Goal: Task Accomplishment & Management: Use online tool/utility

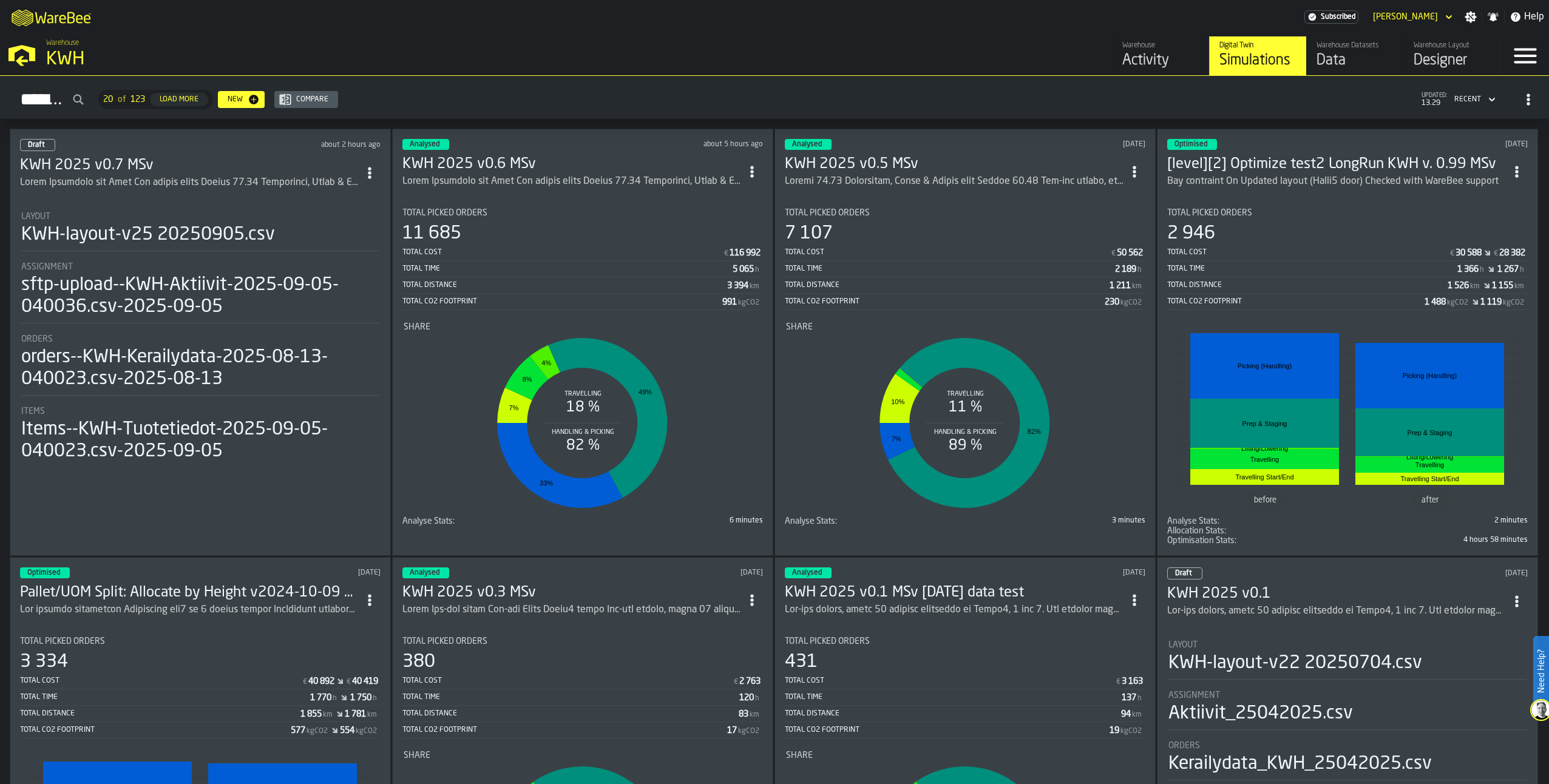
click at [115, 161] on h3 "KWH 2025 v0.7 MSv" at bounding box center [189, 166] width 339 height 19
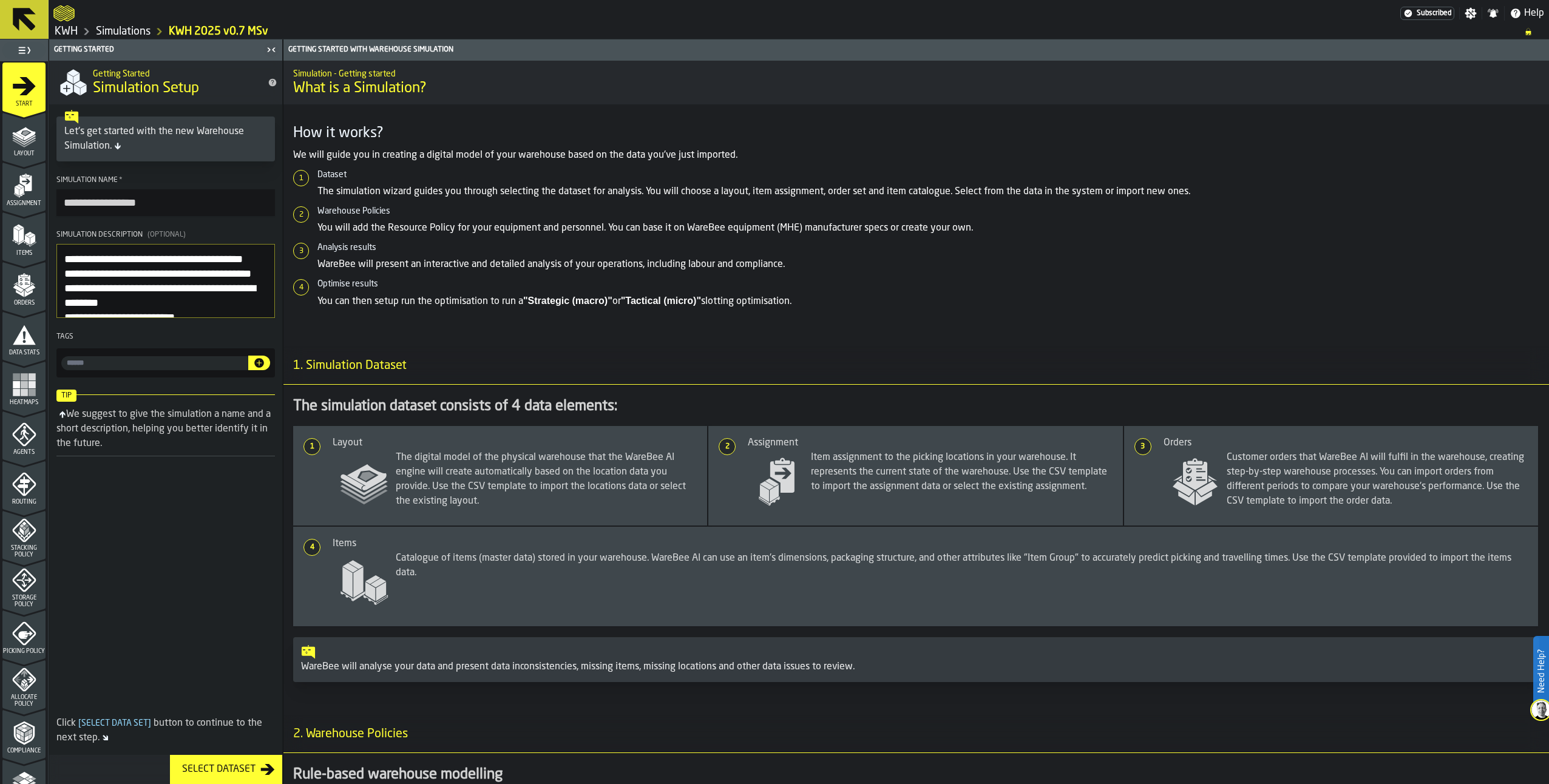
click at [31, 146] on icon "menu Layout" at bounding box center [24, 136] width 24 height 24
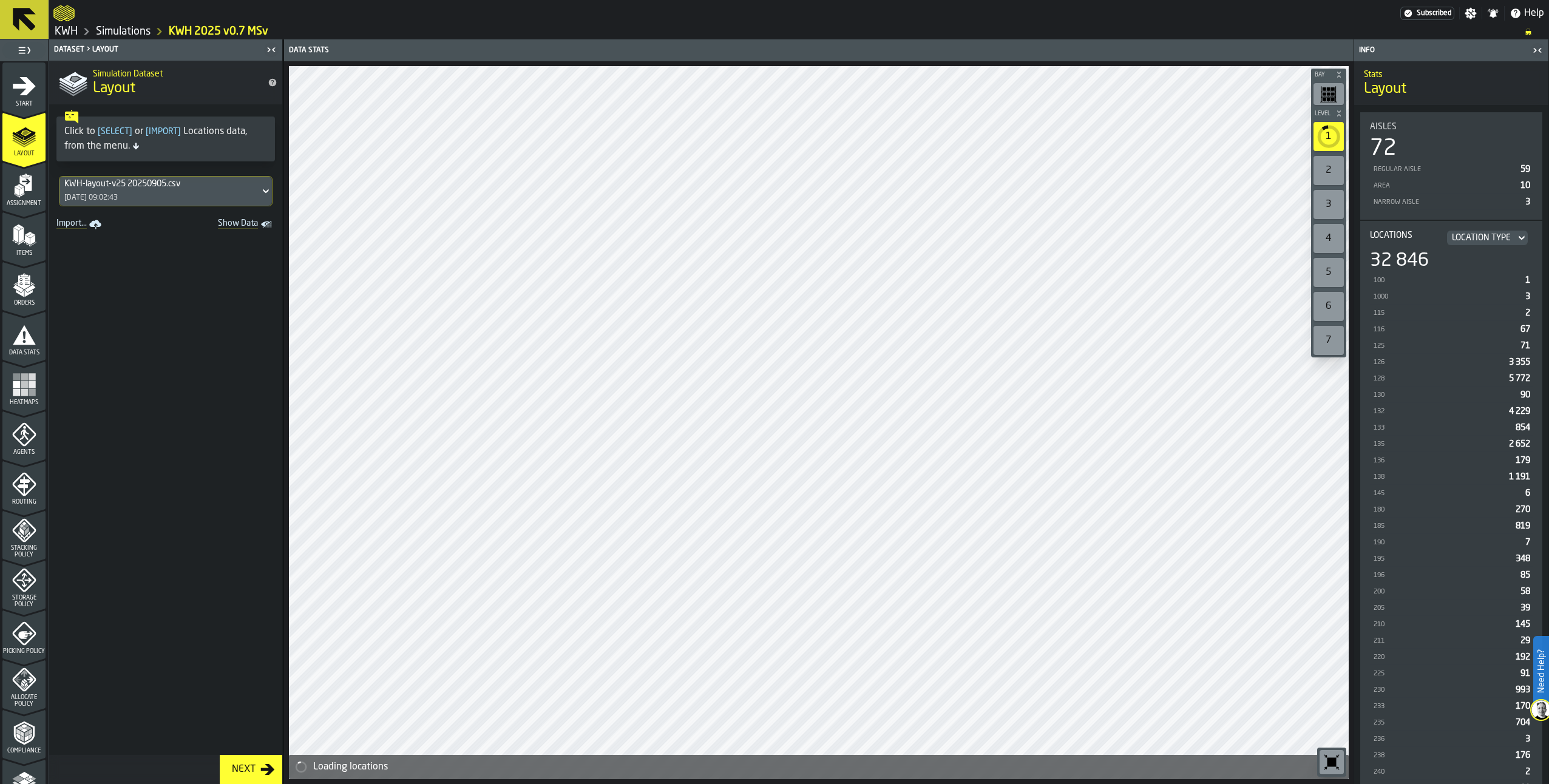
click at [35, 194] on div "Assignment" at bounding box center [23, 190] width 43 height 33
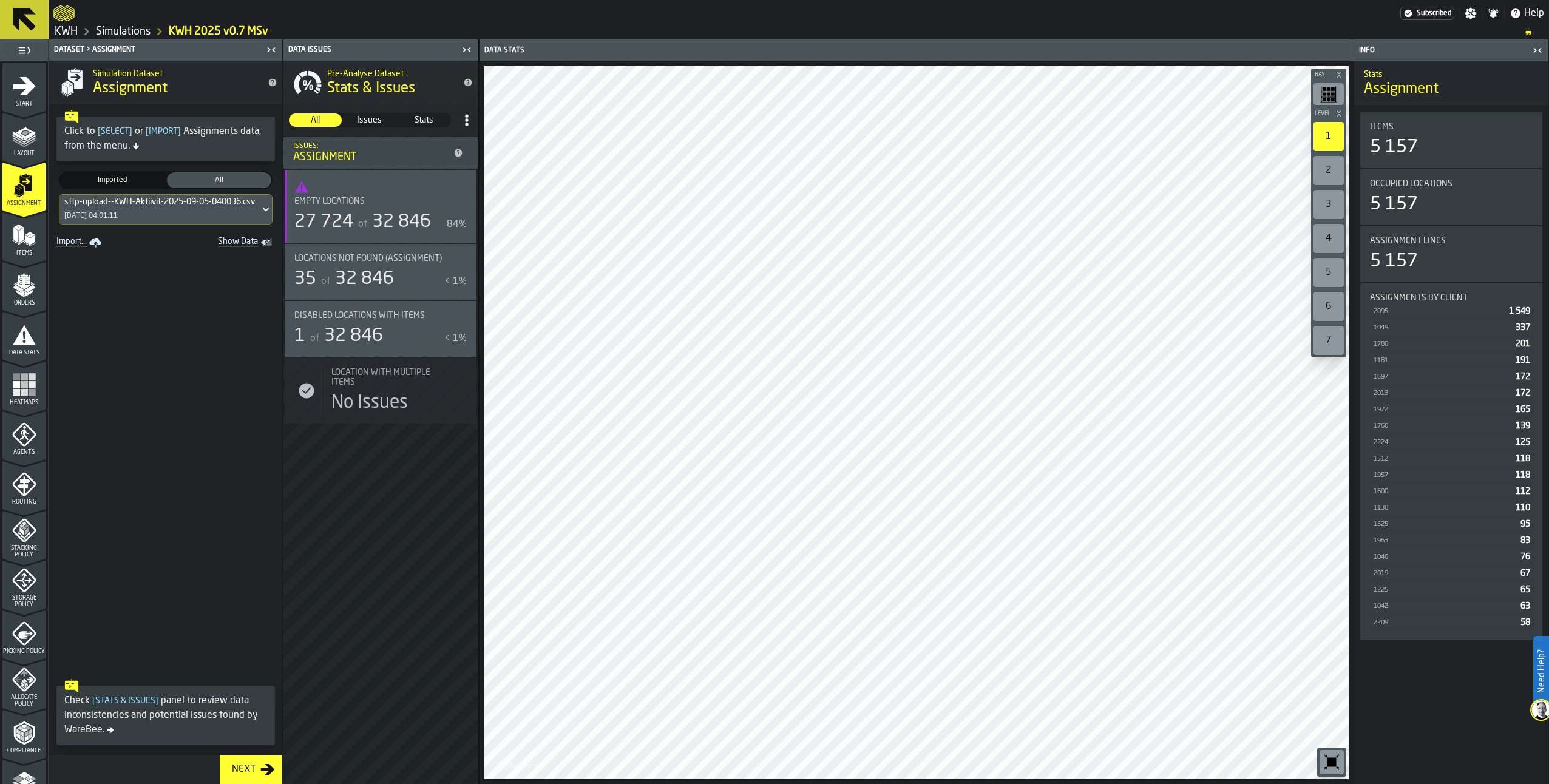
click at [440, 750] on div "Pre-Analyse Dataset Stats & Issues All All Issues Issues Stats Stats Issues: As…" at bounding box center [381, 422] width 194 height 723
click at [1331, 166] on div "2" at bounding box center [1329, 171] width 31 height 29
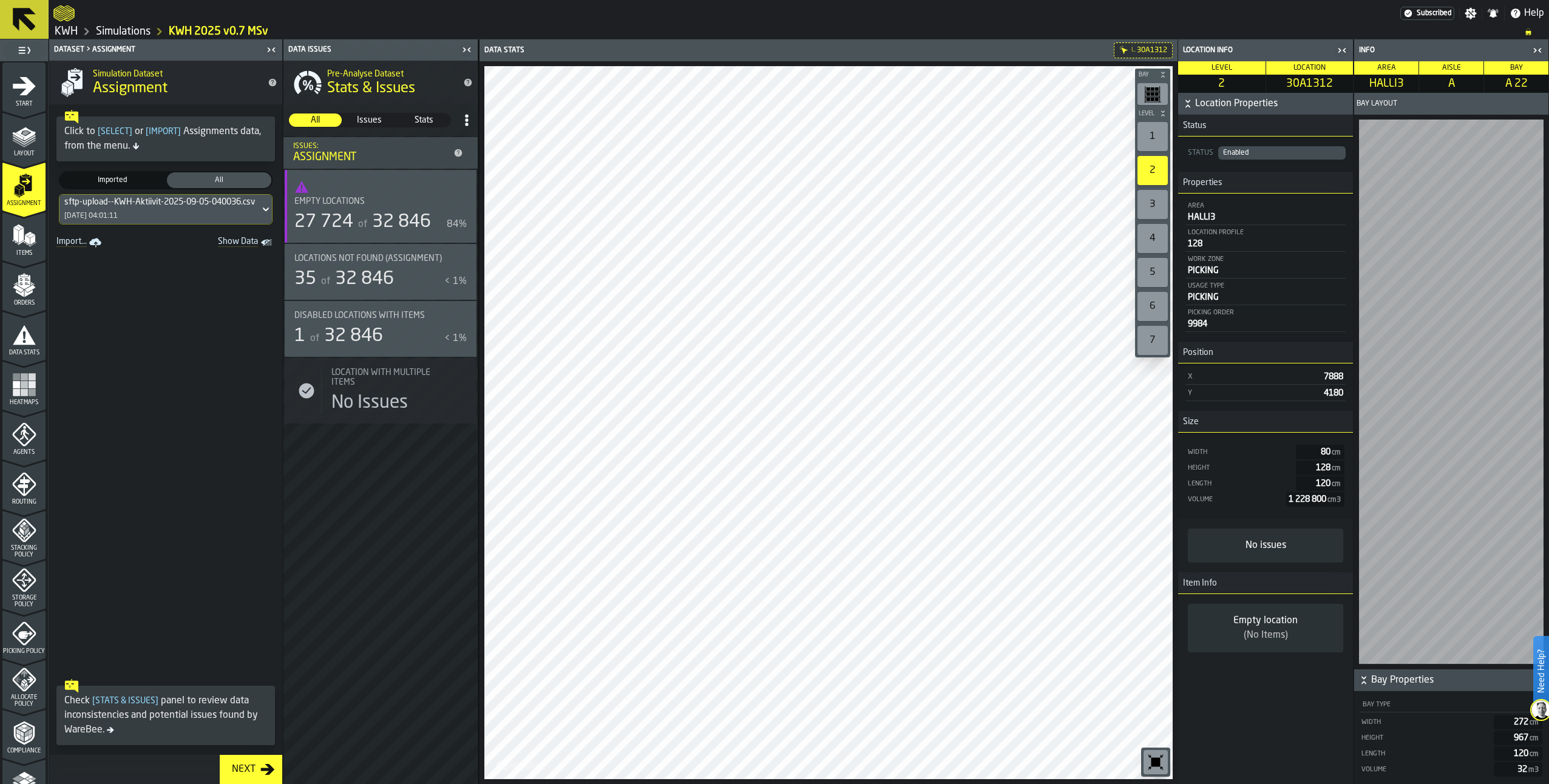
click at [17, 393] on rect "menu Heatmaps" at bounding box center [16, 392] width 7 height 7
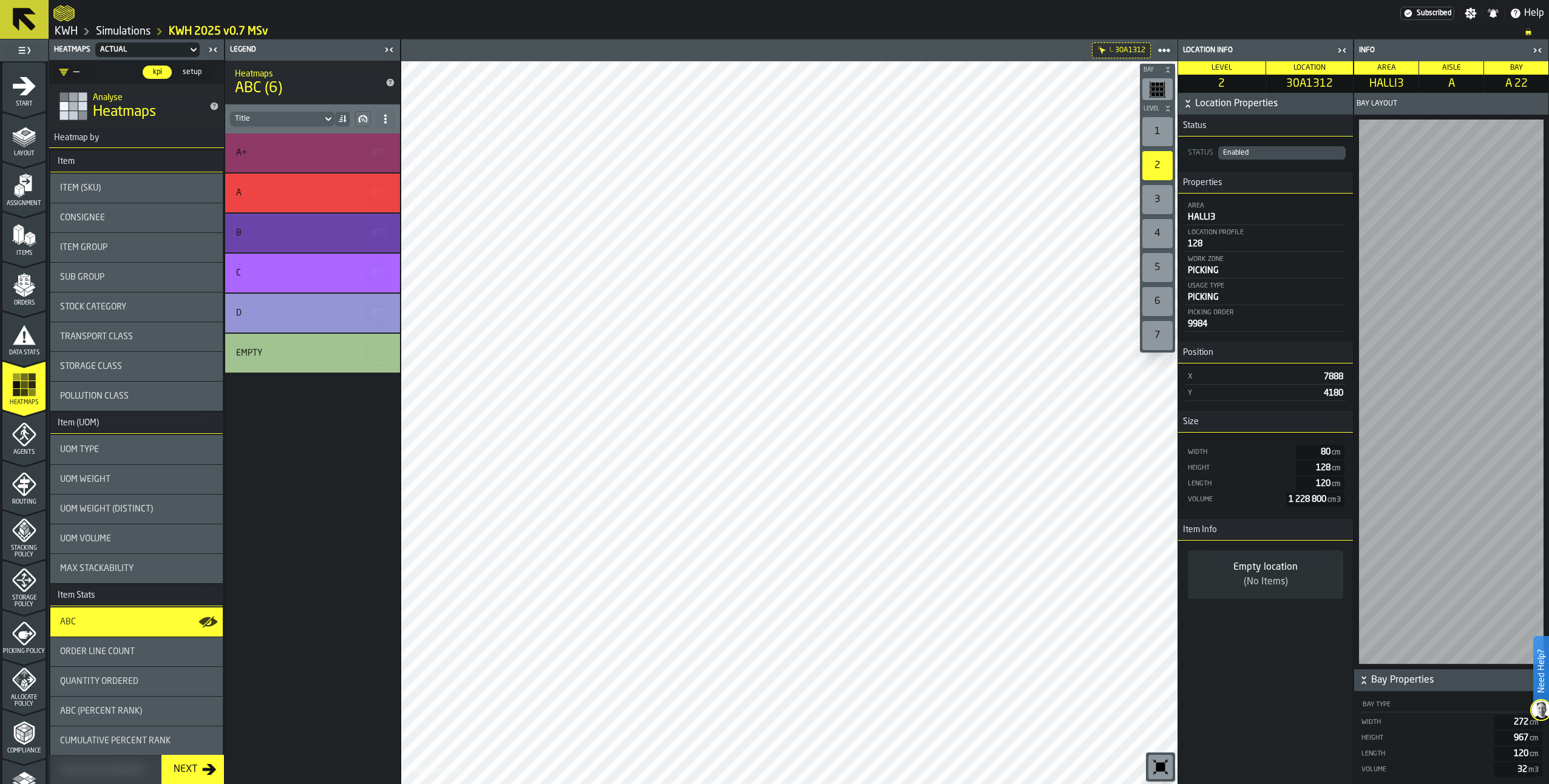
click at [365, 779] on div "A+ A B C D Empty" at bounding box center [313, 458] width 175 height 651
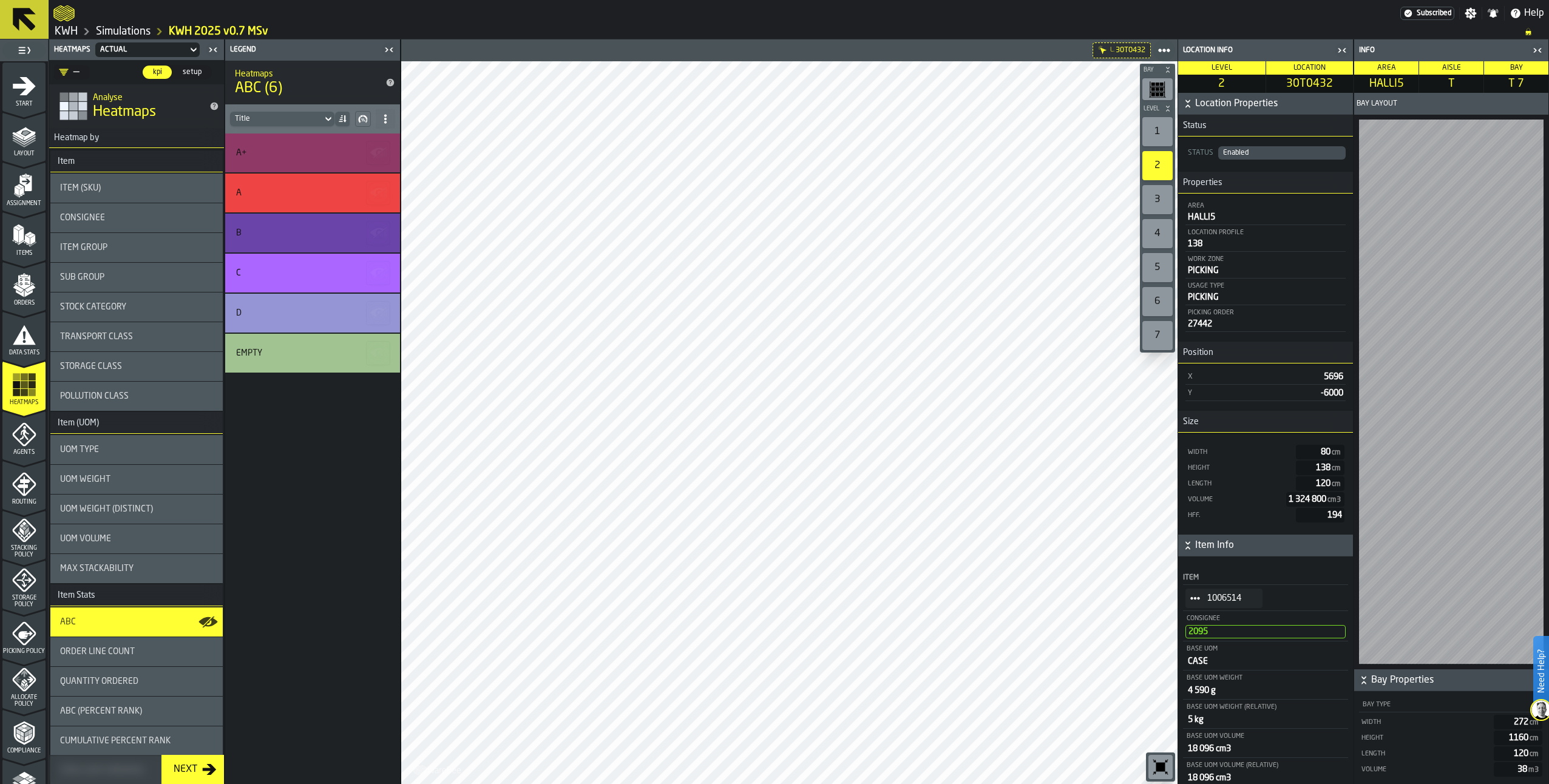
click at [123, 30] on link "Simulations" at bounding box center [124, 32] width 55 height 14
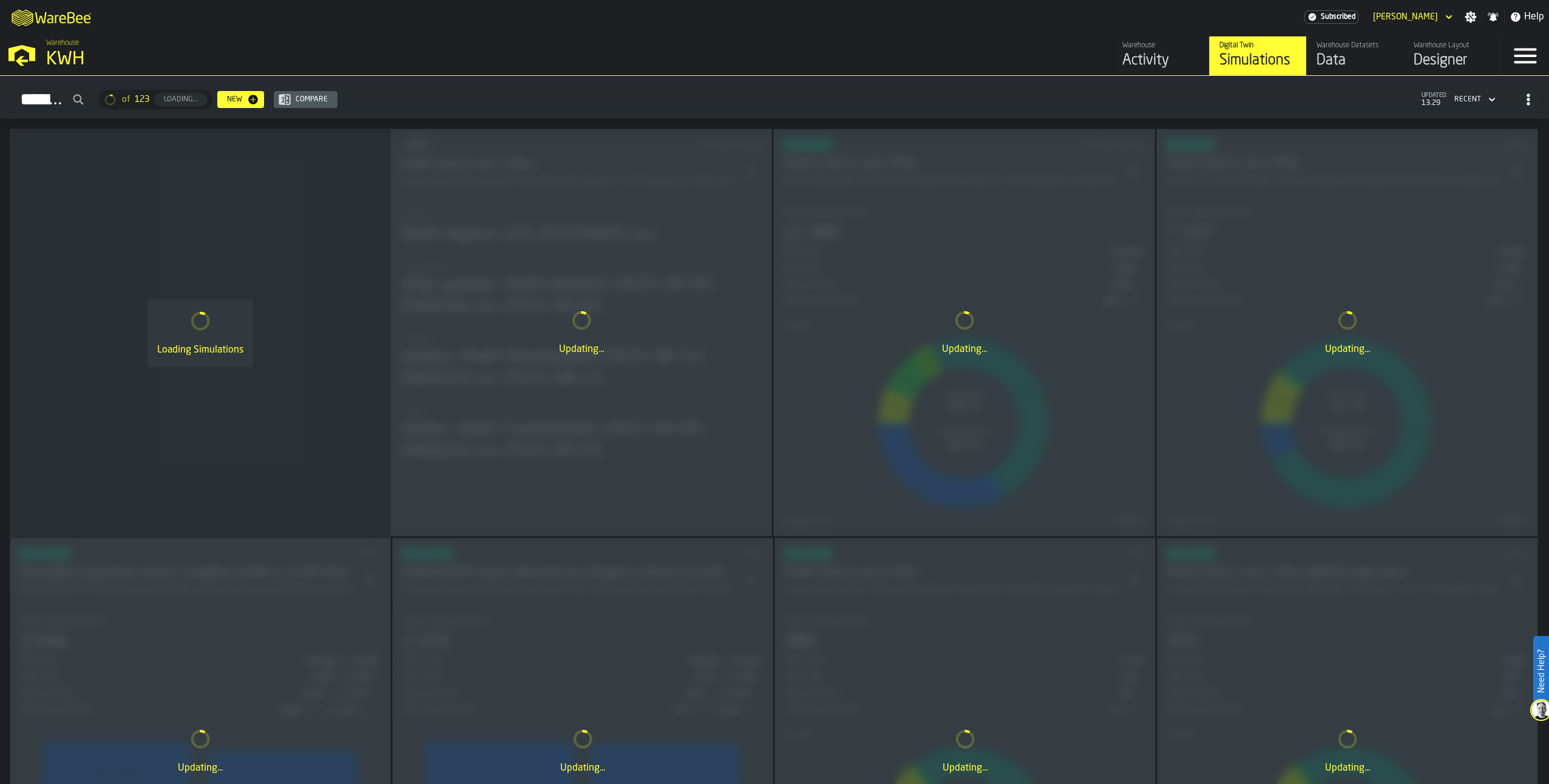
click at [1439, 53] on div "Designer" at bounding box center [1452, 61] width 77 height 19
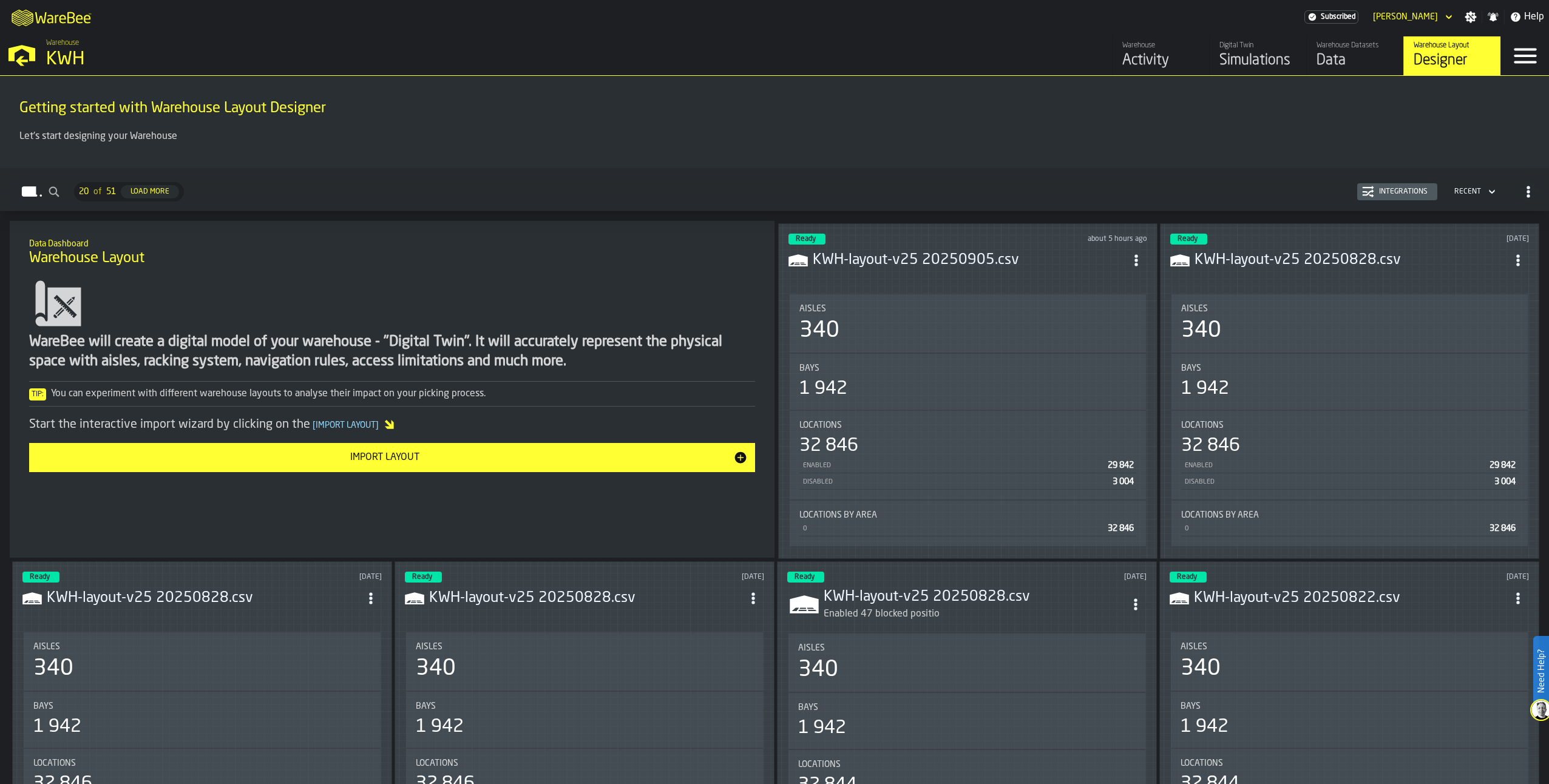
click at [1138, 255] on icon "ItemListCard-DashboardItemContainer" at bounding box center [1136, 260] width 12 height 12
click at [1099, 339] on div "Edit in Designer" at bounding box center [1108, 342] width 67 height 15
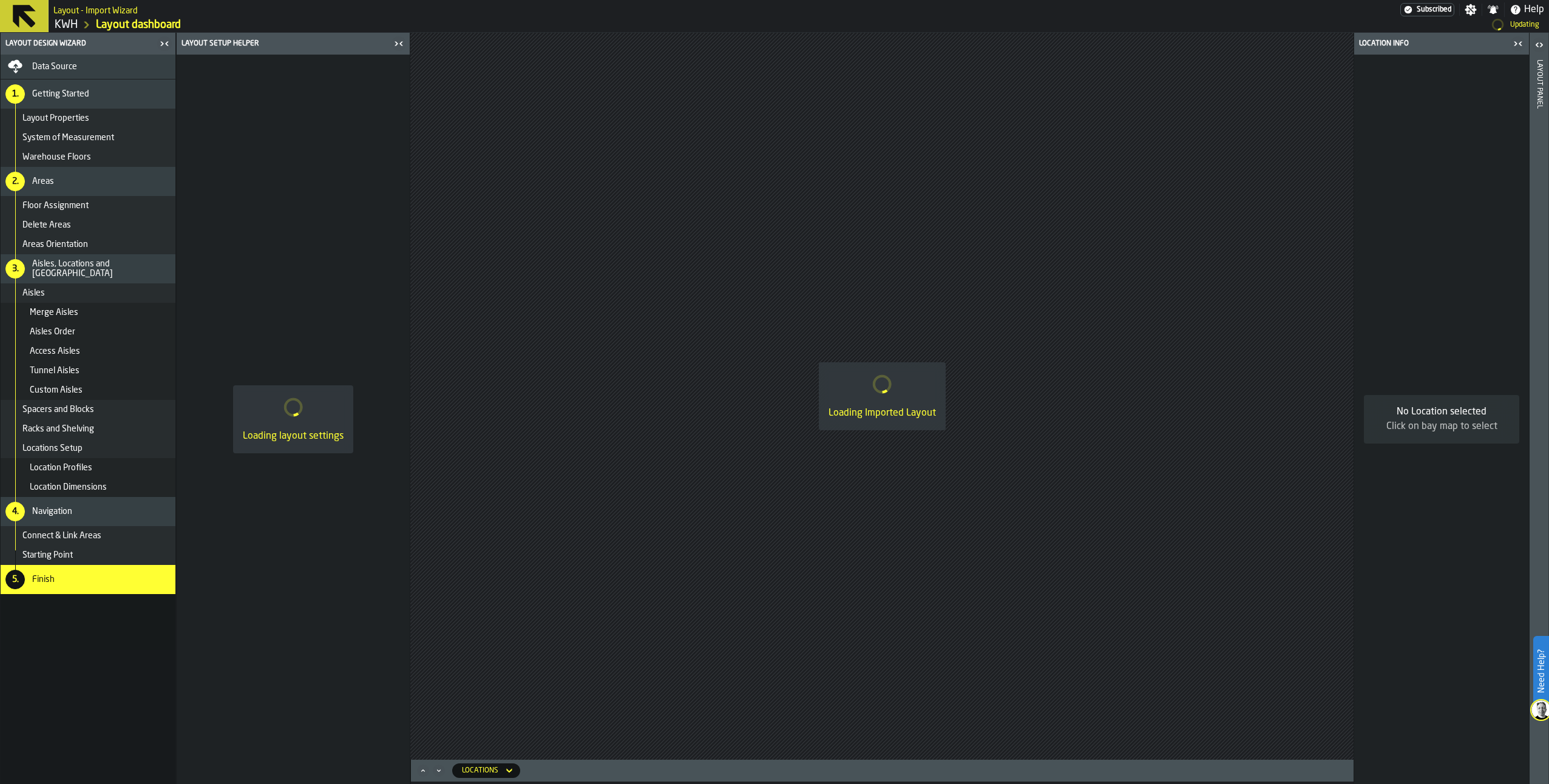
click at [52, 65] on span "Data Source" at bounding box center [55, 67] width 45 height 10
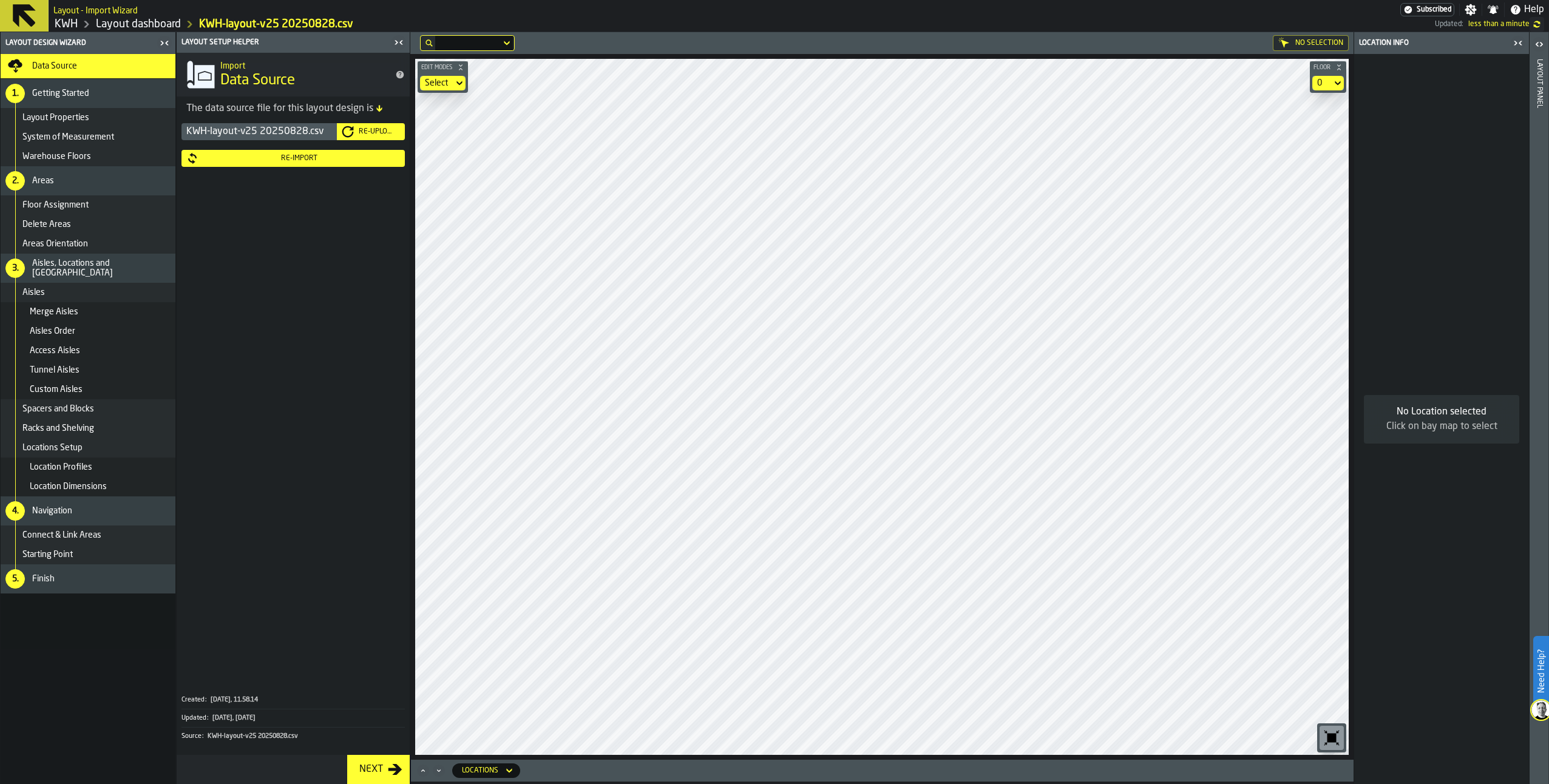
click at [379, 128] on div "Re-Upload" at bounding box center [377, 132] width 46 height 9
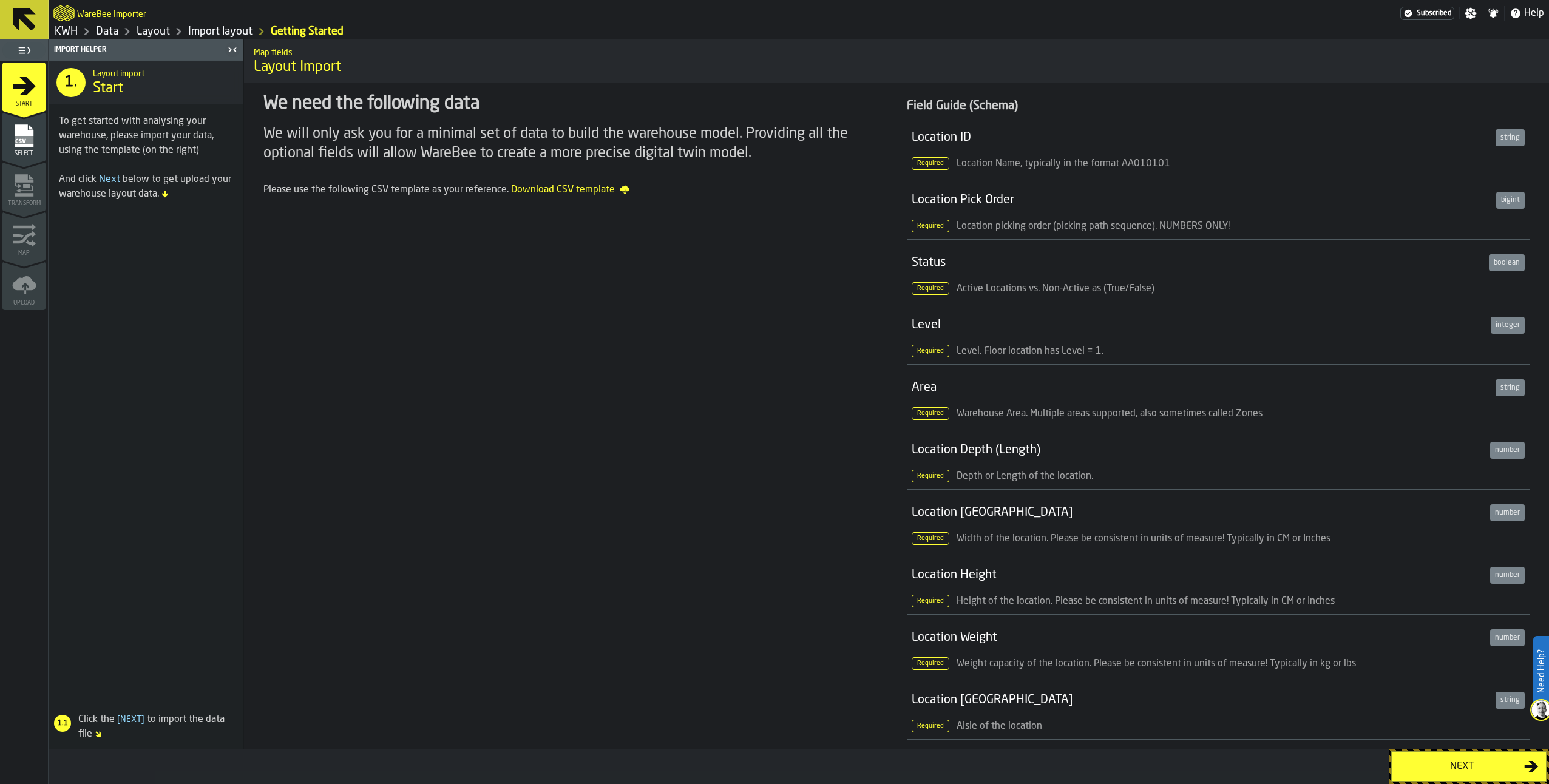
click at [1478, 762] on div "Next" at bounding box center [1462, 766] width 125 height 15
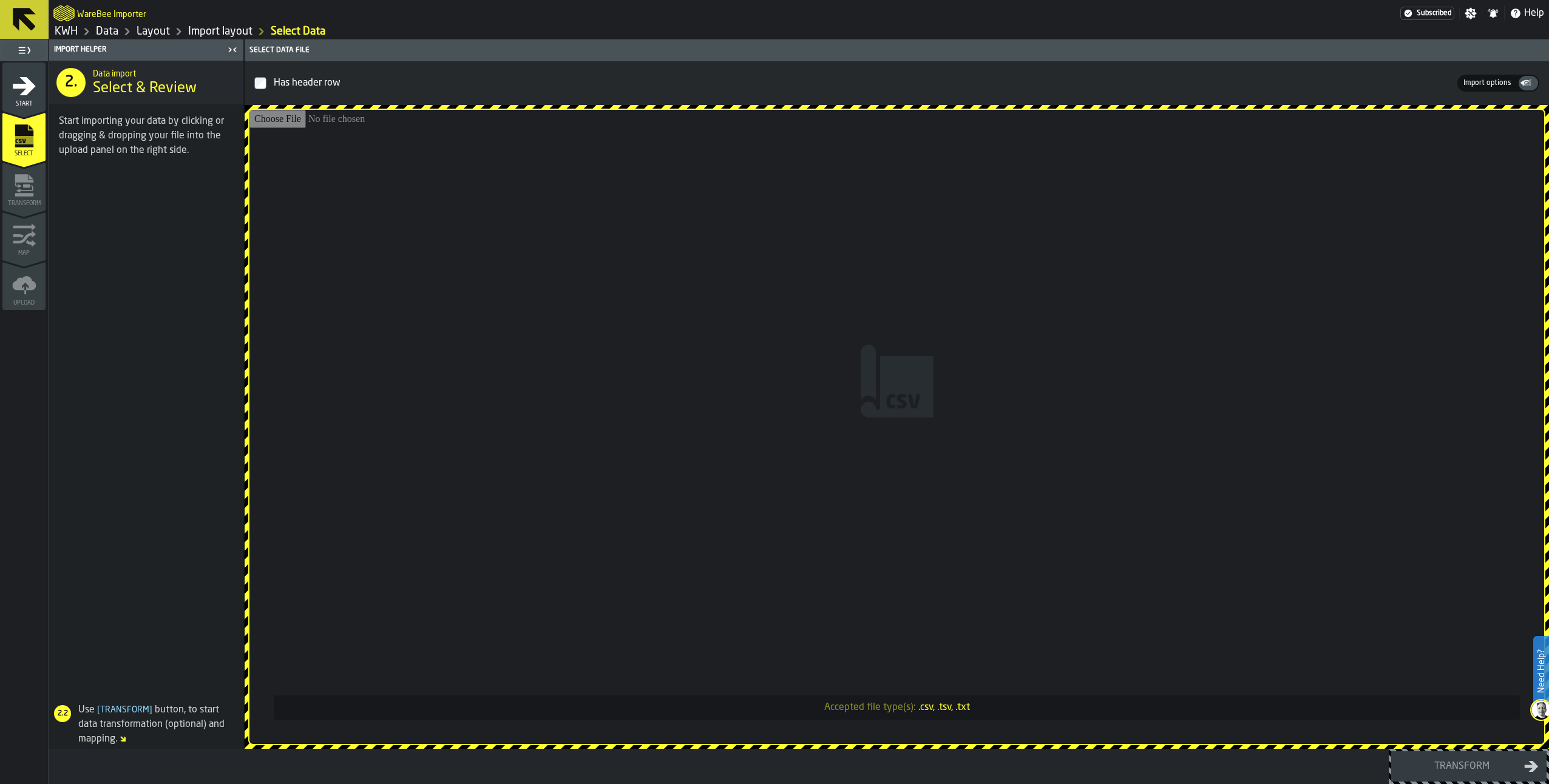
type input "**********"
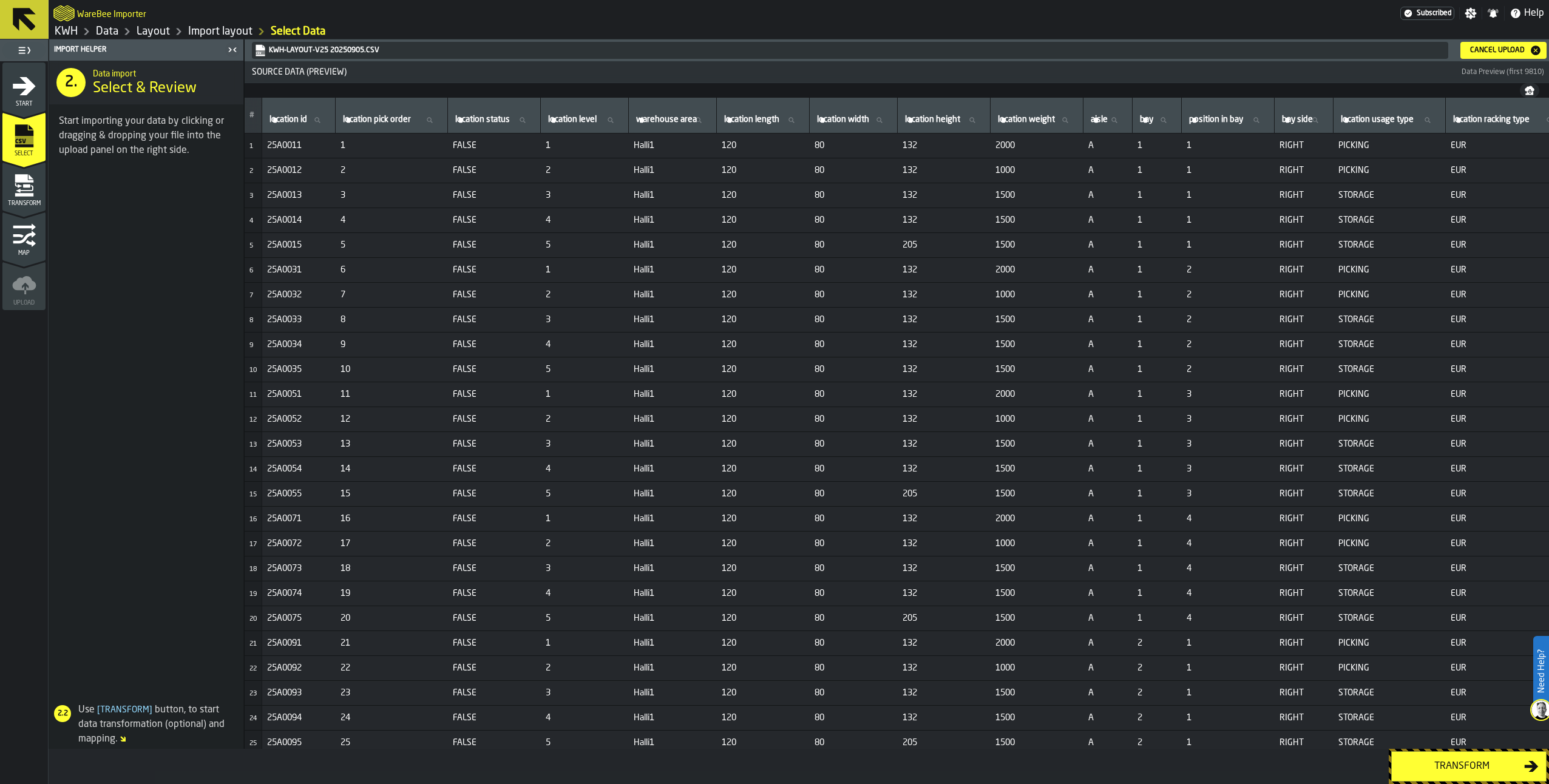
click at [1453, 769] on div "Transform" at bounding box center [1462, 766] width 125 height 15
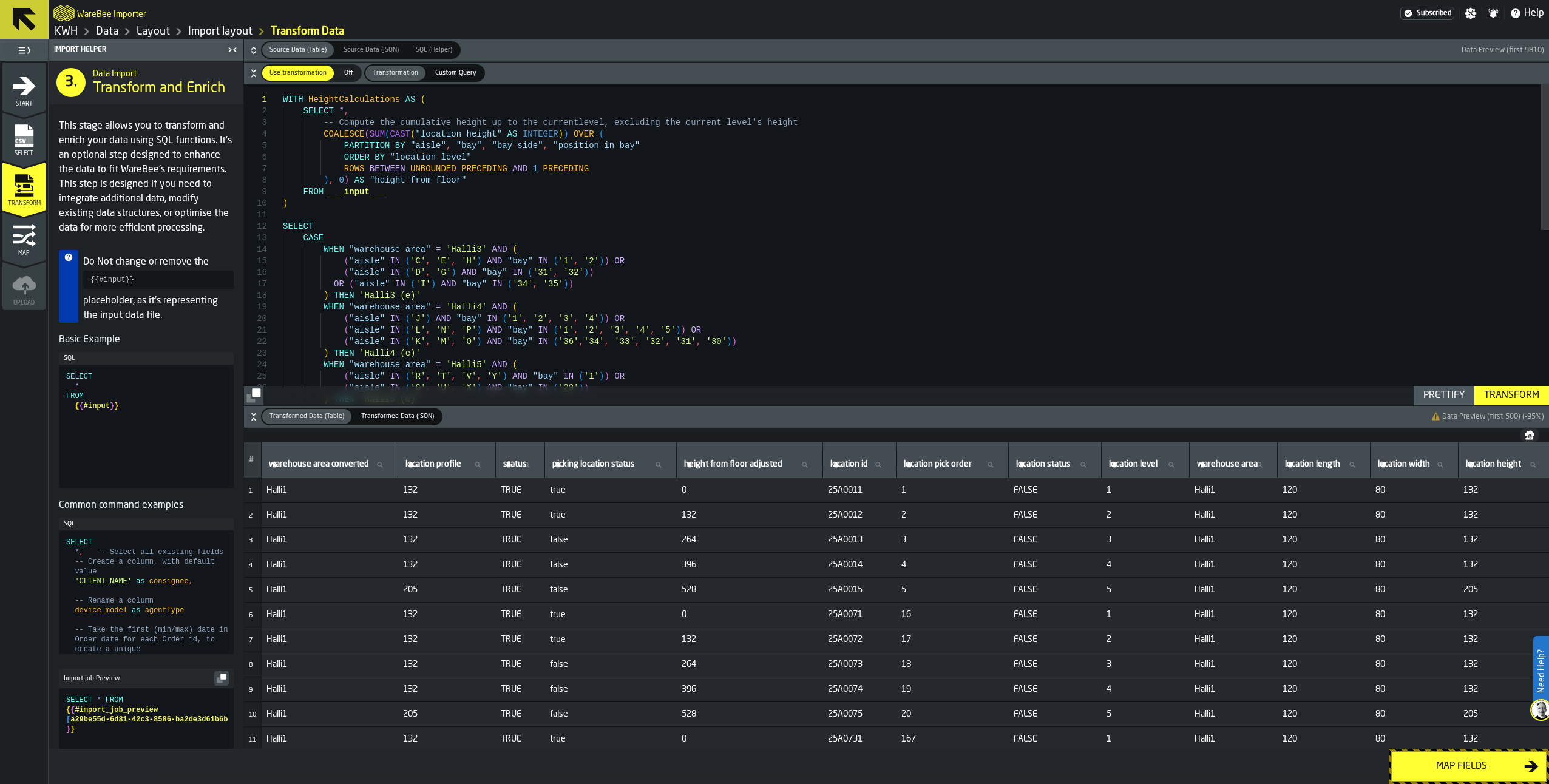
click at [1454, 766] on div "Map fields" at bounding box center [1462, 766] width 125 height 15
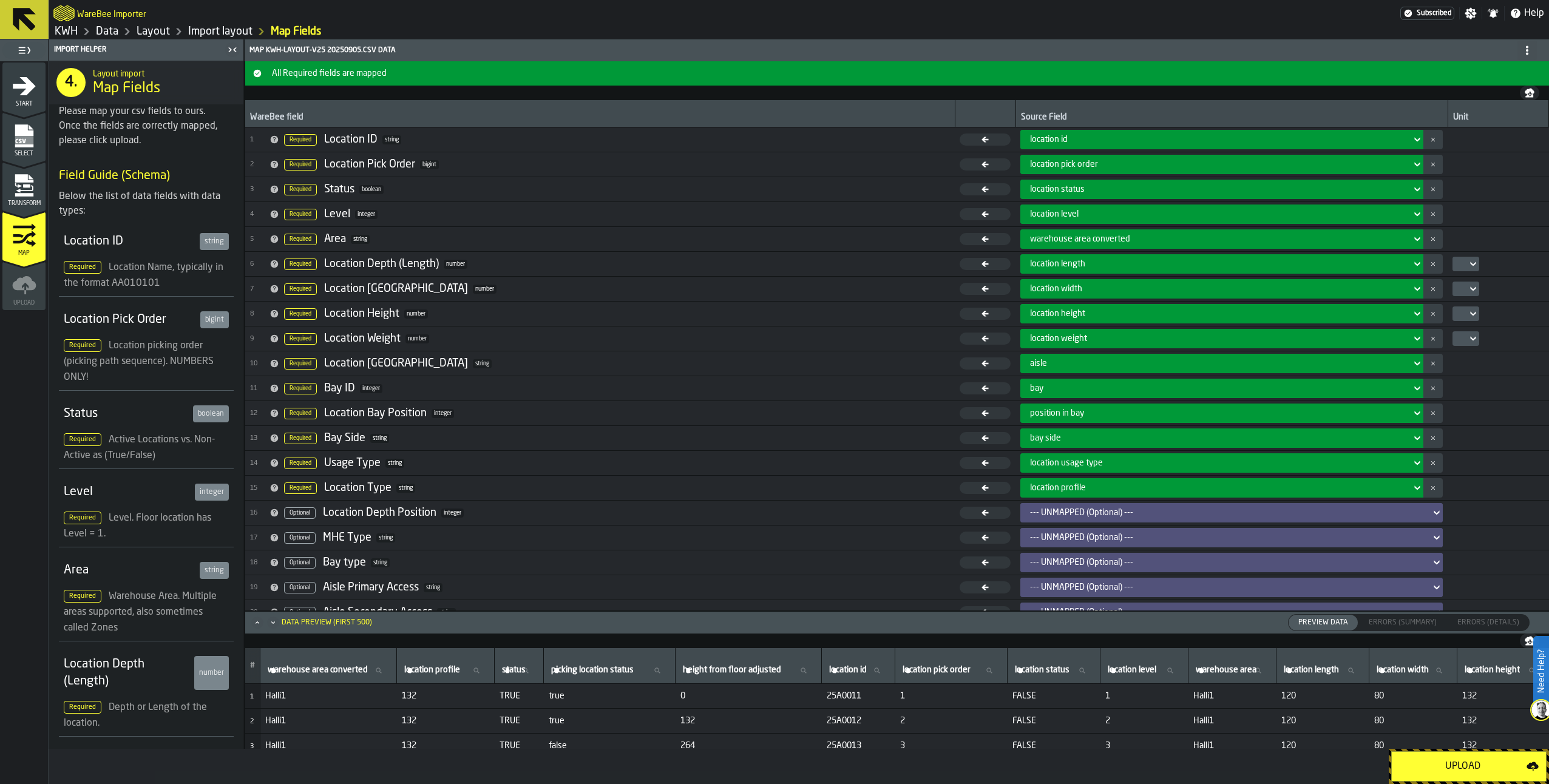
click at [1454, 766] on div "Upload" at bounding box center [1463, 766] width 128 height 15
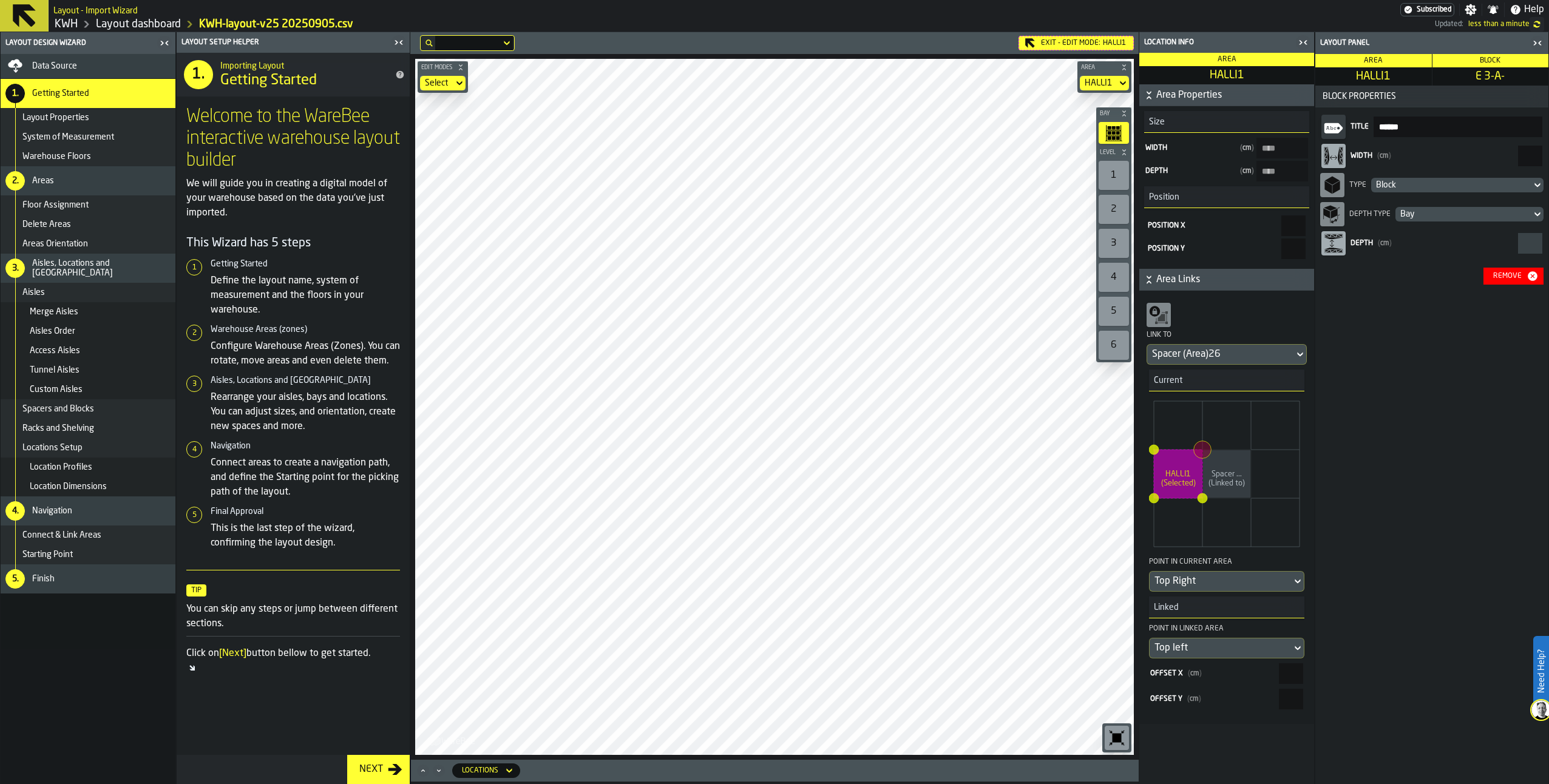
drag, startPoint x: 1520, startPoint y: 158, endPoint x: 1576, endPoint y: 161, distance: 56.1
click at [1548, 161] on html "Need Help? Layout - Import Wizard Subscribed Settings Notifications Help KWH La…" at bounding box center [774, 392] width 1549 height 784
type input "***"
type input "****"
type input "*****"
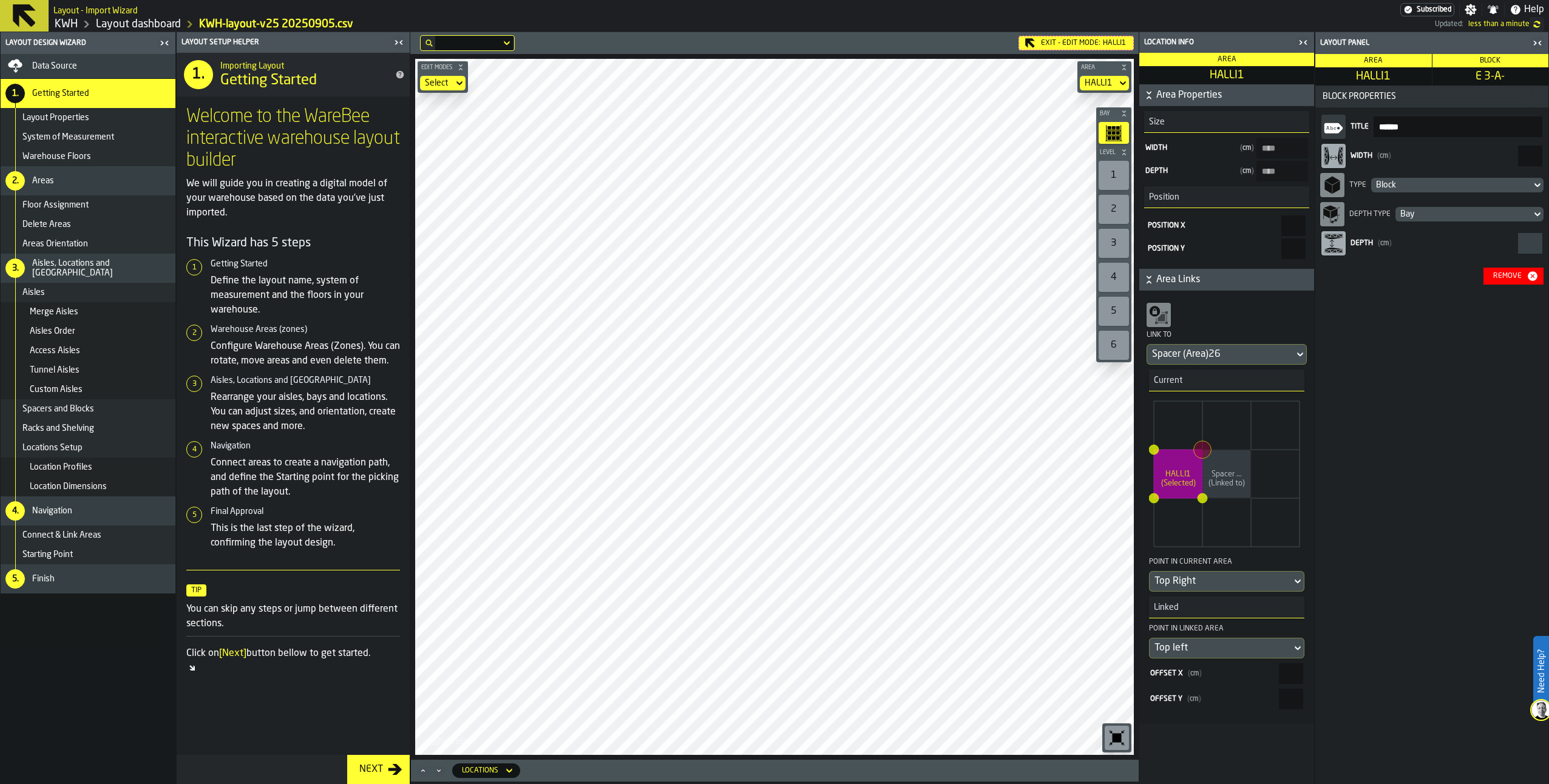
click at [379, 771] on div "Next" at bounding box center [370, 769] width 33 height 15
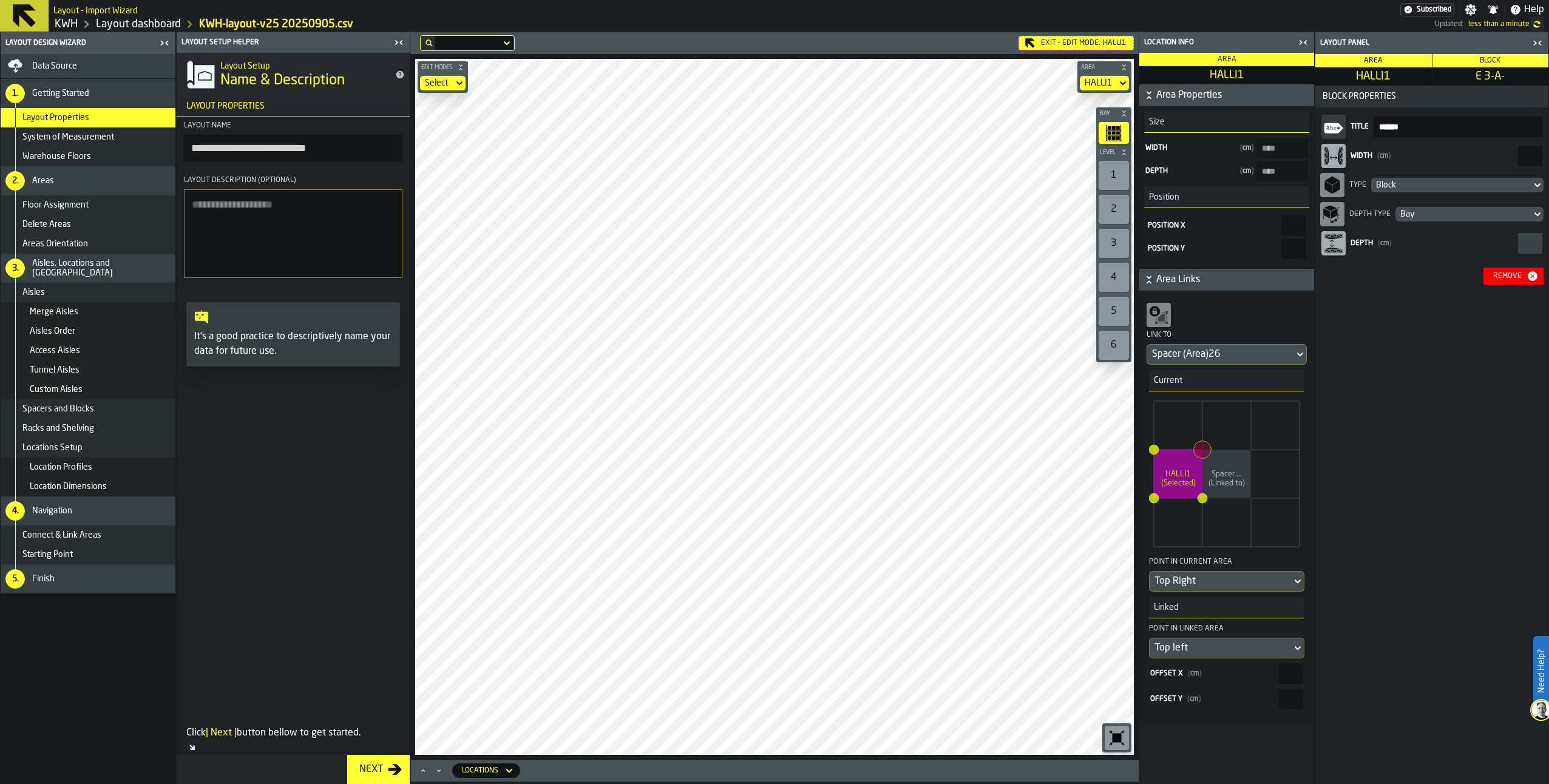
click at [379, 771] on div "Next" at bounding box center [370, 769] width 33 height 15
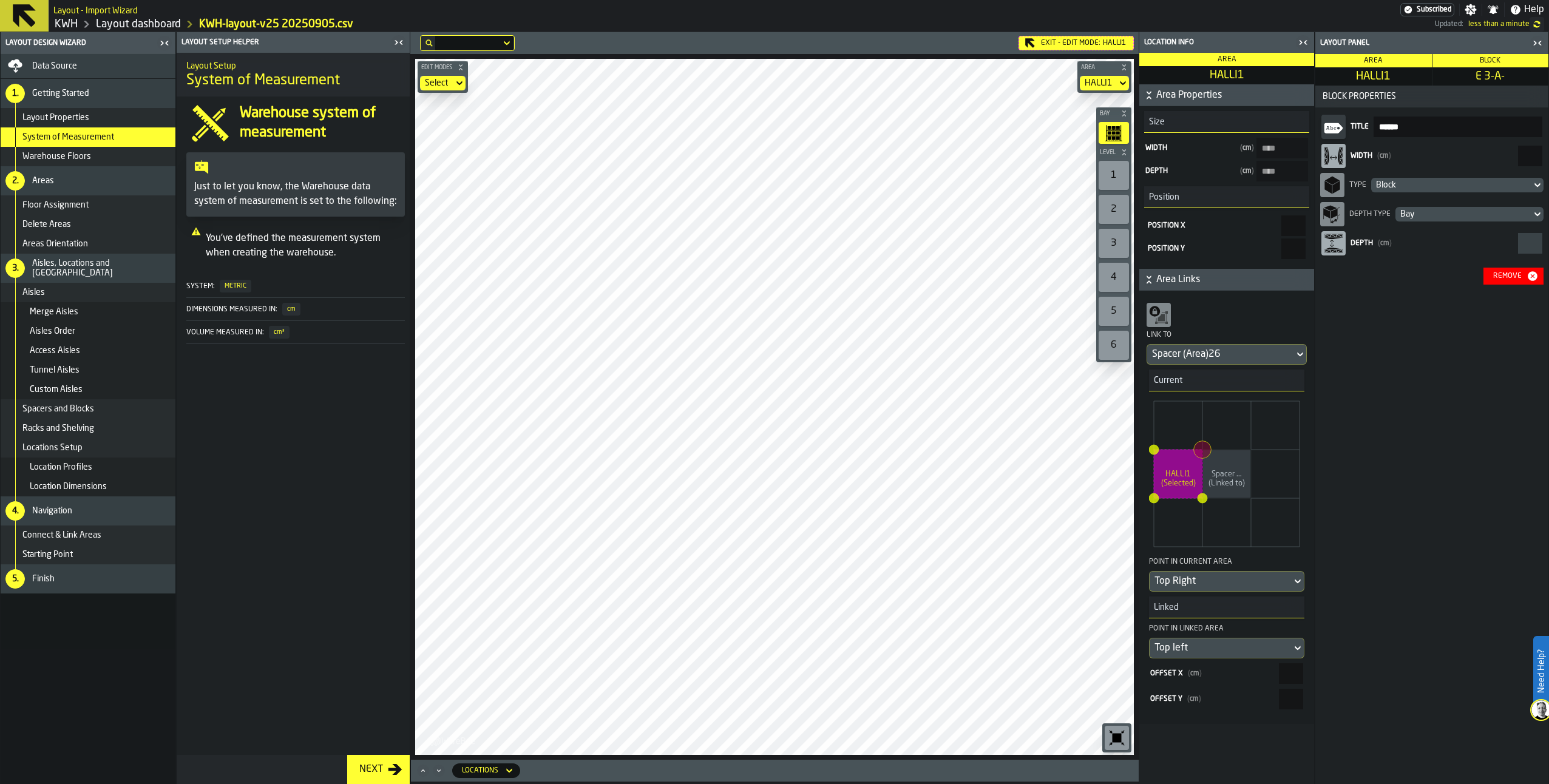
click at [1110, 733] on icon "button-toolbar-undefined" at bounding box center [1111, 732] width 3 height 3
click at [1310, 40] on icon "button-toggle-Close me" at bounding box center [1303, 43] width 15 height 15
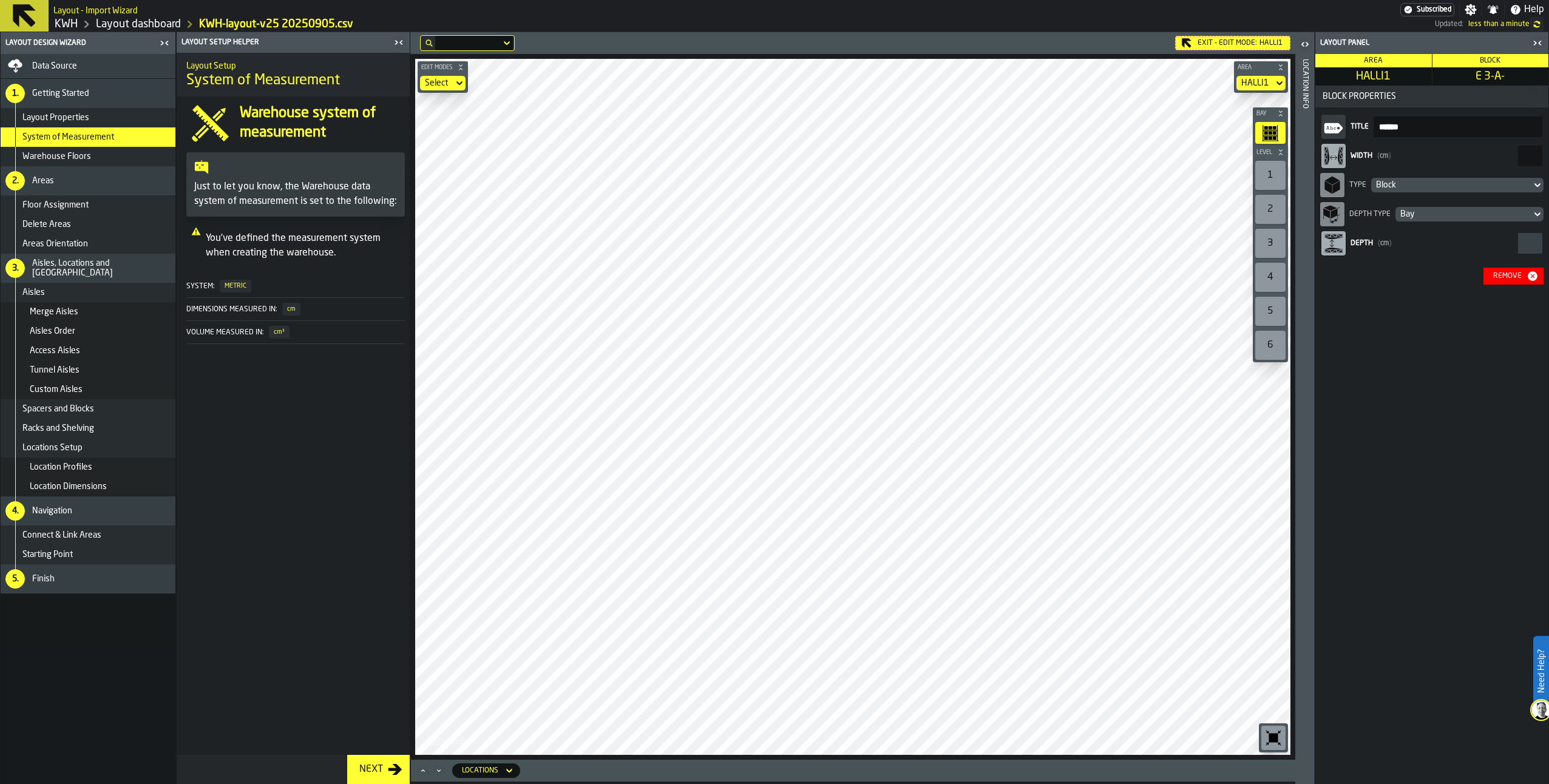
click at [1543, 36] on div "button-toggle-Close me" at bounding box center [1537, 43] width 17 height 15
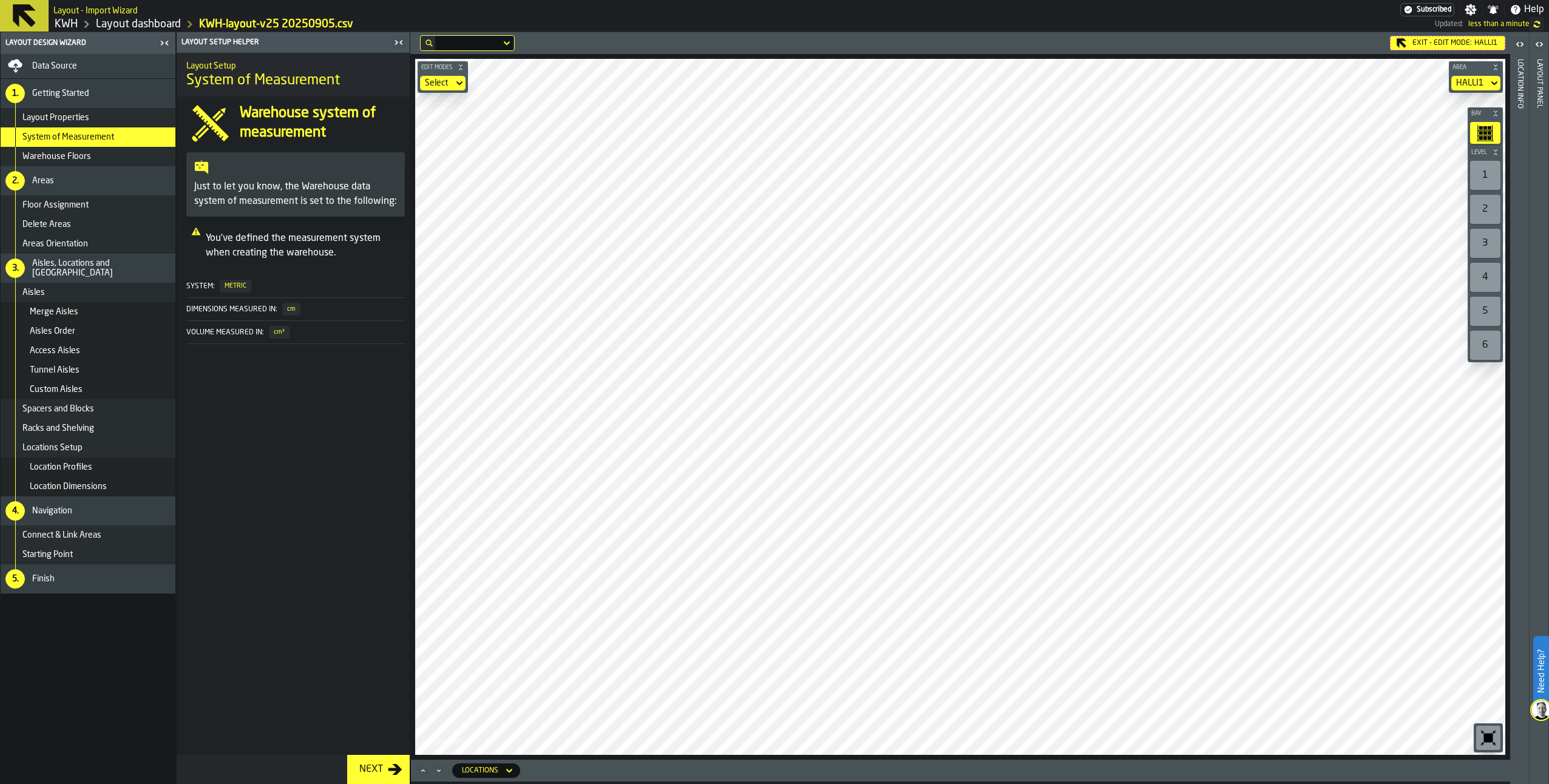
click at [1490, 731] on icon "button-toolbar-undefined" at bounding box center [1488, 738] width 19 height 19
click at [1423, 40] on div "Exit - Edit Mode: HALLI1" at bounding box center [1447, 43] width 116 height 15
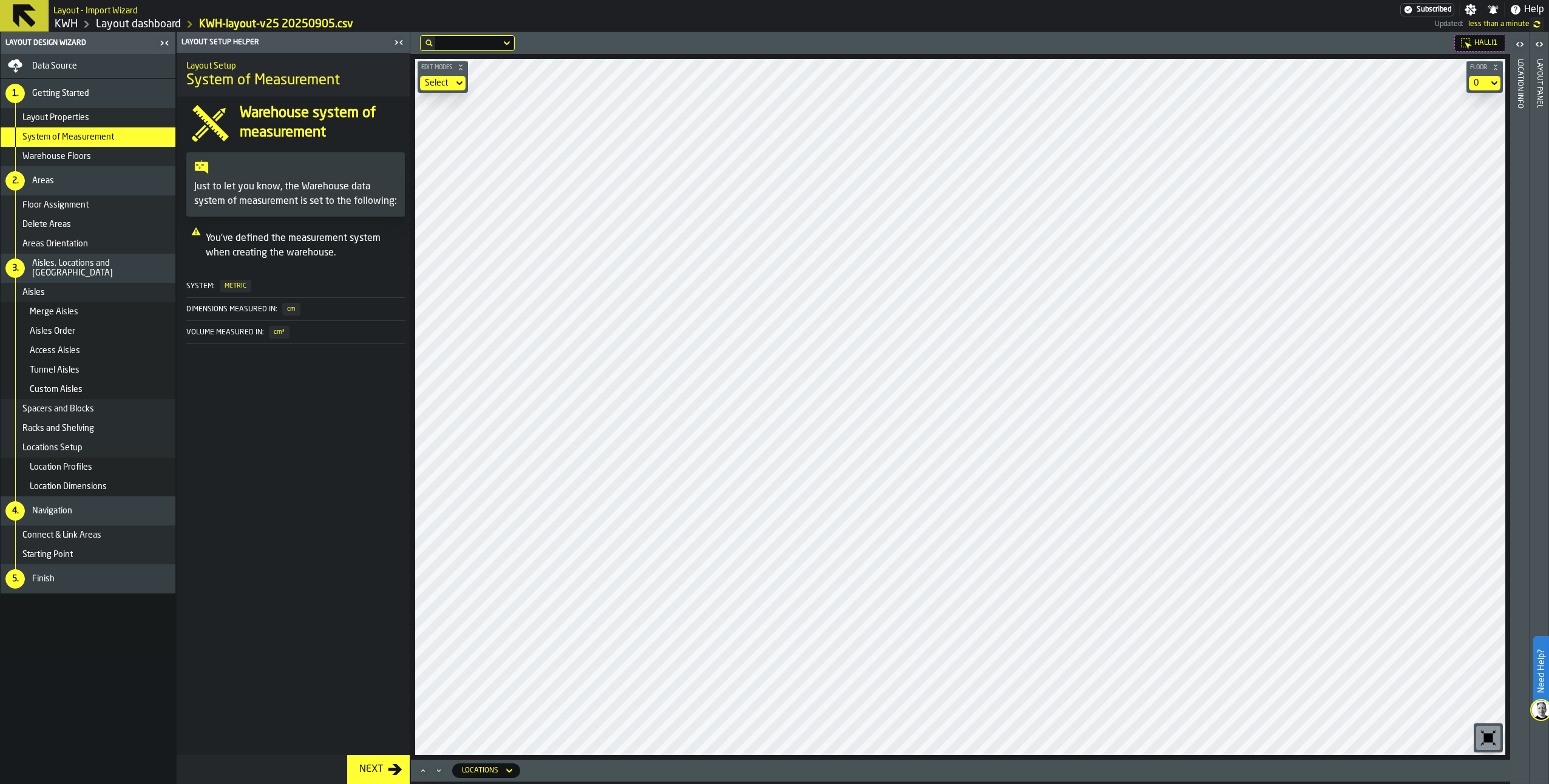
click at [1483, 735] on icon "button-toolbar-undefined" at bounding box center [1488, 738] width 19 height 19
click at [369, 769] on div "Next" at bounding box center [370, 769] width 33 height 15
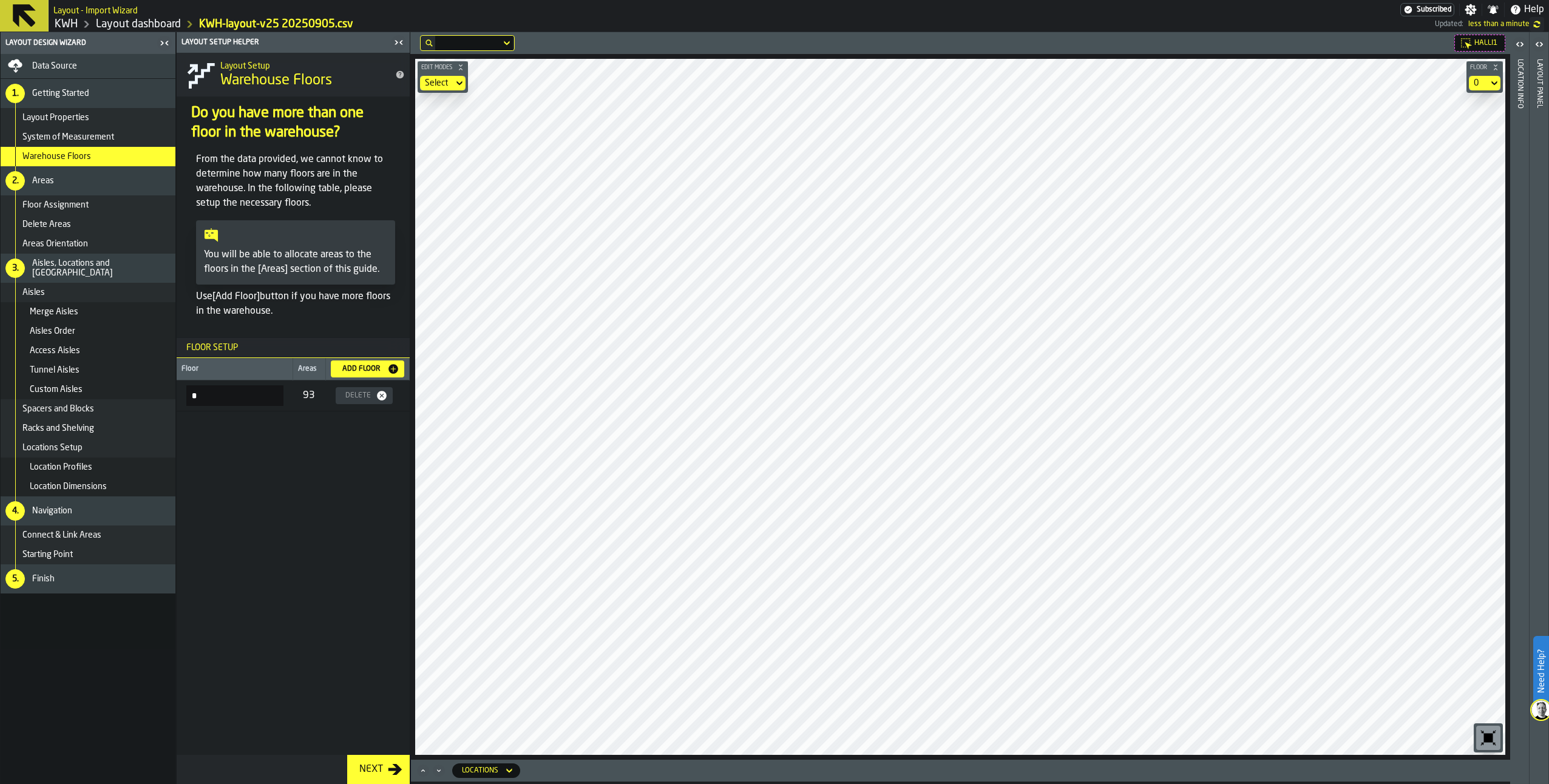
click at [365, 764] on div "Next" at bounding box center [370, 769] width 33 height 15
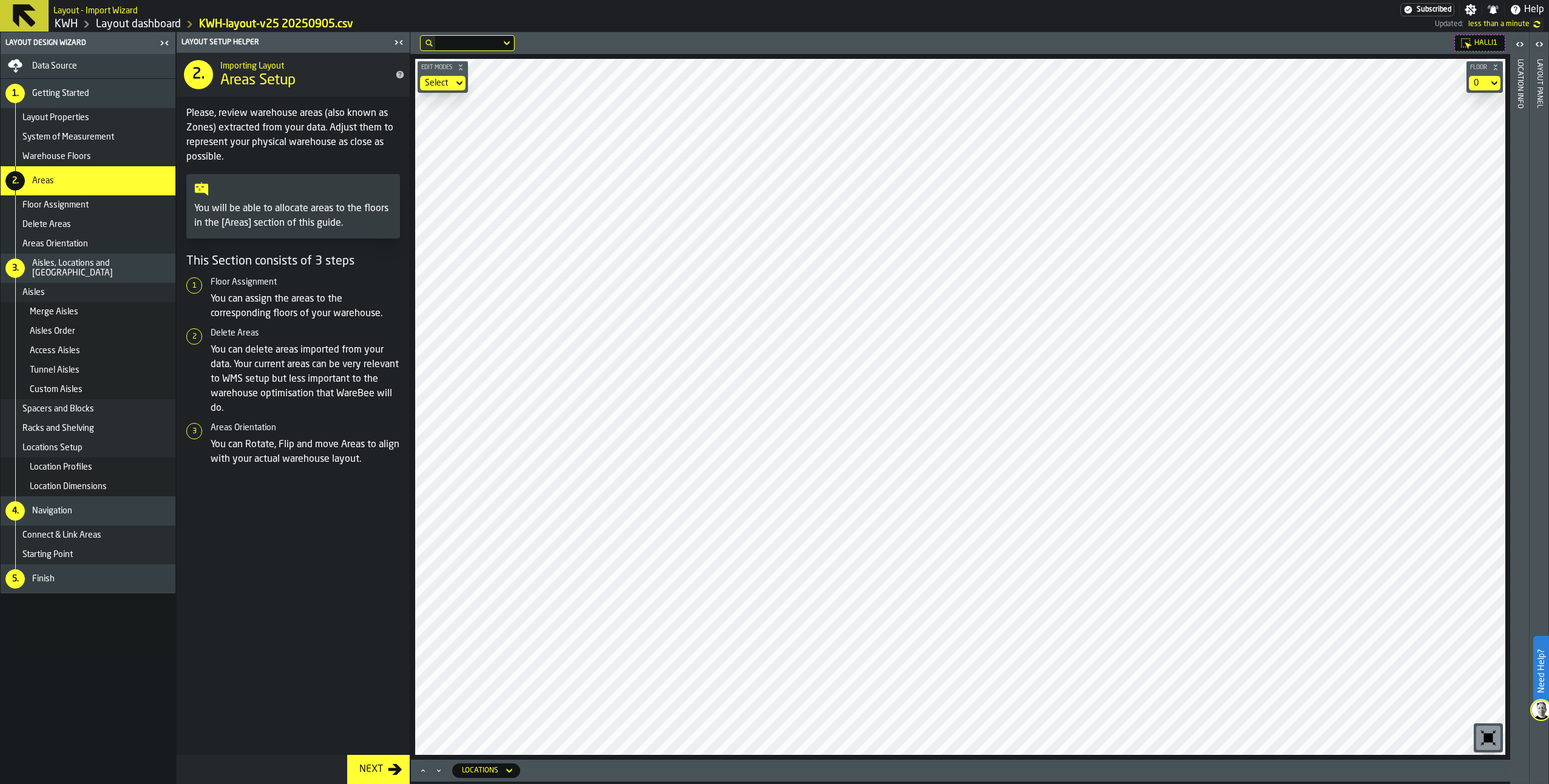
click at [369, 764] on div "Next" at bounding box center [370, 769] width 33 height 15
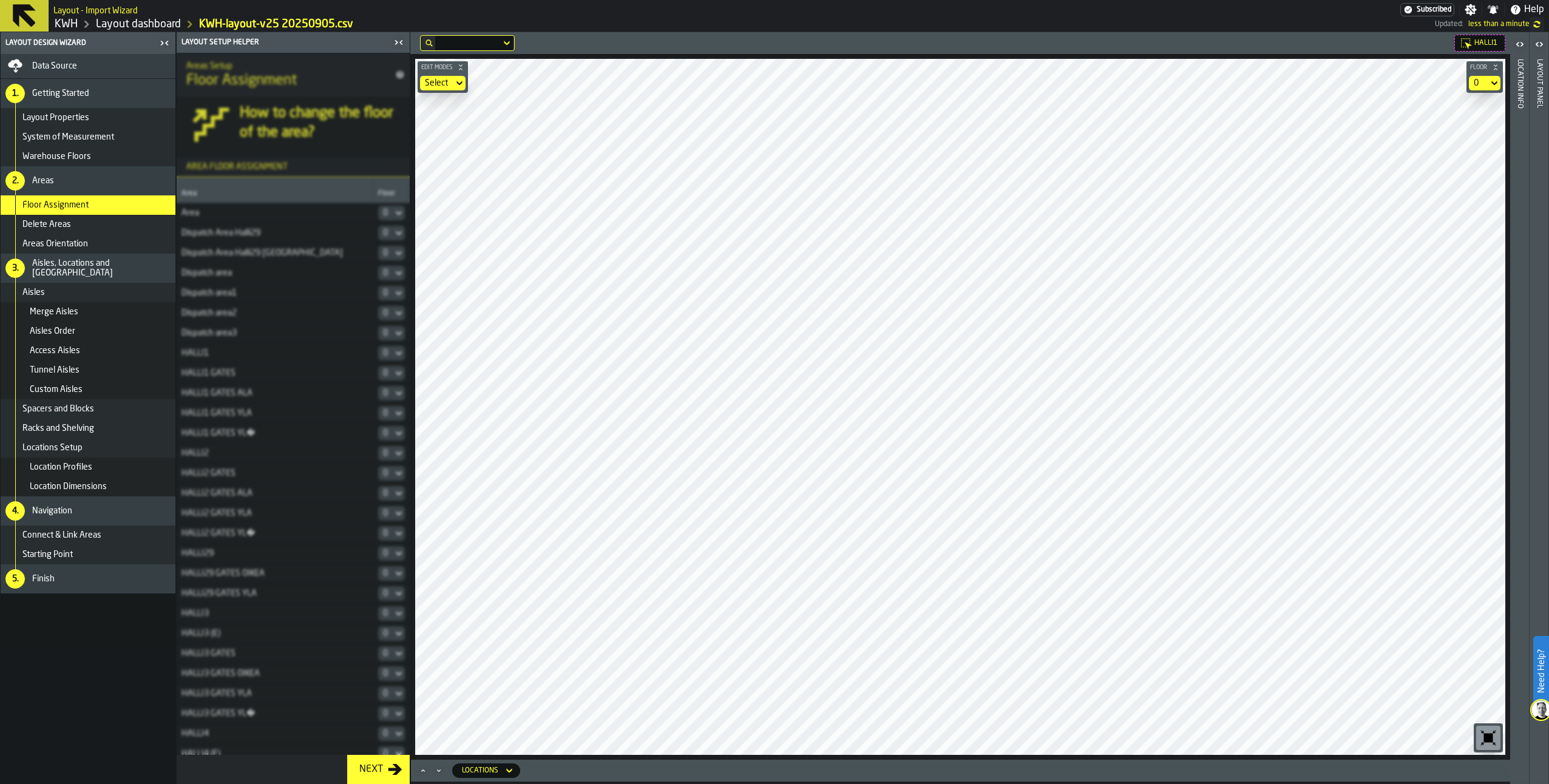
click at [369, 764] on div "Next" at bounding box center [370, 769] width 33 height 15
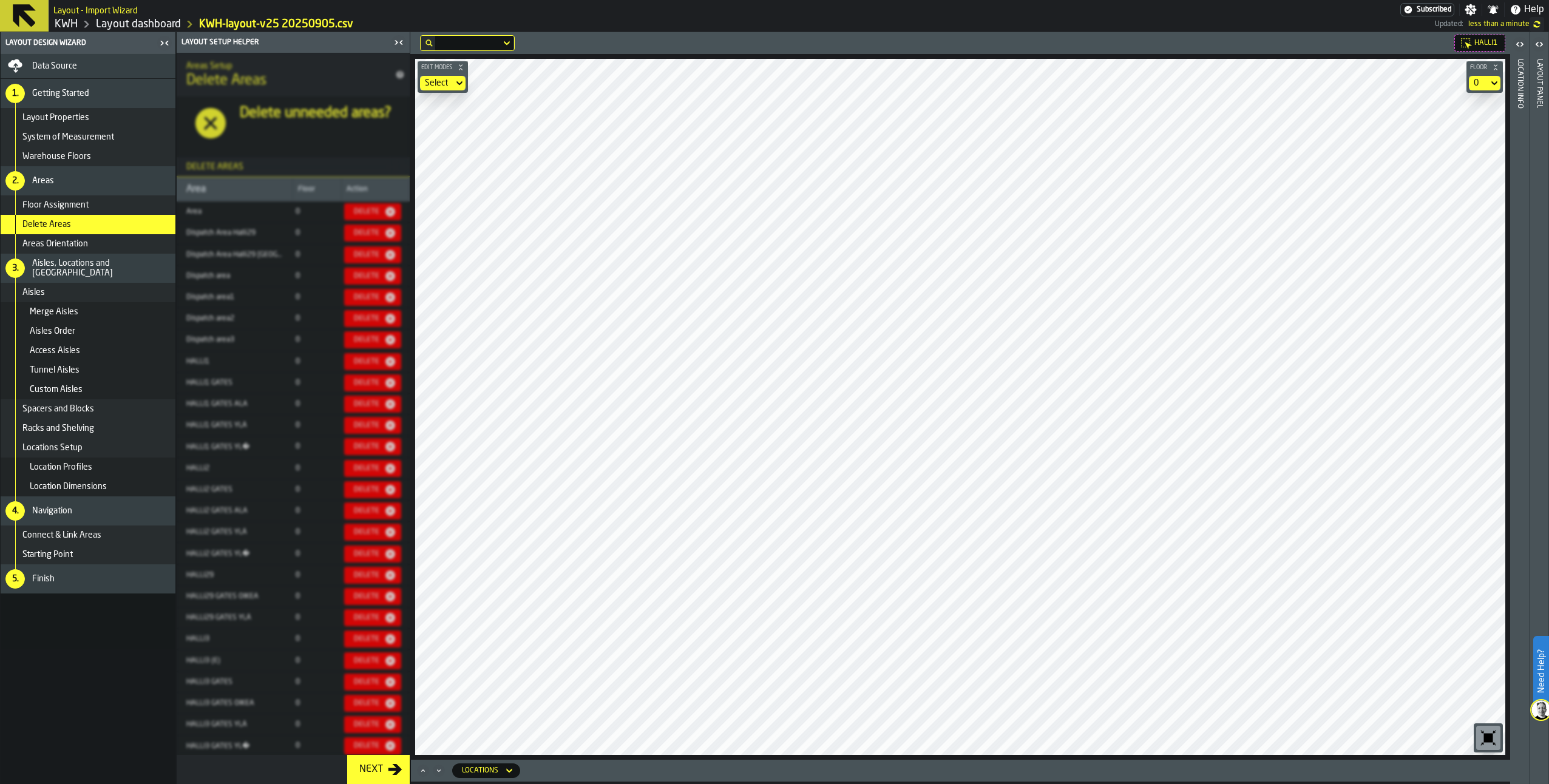
click at [369, 764] on div "Next" at bounding box center [370, 769] width 33 height 15
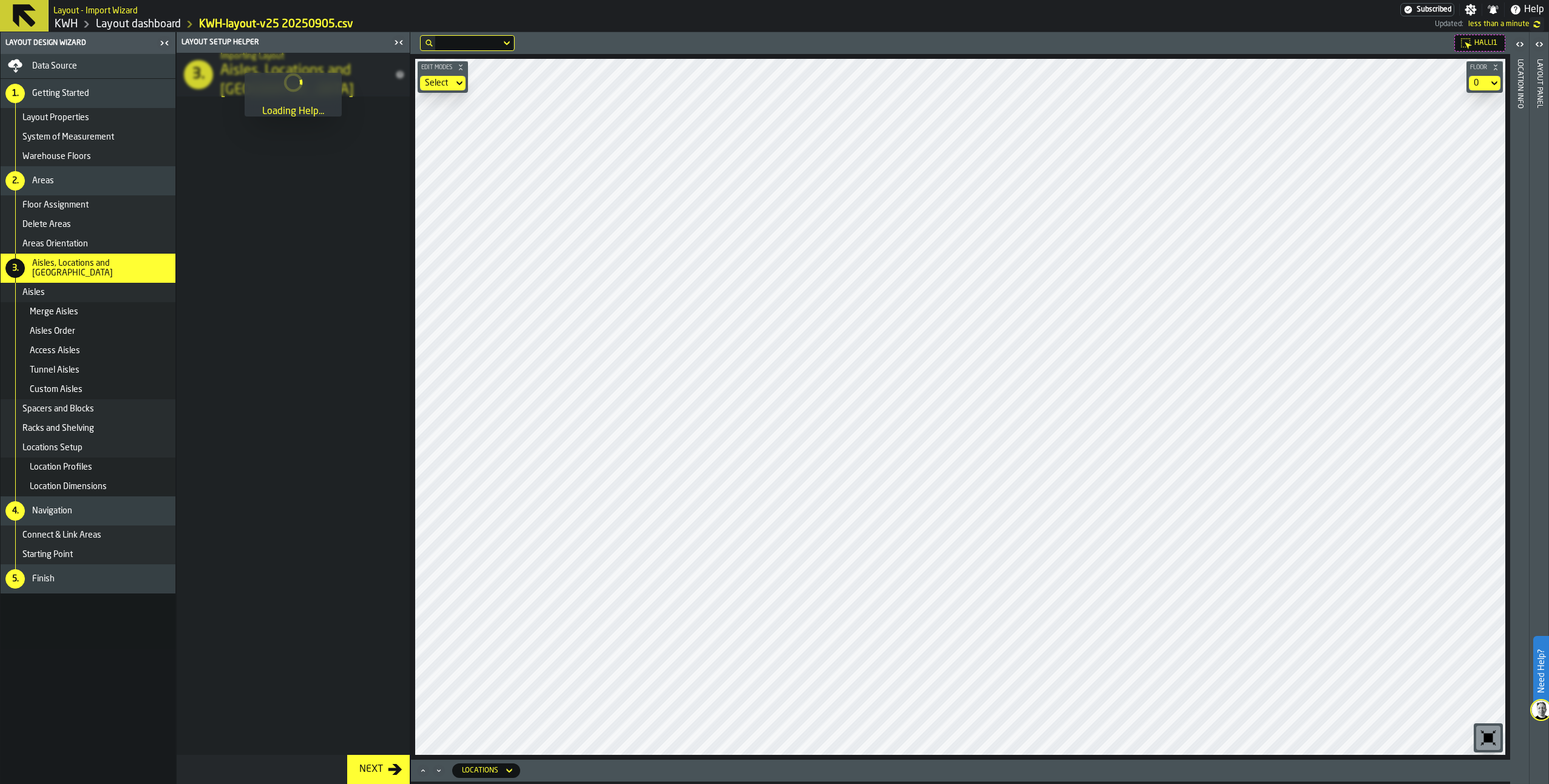
click at [369, 764] on div "Next" at bounding box center [370, 769] width 33 height 15
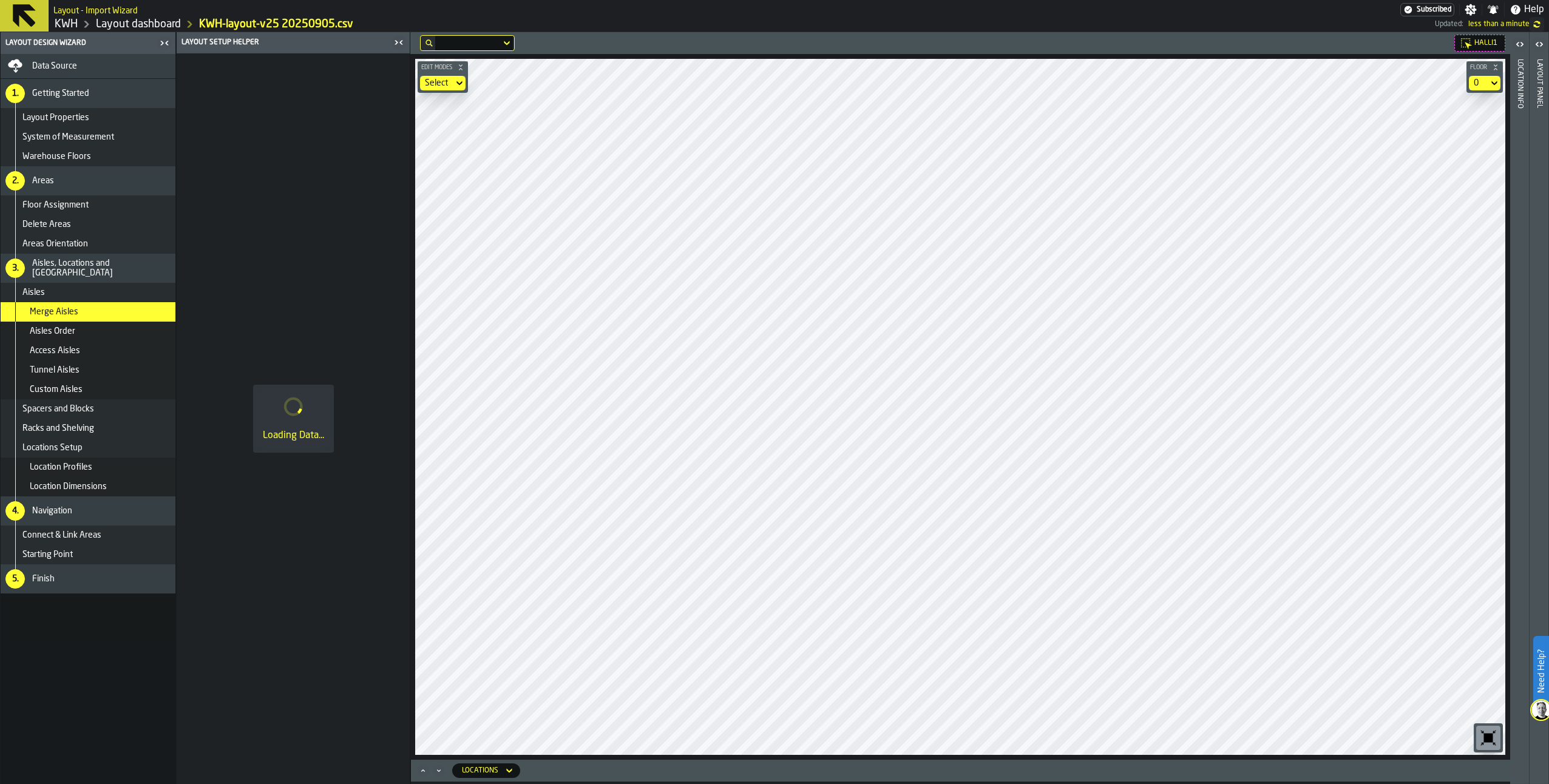
click at [369, 764] on div "Loading Data..." at bounding box center [293, 419] width 233 height 731
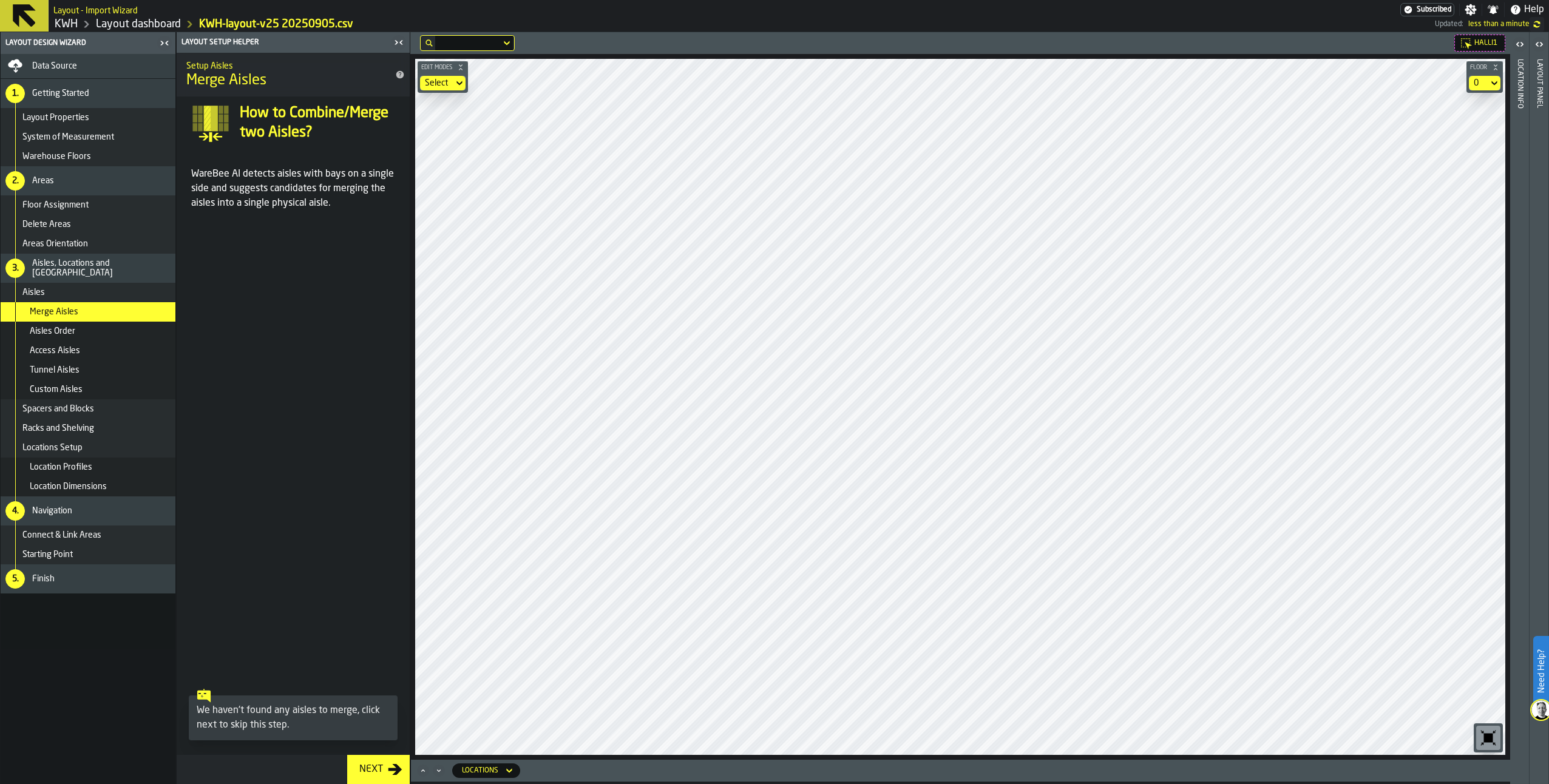
click at [369, 765] on div "Next" at bounding box center [370, 769] width 33 height 15
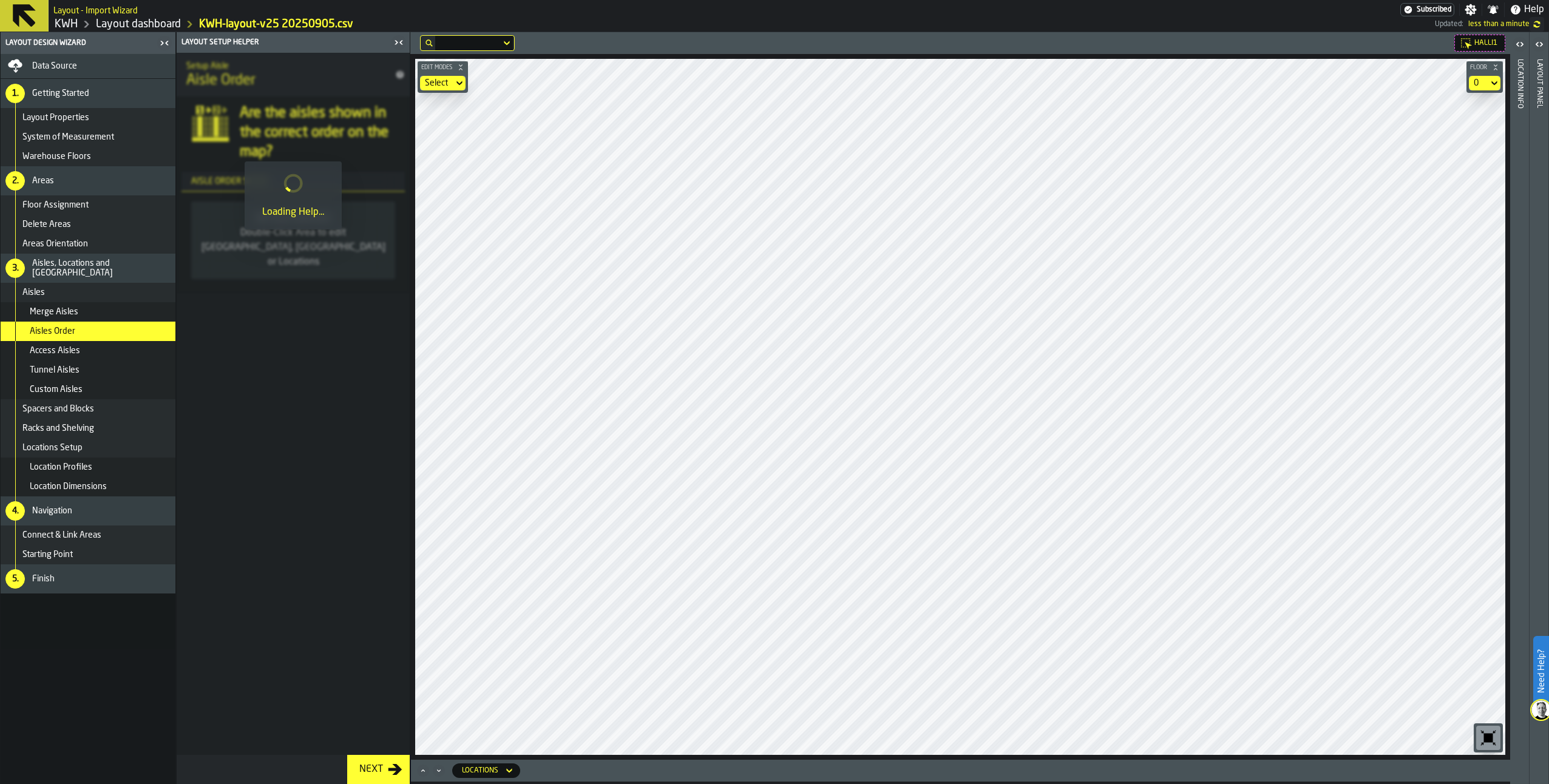
click at [369, 765] on div "Next" at bounding box center [370, 769] width 33 height 15
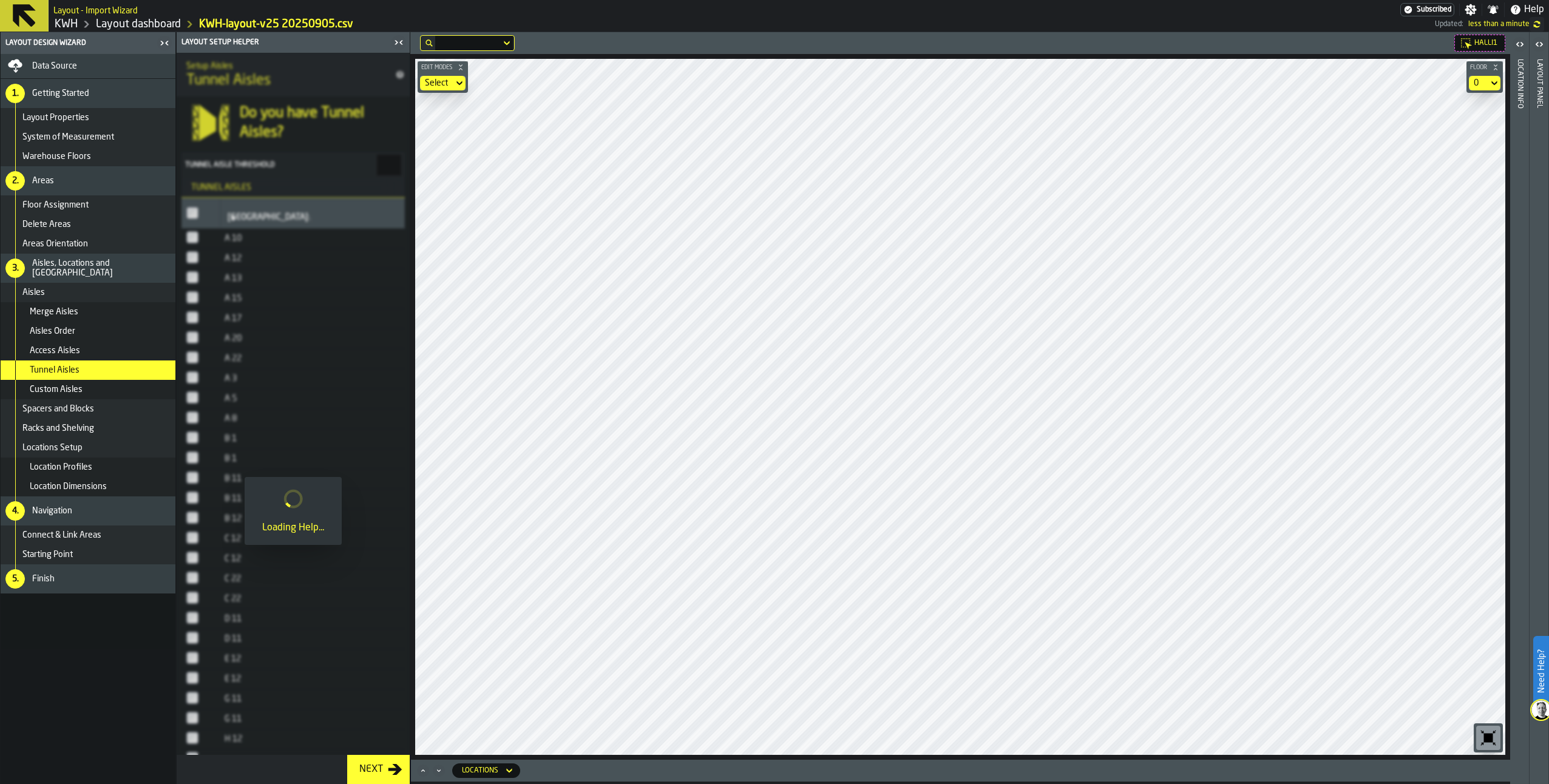
click at [370, 765] on div "Next" at bounding box center [370, 769] width 33 height 15
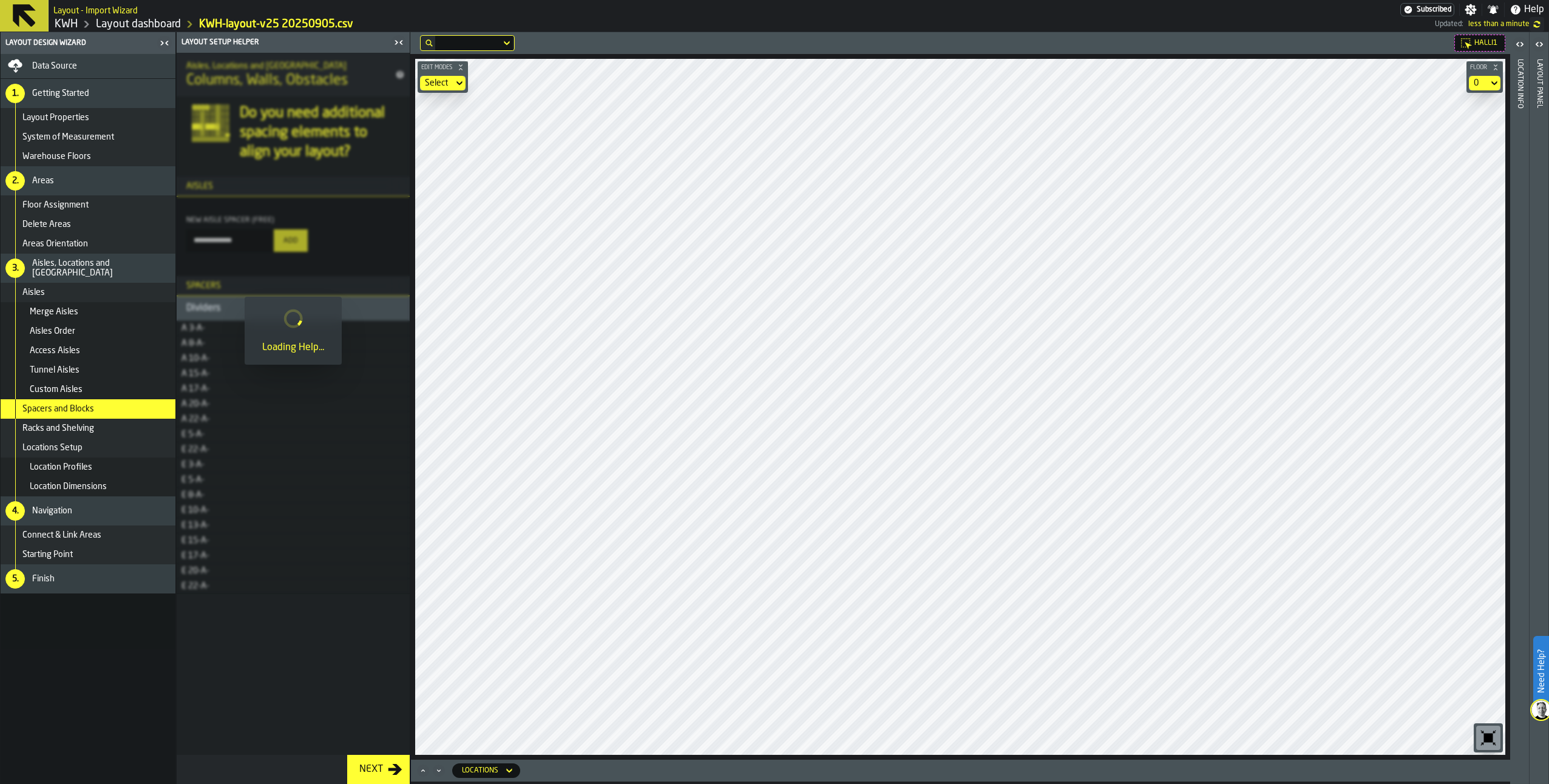
click at [370, 766] on div "Next" at bounding box center [370, 769] width 33 height 15
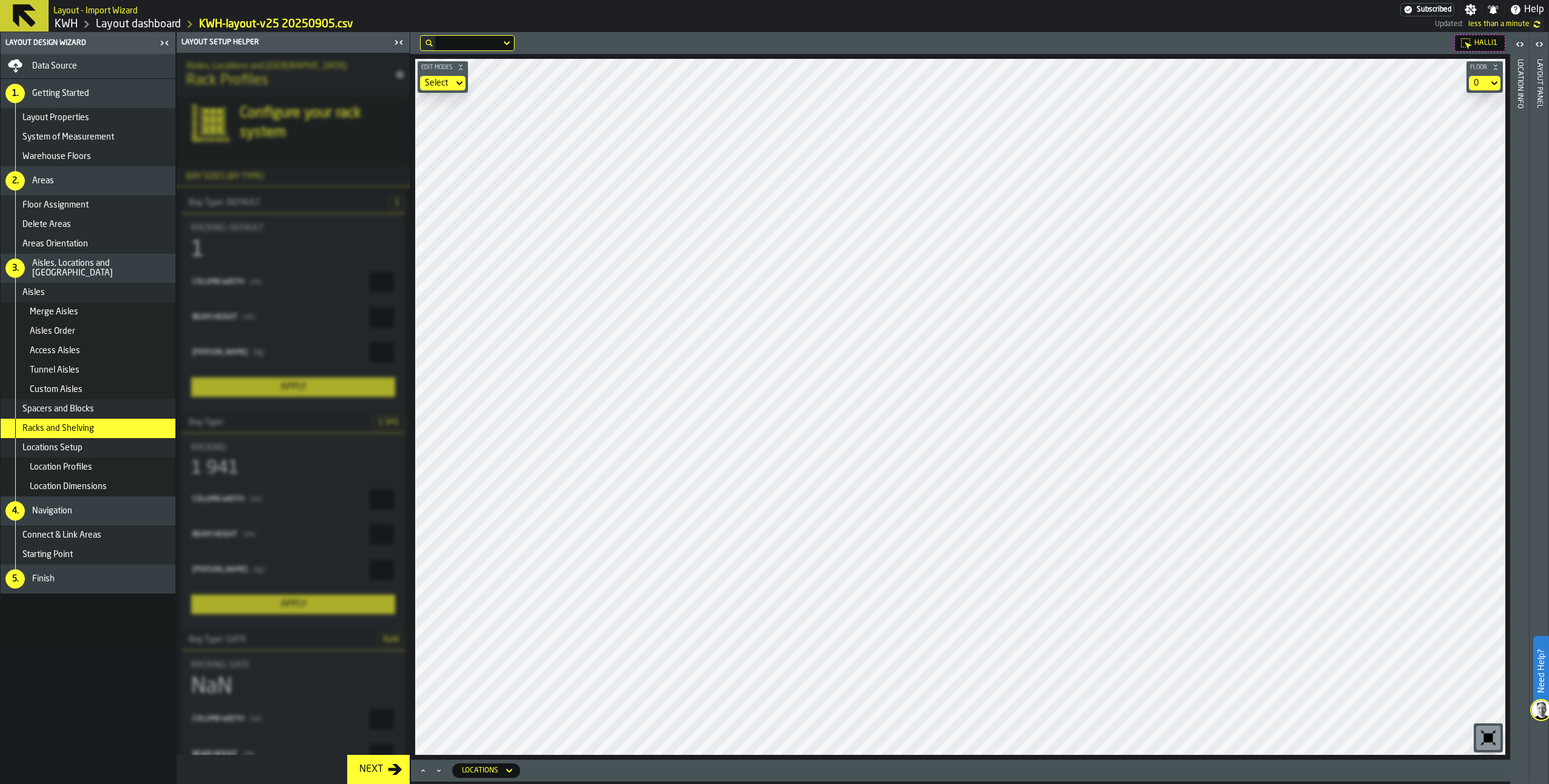
click at [370, 766] on div "Next" at bounding box center [370, 769] width 33 height 15
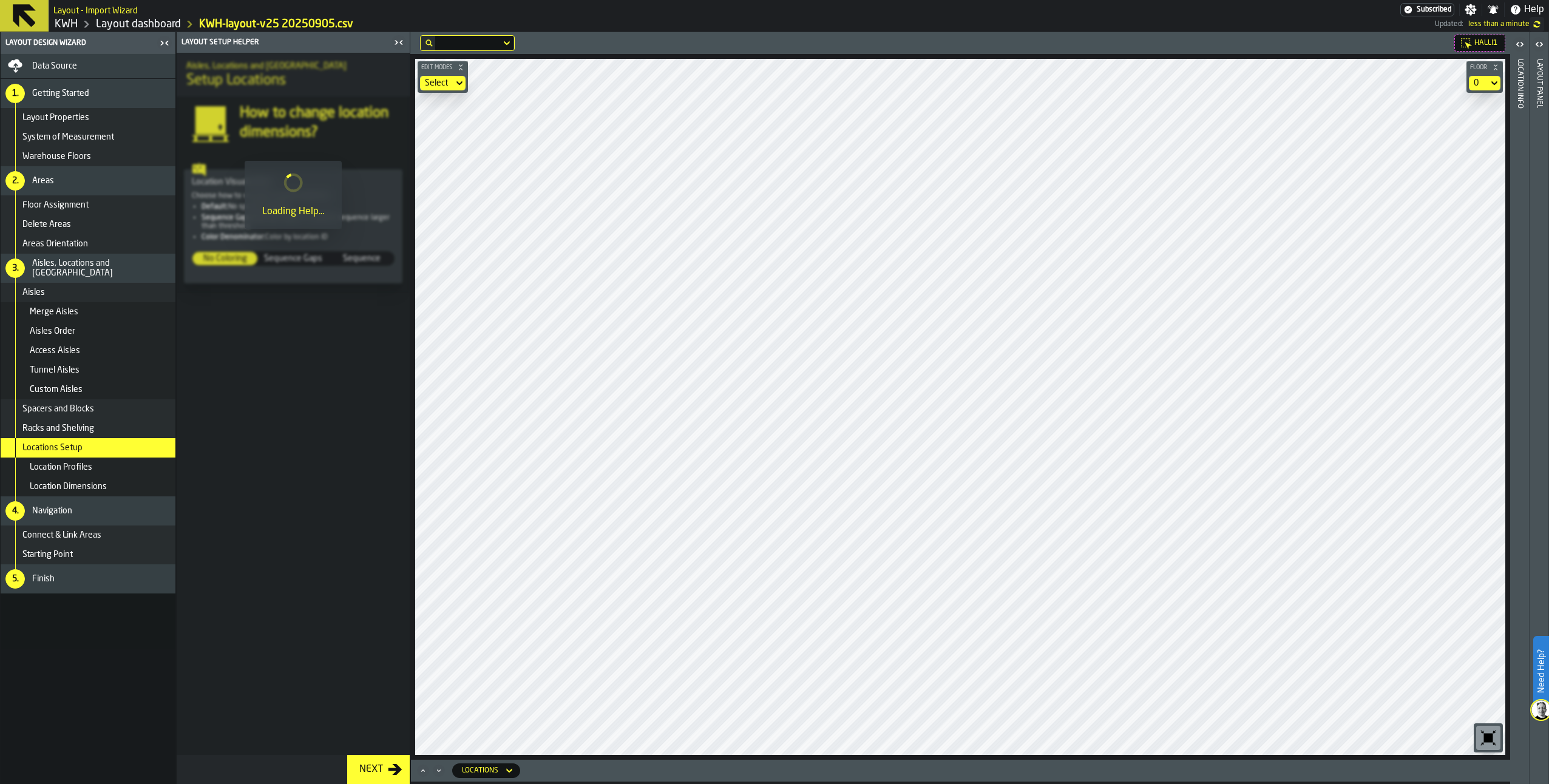
click at [370, 766] on div "Next" at bounding box center [370, 769] width 33 height 15
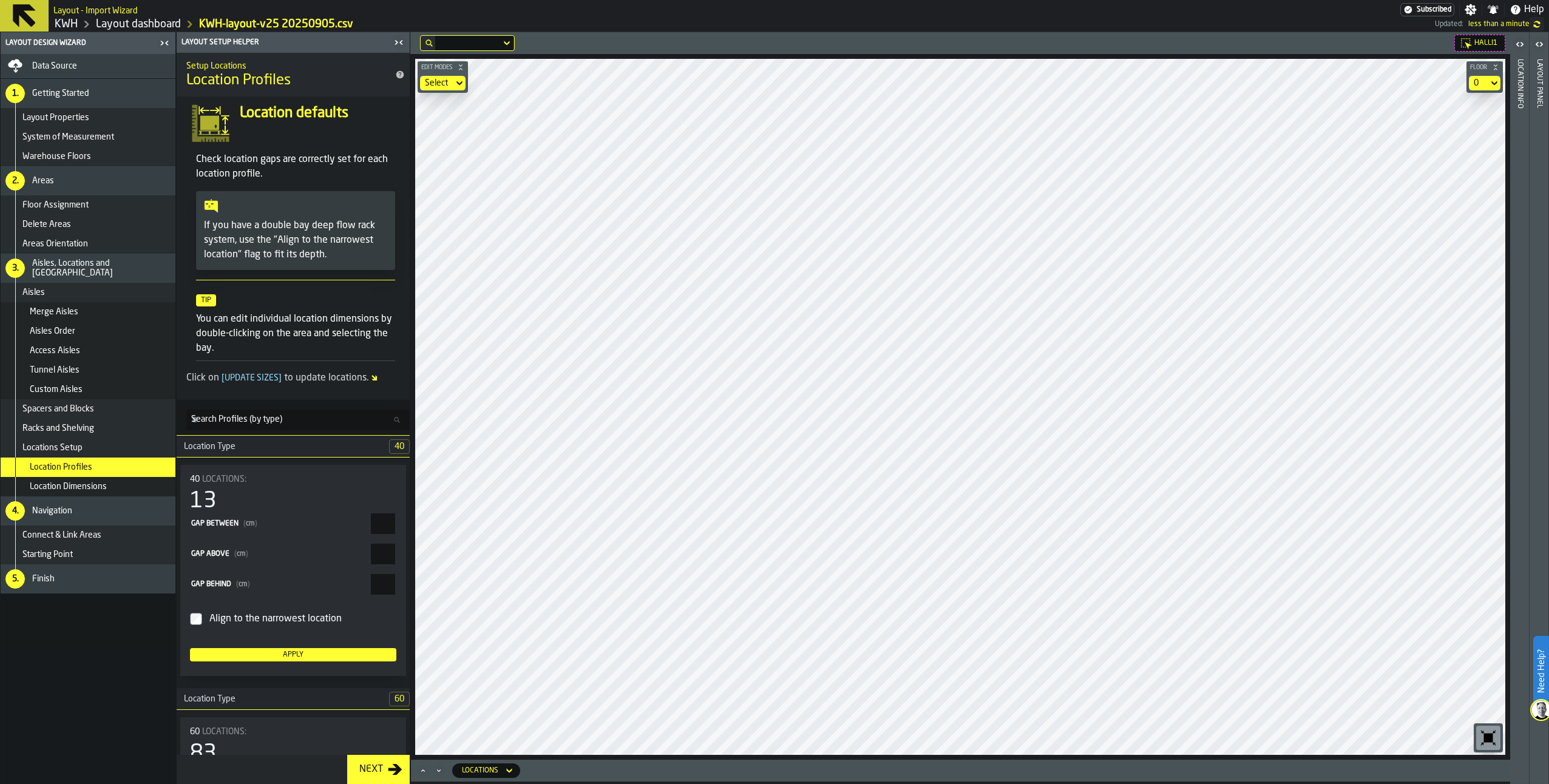
click at [370, 766] on div "Next" at bounding box center [370, 769] width 33 height 15
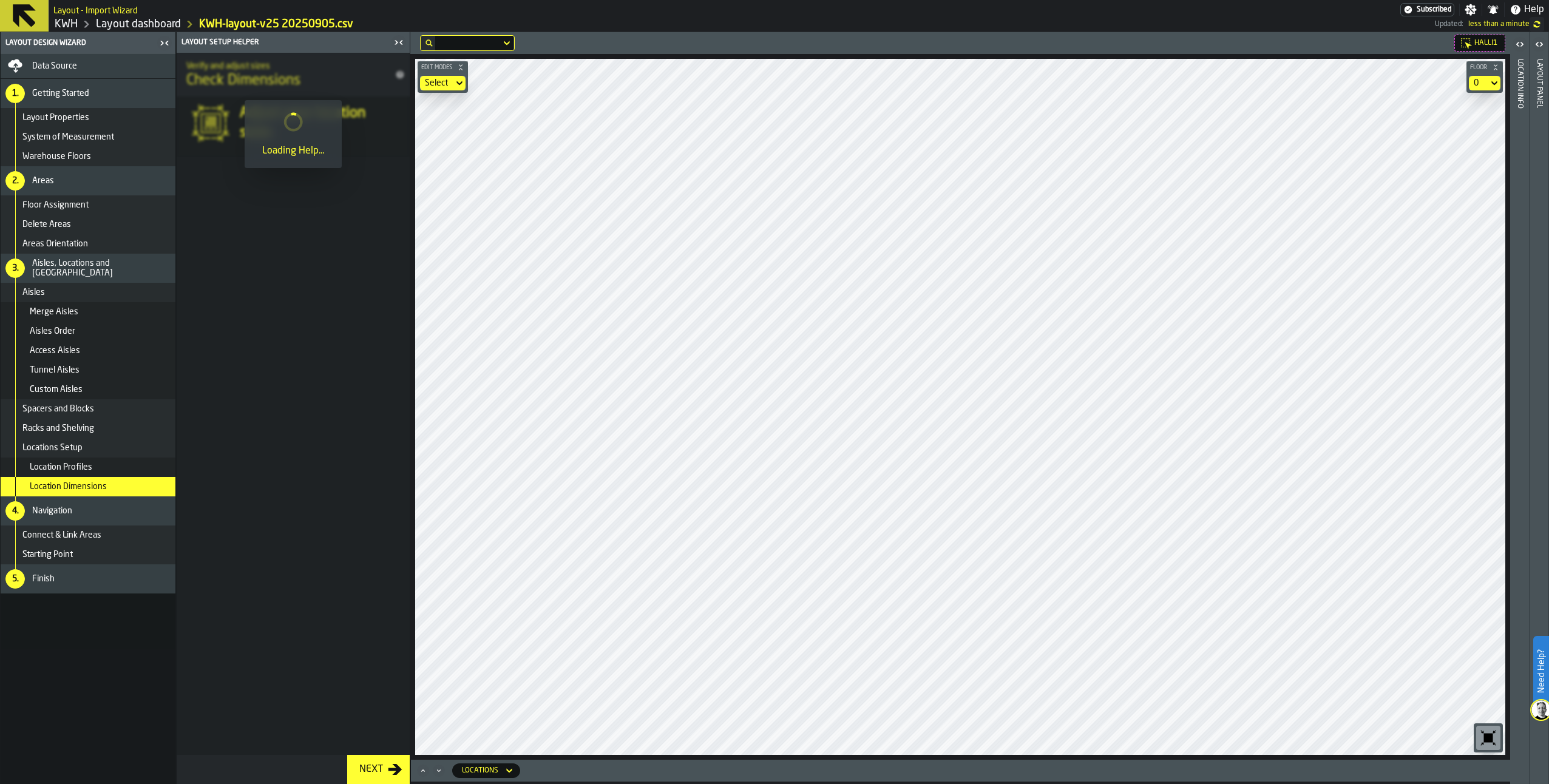
click at [370, 766] on div "Next" at bounding box center [370, 769] width 33 height 15
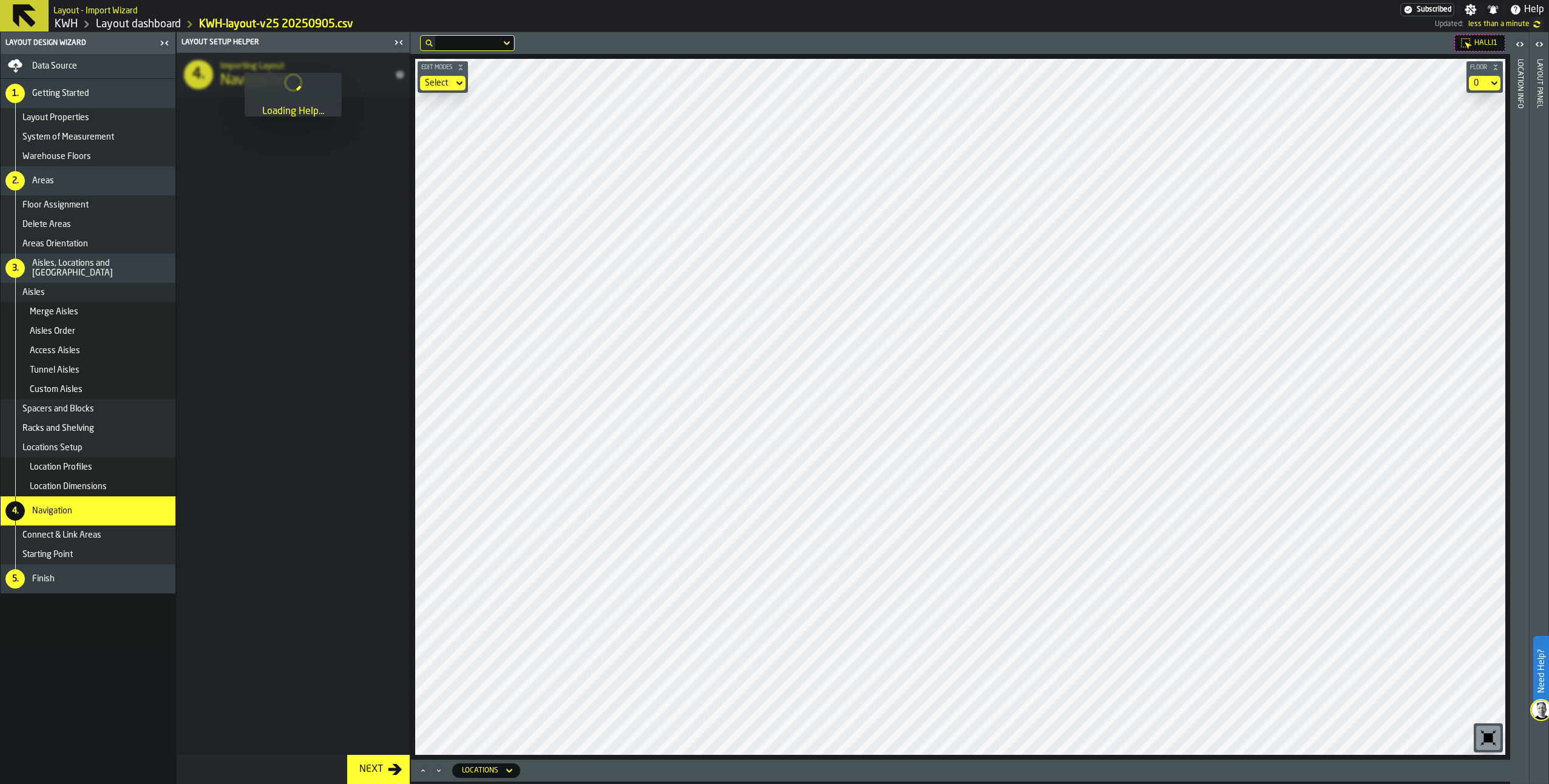
click at [370, 766] on div "Next" at bounding box center [370, 769] width 33 height 15
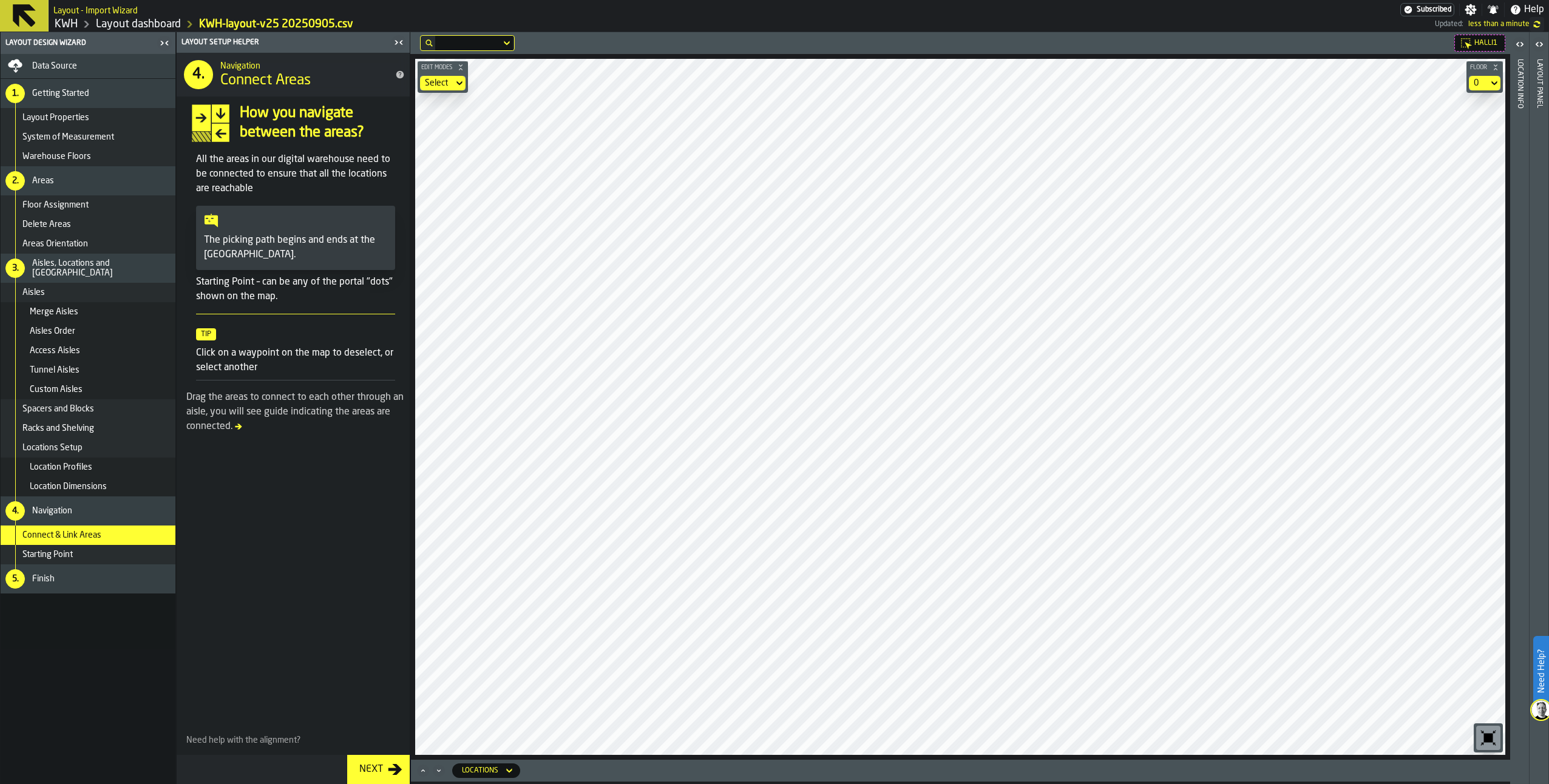
click at [370, 766] on div "Next" at bounding box center [370, 769] width 33 height 15
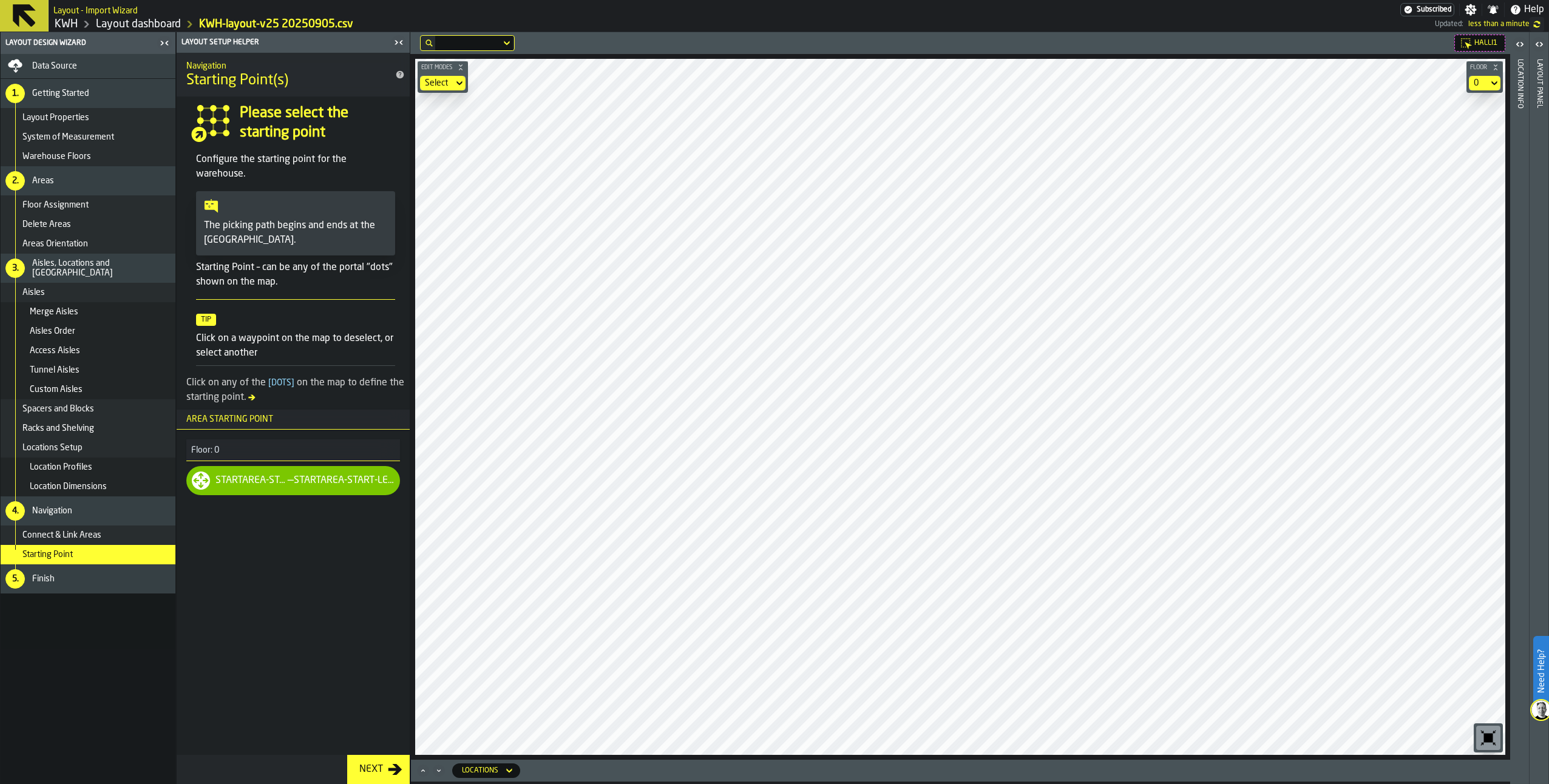
click at [370, 766] on div "Next" at bounding box center [370, 769] width 33 height 15
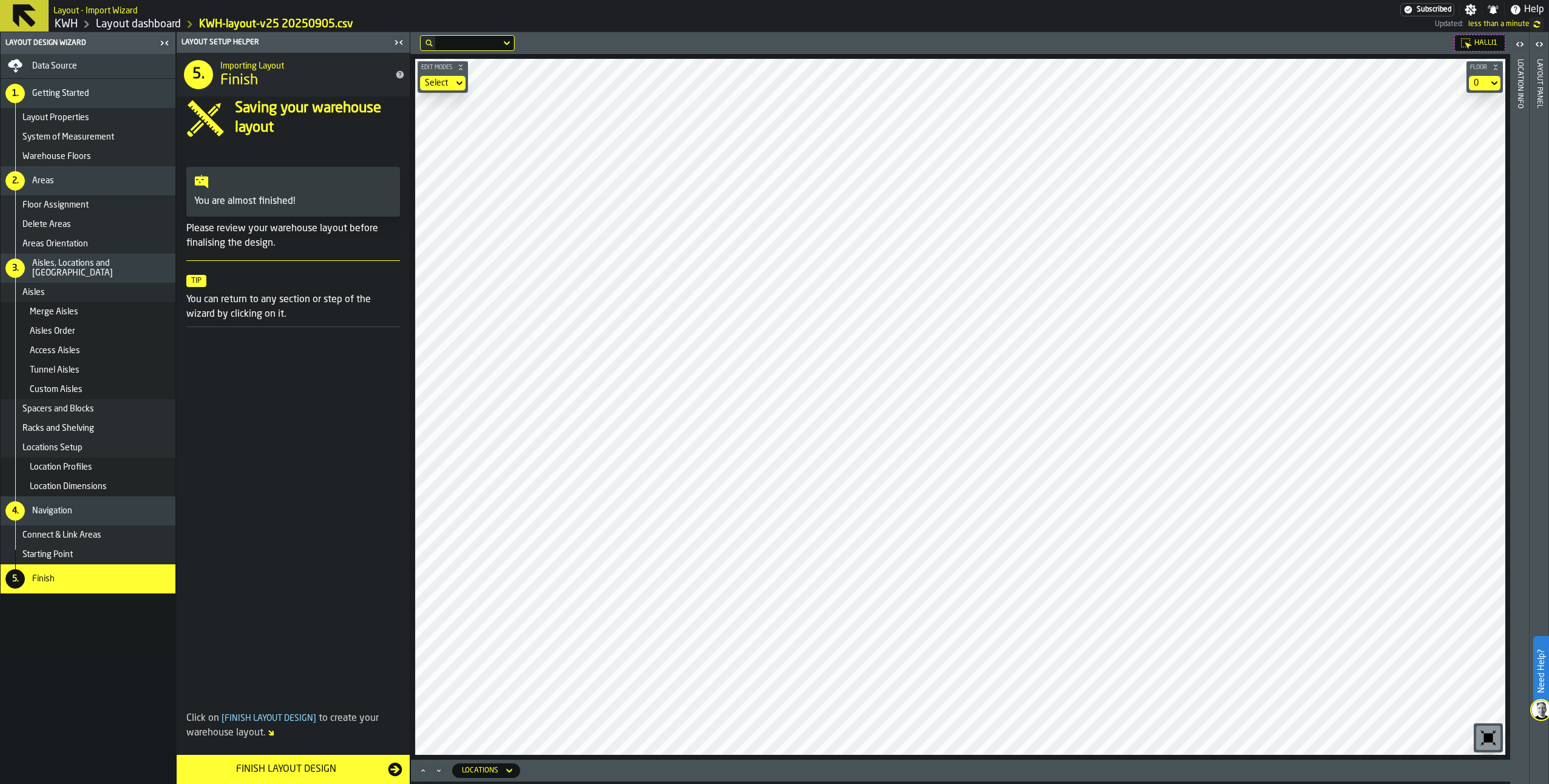
click at [316, 764] on div "Finish Layout Design" at bounding box center [286, 769] width 204 height 15
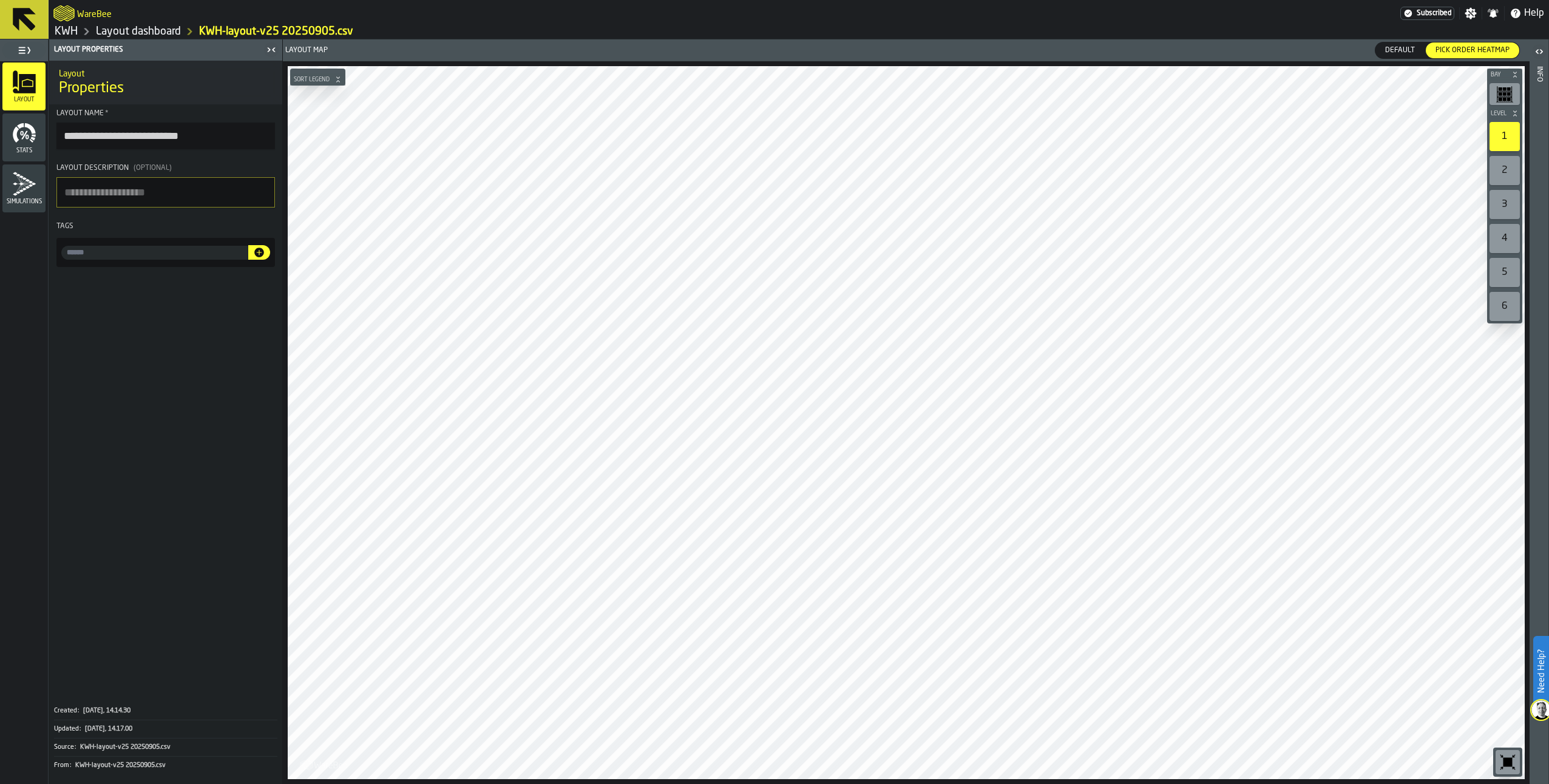
click at [1515, 162] on div "2" at bounding box center [1505, 171] width 31 height 29
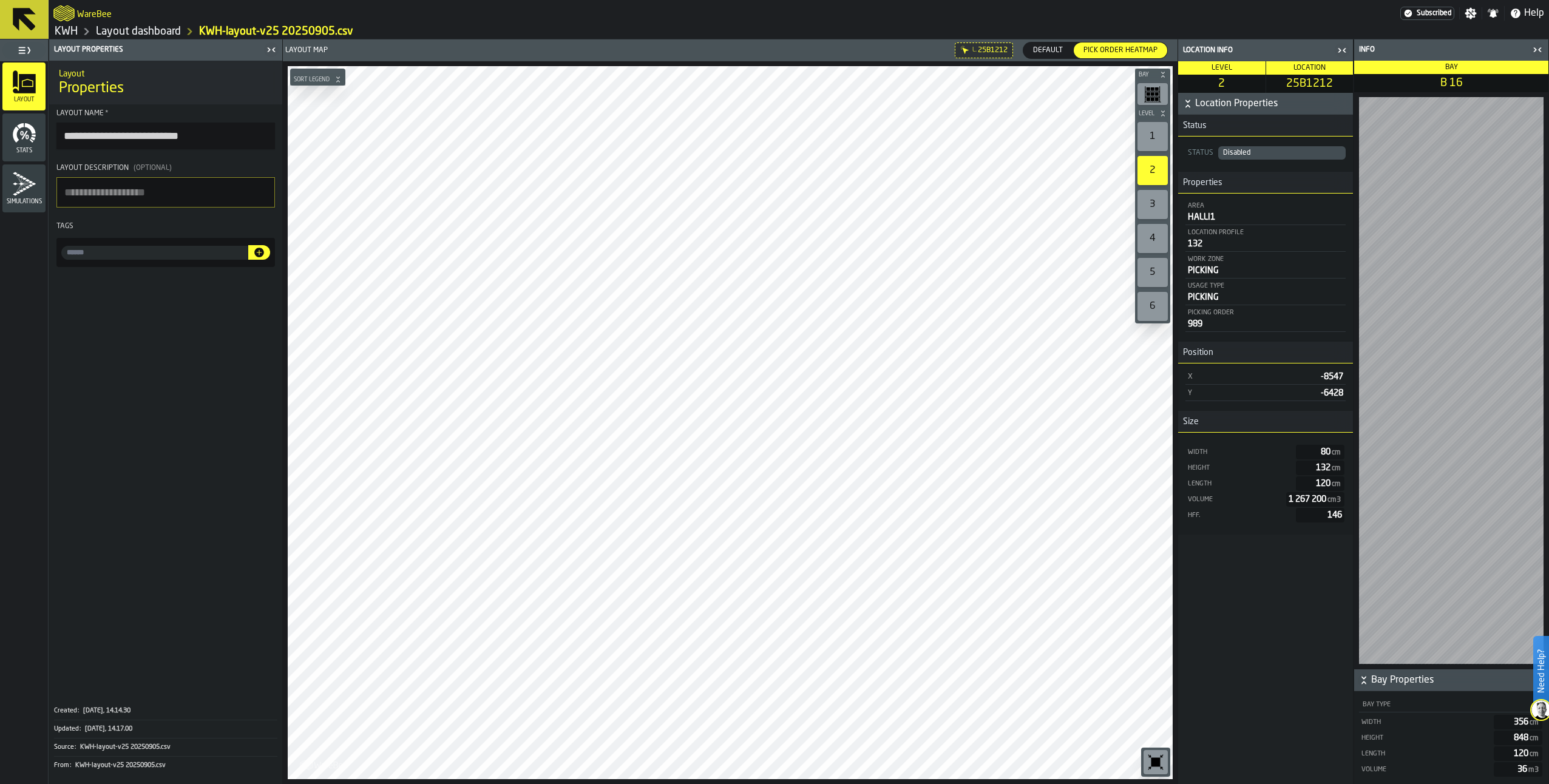
click at [157, 31] on link "Layout dashboard" at bounding box center [138, 32] width 85 height 14
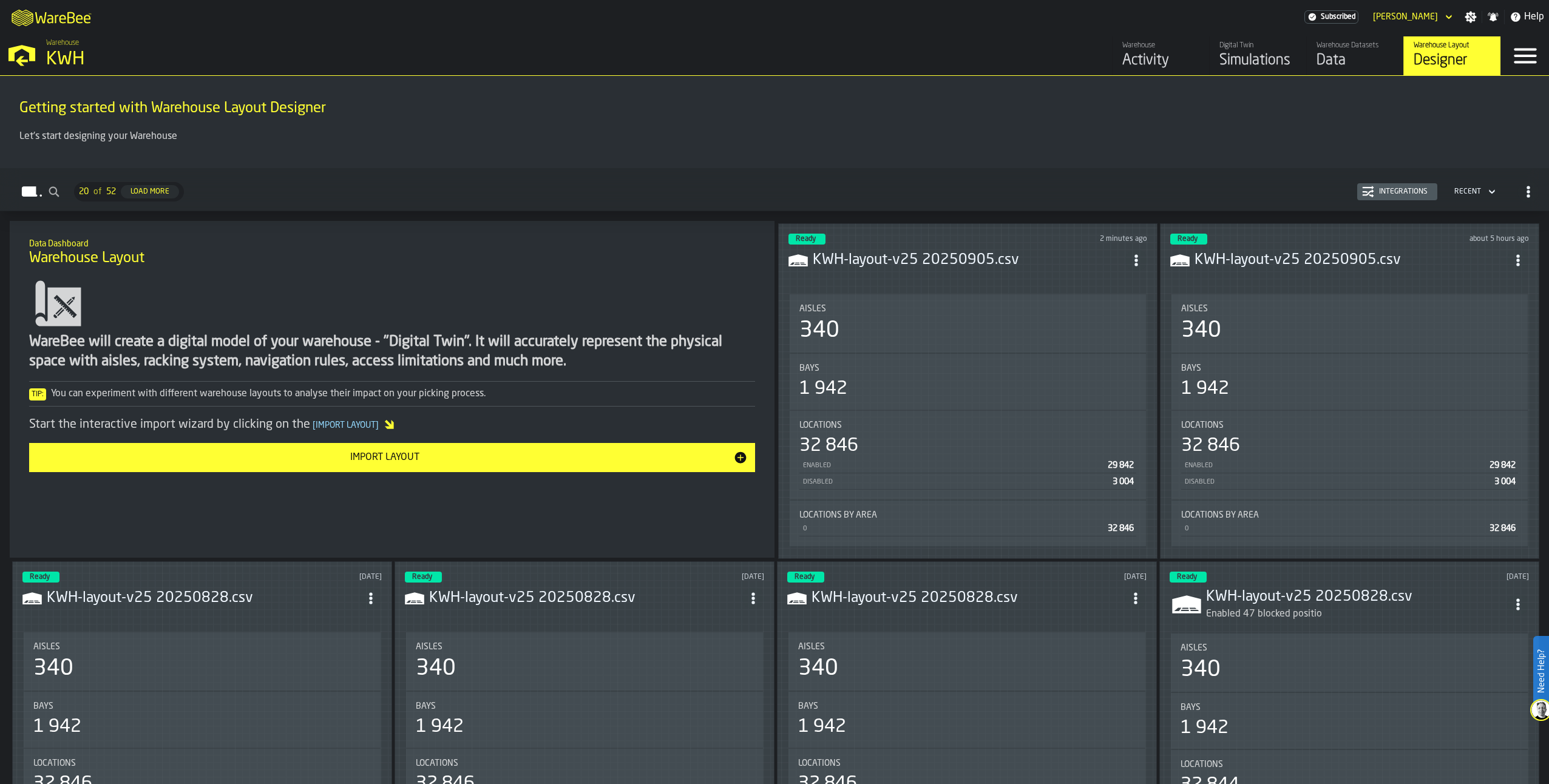
click at [1229, 57] on div "Simulations" at bounding box center [1257, 61] width 77 height 19
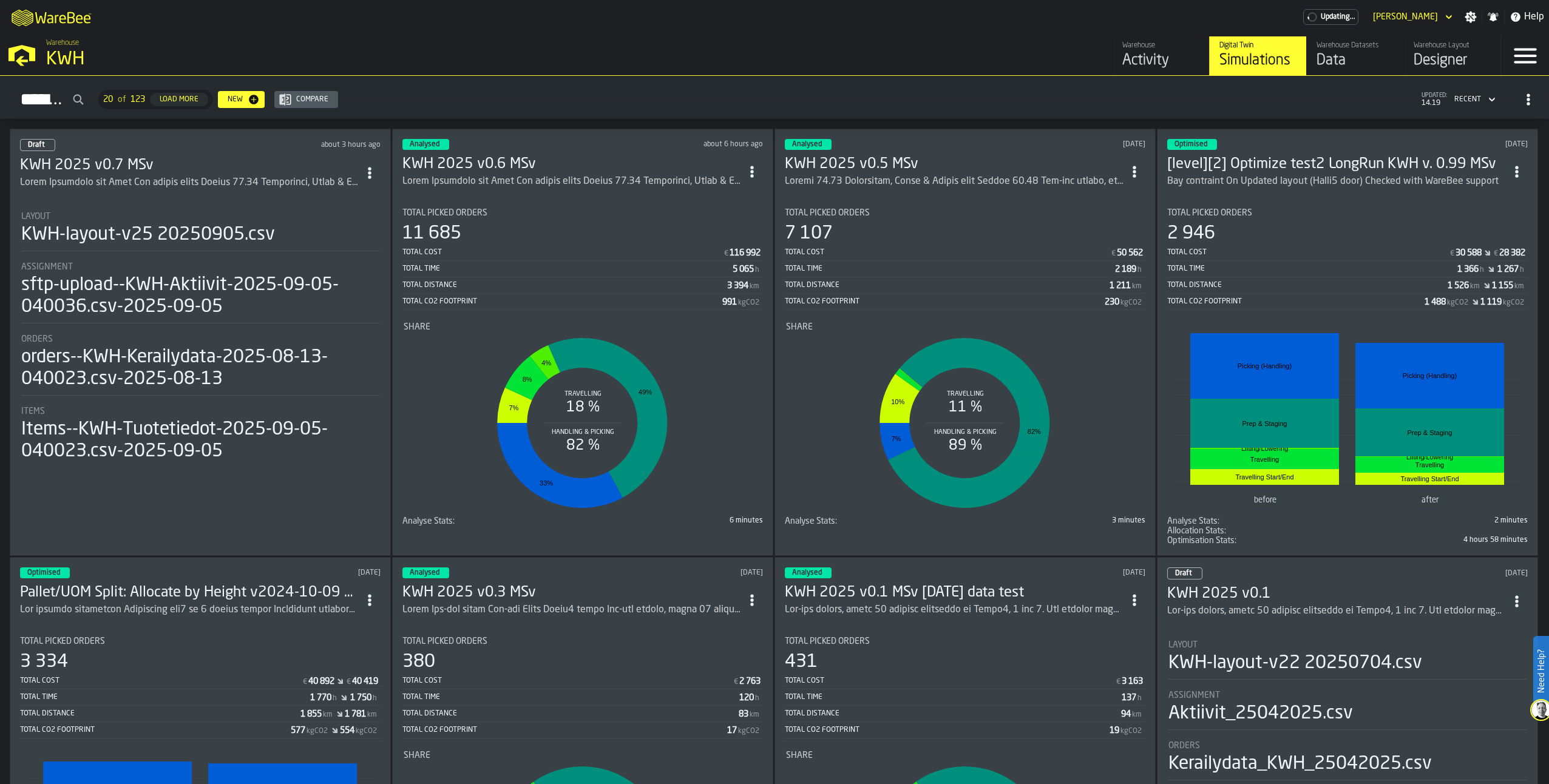
click at [176, 175] on div "ItemListCard-DashboardItemContainer" at bounding box center [189, 183] width 339 height 15
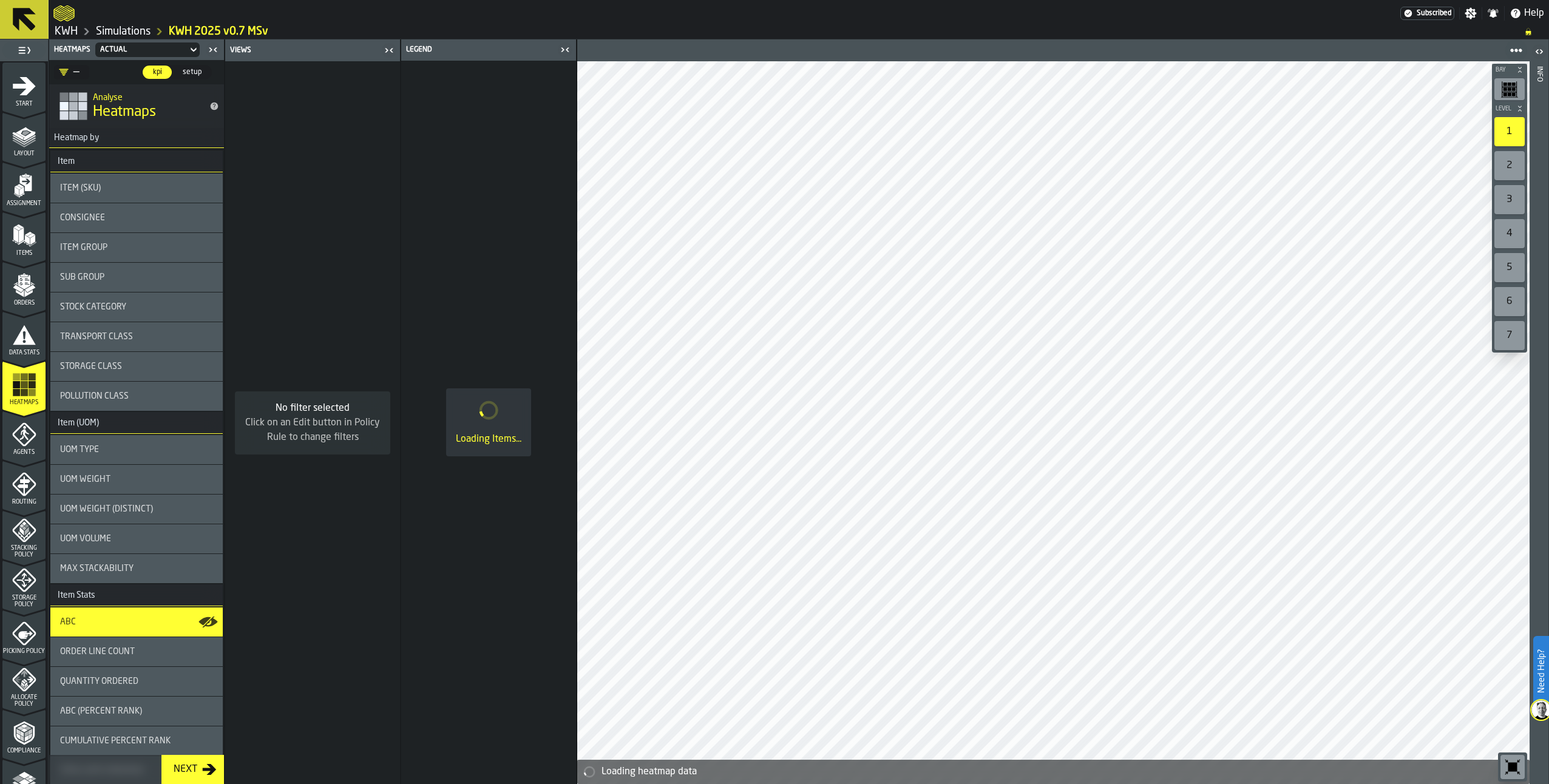
click at [27, 132] on icon "menu Layout" at bounding box center [24, 136] width 24 height 24
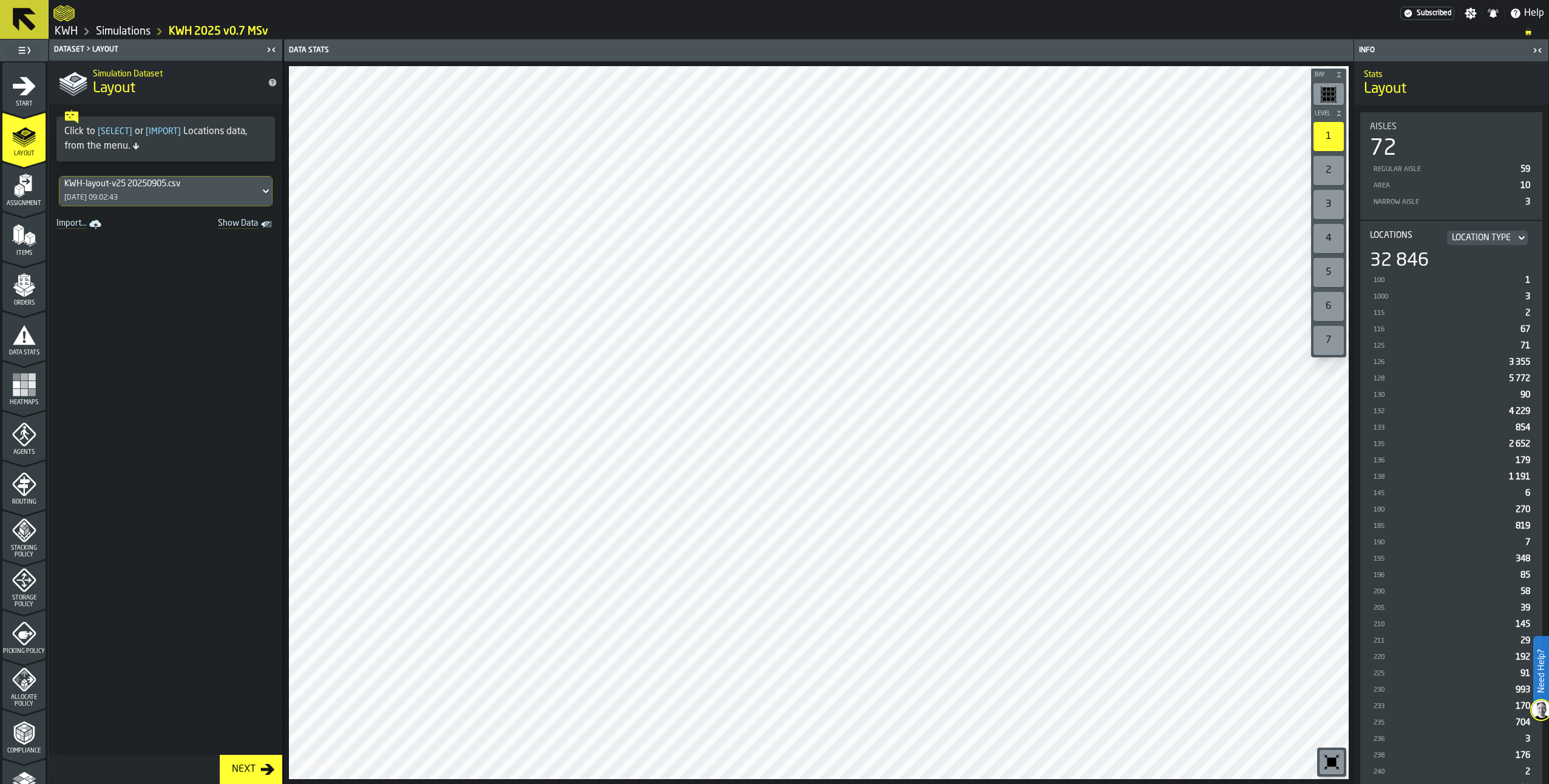
click at [145, 186] on div "KWH-layout-v25 20250905.csv" at bounding box center [160, 183] width 191 height 10
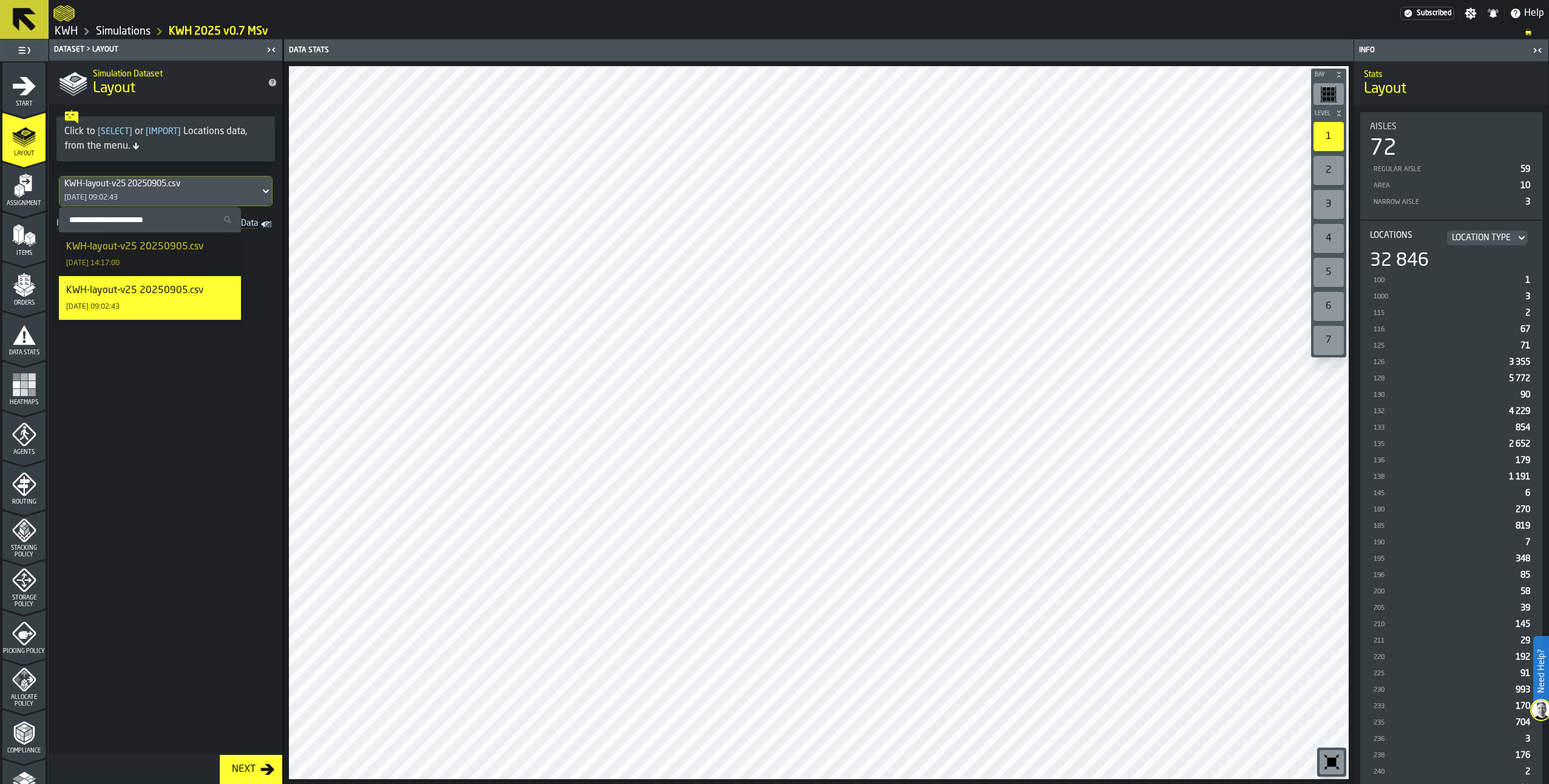
click at [137, 248] on div "KWH-layout-v25 20250905.csv" at bounding box center [135, 247] width 137 height 15
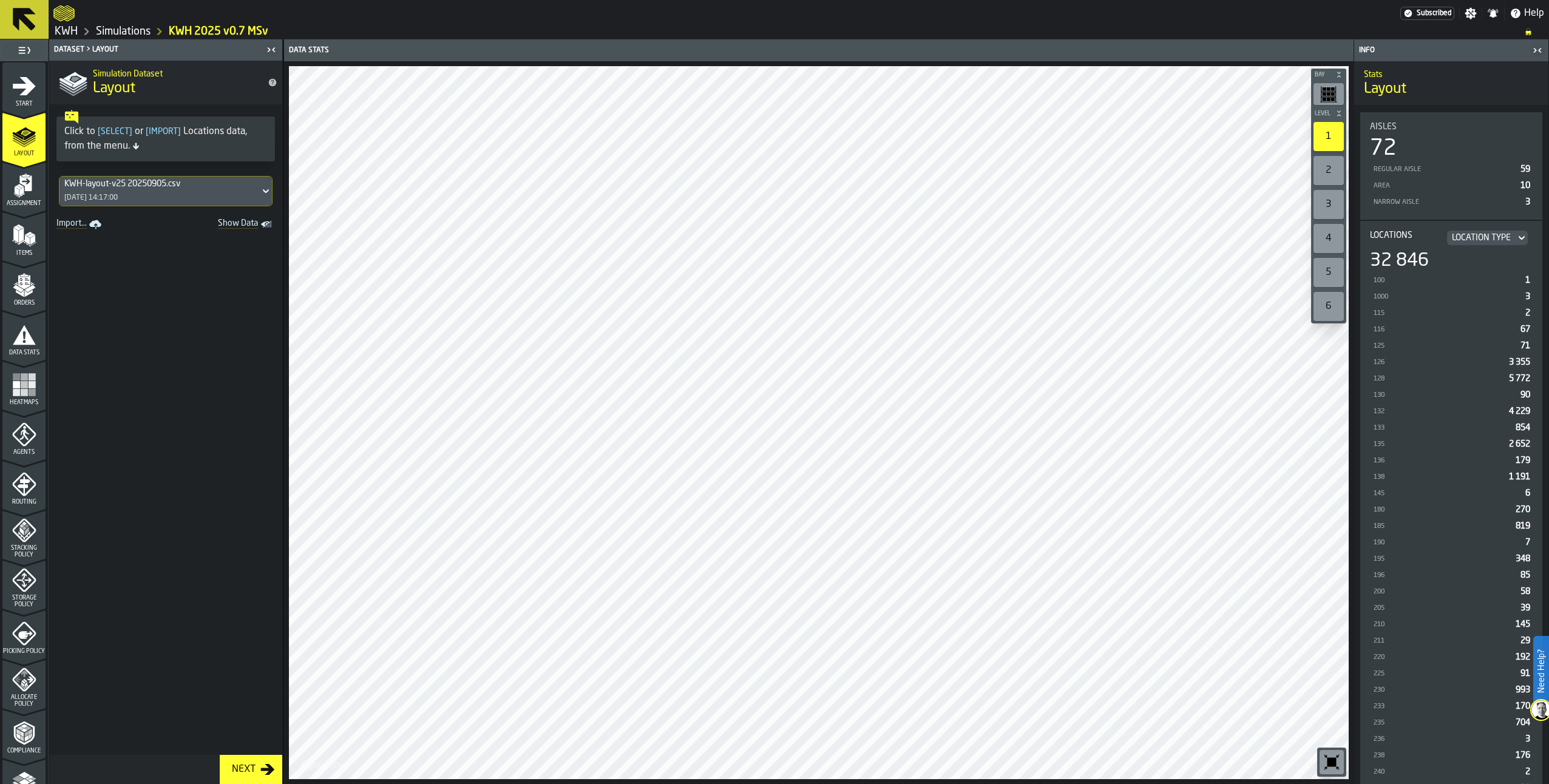
click at [243, 770] on div "Next" at bounding box center [243, 769] width 33 height 15
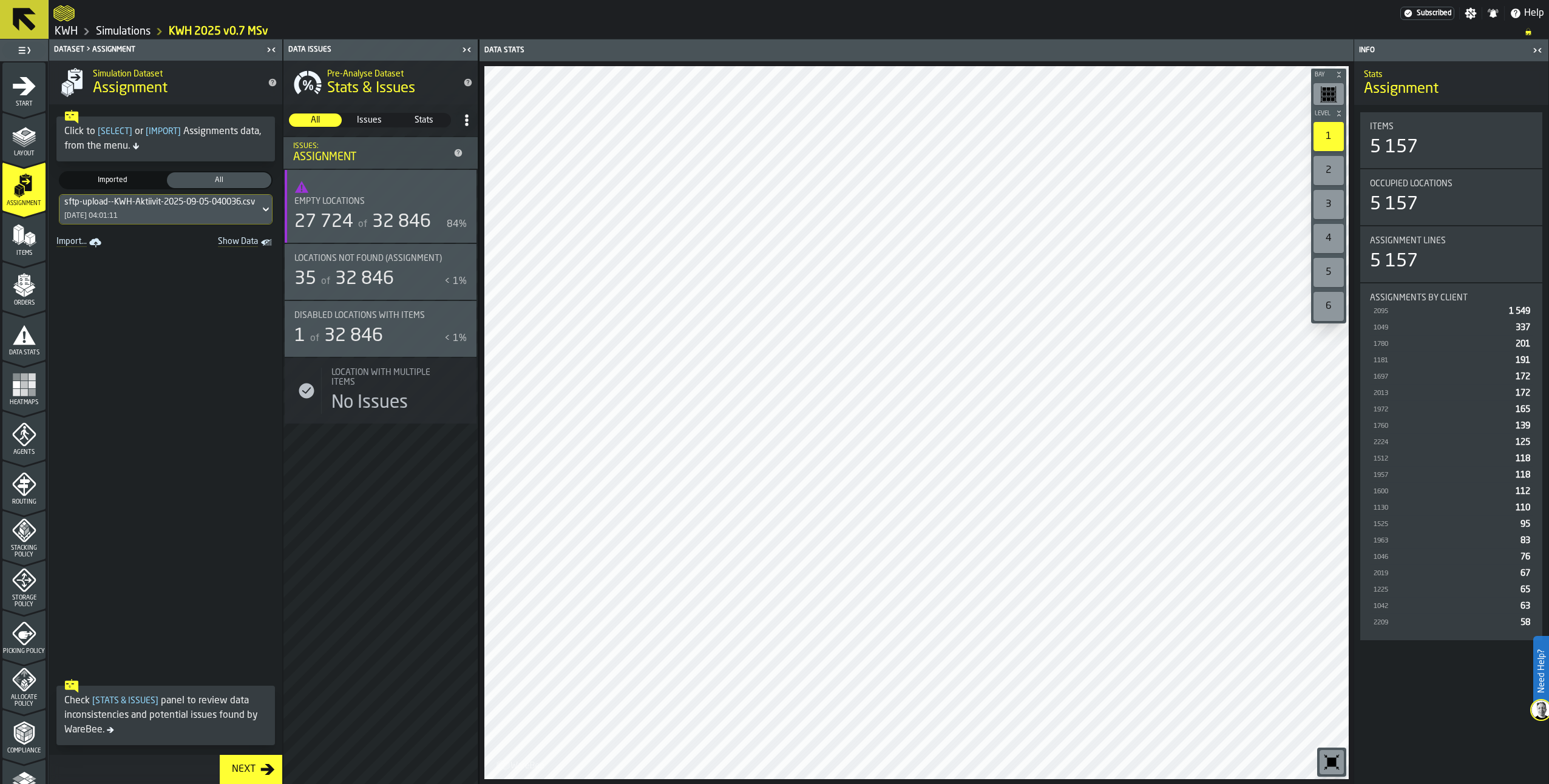
click at [460, 254] on icon "button-toggle-Show on Map" at bounding box center [462, 259] width 19 height 19
click at [1274, 49] on span "Table" at bounding box center [1277, 51] width 31 height 11
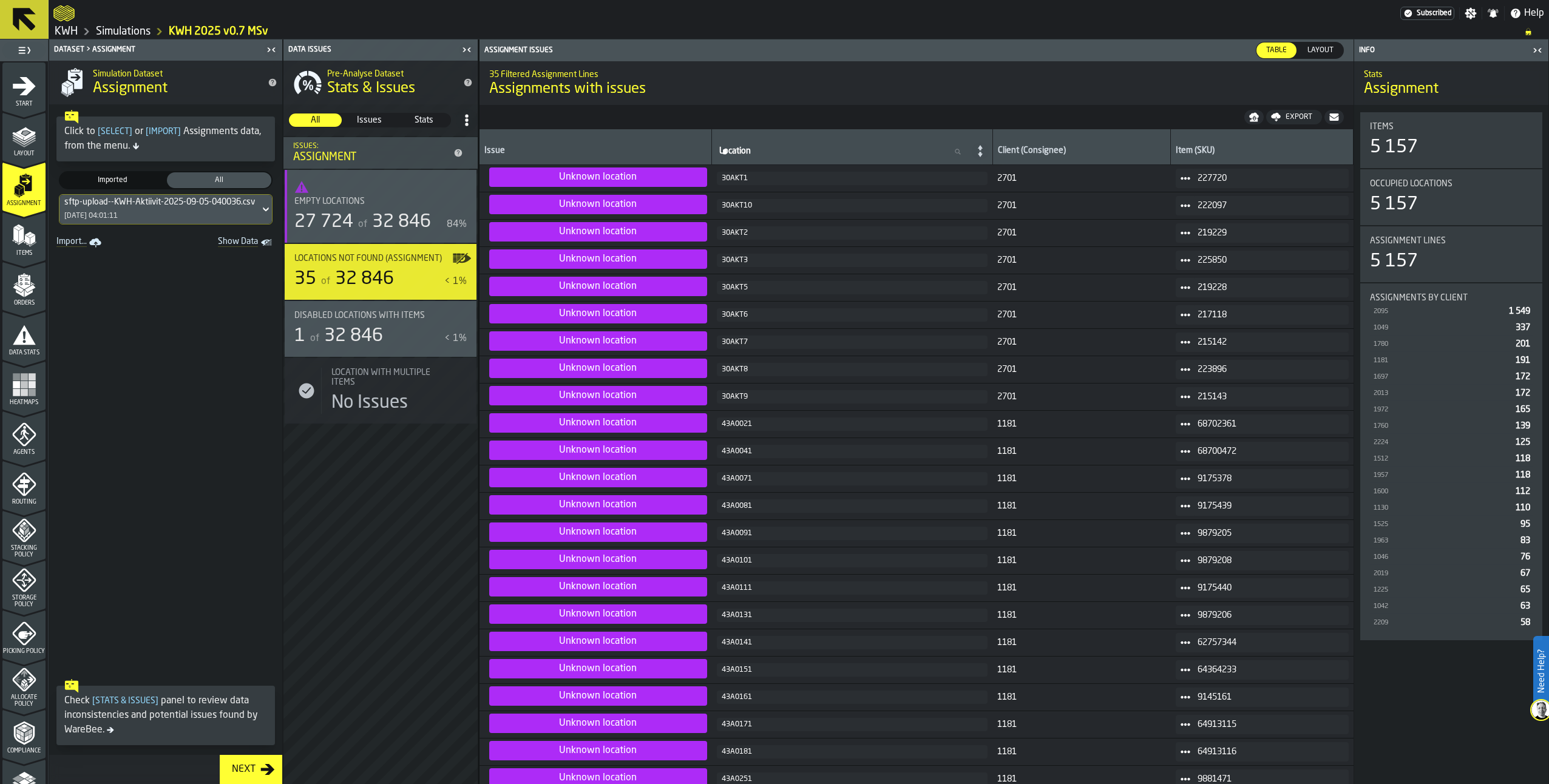
click at [23, 240] on icon "menu Items" at bounding box center [22, 242] width 6 height 5
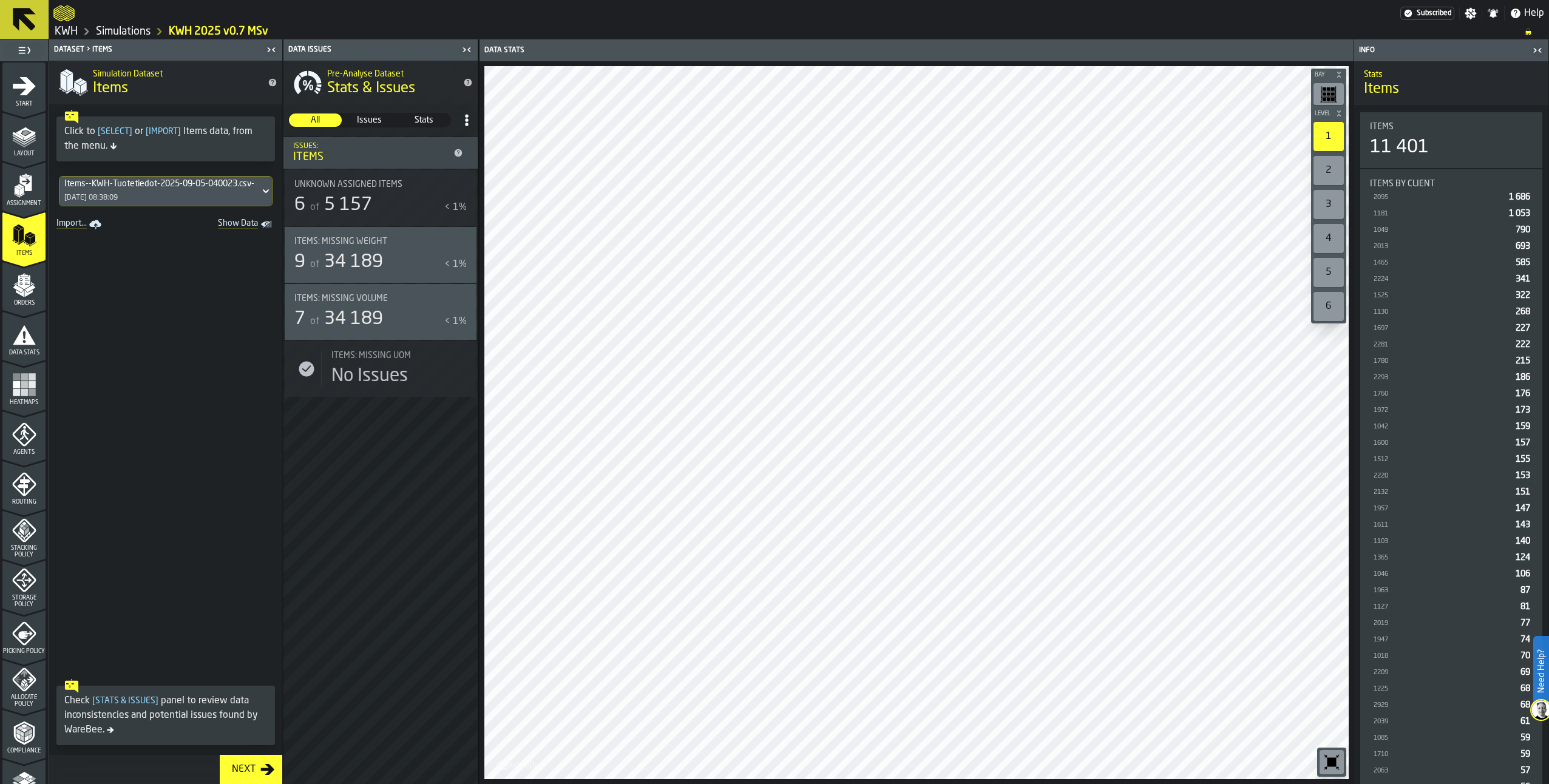
click at [462, 242] on icon "button-toggle-Show on Map" at bounding box center [462, 241] width 4 height 3
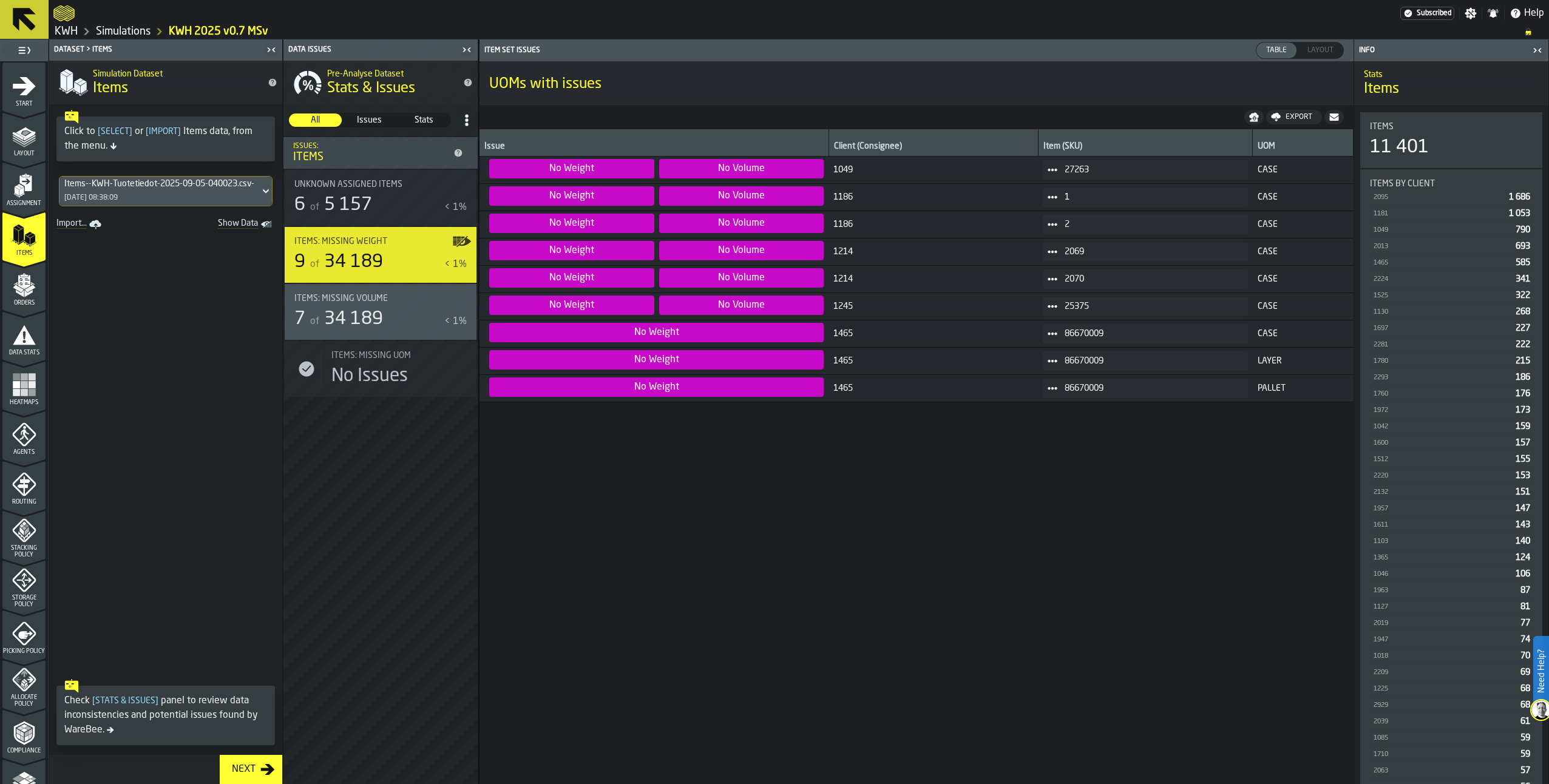
click at [1048, 194] on icon at bounding box center [1053, 197] width 10 height 10
click at [1061, 259] on div "Show Items" at bounding box center [1075, 263] width 63 height 8
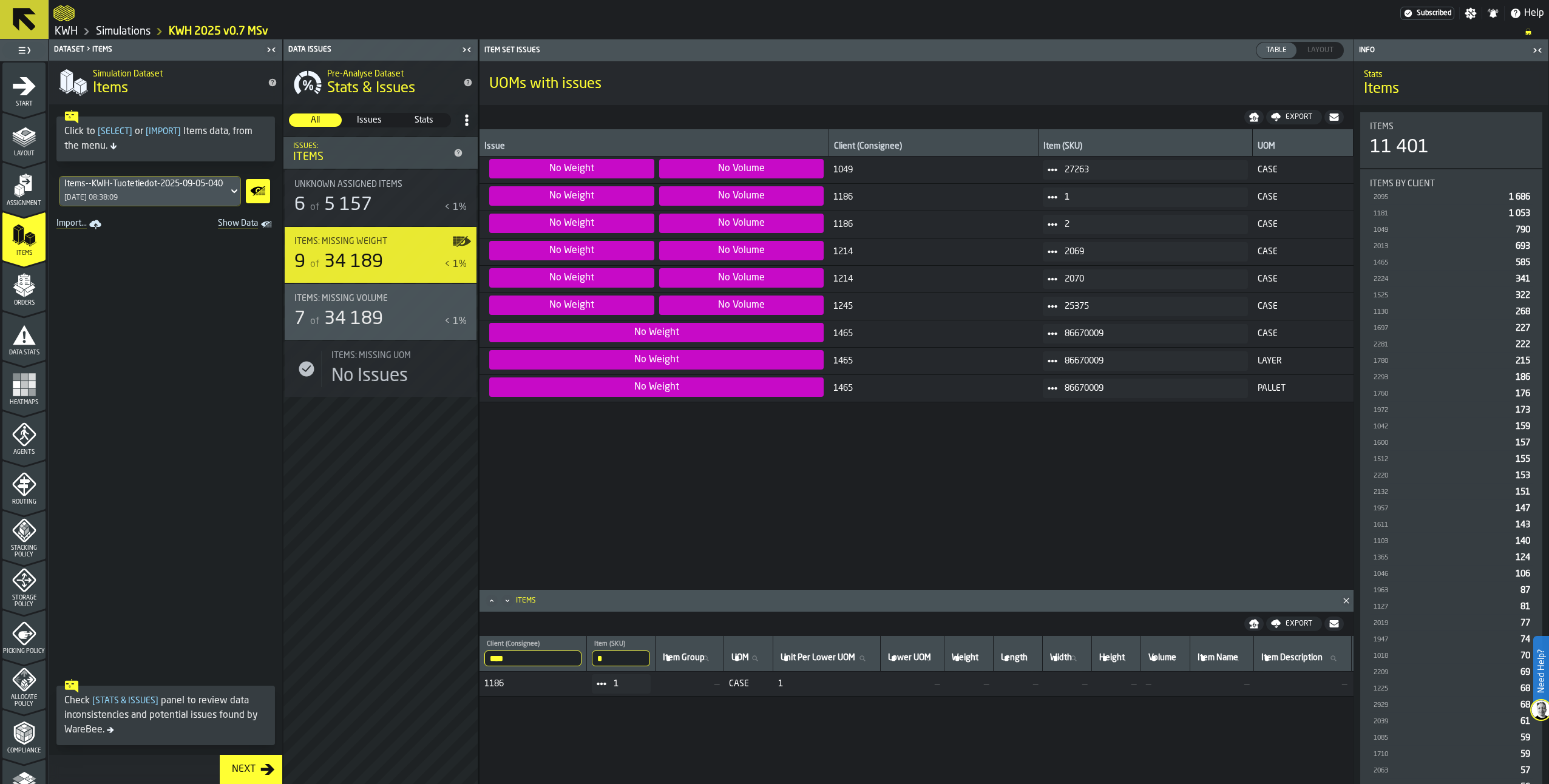
click at [1048, 166] on icon at bounding box center [1053, 170] width 10 height 10
click at [1062, 236] on div "Show Items" at bounding box center [1075, 236] width 63 height 8
click at [24, 289] on icon "menu Orders" at bounding box center [24, 285] width 24 height 24
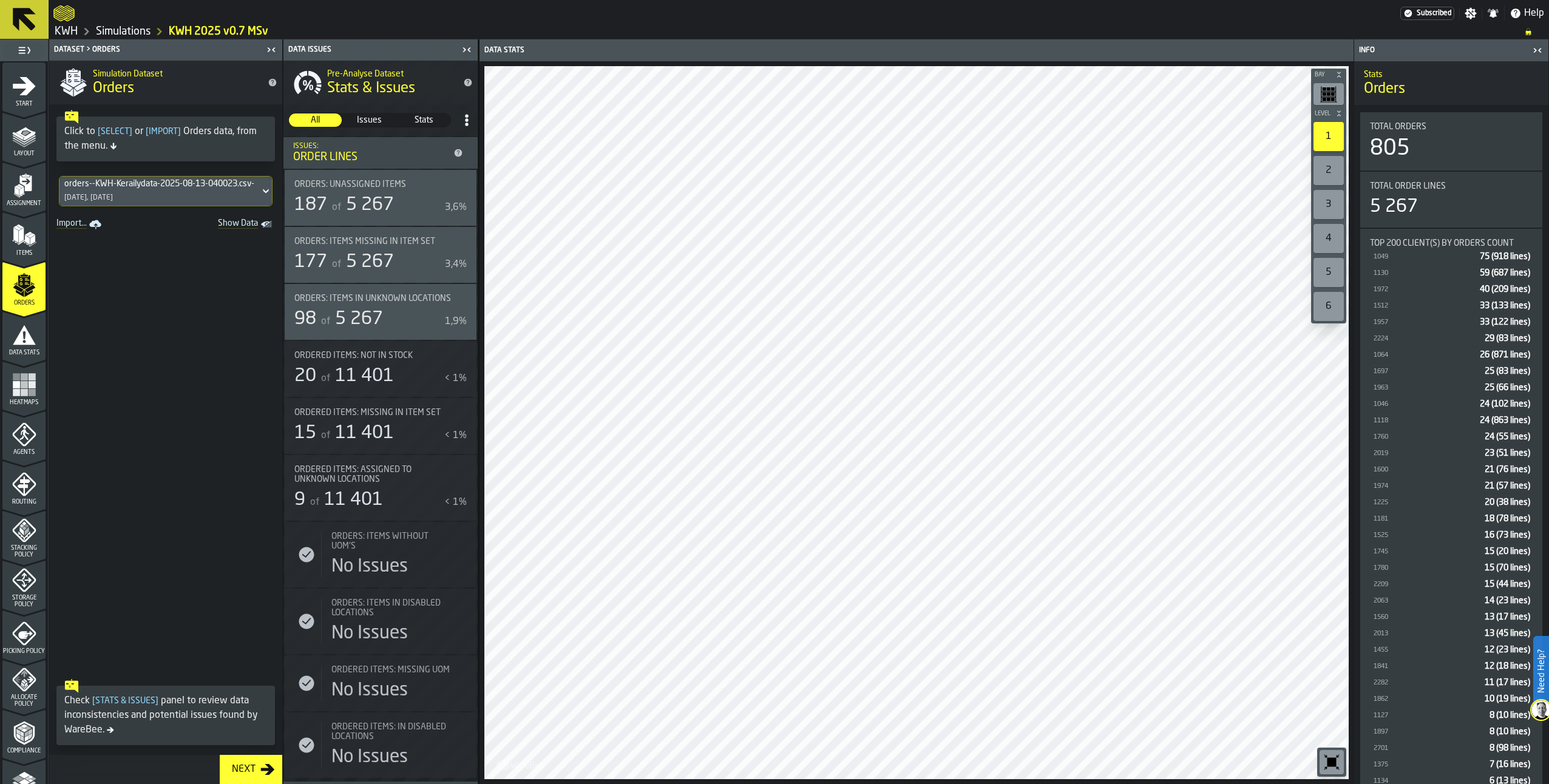
click at [122, 27] on link "Simulations" at bounding box center [124, 32] width 55 height 14
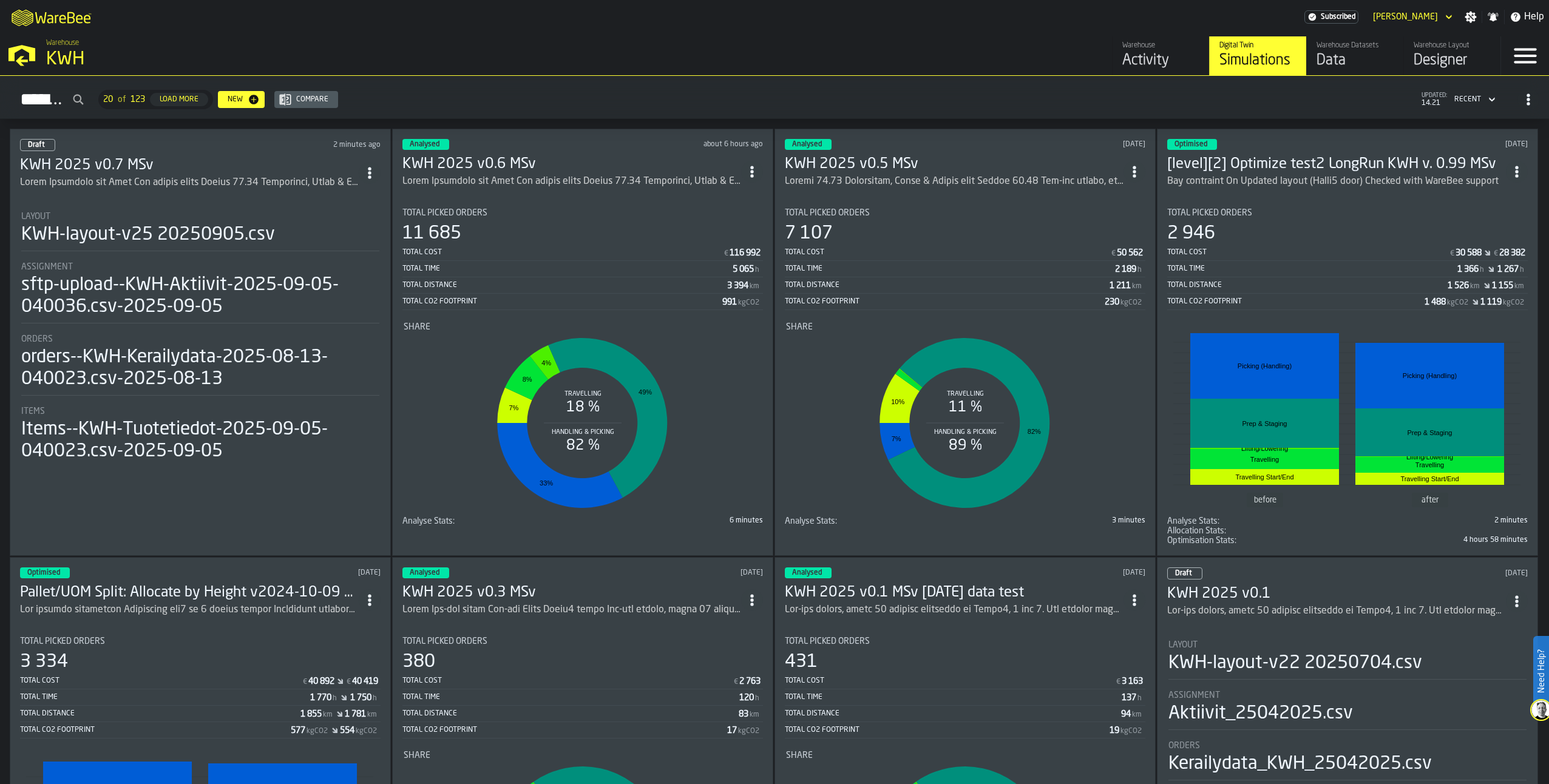
click at [132, 175] on div "ItemListCard-DashboardItemContainer" at bounding box center [189, 183] width 339 height 15
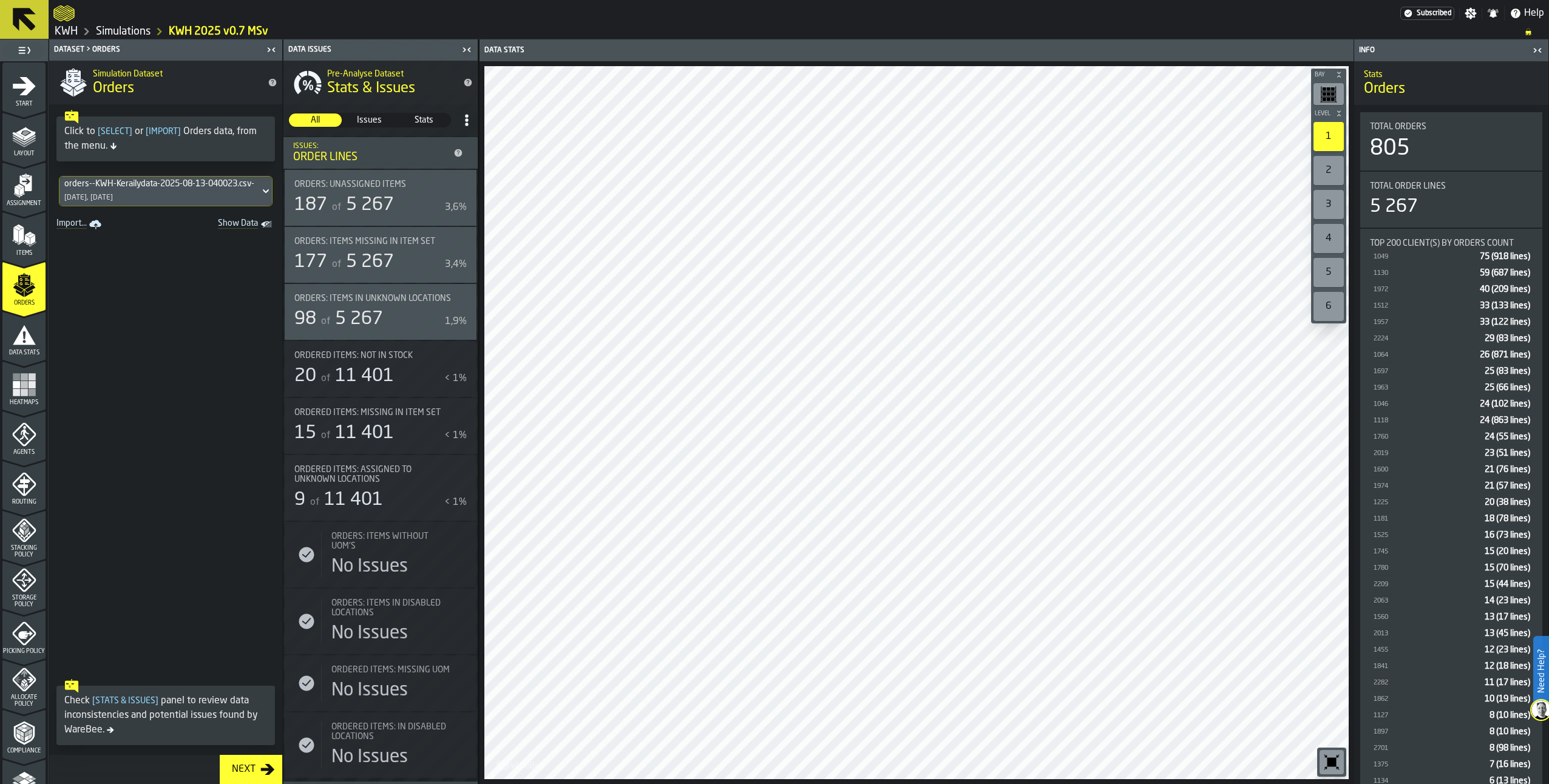
click at [458, 186] on polygon "button-toggle-Show on Map" at bounding box center [463, 183] width 15 height 11
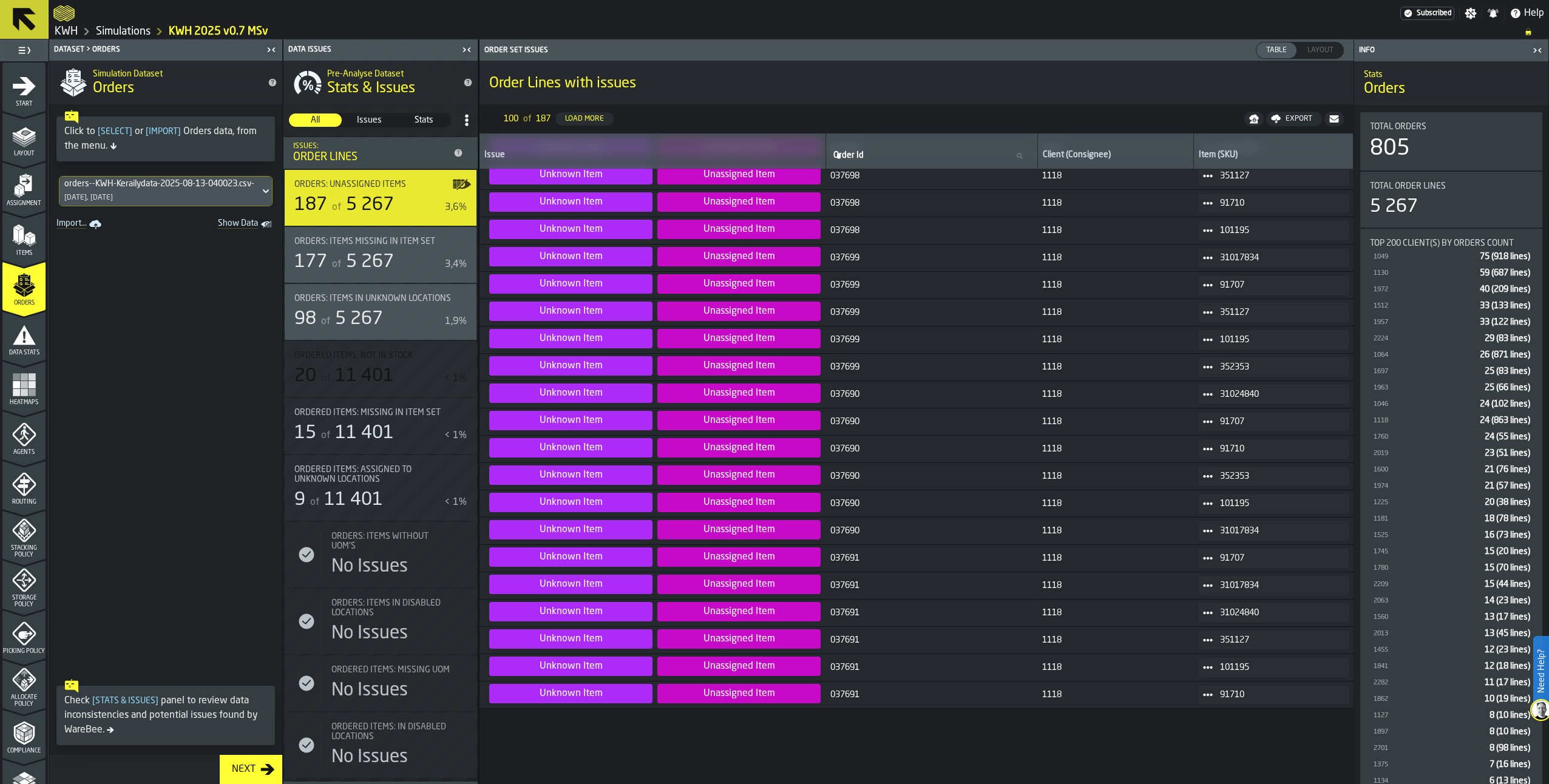
scroll to position [851, 0]
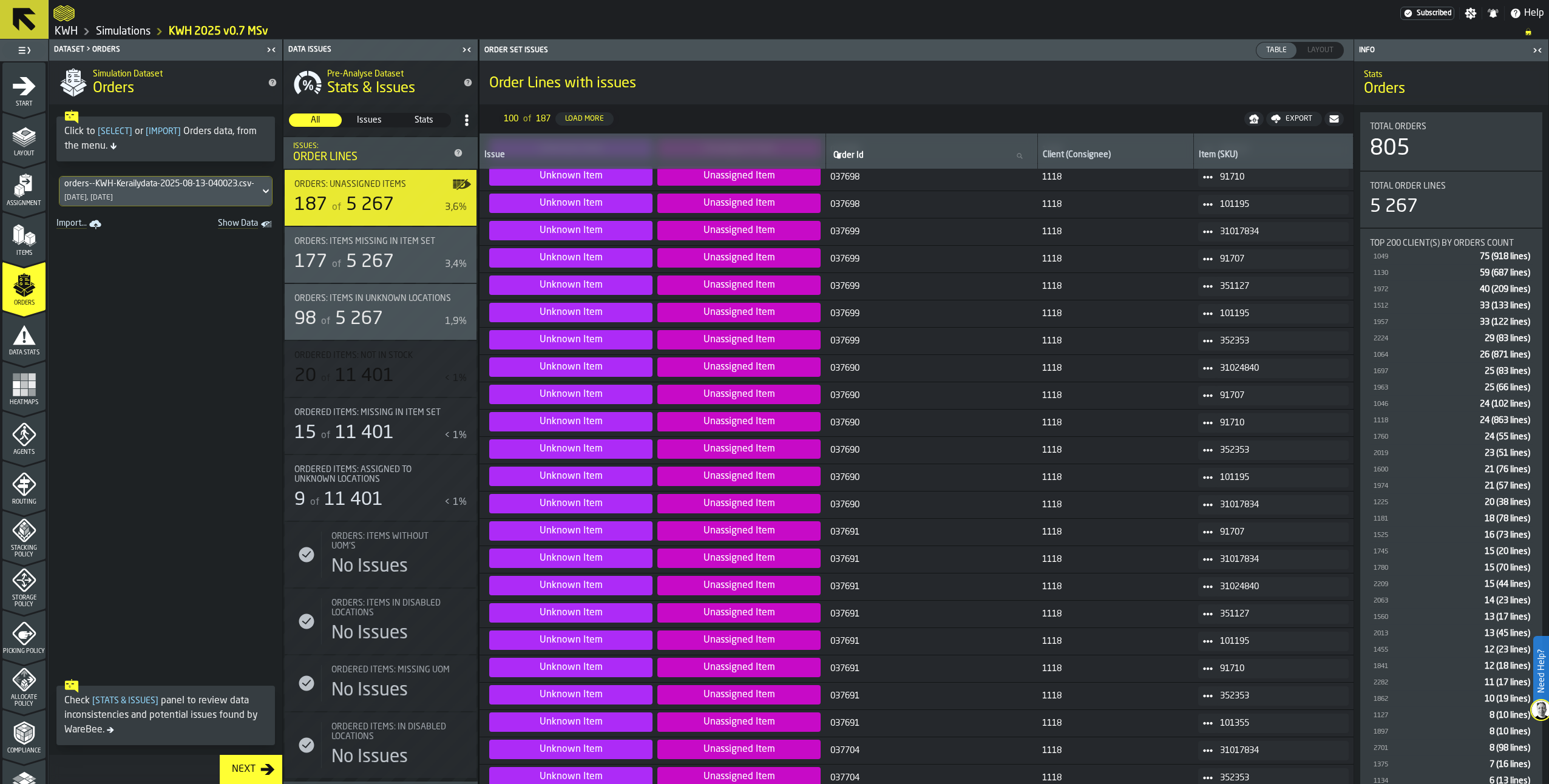
click at [1202, 581] on span at bounding box center [1208, 587] width 19 height 19
click at [1238, 608] on div "Show Assignment" at bounding box center [1237, 608] width 63 height 8
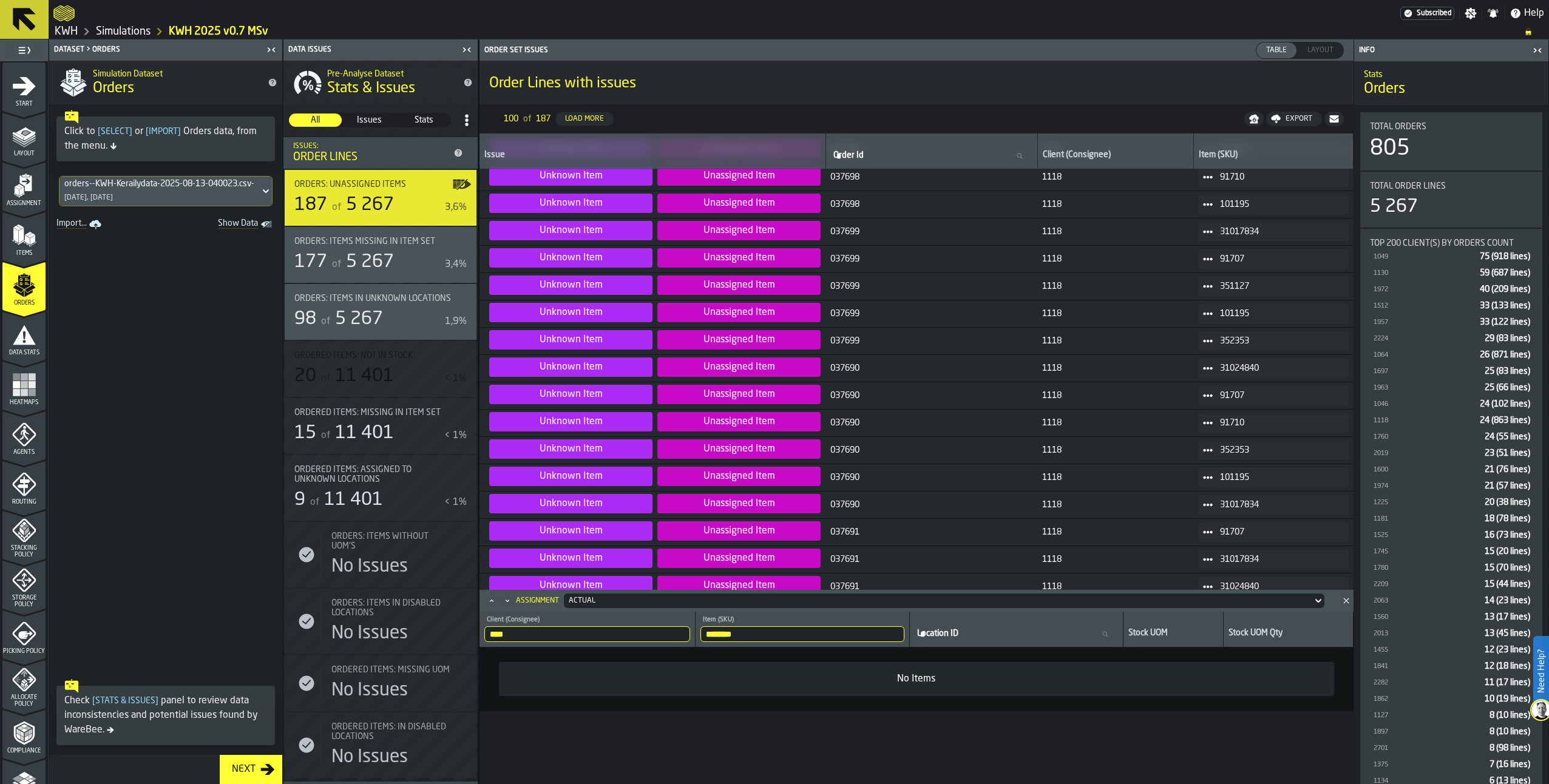
click at [1347, 596] on icon "Close" at bounding box center [1346, 601] width 12 height 12
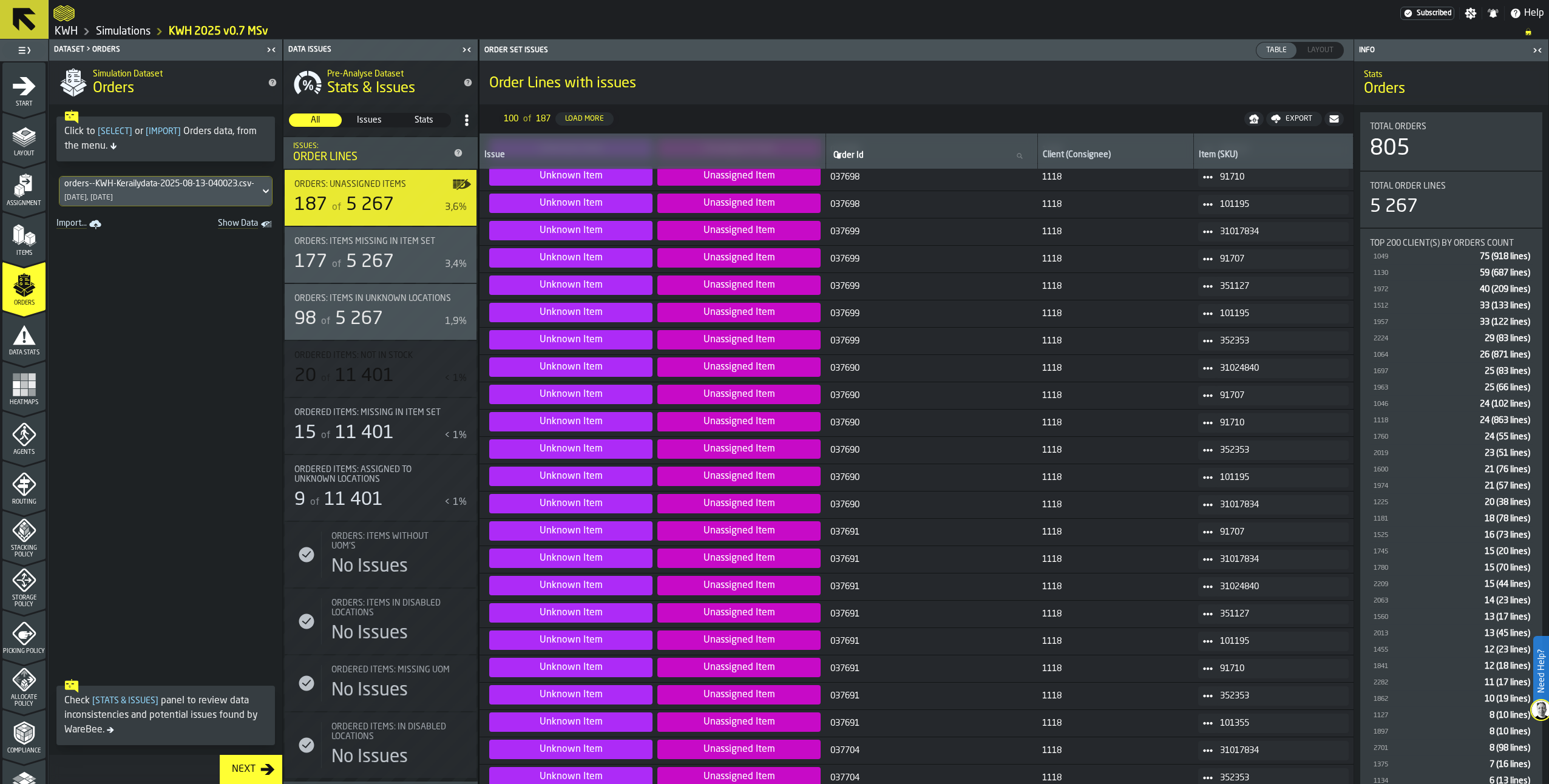
click at [27, 191] on icon "menu Assignment" at bounding box center [25, 183] width 12 height 16
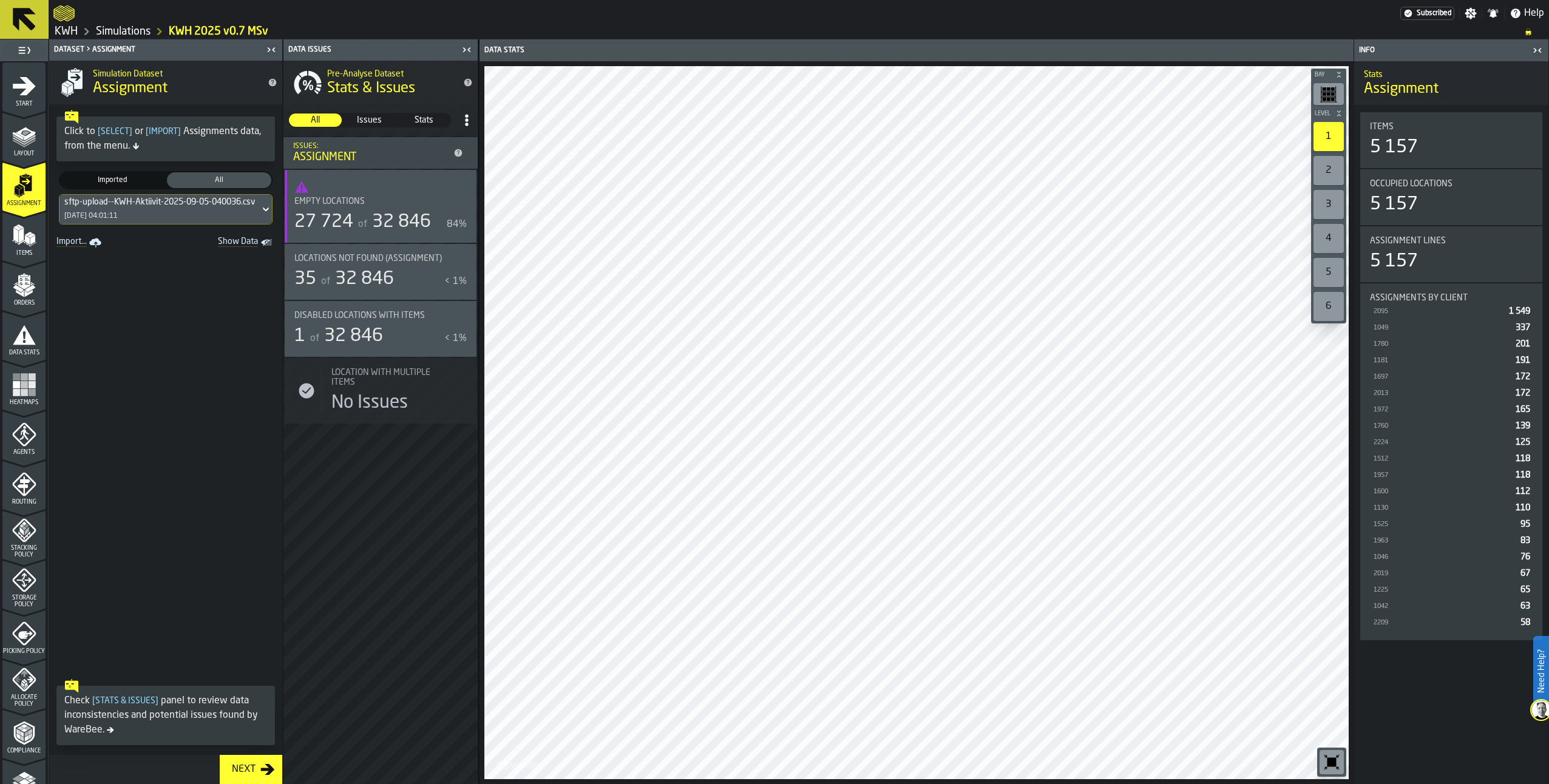
click at [459, 263] on polygon "button-toggle-Show on Map" at bounding box center [463, 258] width 15 height 11
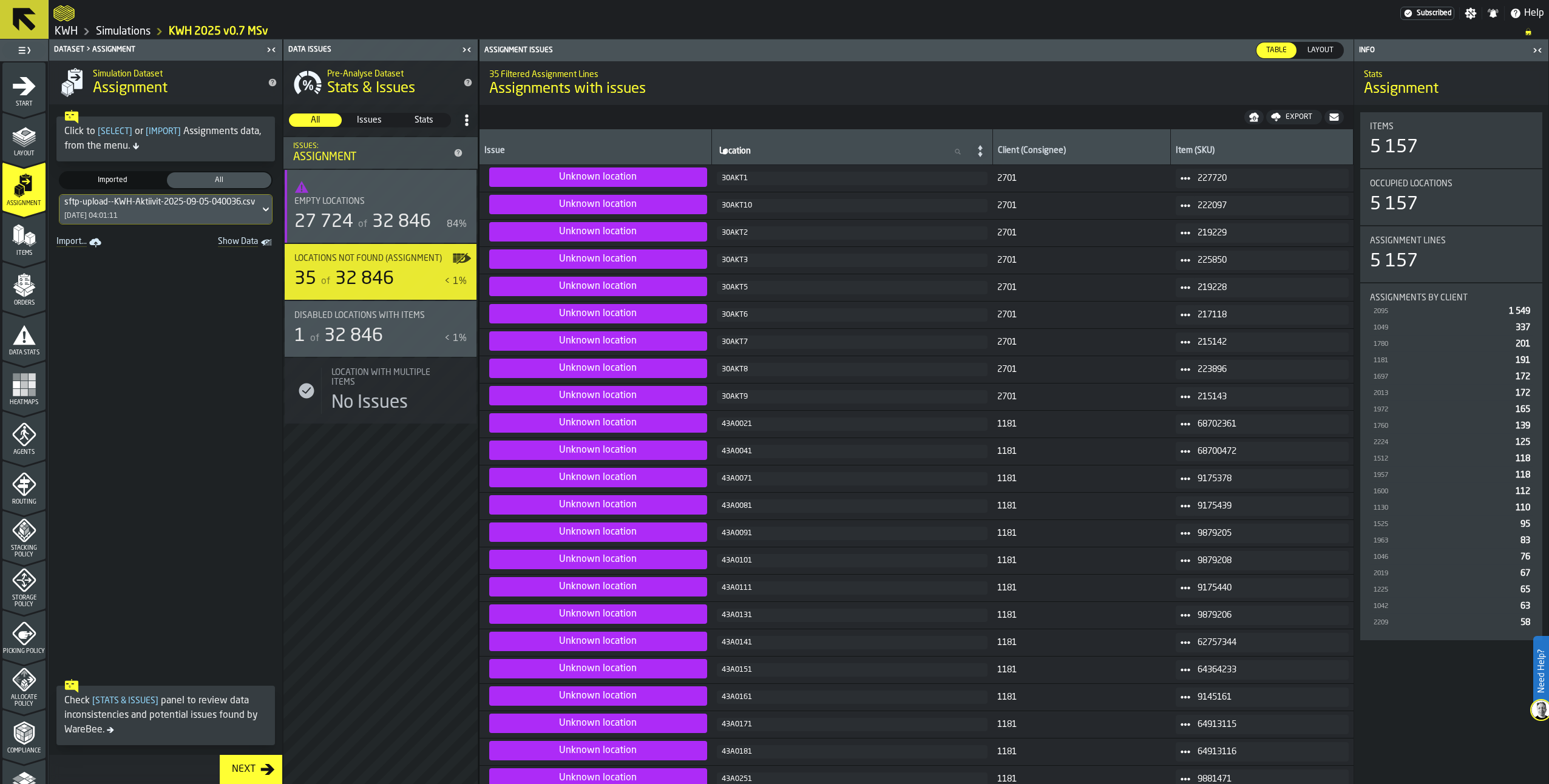
scroll to position [303, 0]
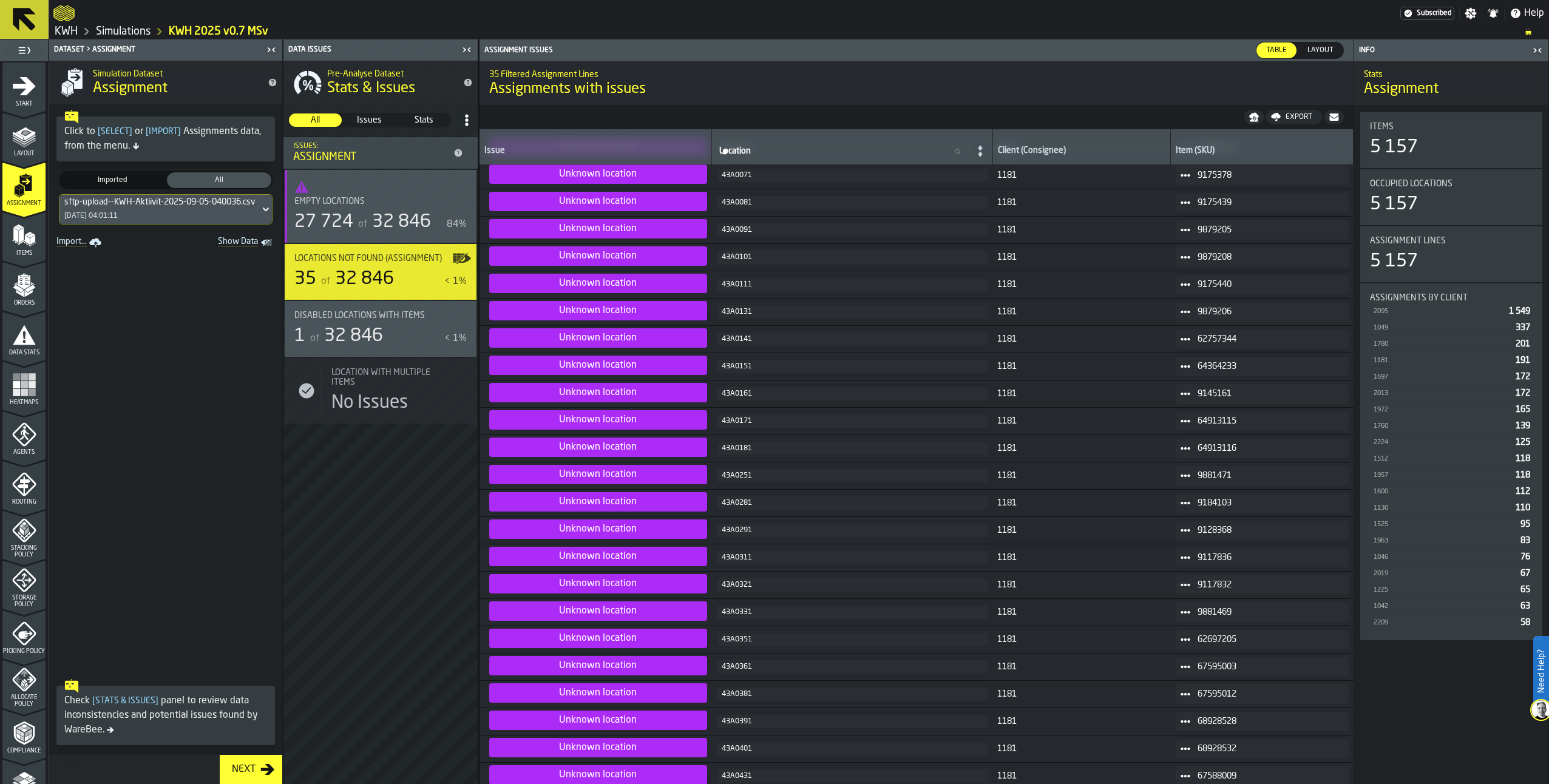
click at [19, 294] on polygon "menu Orders" at bounding box center [20, 293] width 8 height 7
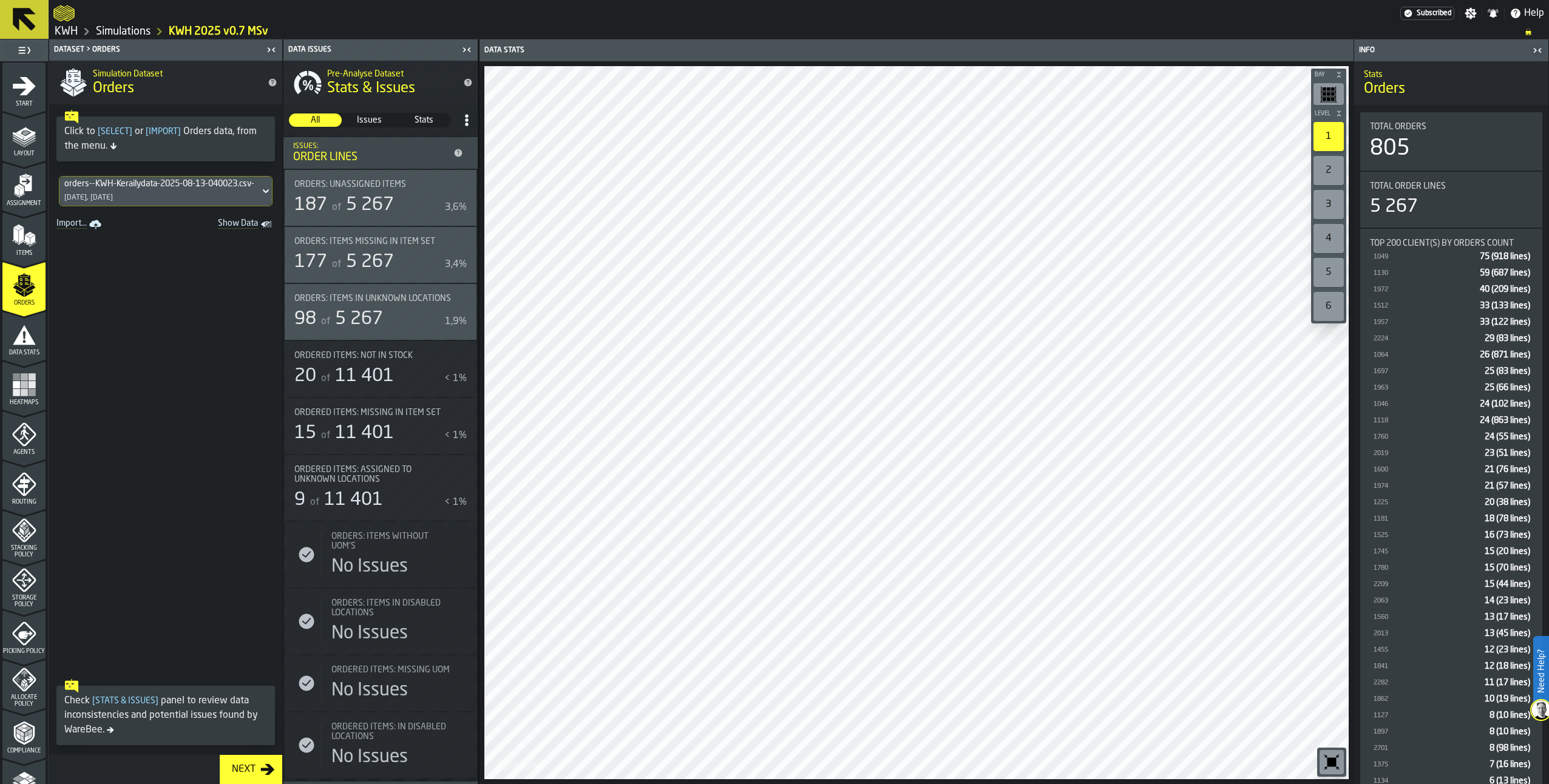
click at [447, 375] on div "Ordered Items: Not in Stock 20 of 11 401 < 1%" at bounding box center [380, 369] width 172 height 36
click at [169, 201] on div "orders--KWH-Kerailydata-2025-08-13-040023.csv-2025-08-13 [DATE], [DATE]" at bounding box center [160, 191] width 200 height 29
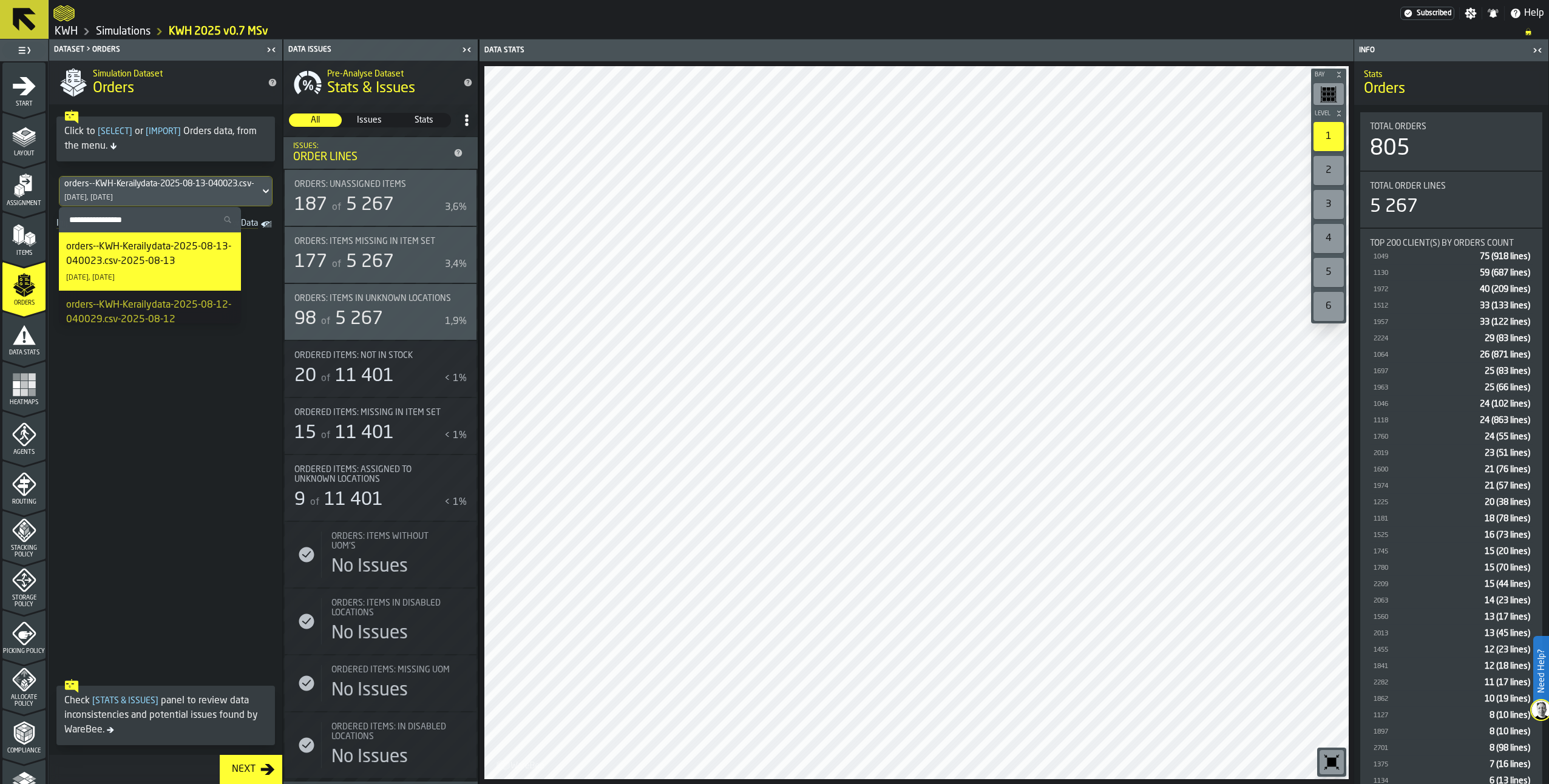
click at [190, 459] on span at bounding box center [166, 453] width 233 height 440
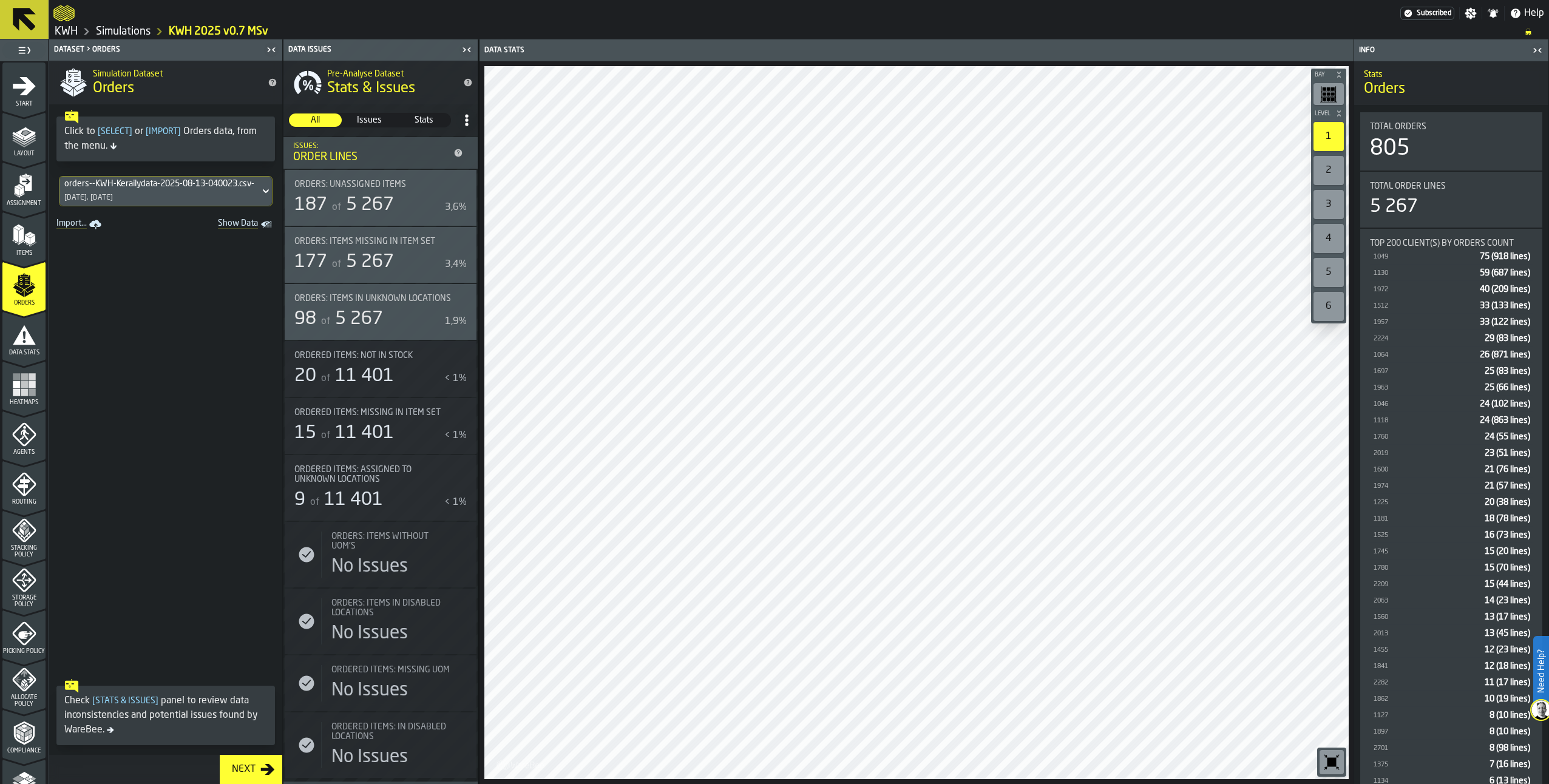
click at [172, 188] on div "orders--KWH-Kerailydata-2025-08-13-040023.csv-2025-08-13" at bounding box center [160, 183] width 191 height 10
click at [151, 245] on div "orders--KWH-Kerailydata-2025-08-01-040029.csv-2025-08-01" at bounding box center [150, 233] width 167 height 29
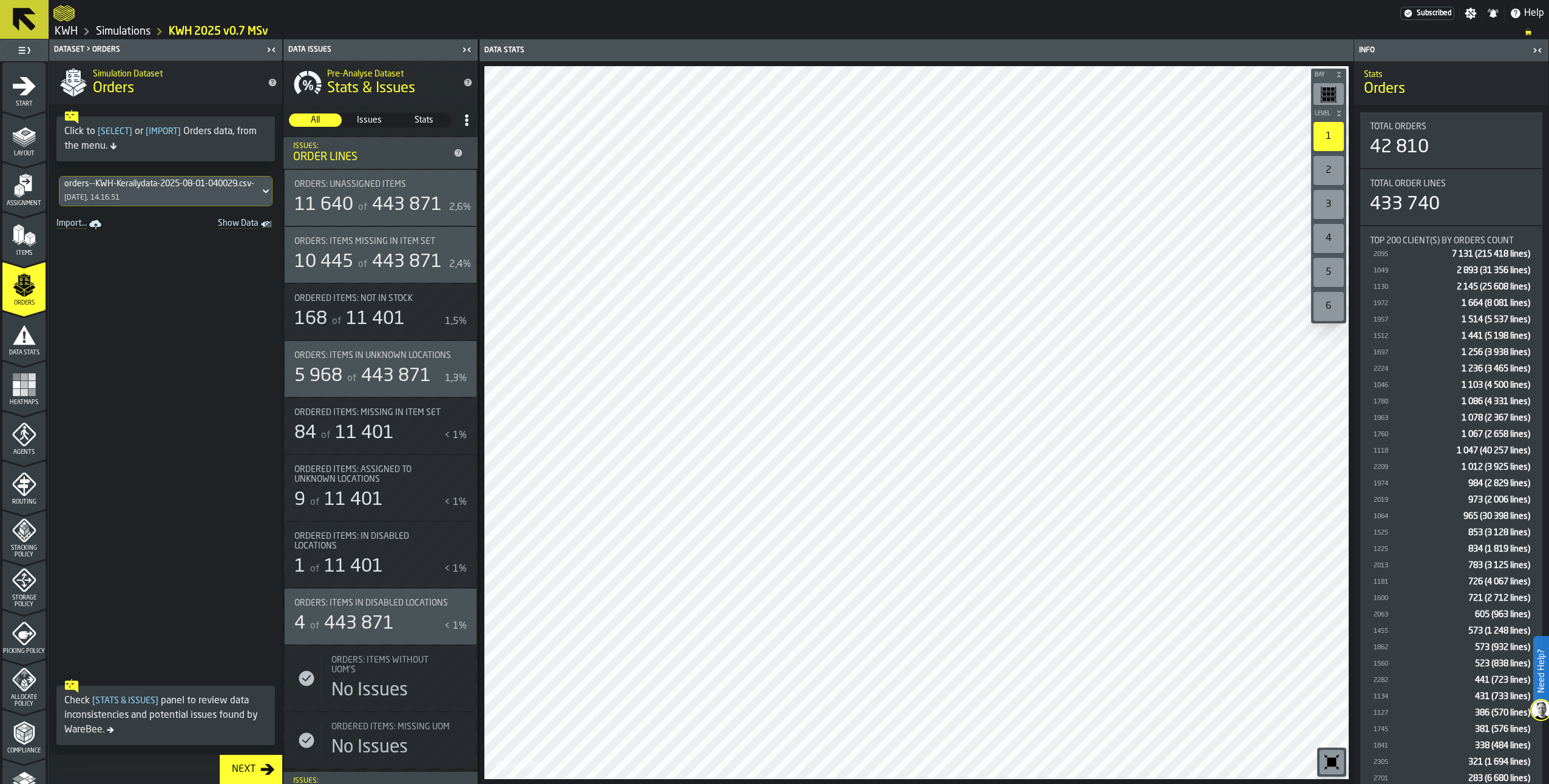
click at [460, 182] on icon "button-toggle-Show on Map" at bounding box center [462, 184] width 19 height 19
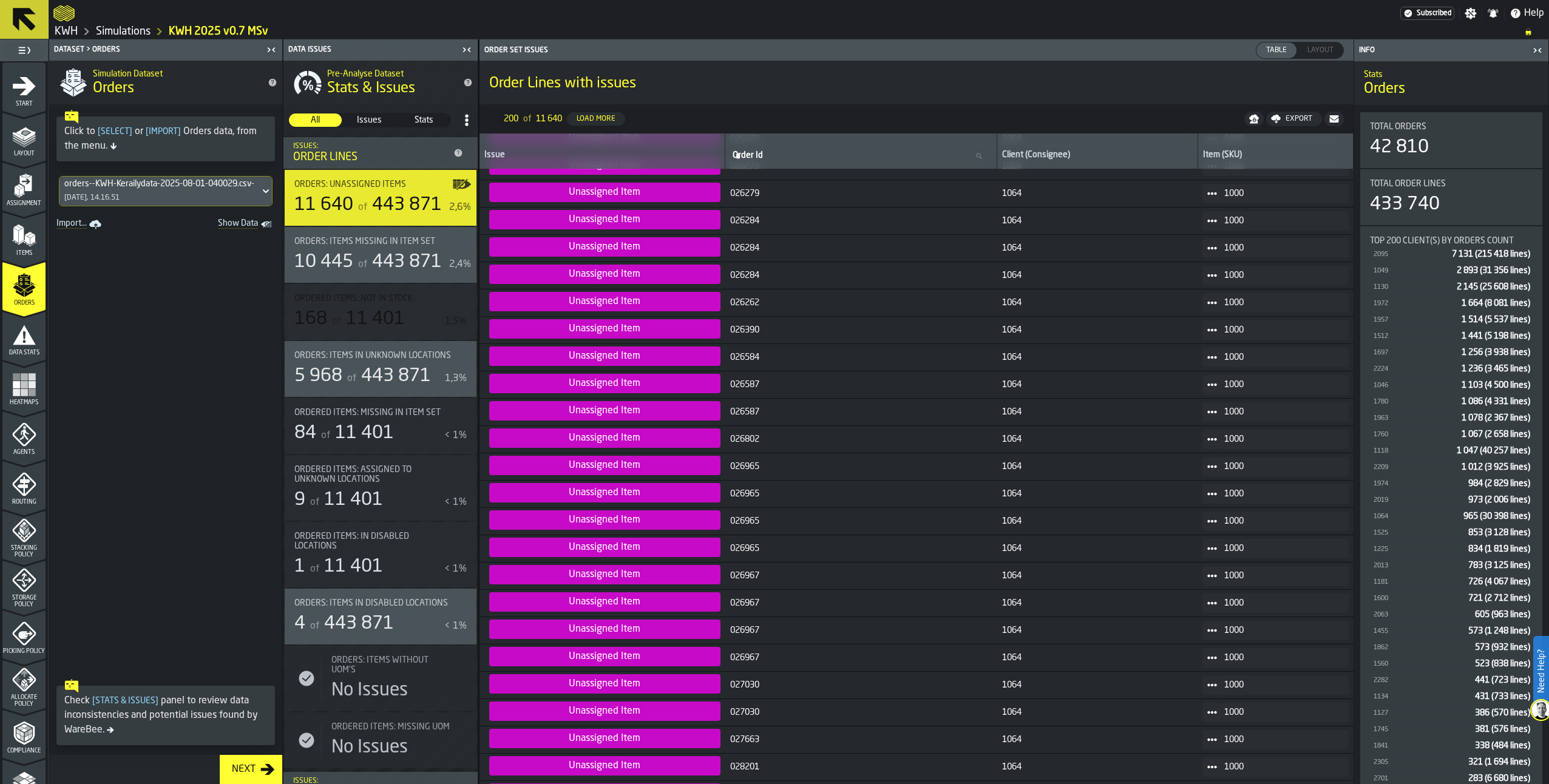
scroll to position [2669, 0]
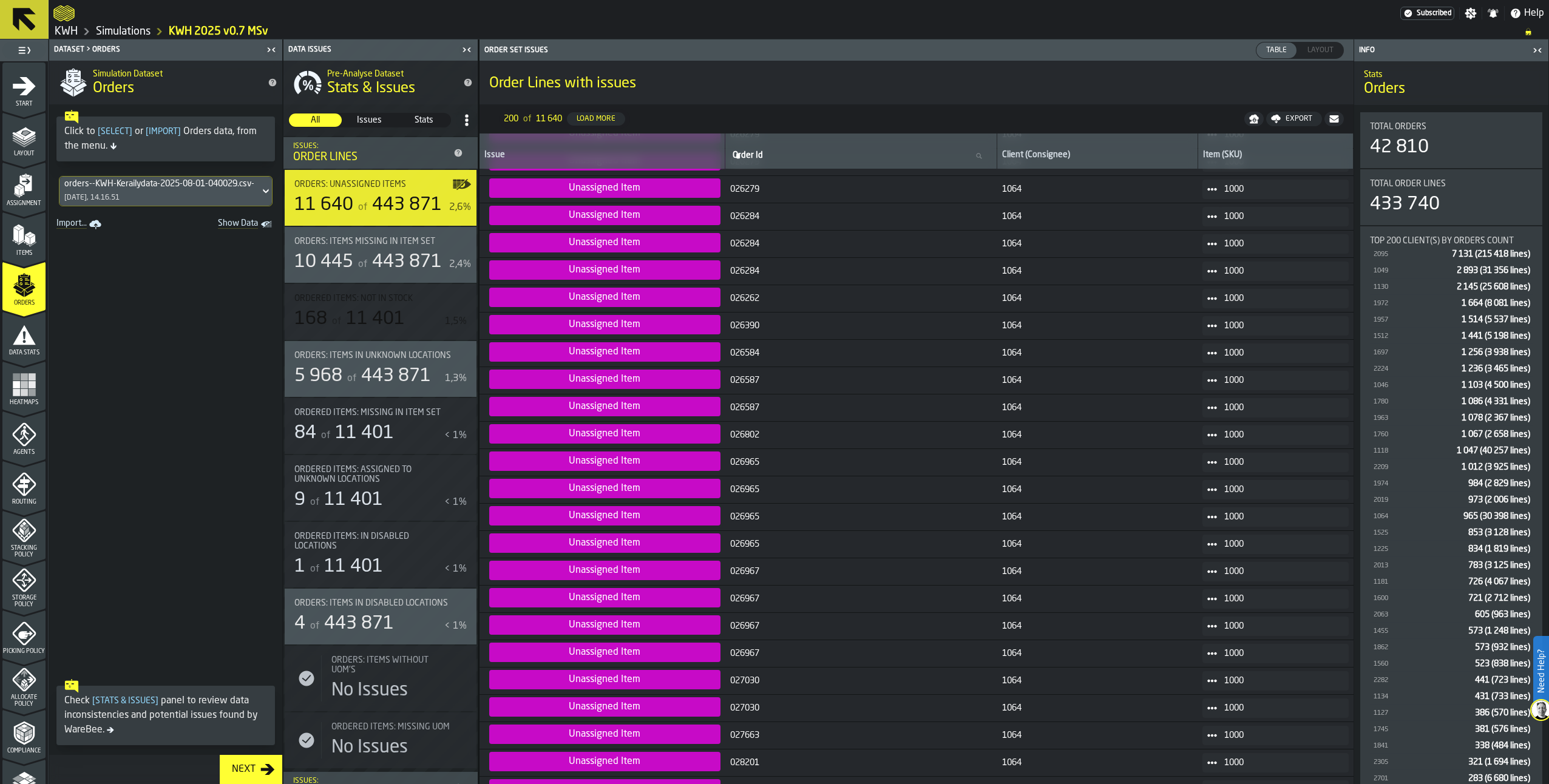
click at [23, 343] on icon "menu Data Stats" at bounding box center [24, 335] width 23 height 19
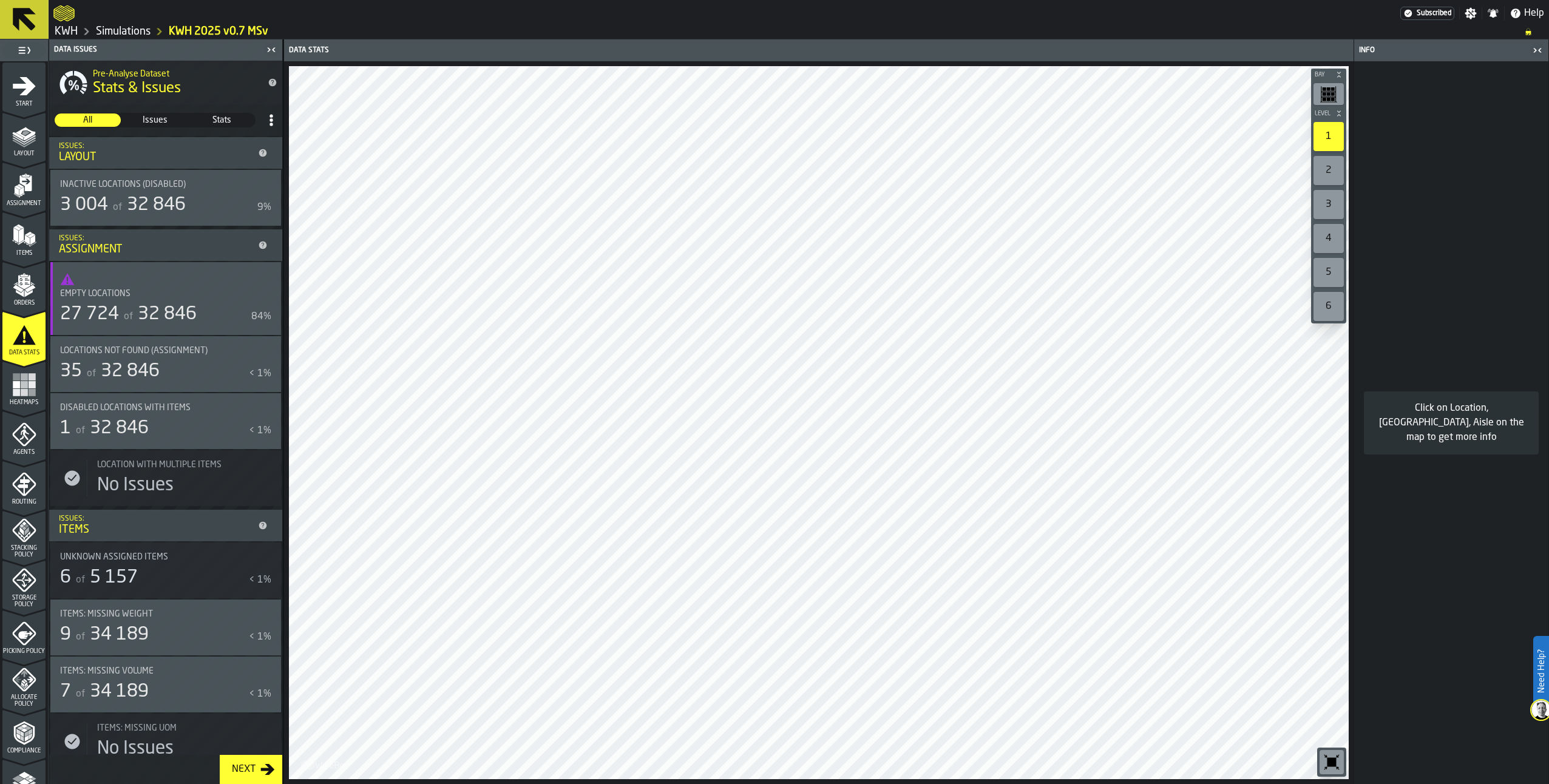
click at [29, 386] on rect "menu Heatmaps" at bounding box center [32, 385] width 7 height 7
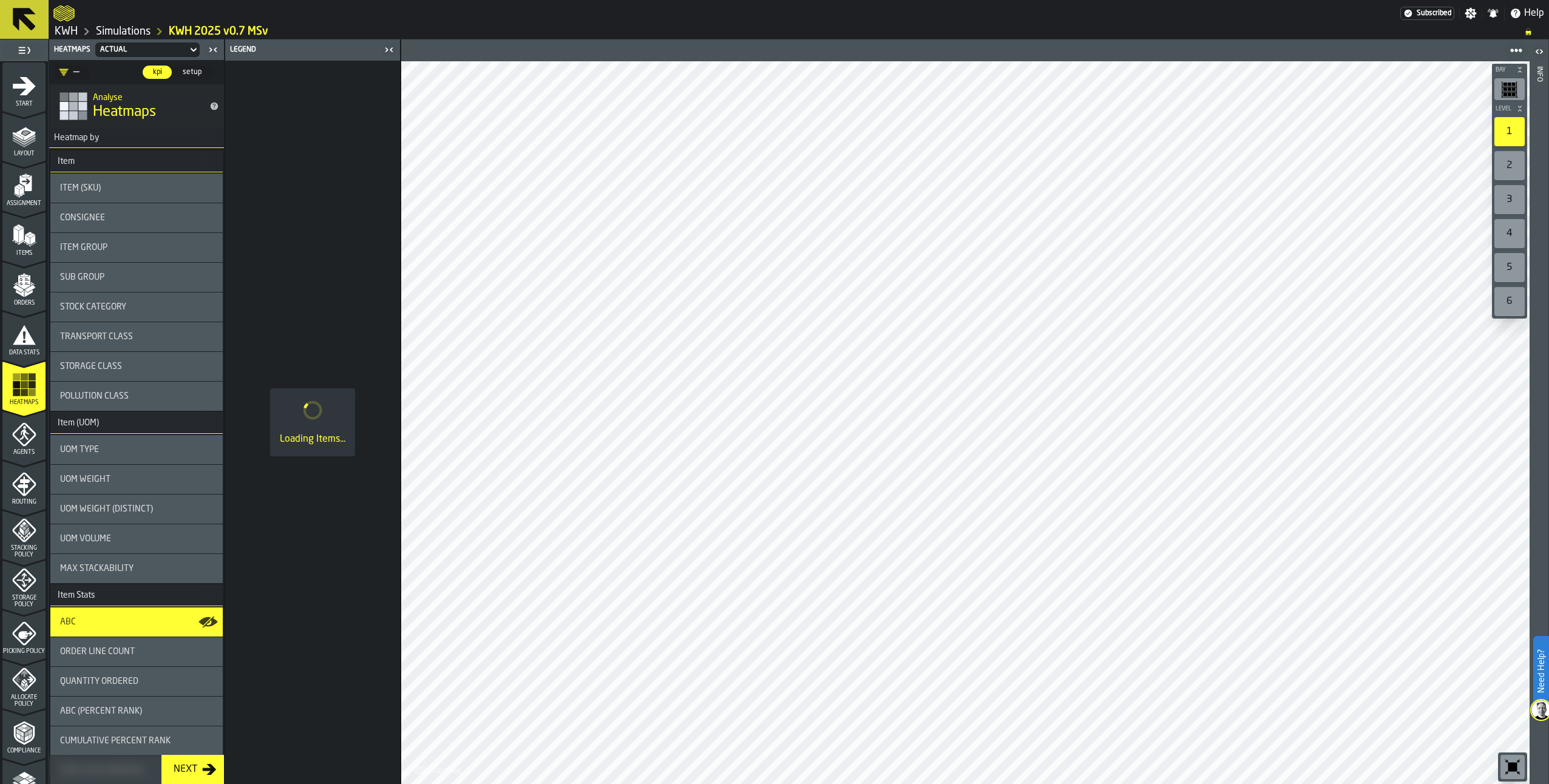
click at [28, 336] on icon "menu Data Stats" at bounding box center [24, 335] width 23 height 19
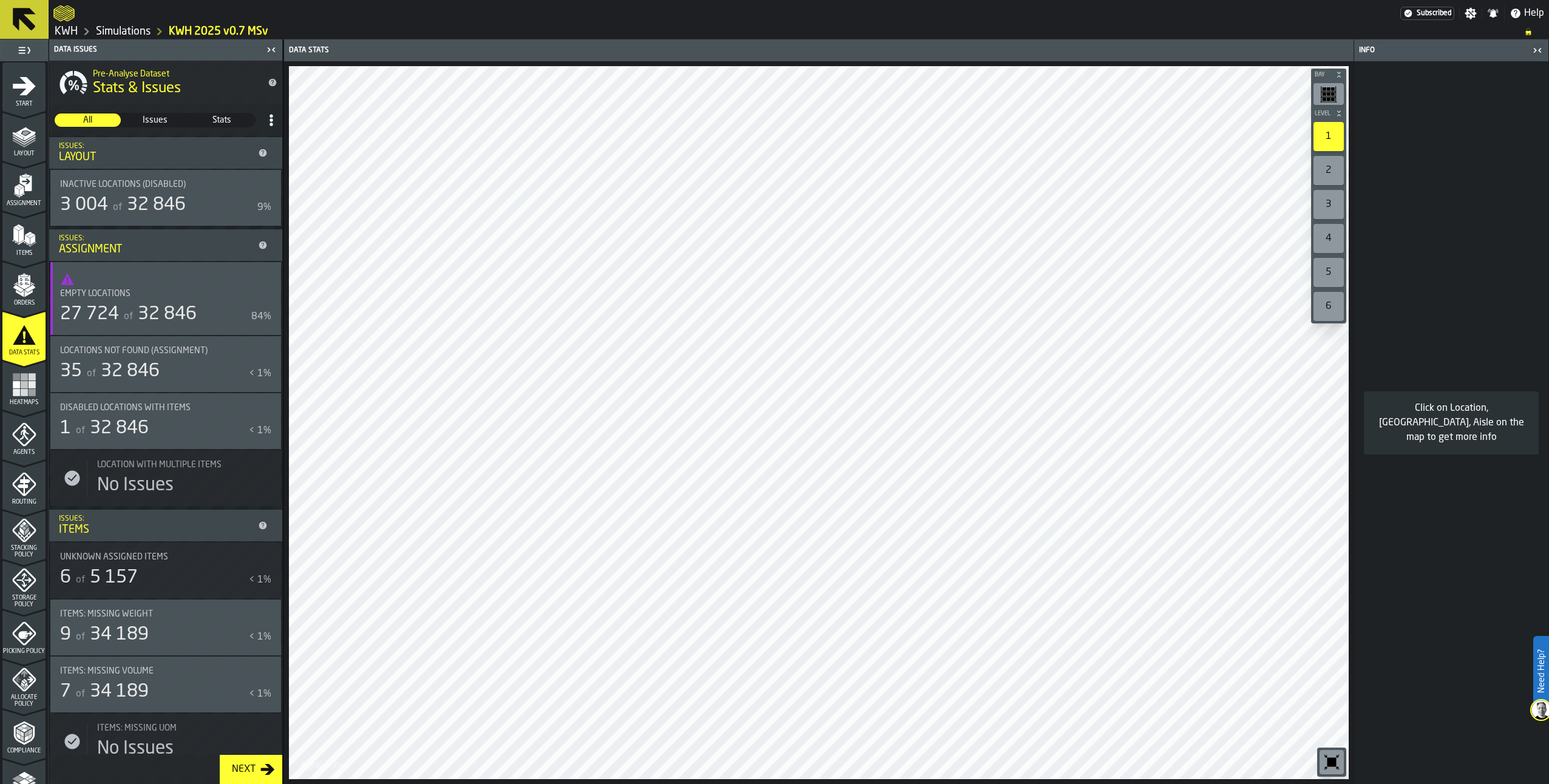
click at [27, 408] on icon "menu Heatmaps" at bounding box center [23, 411] width 43 height 11
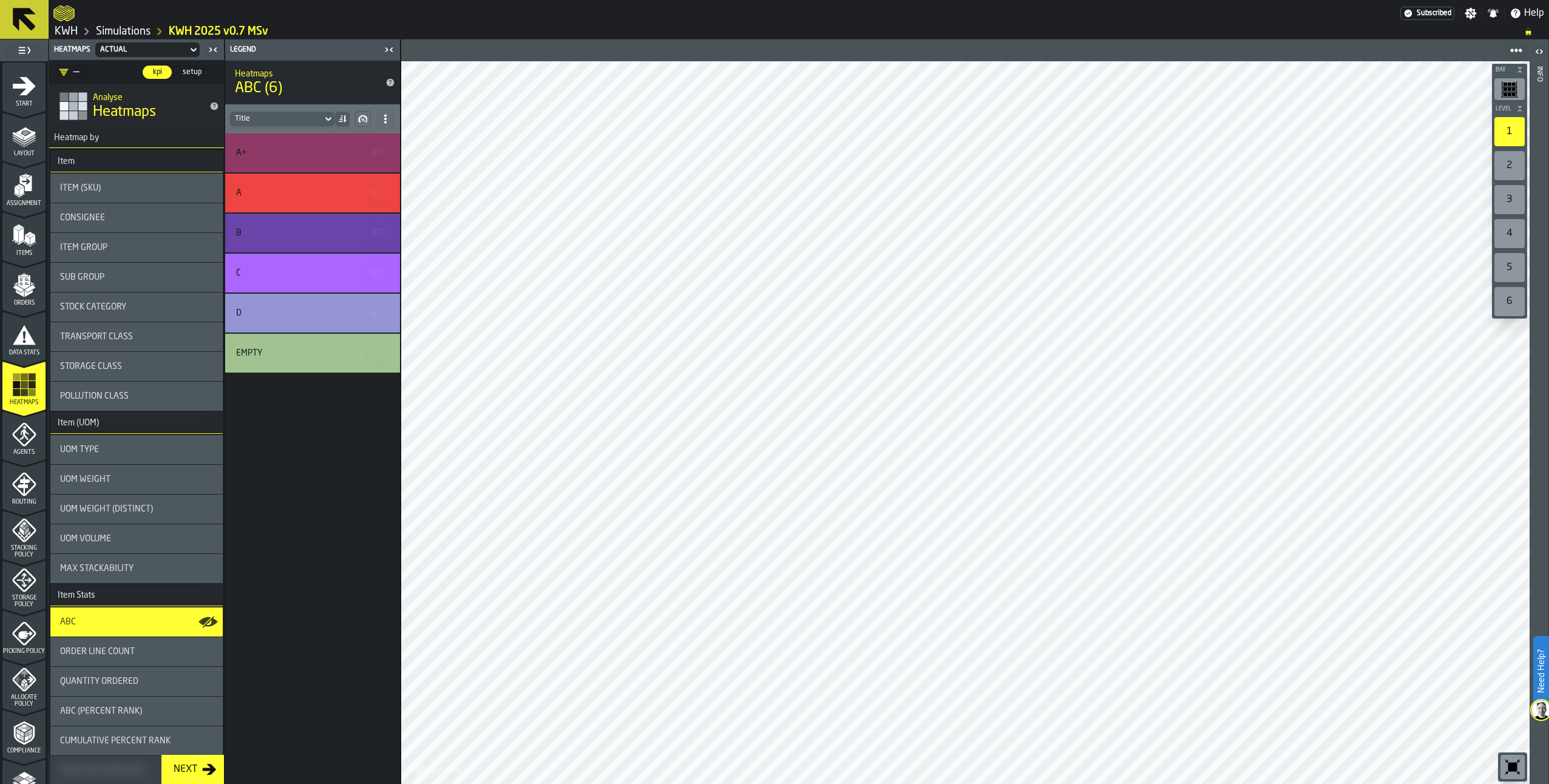
click at [1521, 162] on div "2" at bounding box center [1510, 166] width 31 height 29
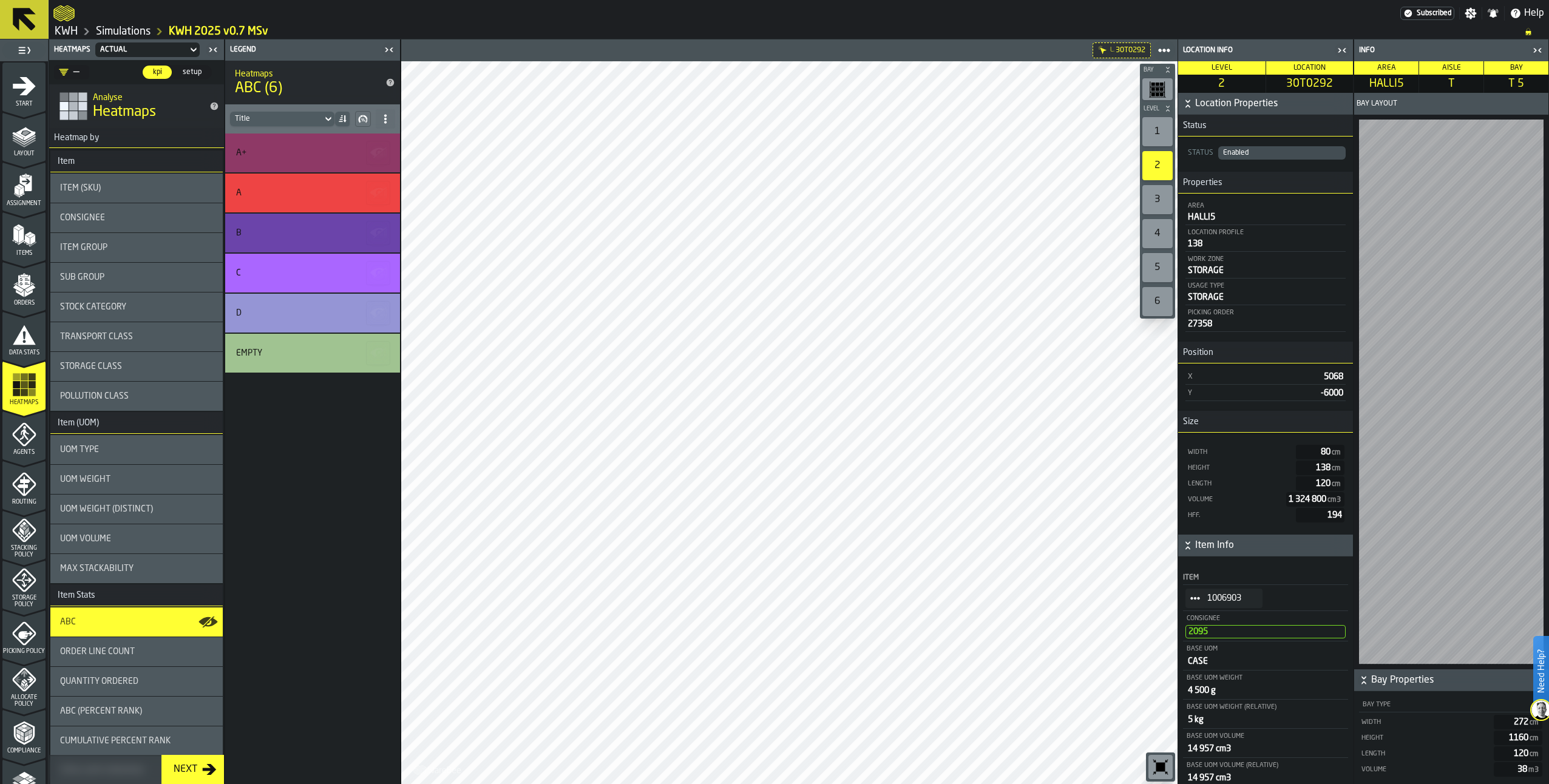
click at [1197, 595] on span "StatList-item-1006903" at bounding box center [1195, 598] width 19 height 19
click at [1212, 664] on div "Show Items" at bounding box center [1224, 666] width 63 height 8
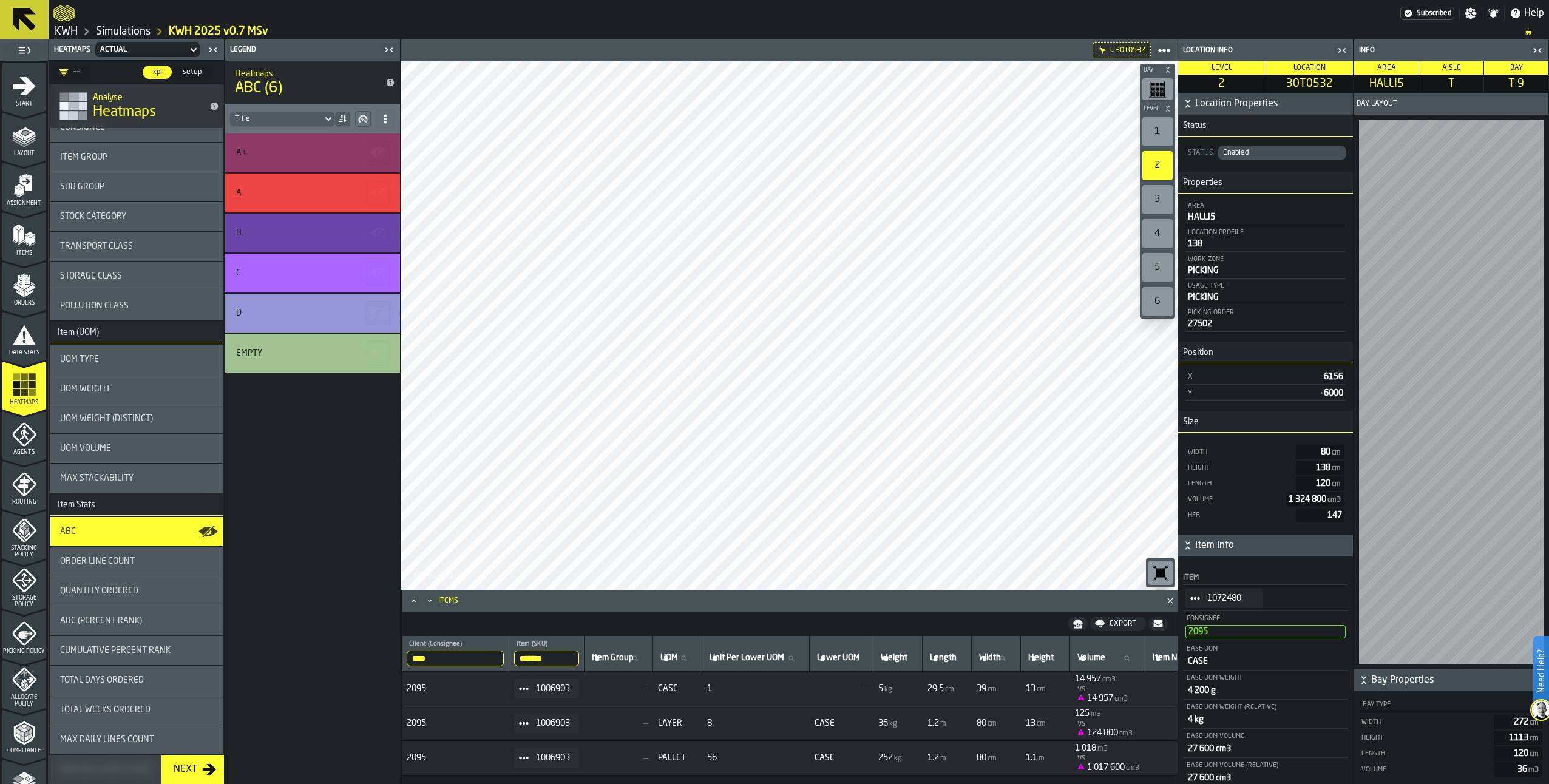
scroll to position [0, 0]
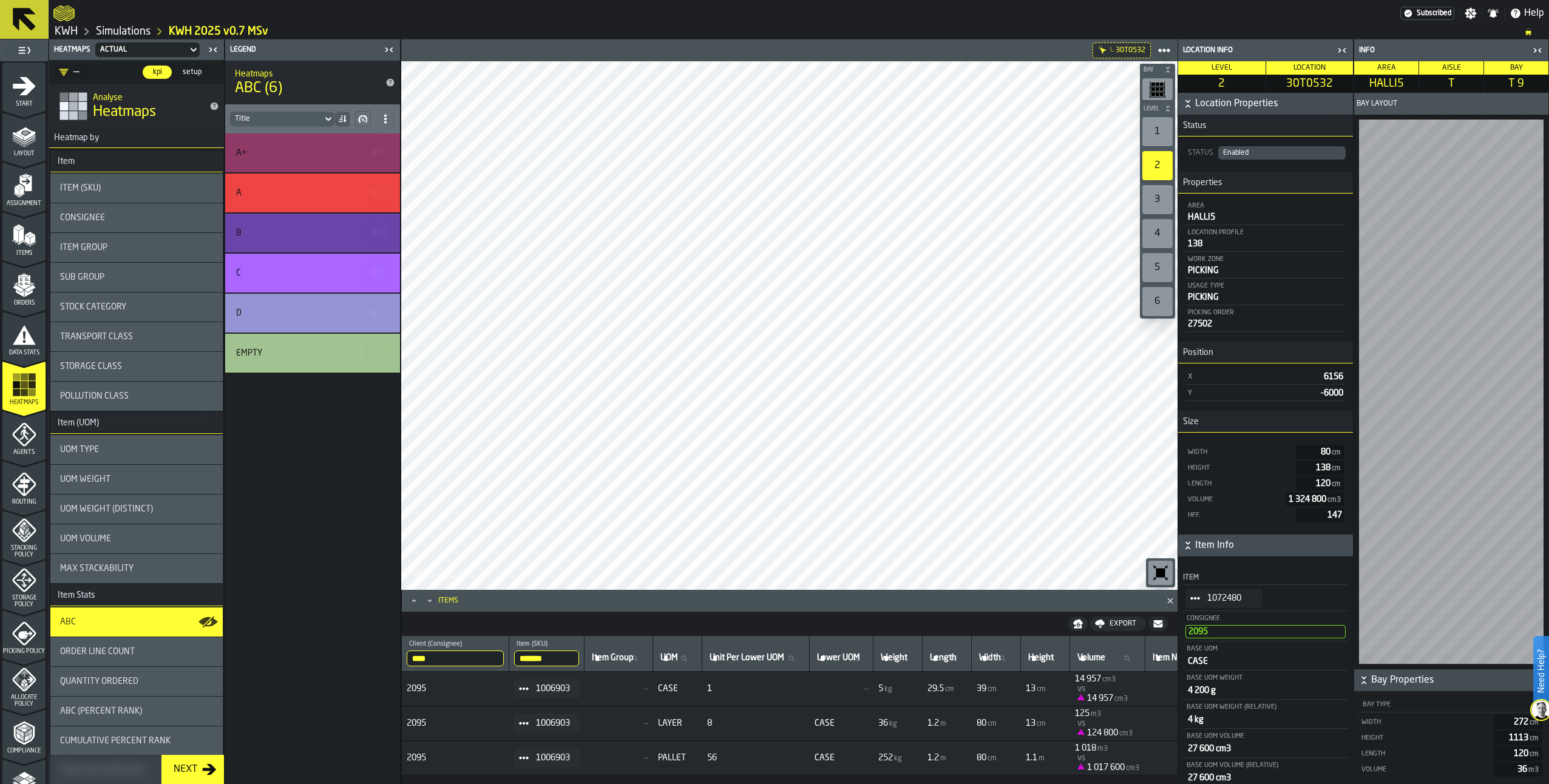
click at [1166, 198] on div "3" at bounding box center [1158, 200] width 31 height 29
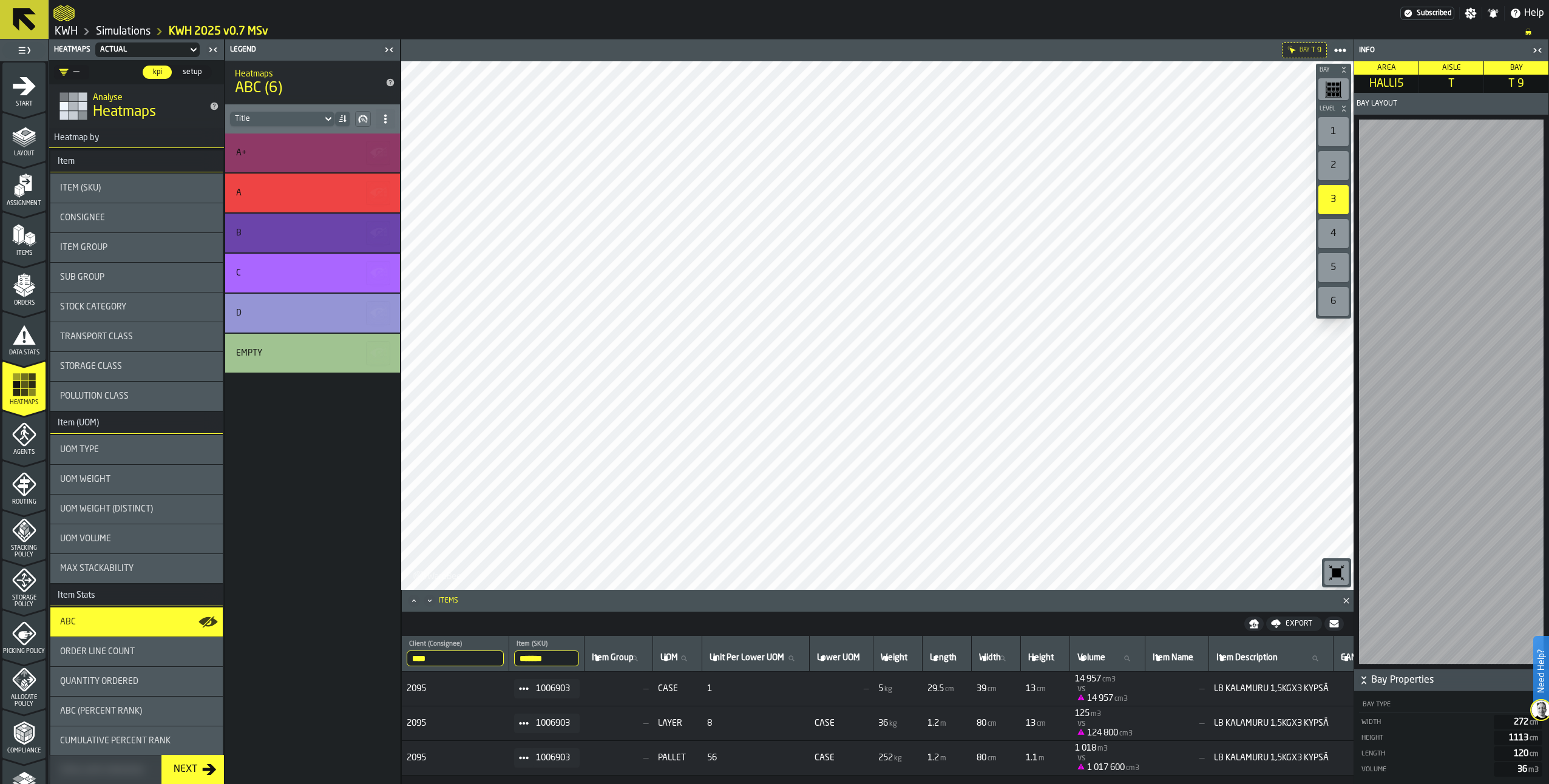
click at [1541, 48] on icon "button-toggle-Close me" at bounding box center [1538, 50] width 15 height 15
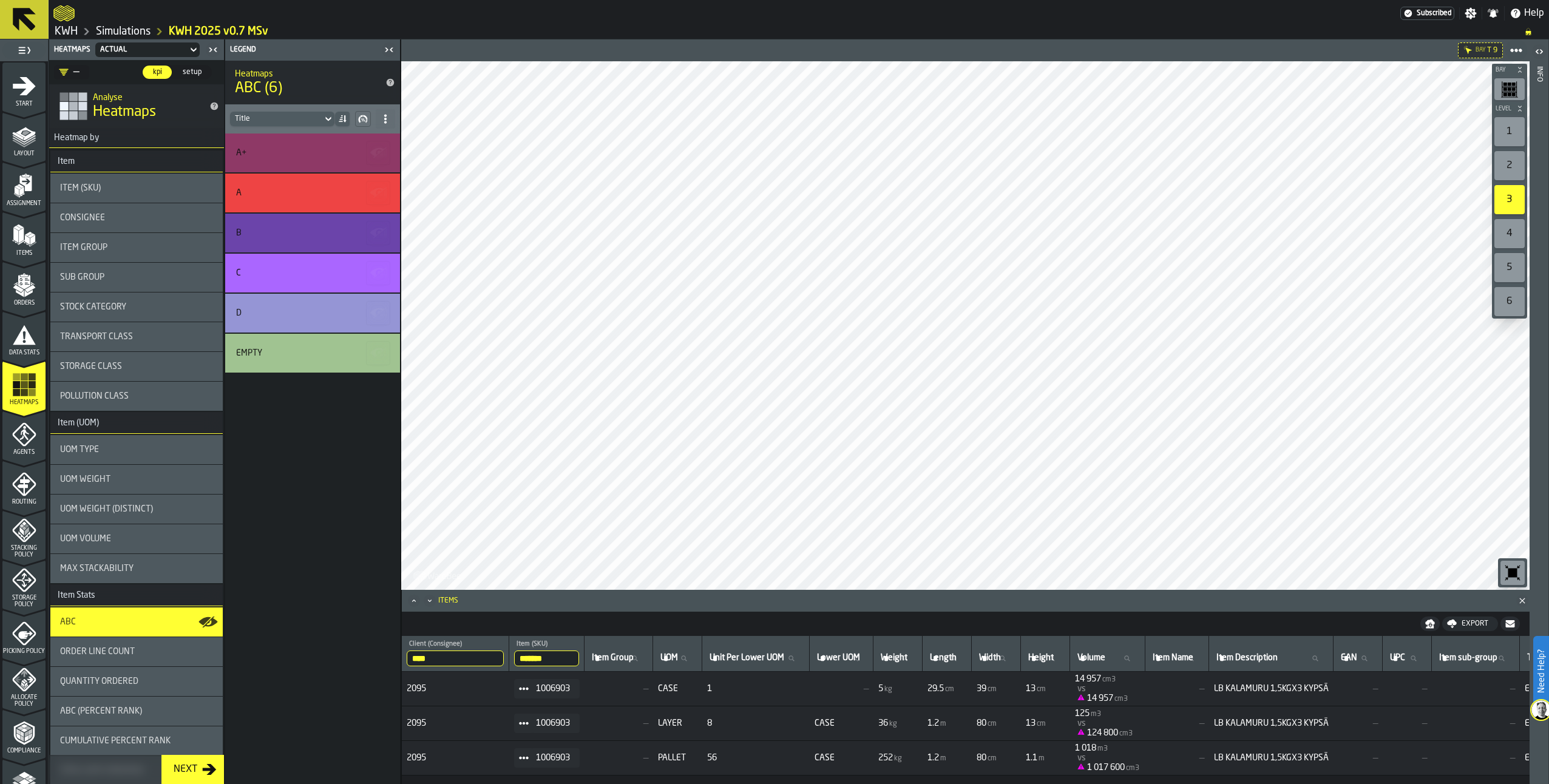
click at [1516, 230] on div "4" at bounding box center [1510, 234] width 31 height 29
click at [1513, 265] on div "5" at bounding box center [1510, 268] width 31 height 29
click at [1513, 298] on div "6" at bounding box center [1510, 301] width 31 height 29
click at [25, 289] on polygon "menu Orders" at bounding box center [30, 288] width 11 height 7
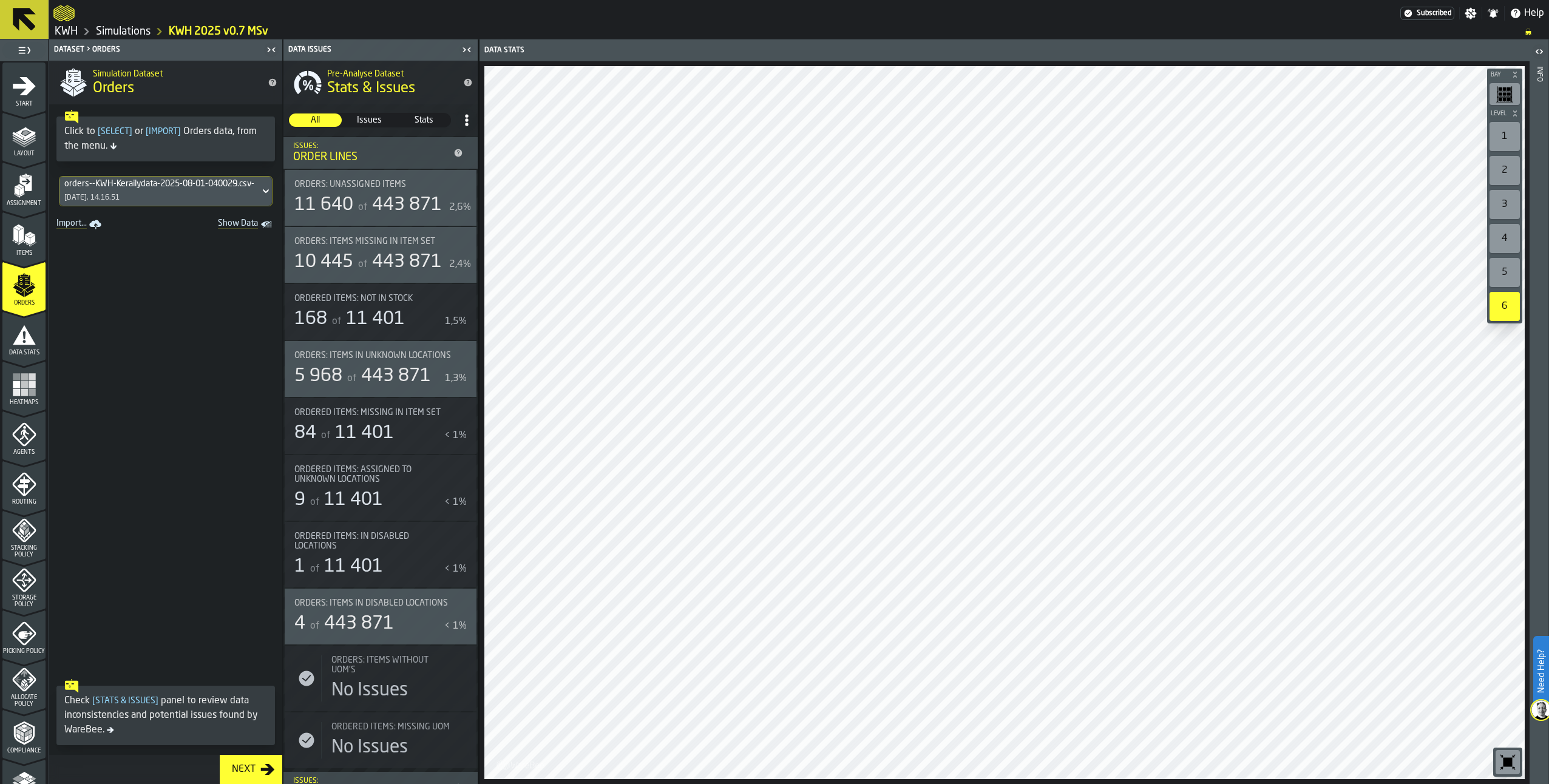
click at [27, 240] on polygon "menu Items" at bounding box center [27, 240] width 5 height 10
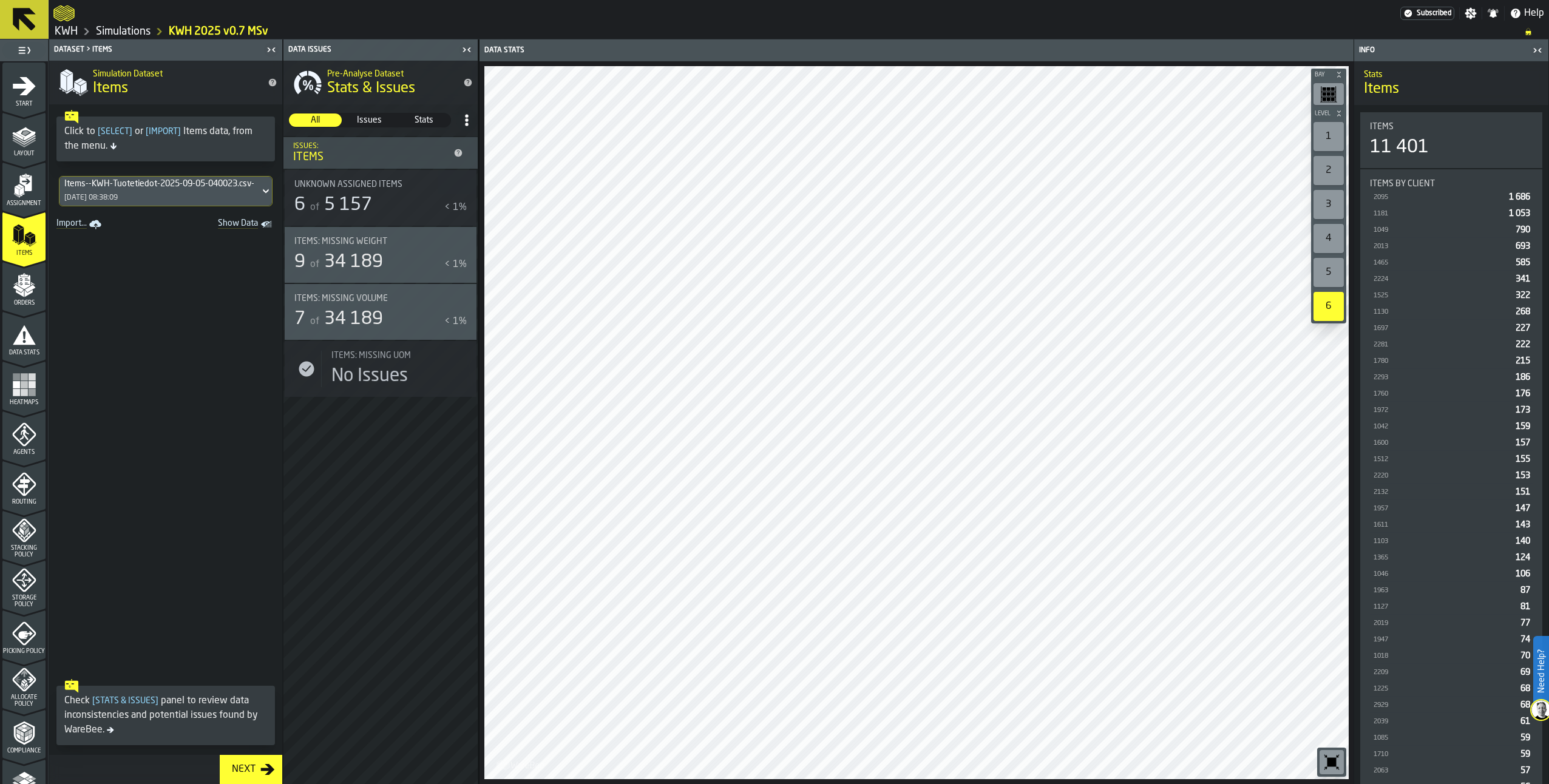
click at [1327, 137] on div "1" at bounding box center [1329, 137] width 31 height 29
click at [23, 283] on icon "menu Orders" at bounding box center [24, 285] width 24 height 24
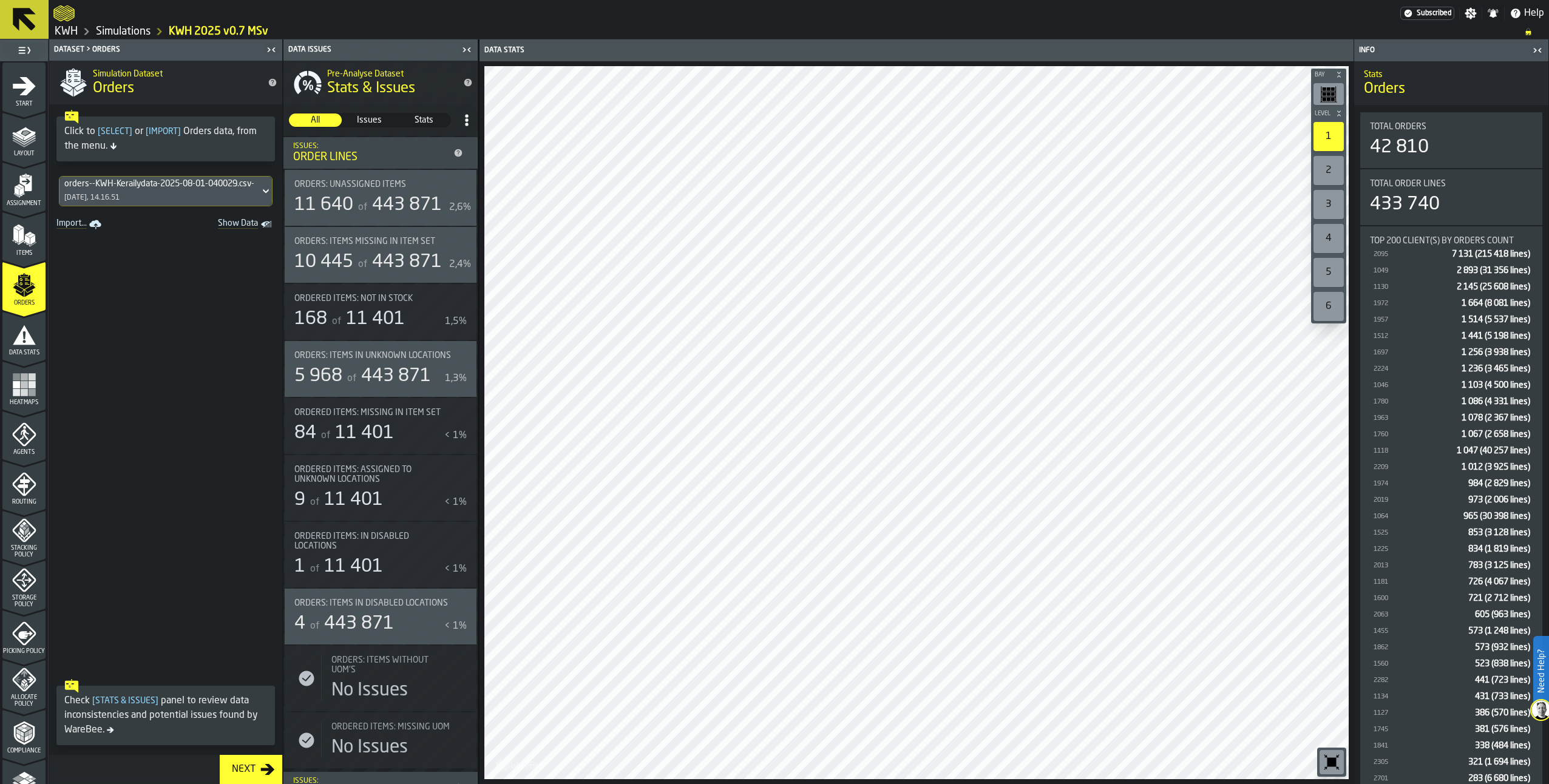
click at [26, 434] on icon "menu Agents" at bounding box center [24, 435] width 24 height 24
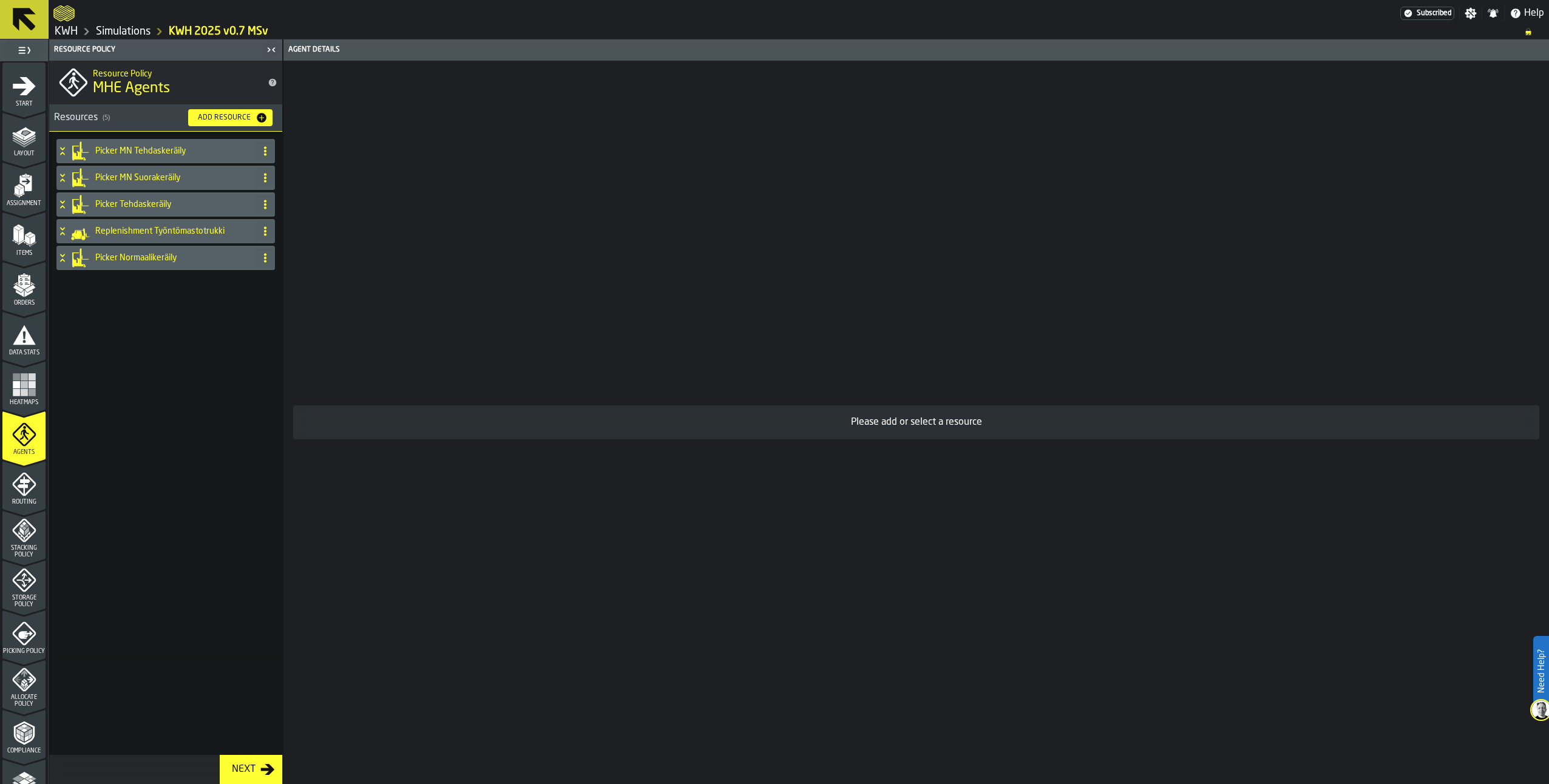
click at [21, 486] on icon "menu Routing" at bounding box center [23, 485] width 13 height 19
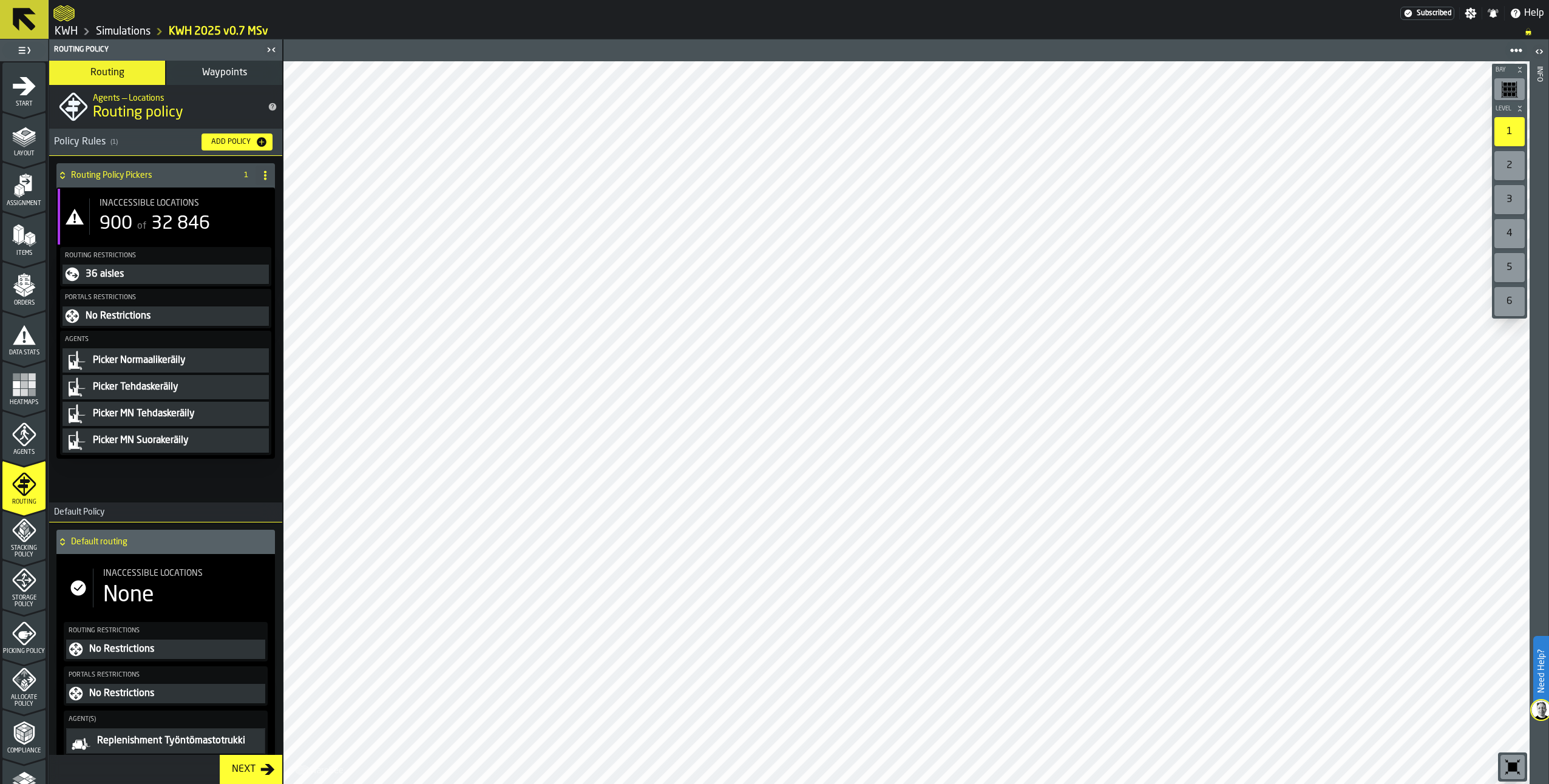
drag, startPoint x: 23, startPoint y: 636, endPoint x: 31, endPoint y: 630, distance: 10.0
click at [23, 636] on icon "menu Picking Policy" at bounding box center [24, 634] width 24 height 24
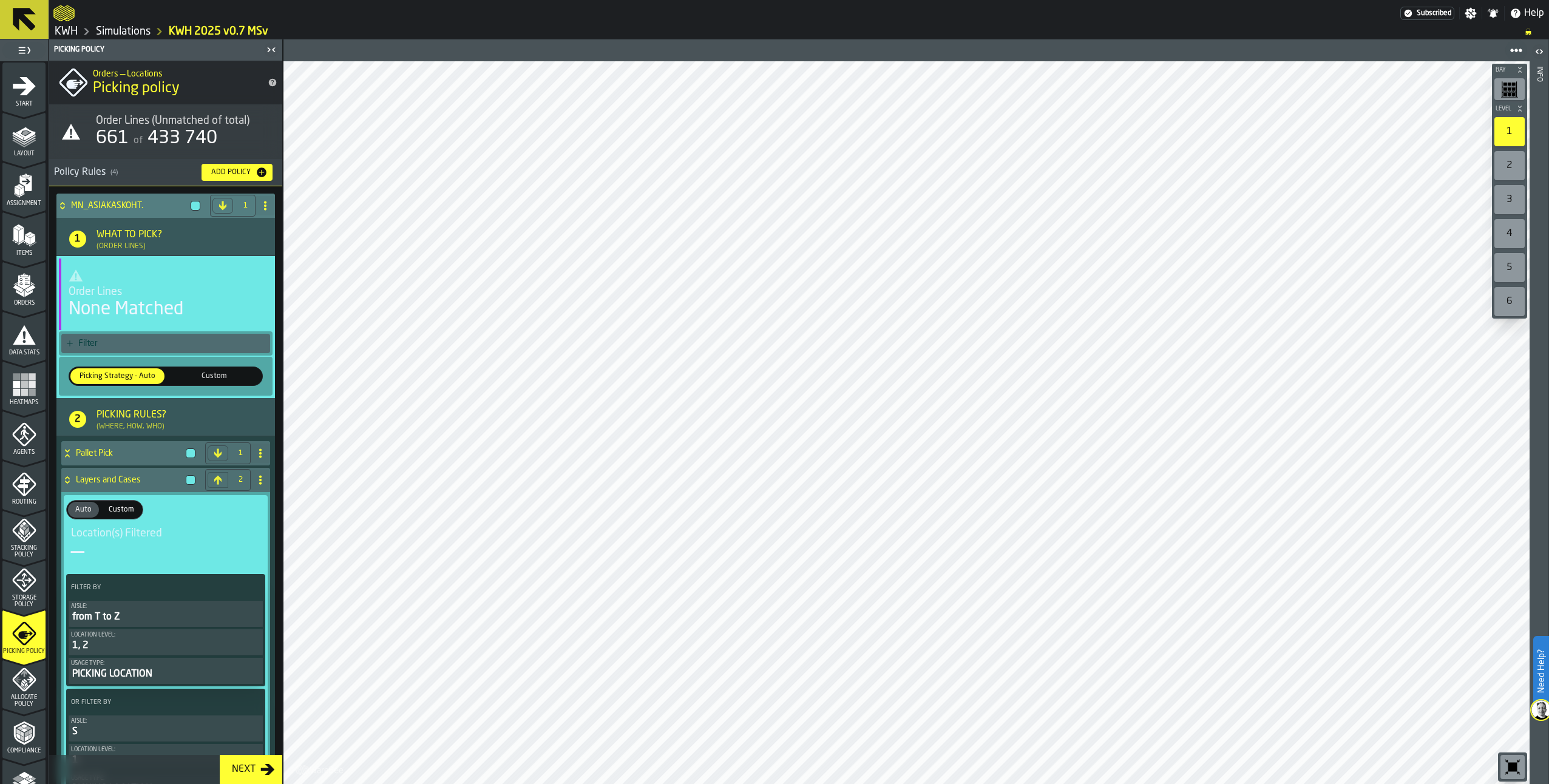
click at [116, 342] on div "Filter" at bounding box center [171, 344] width 187 height 10
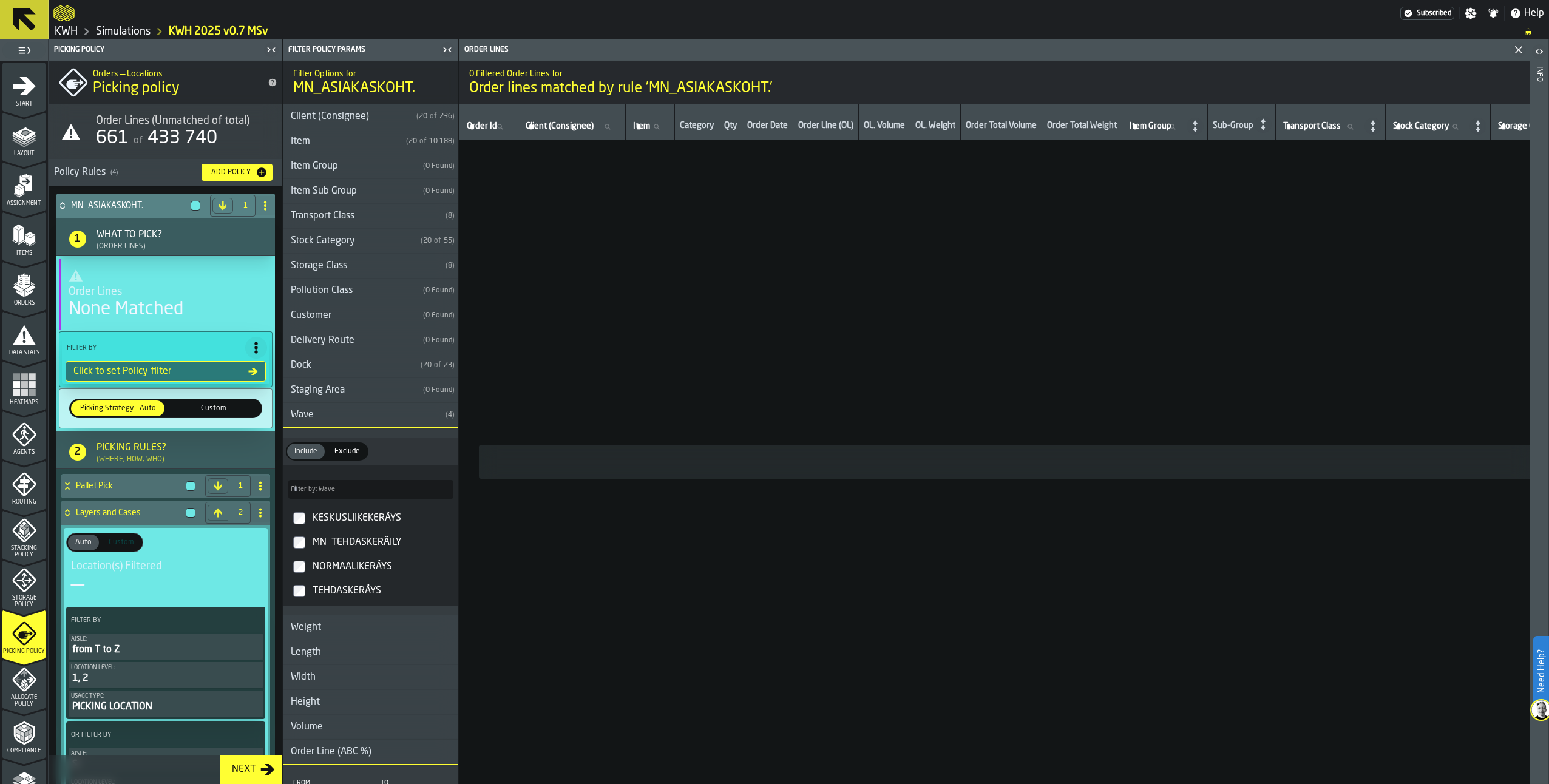
click at [61, 206] on icon at bounding box center [62, 206] width 12 height 10
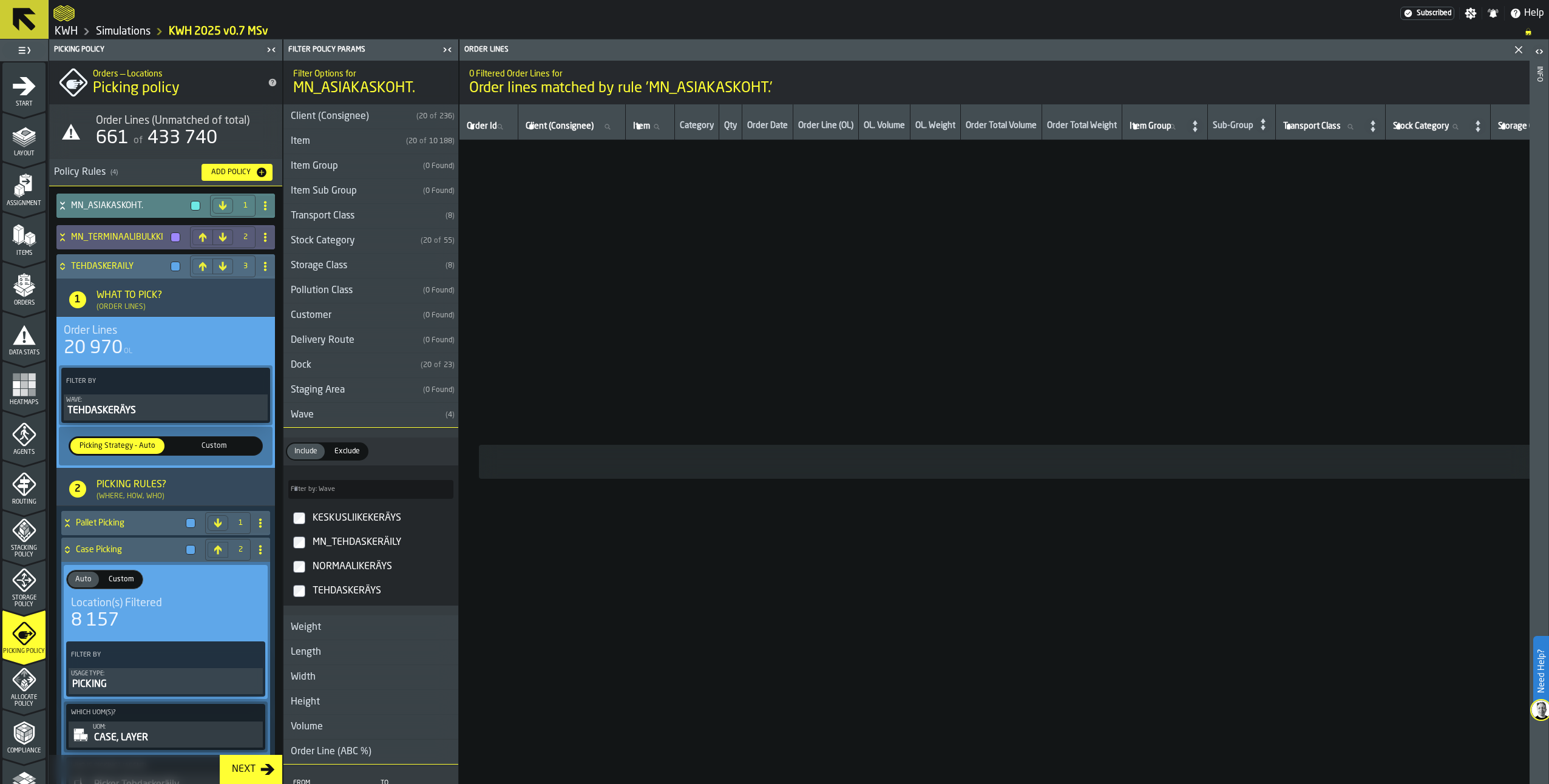
click at [59, 264] on icon at bounding box center [62, 267] width 12 height 10
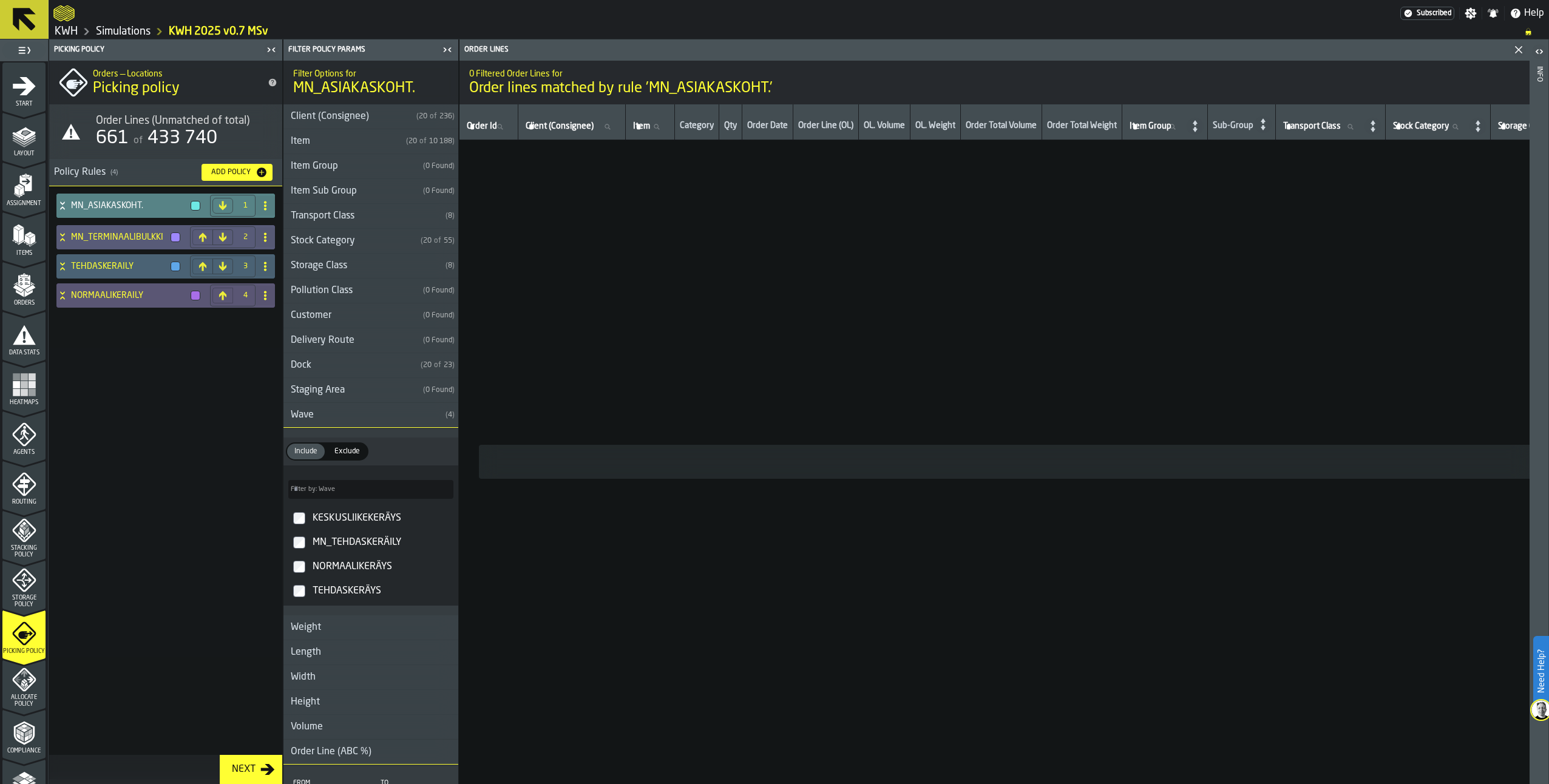
click at [62, 201] on icon at bounding box center [62, 206] width 12 height 10
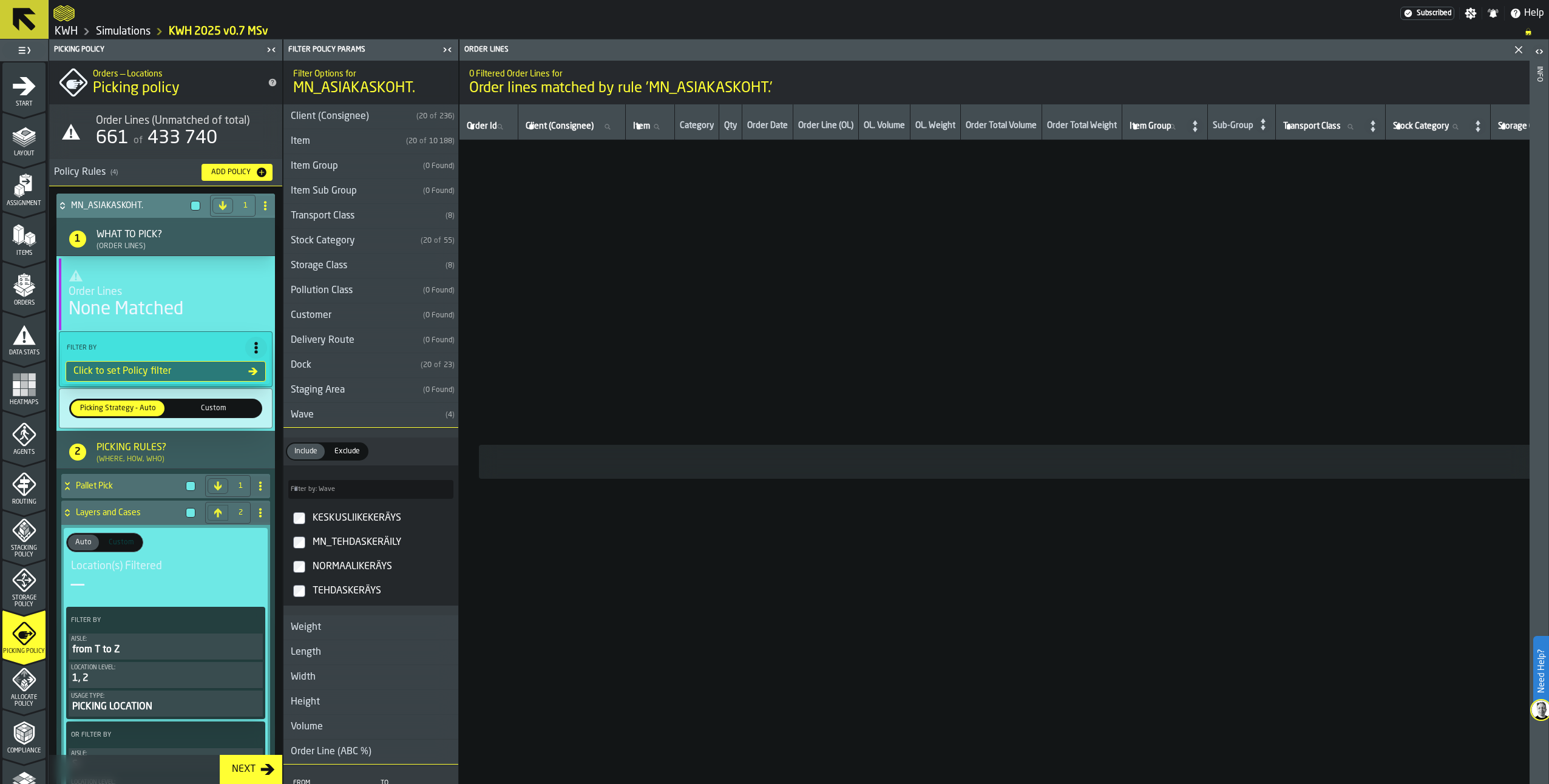
click at [65, 196] on div "MN_ASIAKASKOHT." at bounding box center [131, 206] width 149 height 24
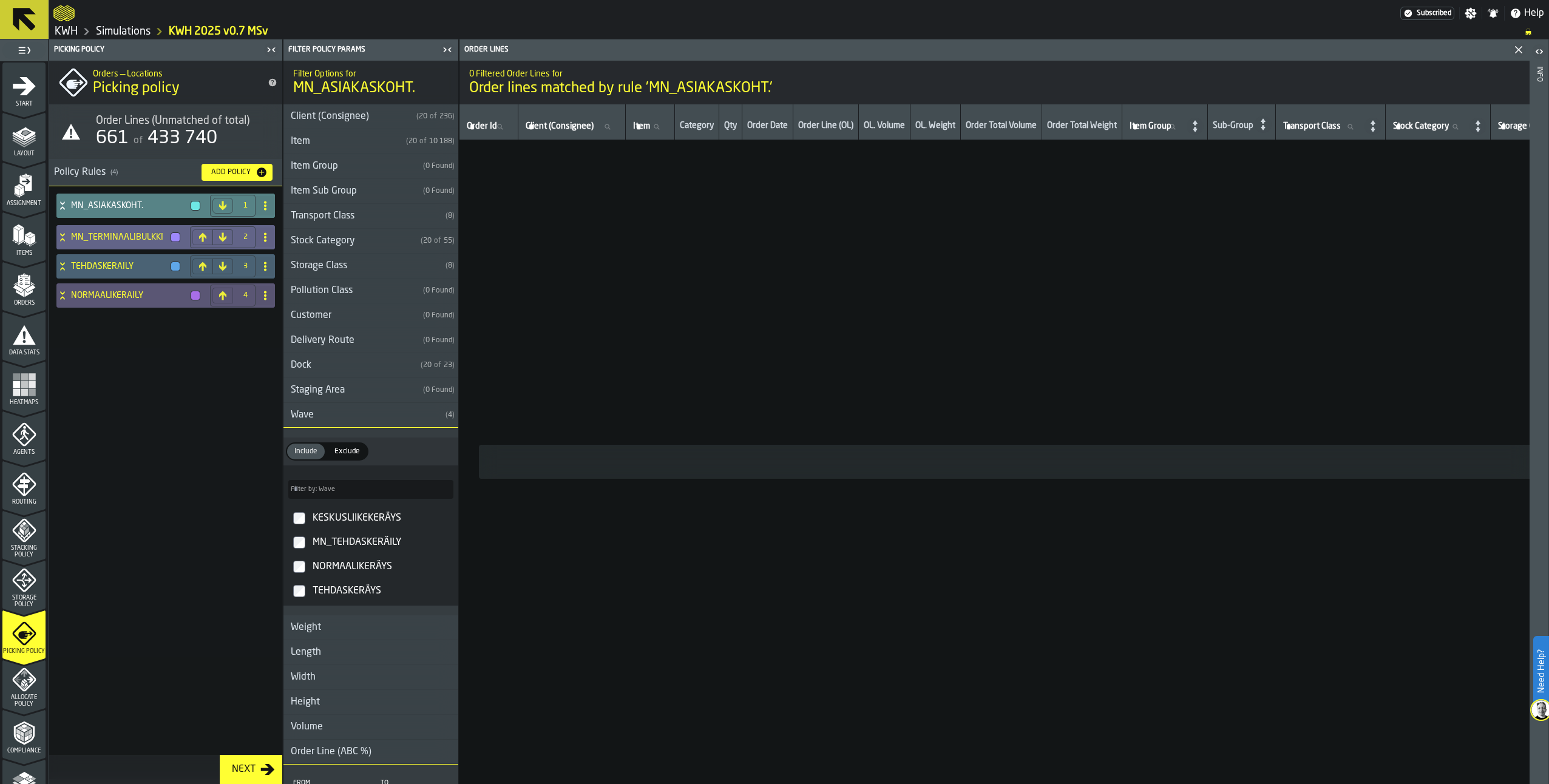
click at [60, 236] on icon at bounding box center [62, 238] width 12 height 10
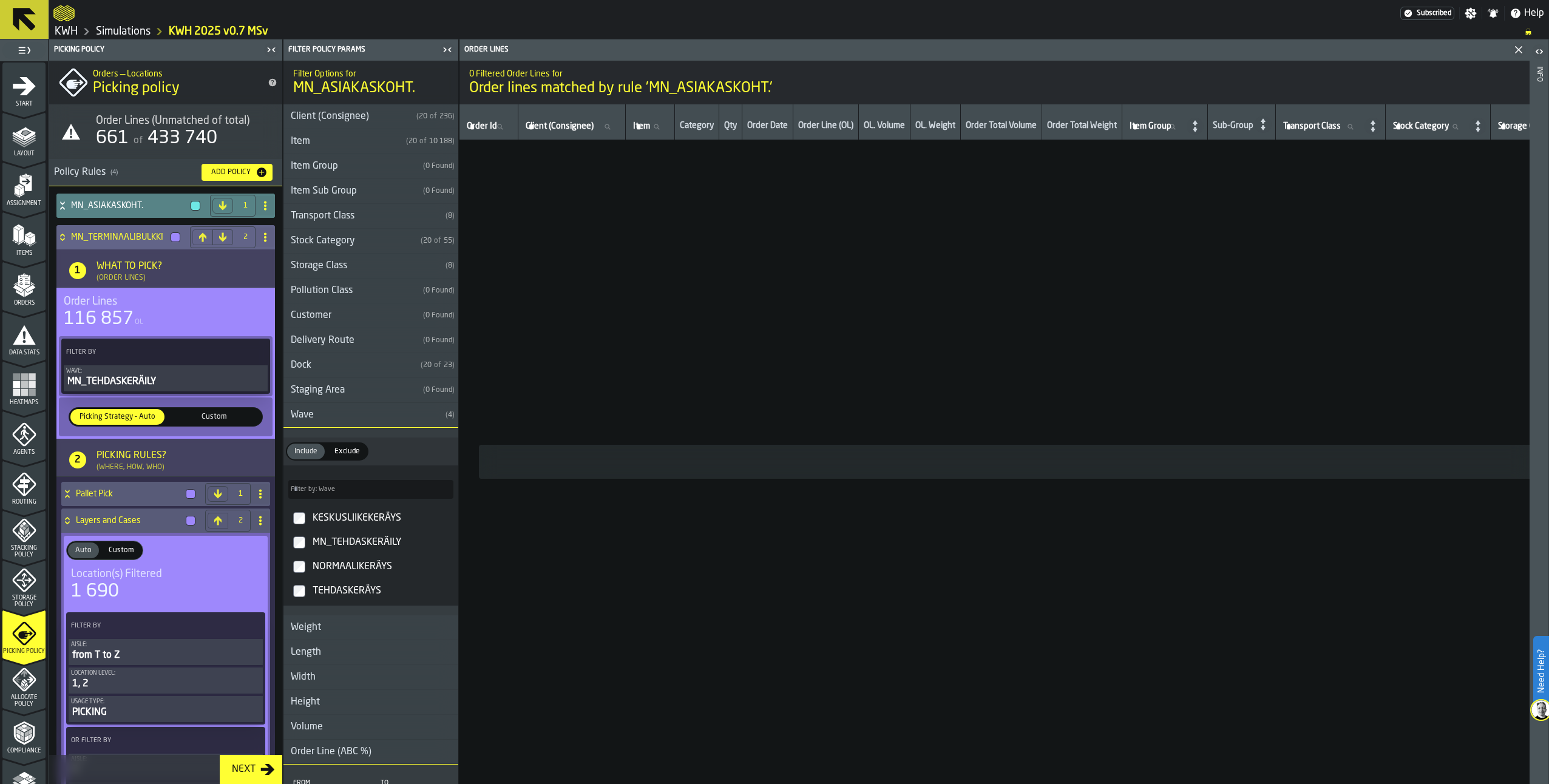
click at [65, 234] on icon at bounding box center [62, 238] width 12 height 10
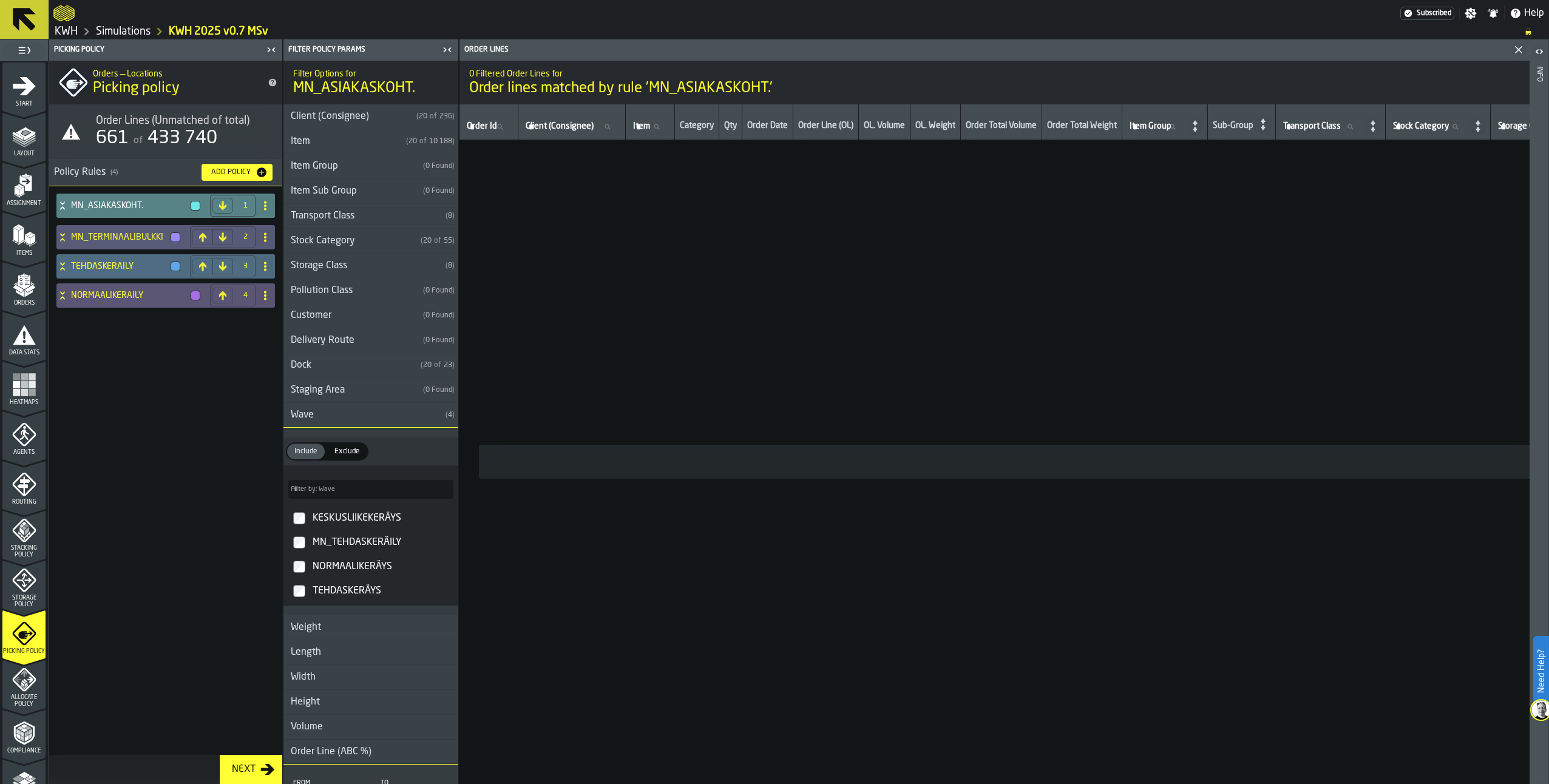
click at [62, 262] on icon at bounding box center [62, 267] width 12 height 10
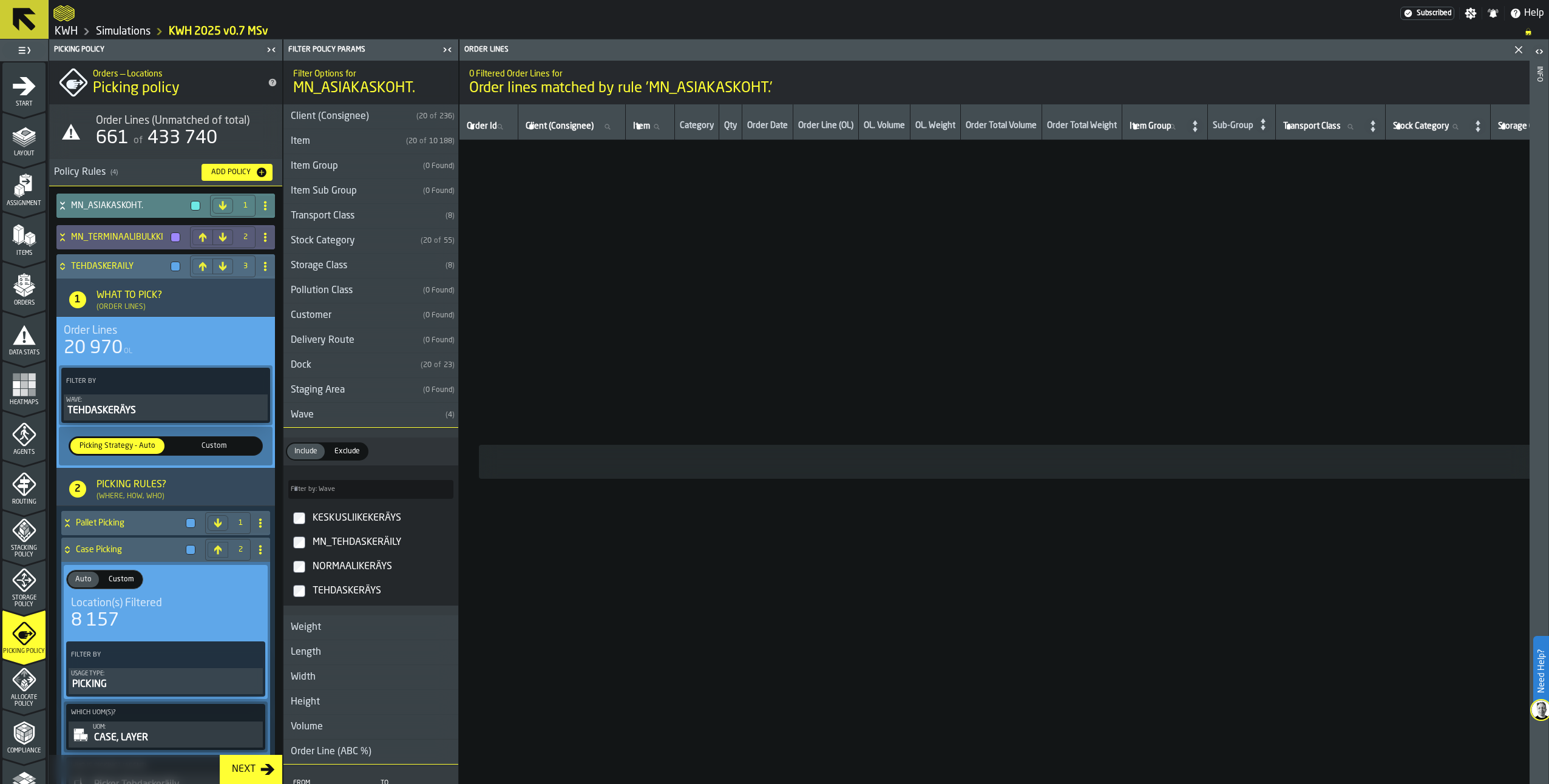
click at [62, 262] on icon at bounding box center [62, 267] width 12 height 10
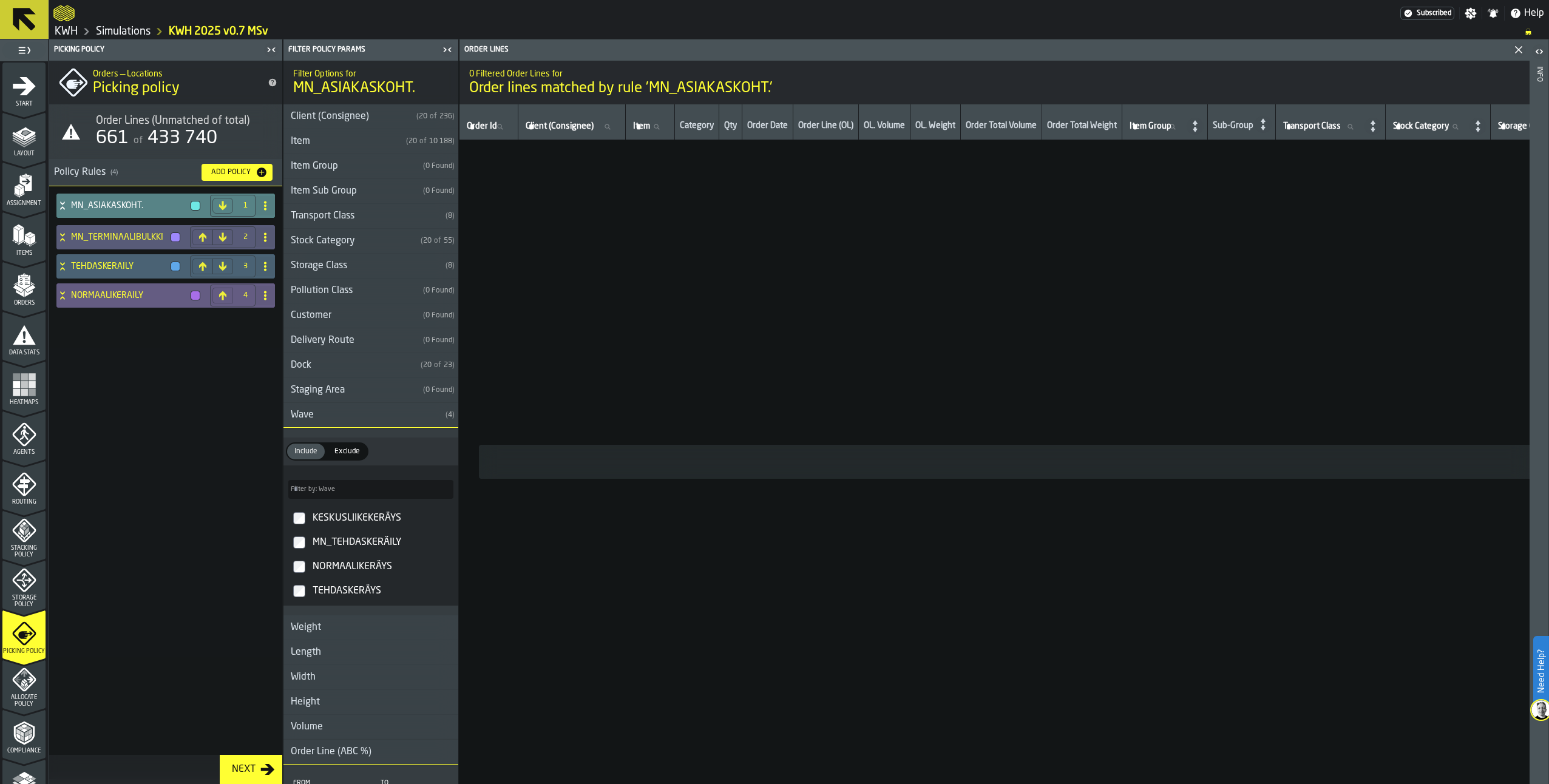
click at [58, 296] on icon at bounding box center [62, 296] width 12 height 10
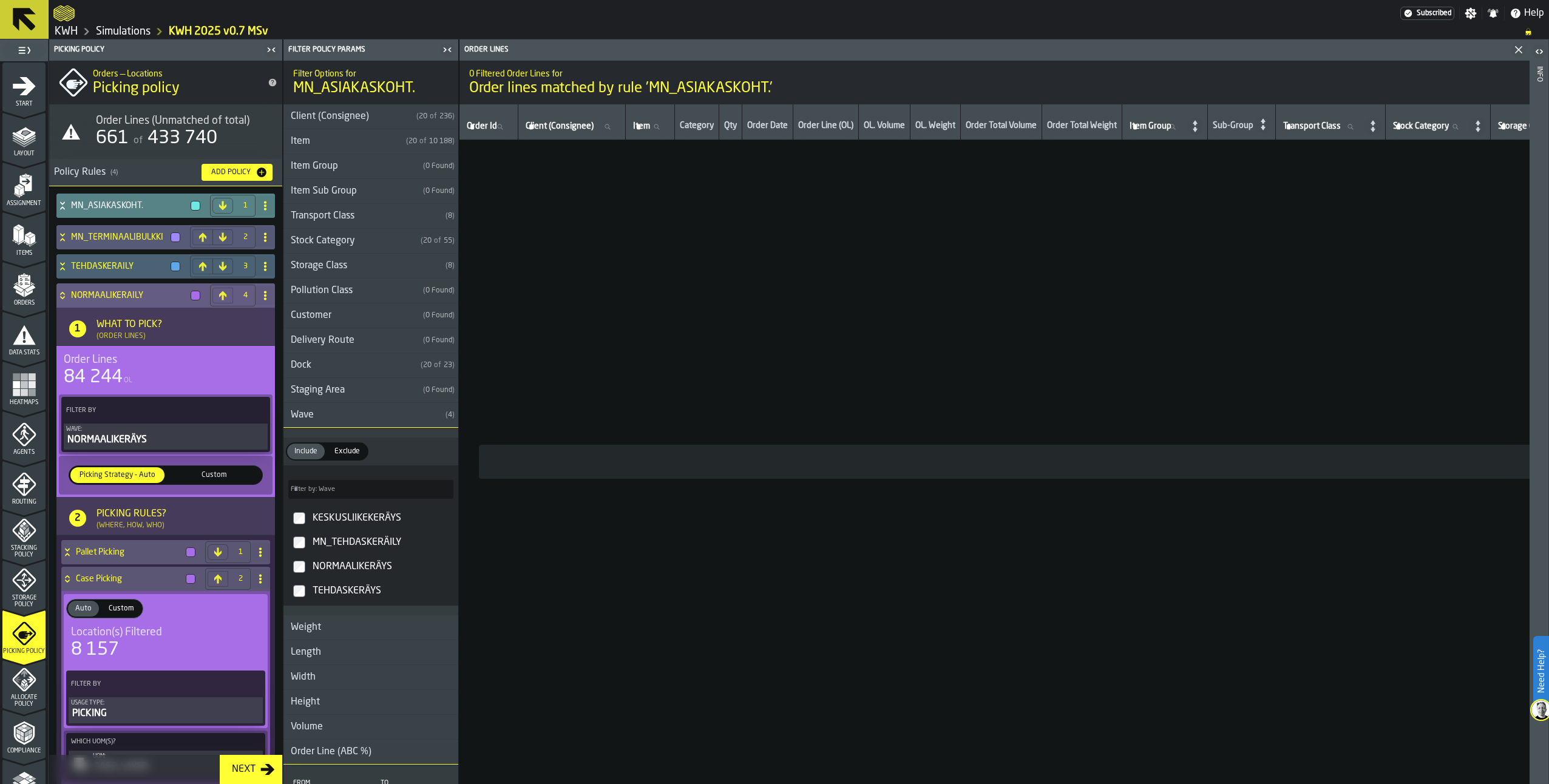
click at [60, 296] on icon at bounding box center [62, 296] width 12 height 10
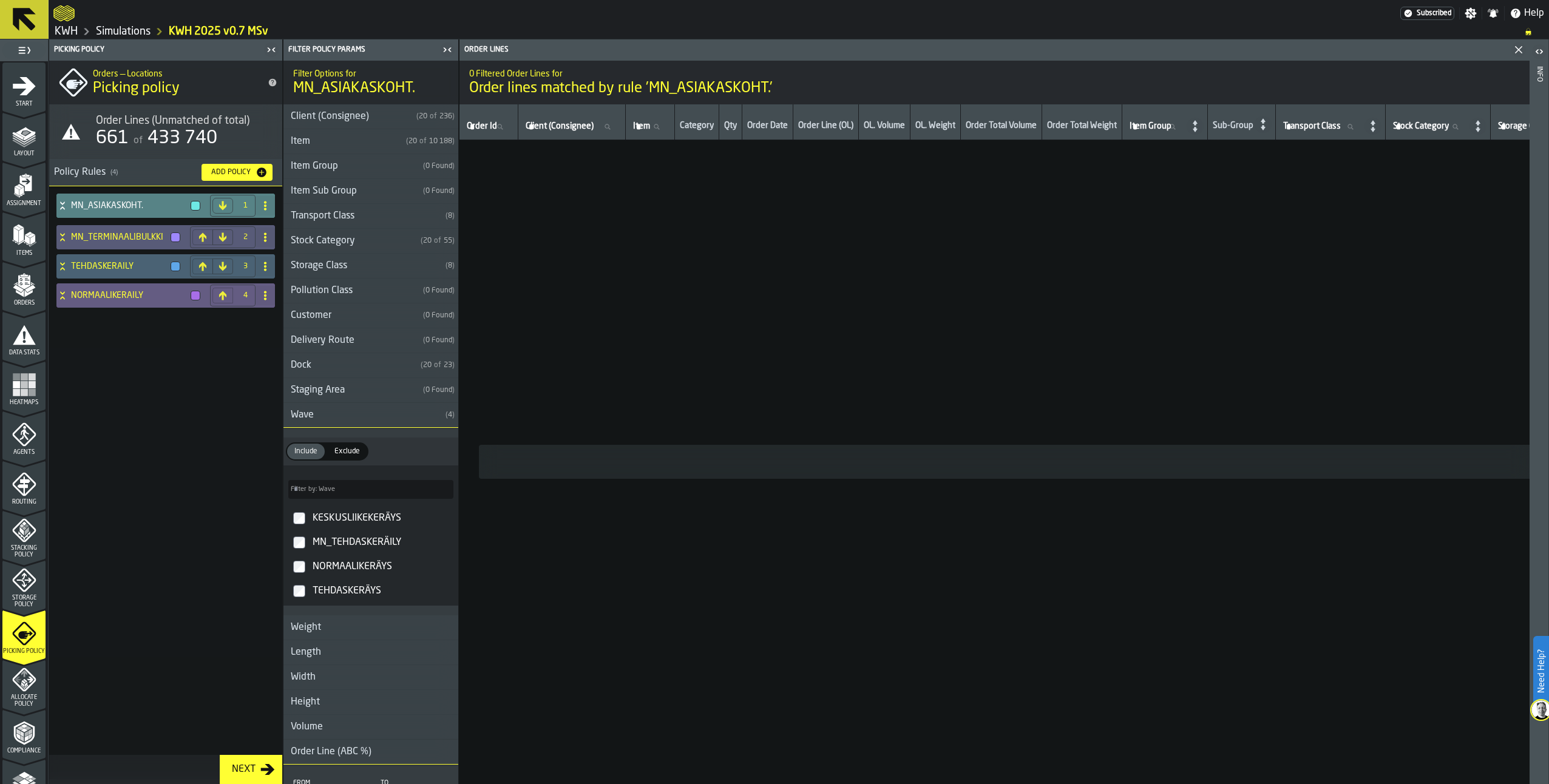
click at [60, 294] on icon at bounding box center [62, 296] width 12 height 10
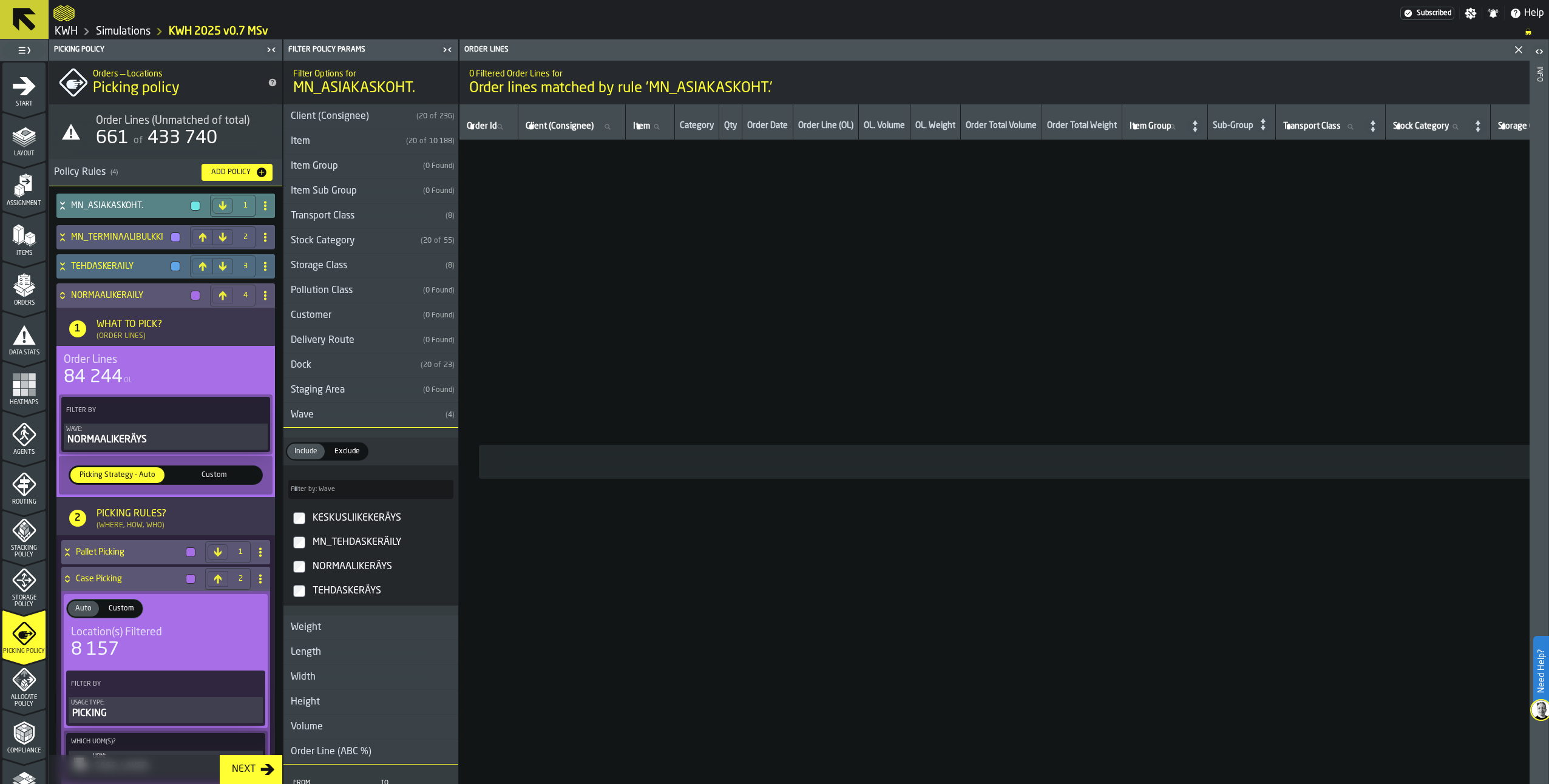
click at [63, 264] on icon at bounding box center [61, 263] width 4 height 3
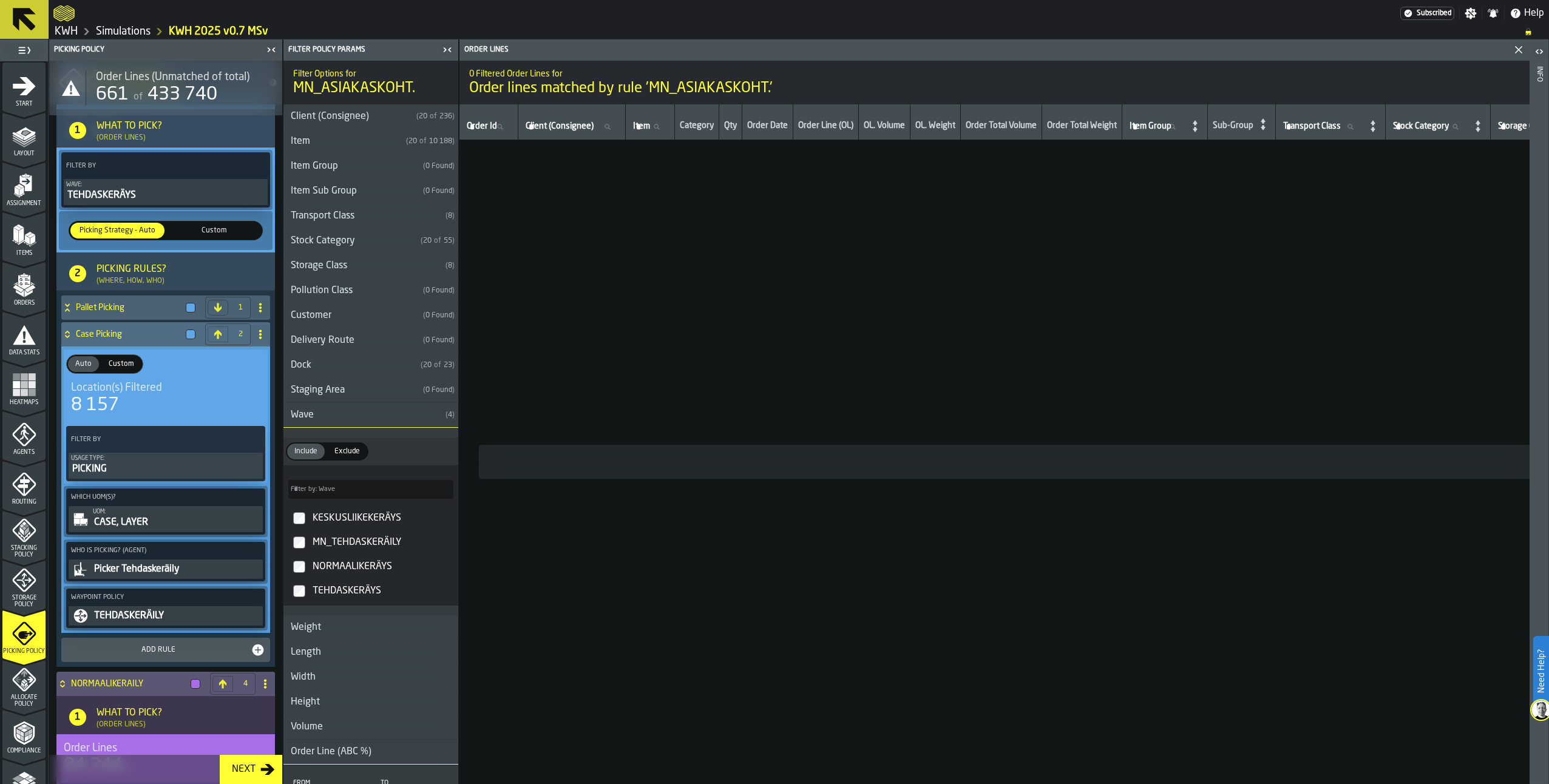
scroll to position [242, 0]
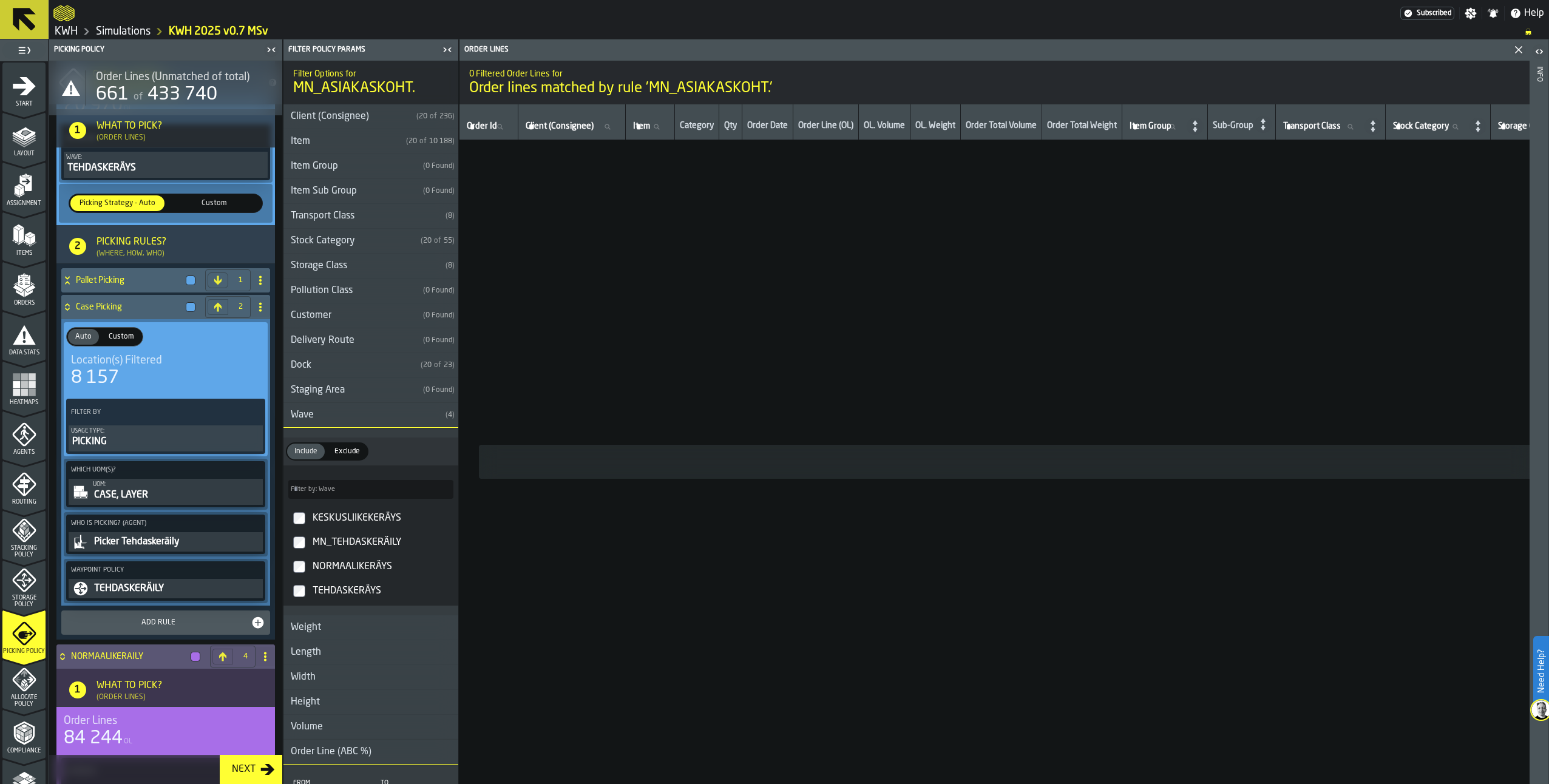
click at [16, 432] on icon "menu Agents" at bounding box center [24, 435] width 24 height 24
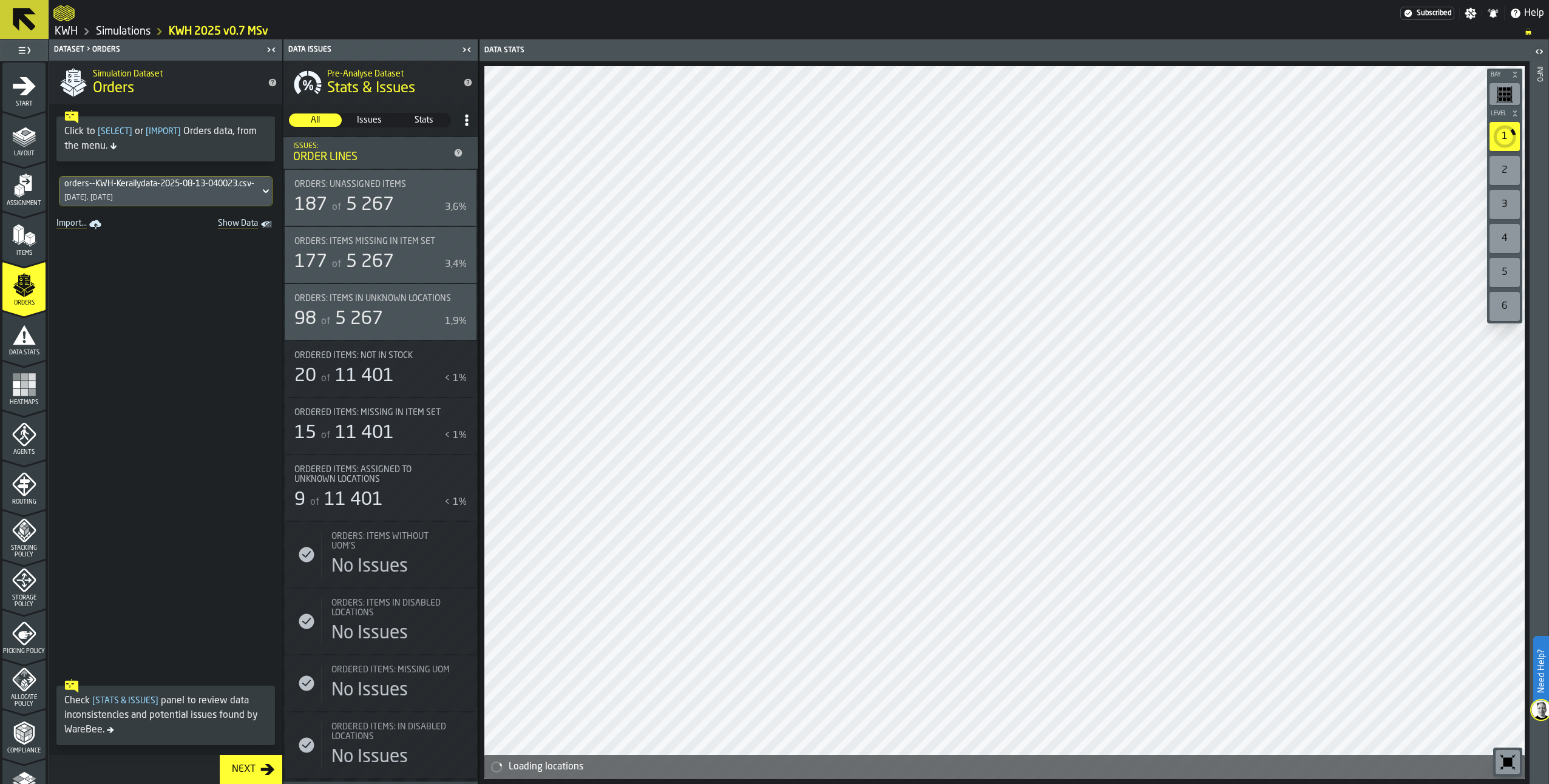
click at [137, 28] on link "Simulations" at bounding box center [124, 32] width 55 height 14
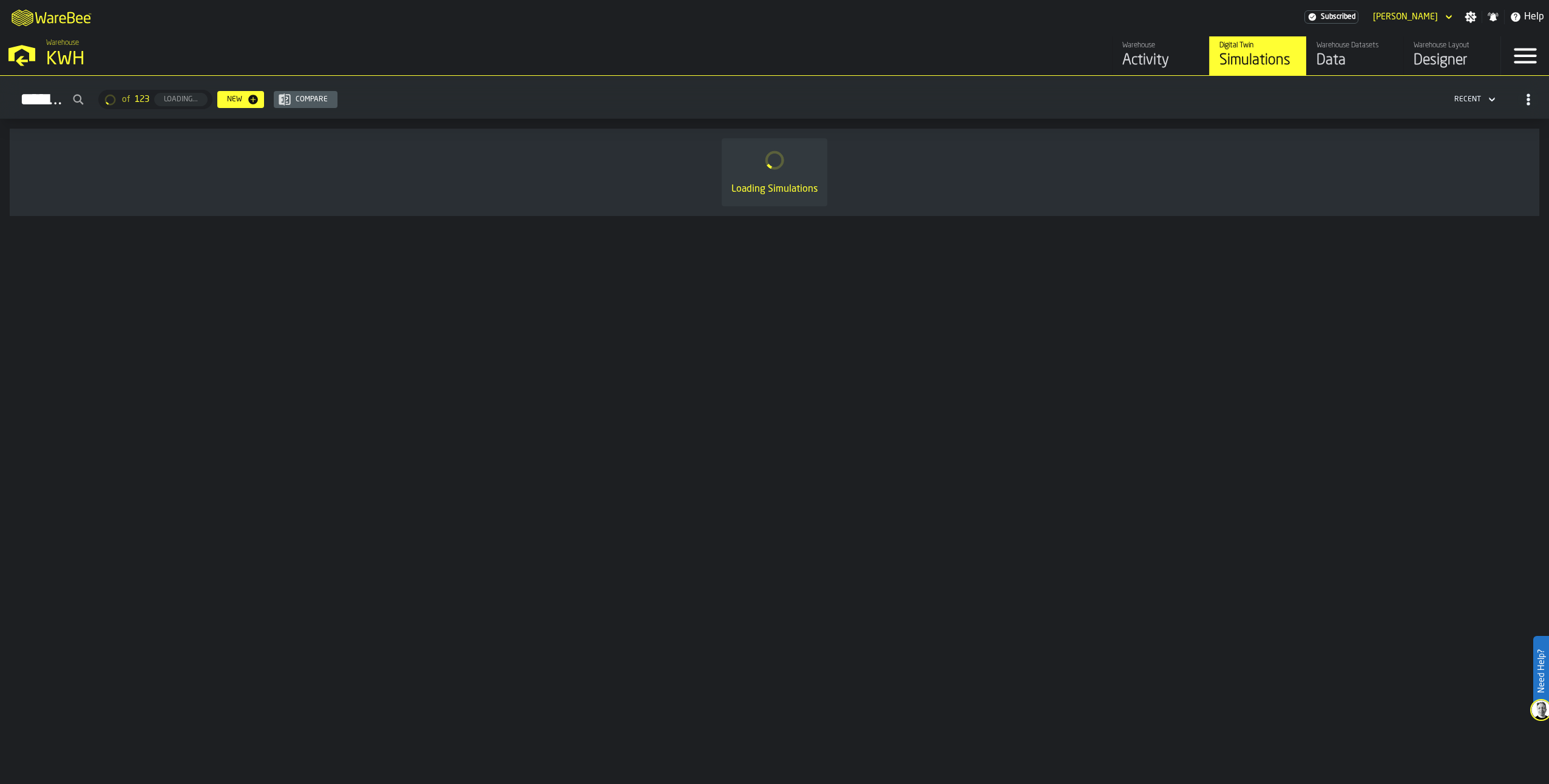
click at [1354, 48] on div "Warehouse Datasets" at bounding box center [1355, 45] width 77 height 9
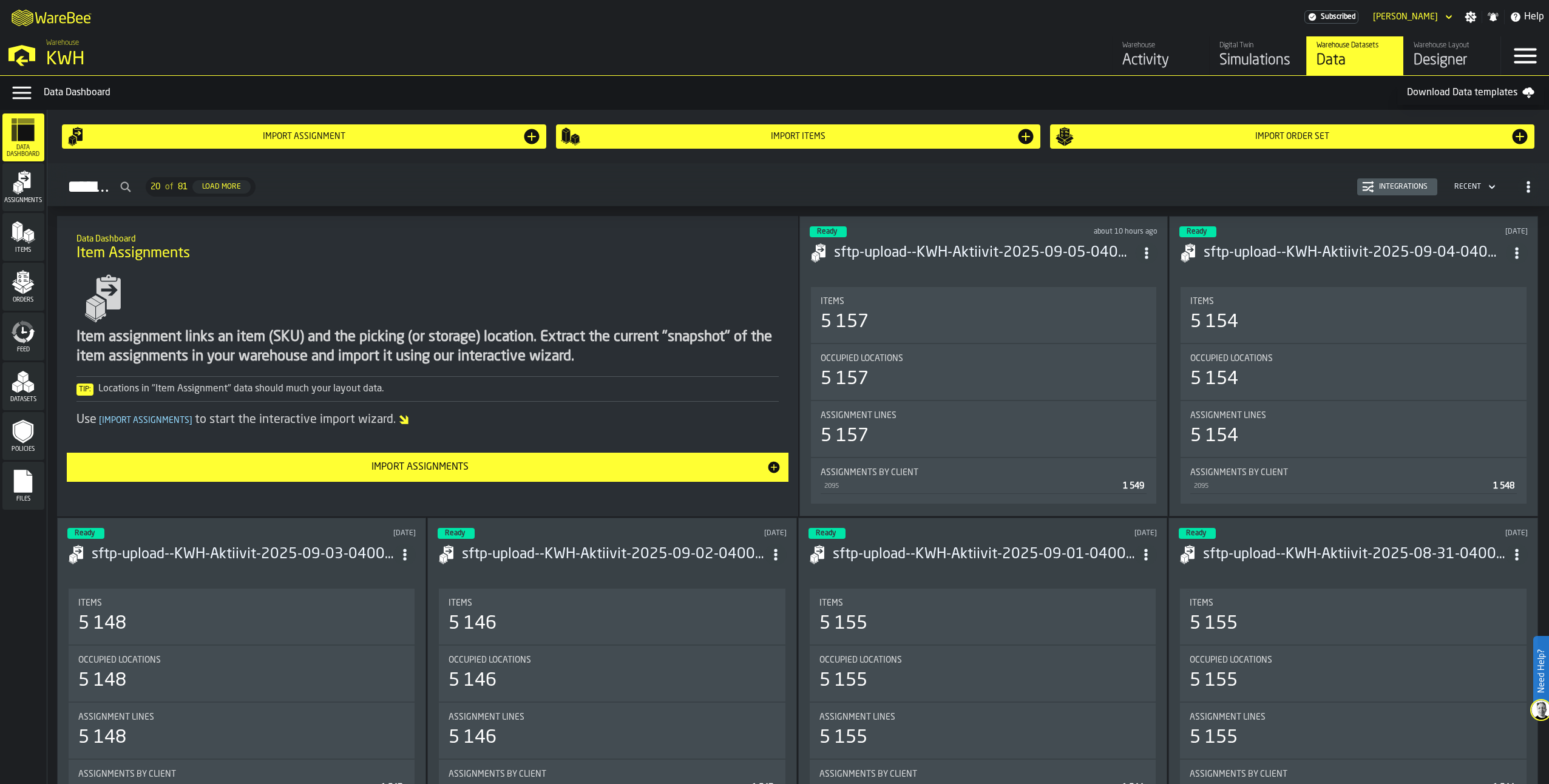
click at [15, 279] on icon "menu Orders" at bounding box center [23, 282] width 24 height 24
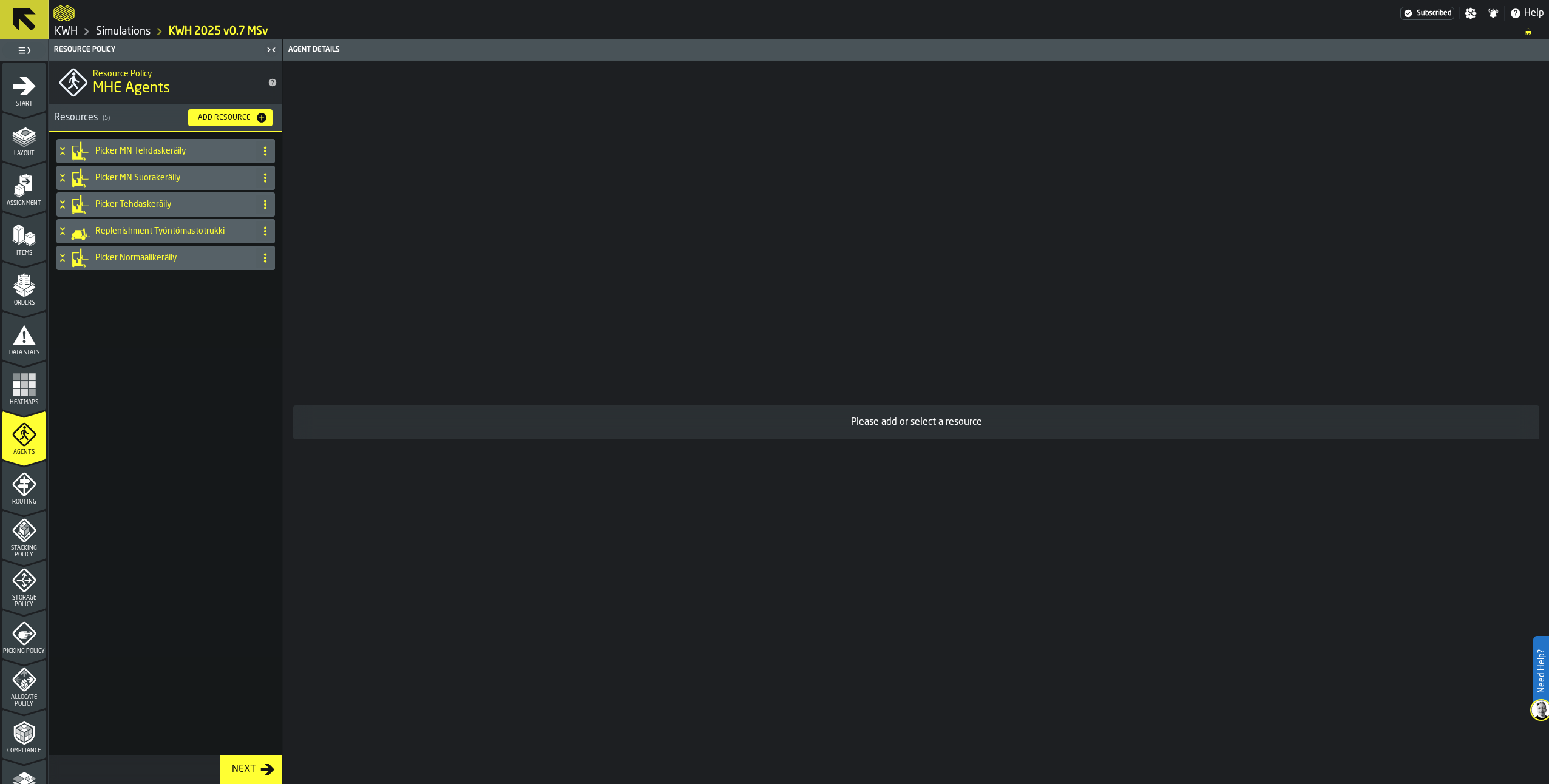
click at [25, 639] on icon "menu Picking Policy" at bounding box center [23, 633] width 23 height 23
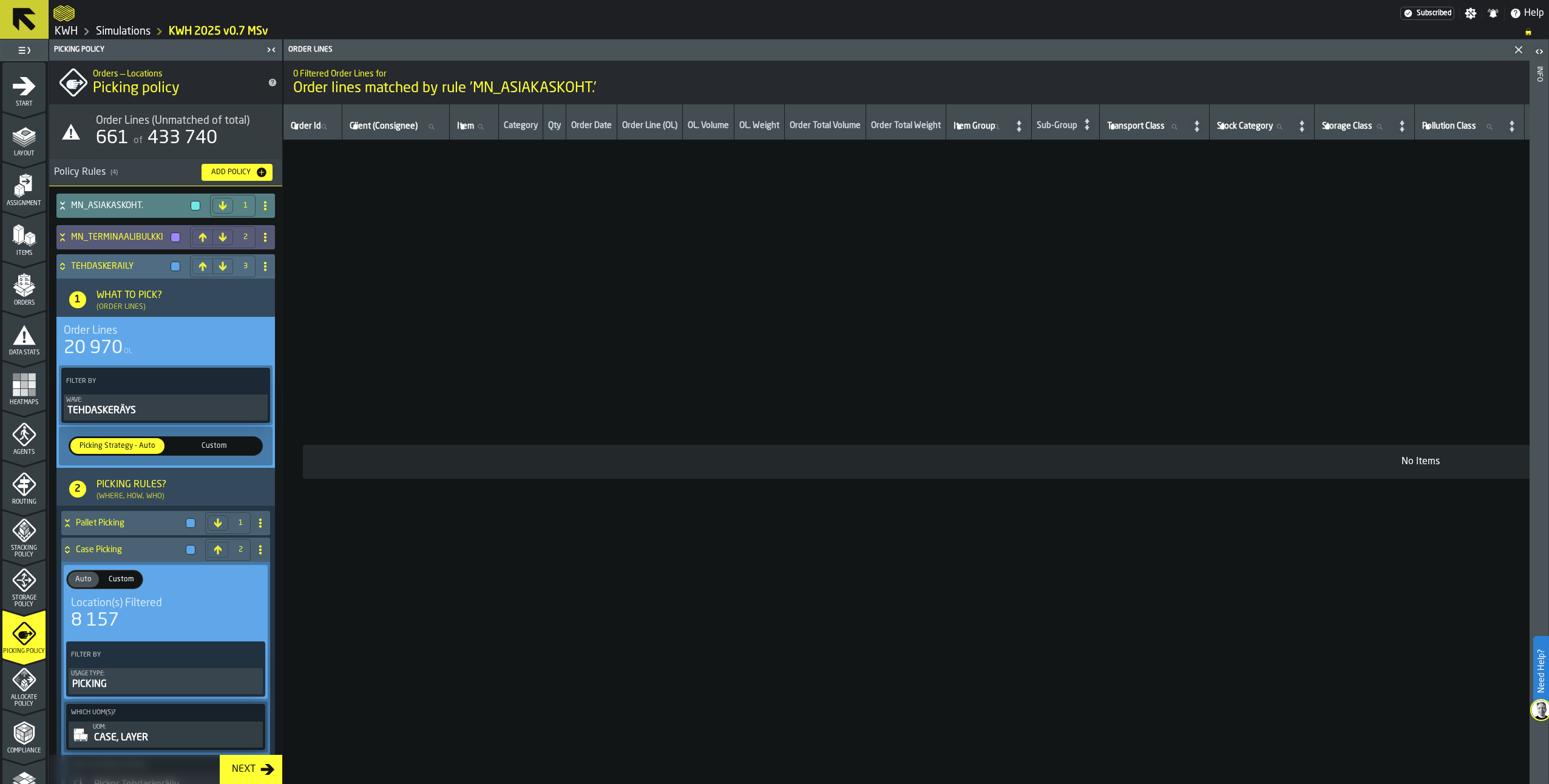
click at [60, 260] on div "TEHDASKERÄILY" at bounding box center [120, 267] width 129 height 24
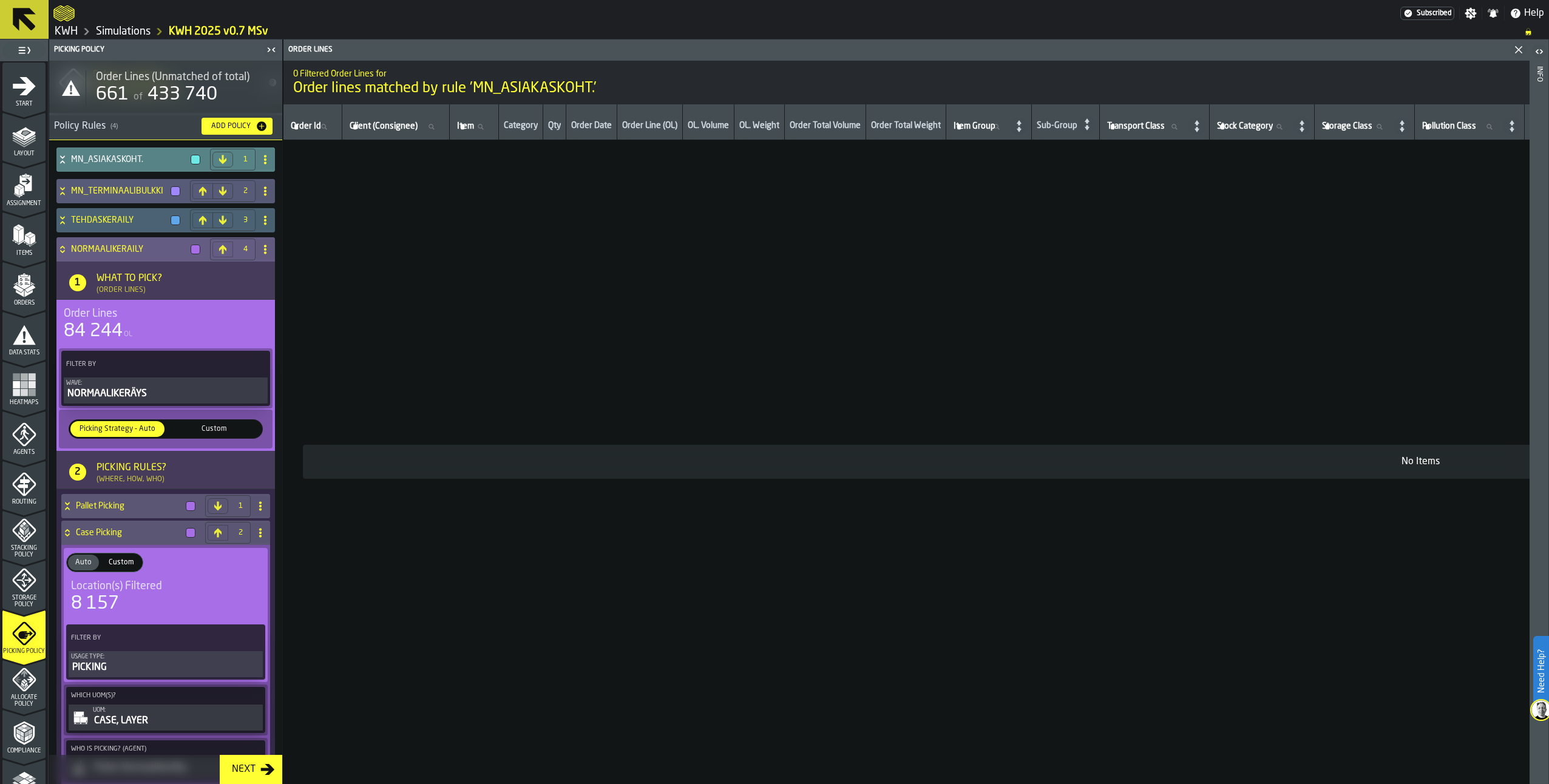
scroll to position [43, 0]
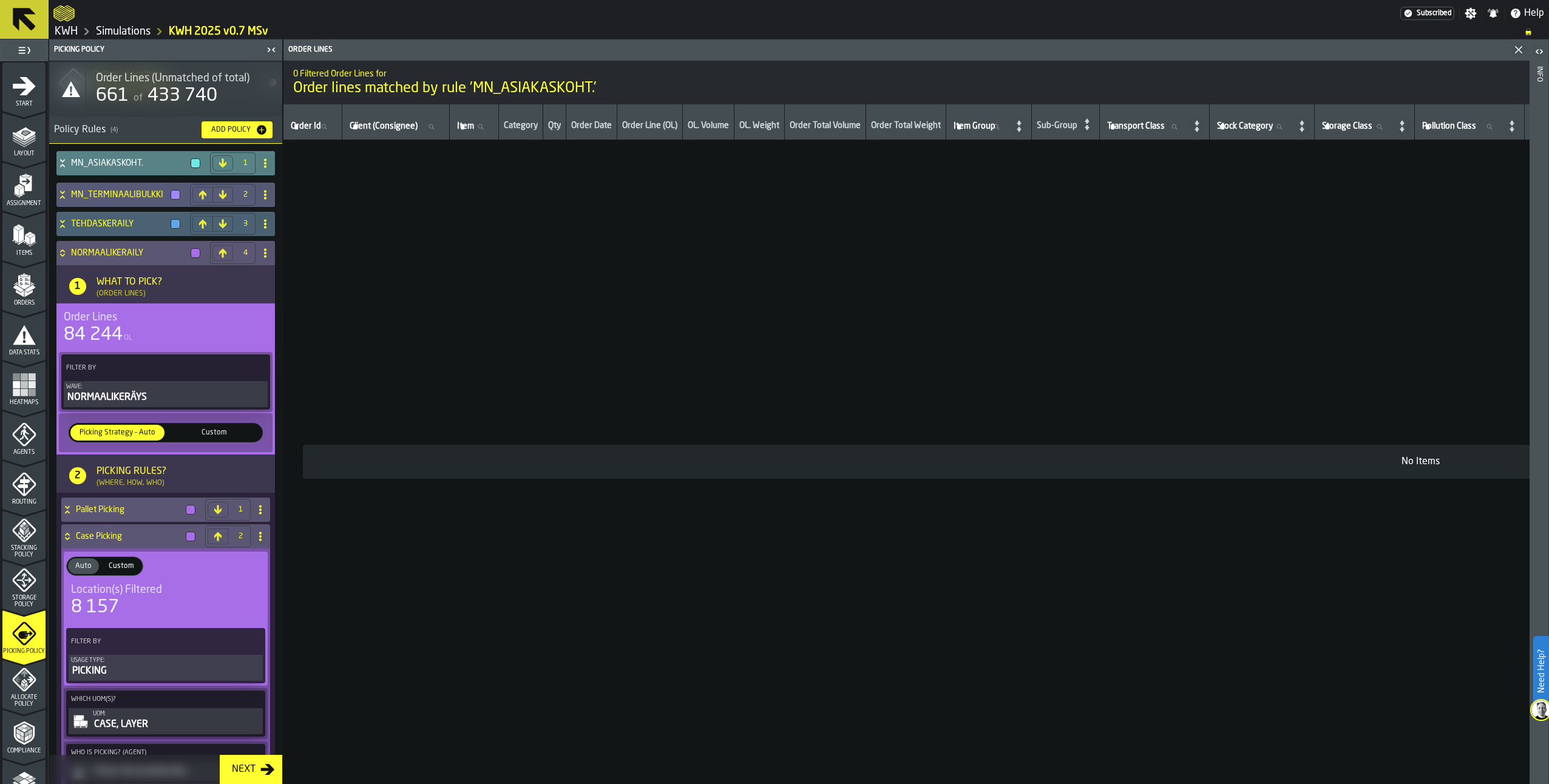
click at [12, 484] on icon "menu Routing" at bounding box center [24, 484] width 24 height 24
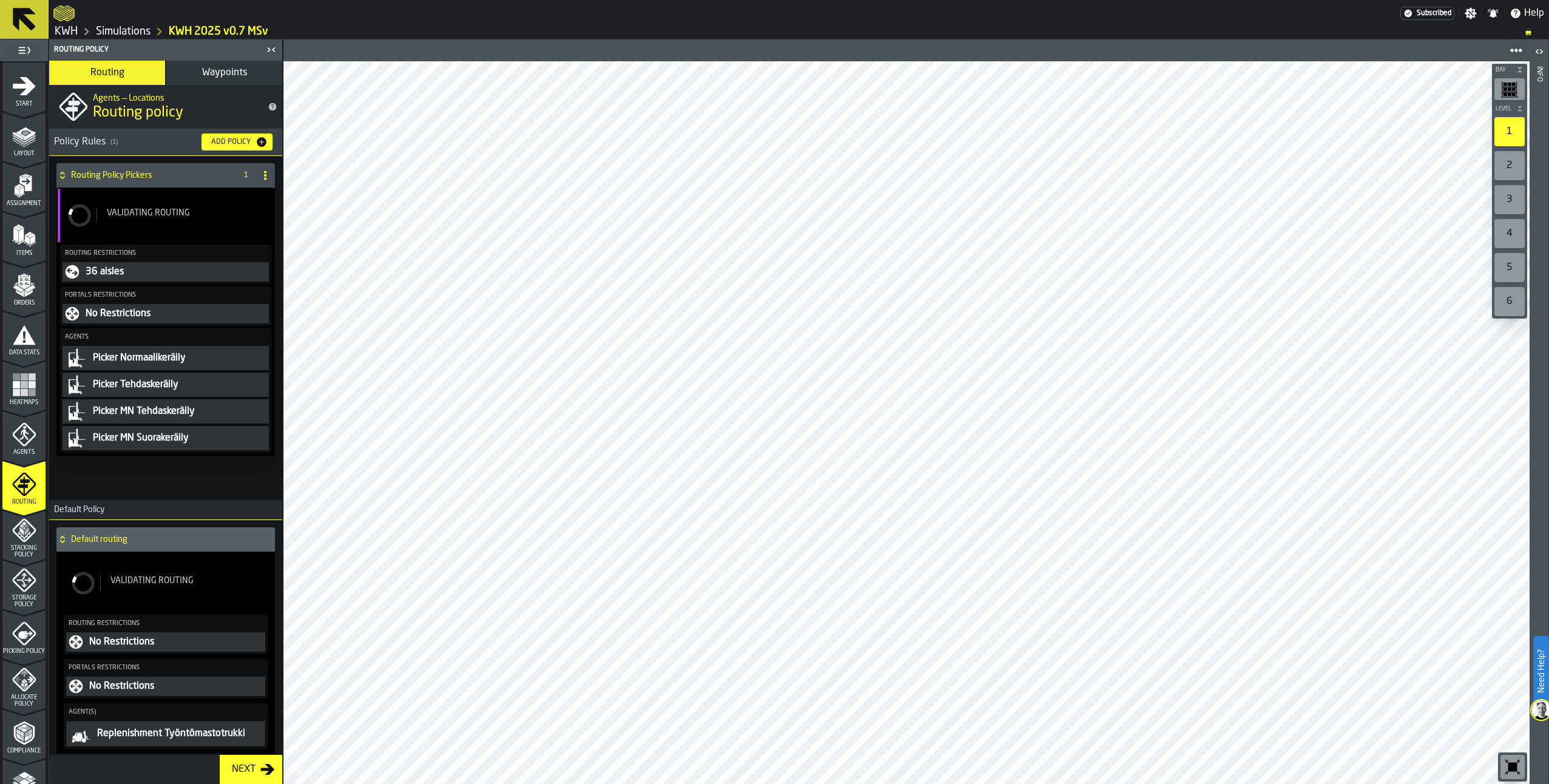
click at [222, 74] on span "Waypoints" at bounding box center [225, 73] width 45 height 10
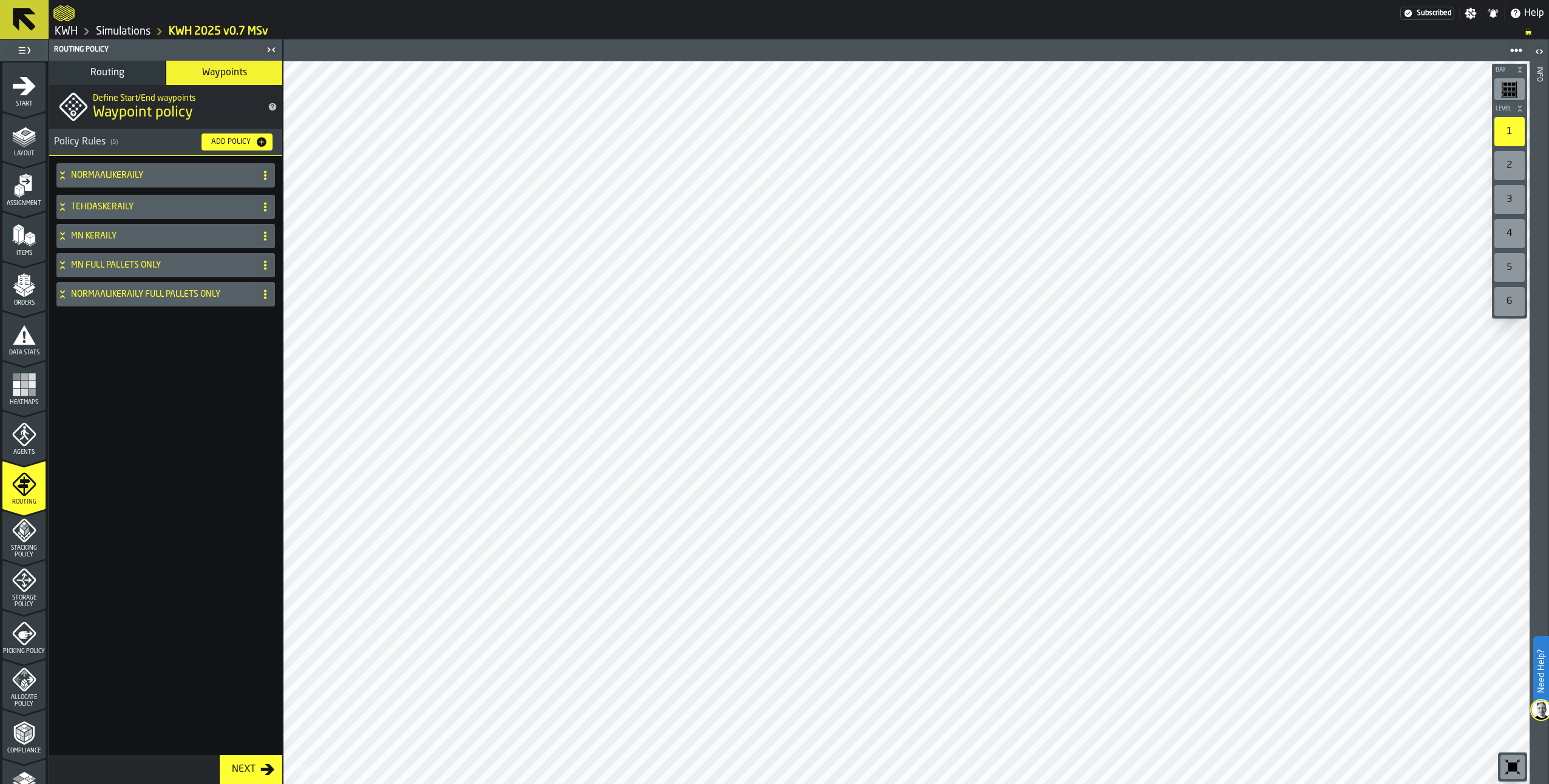
click at [58, 204] on icon at bounding box center [62, 207] width 12 height 10
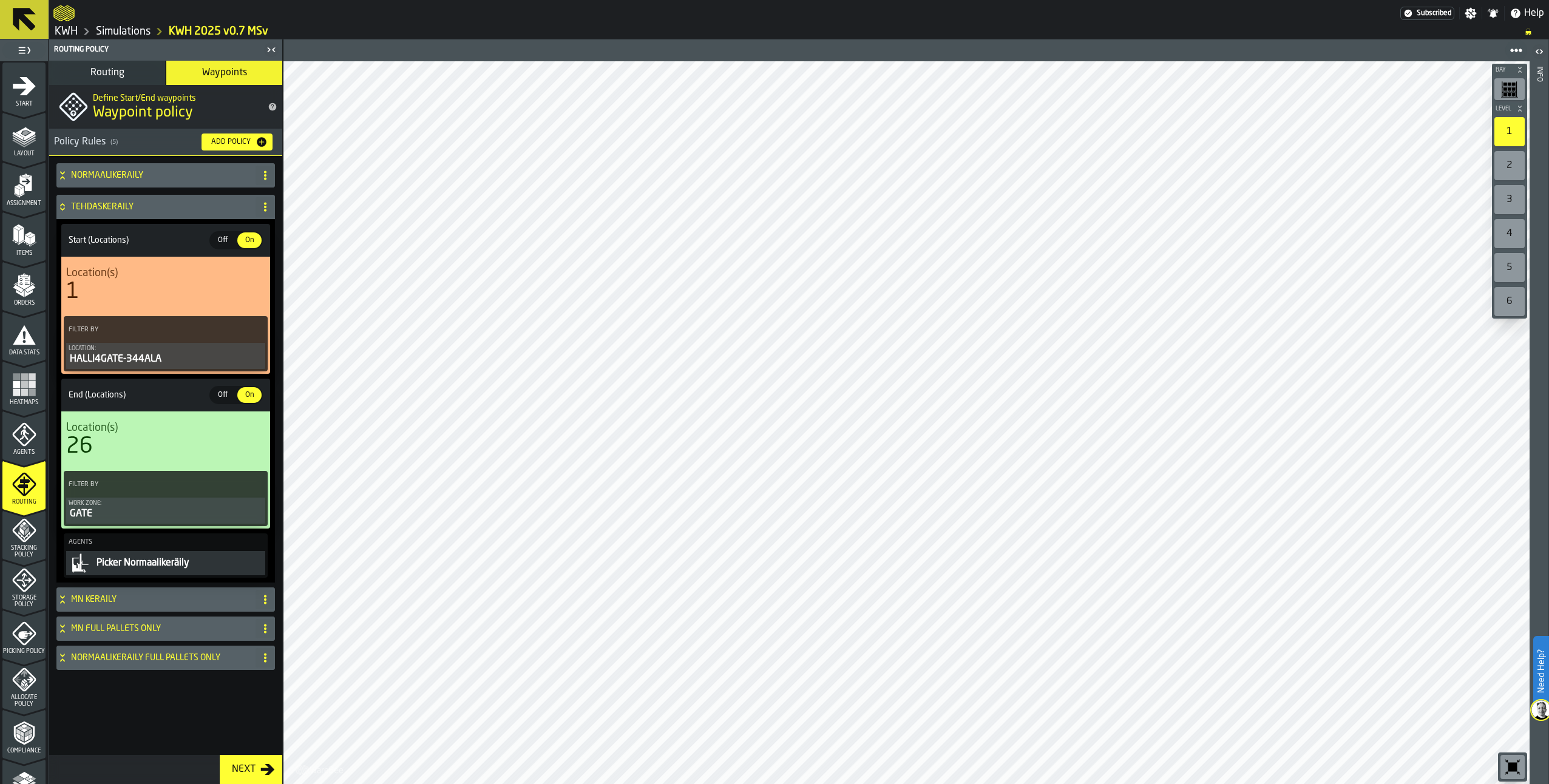
click at [61, 204] on icon at bounding box center [62, 207] width 12 height 10
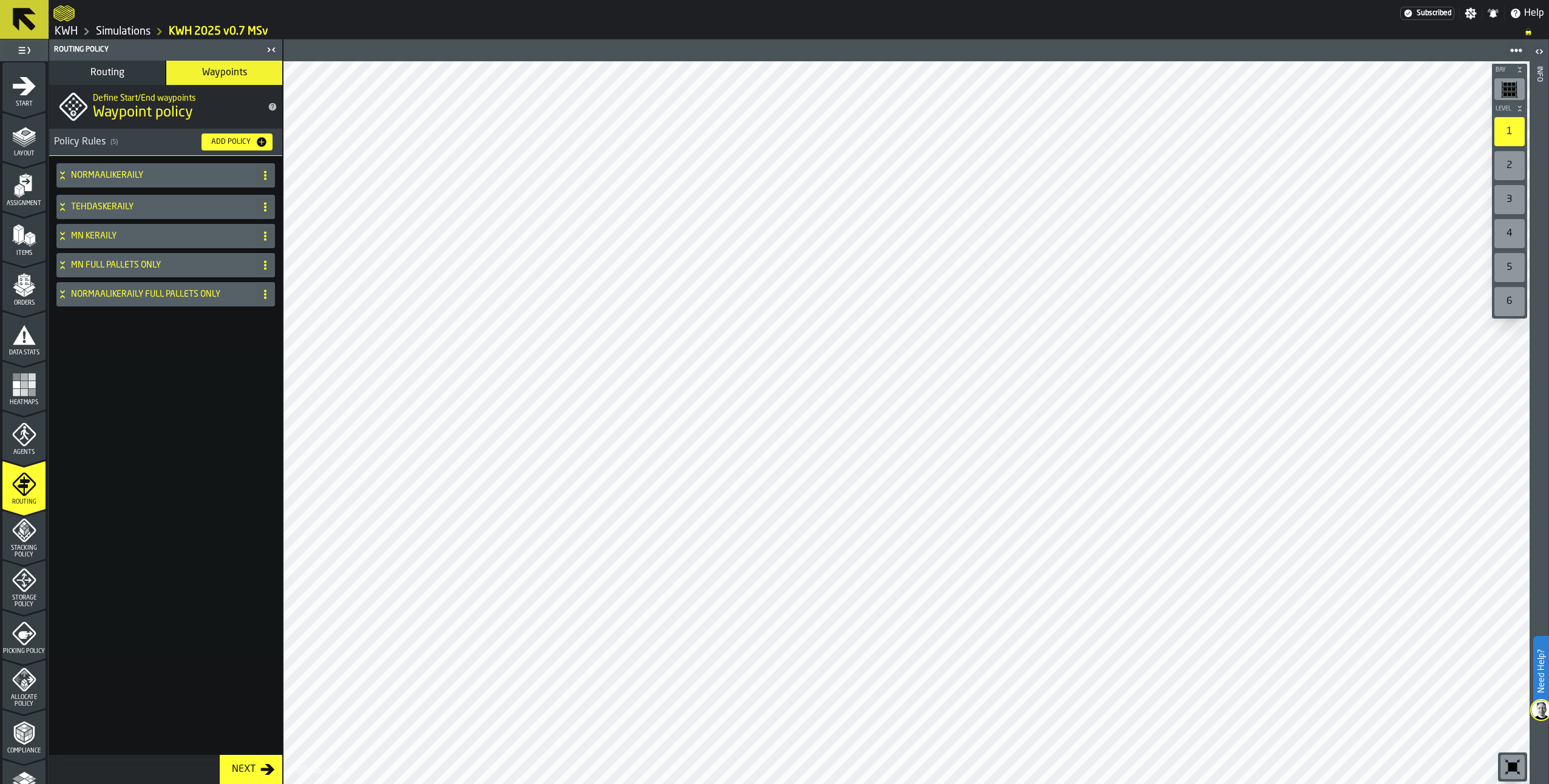
click at [61, 204] on icon at bounding box center [61, 204] width 4 height 3
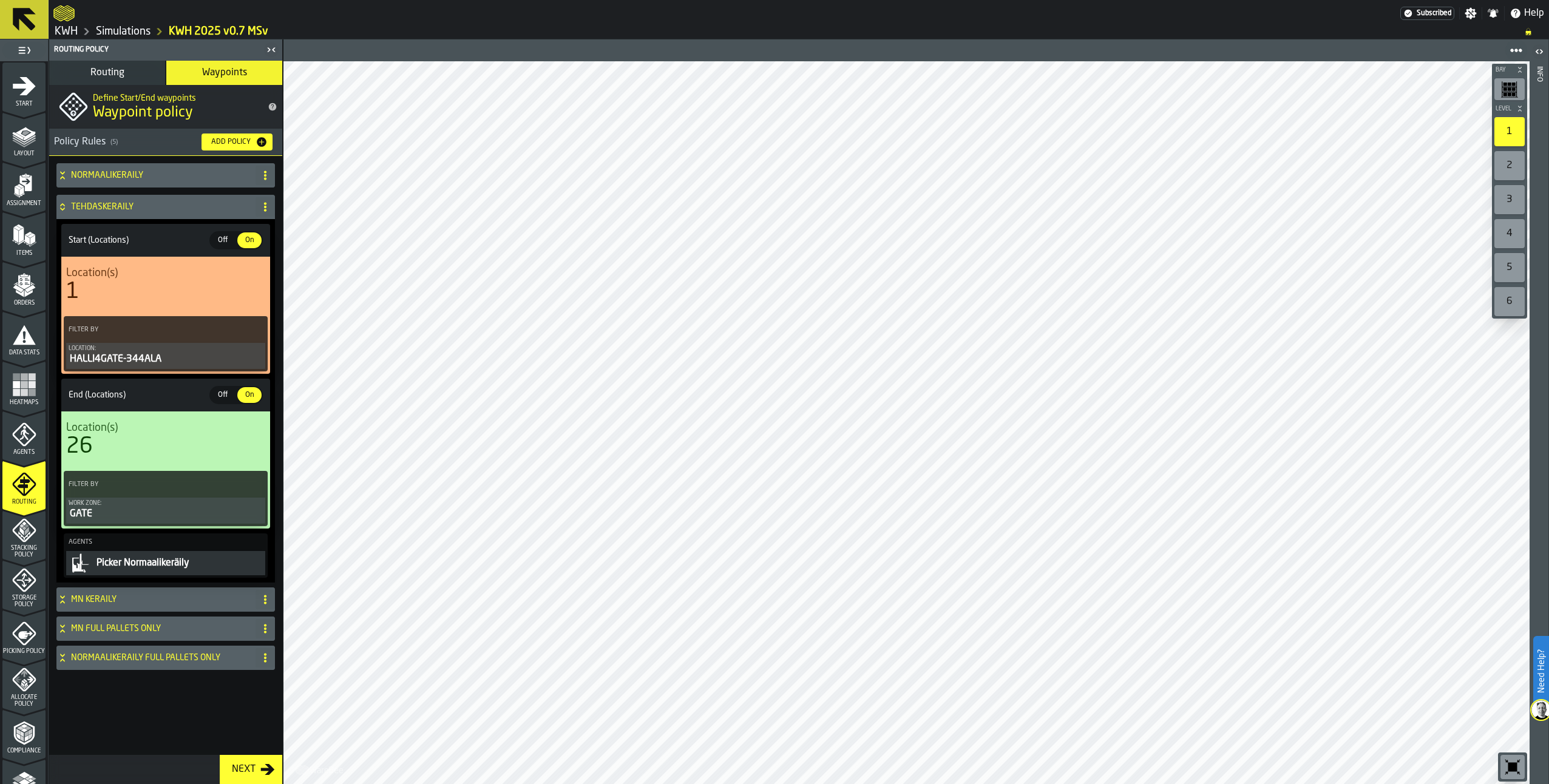
click at [64, 171] on icon at bounding box center [62, 175] width 12 height 10
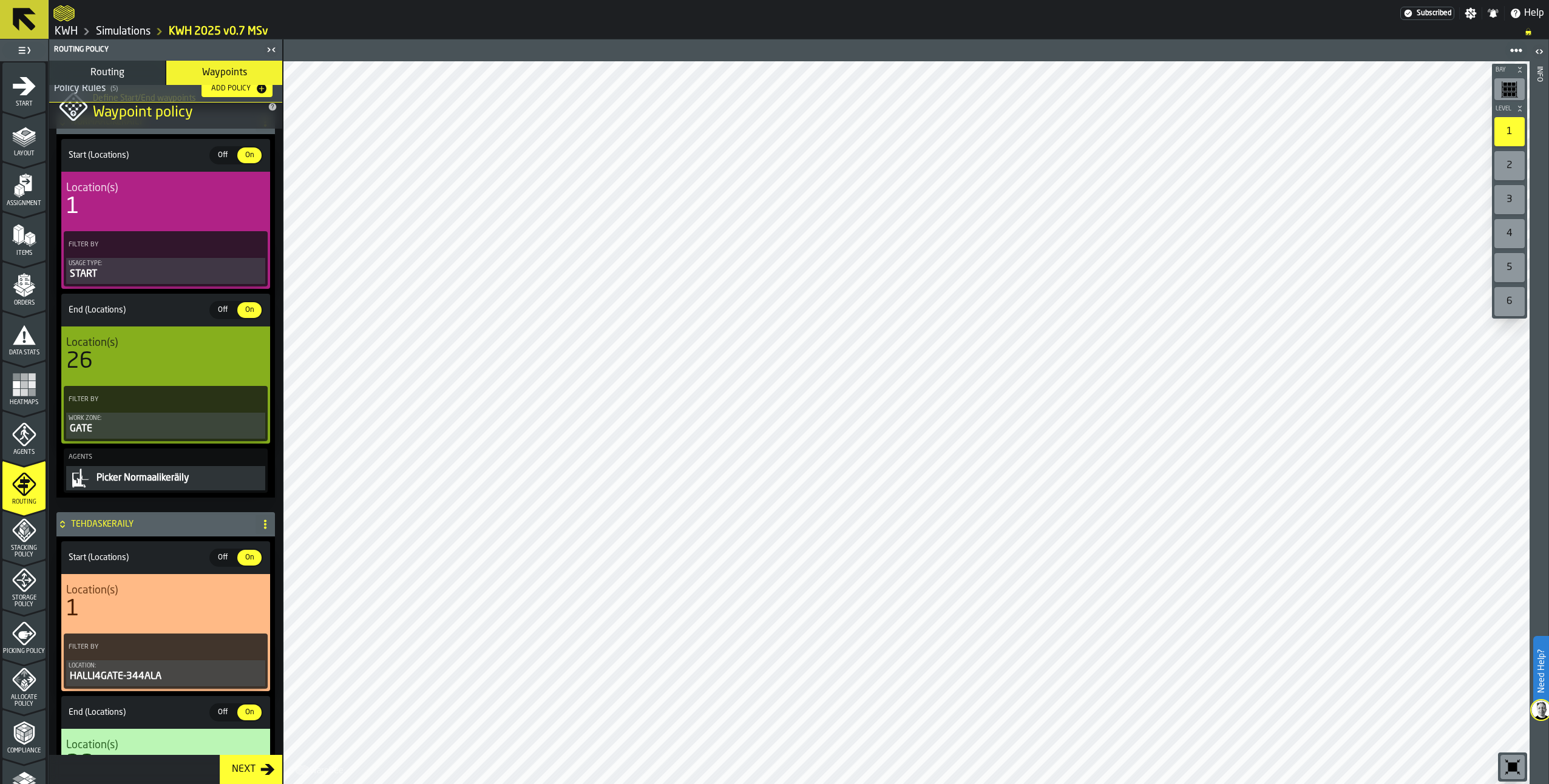
scroll to position [19, 0]
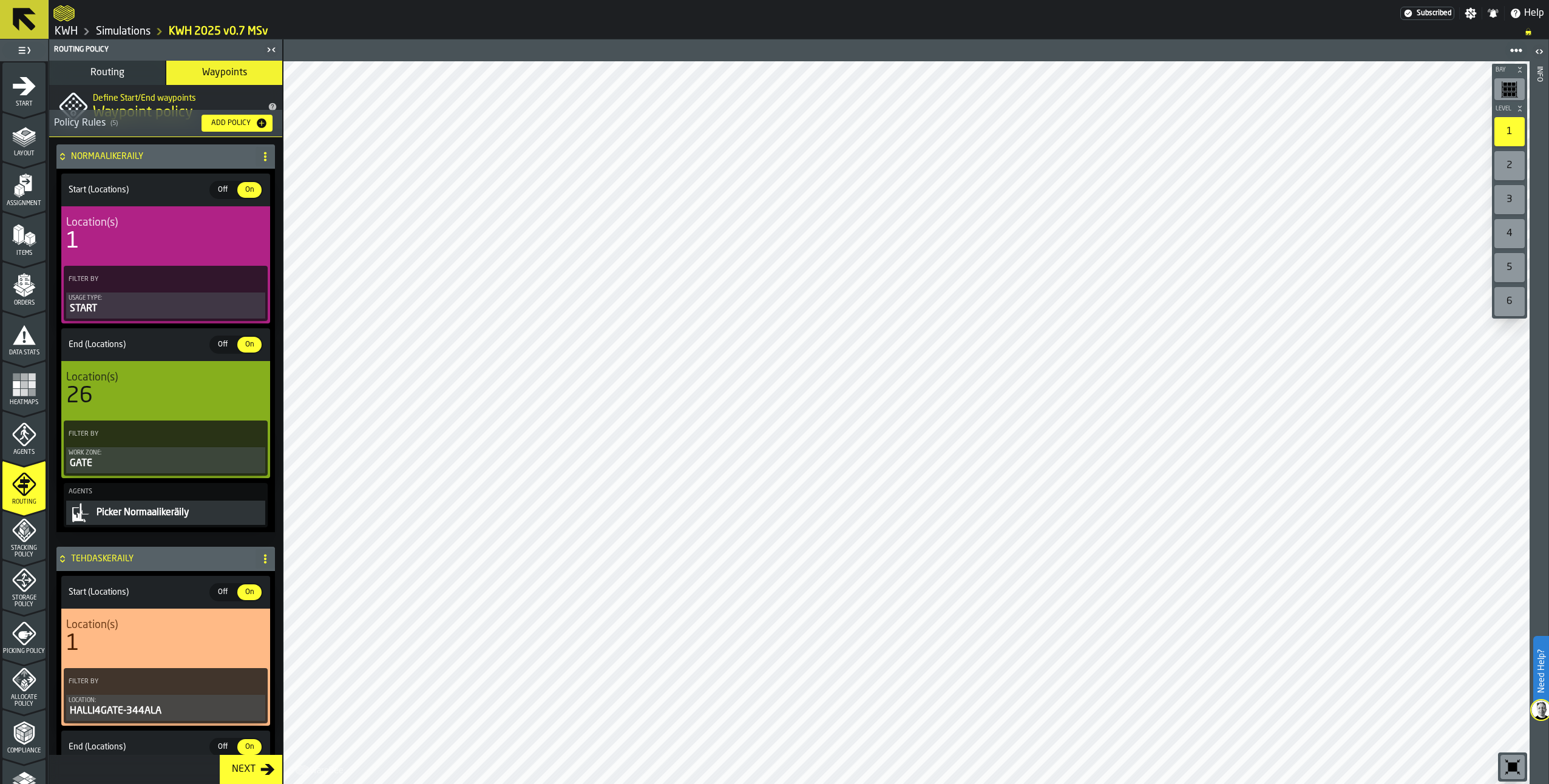
click at [61, 150] on div "NORMAALIKERÄILY" at bounding box center [154, 157] width 194 height 24
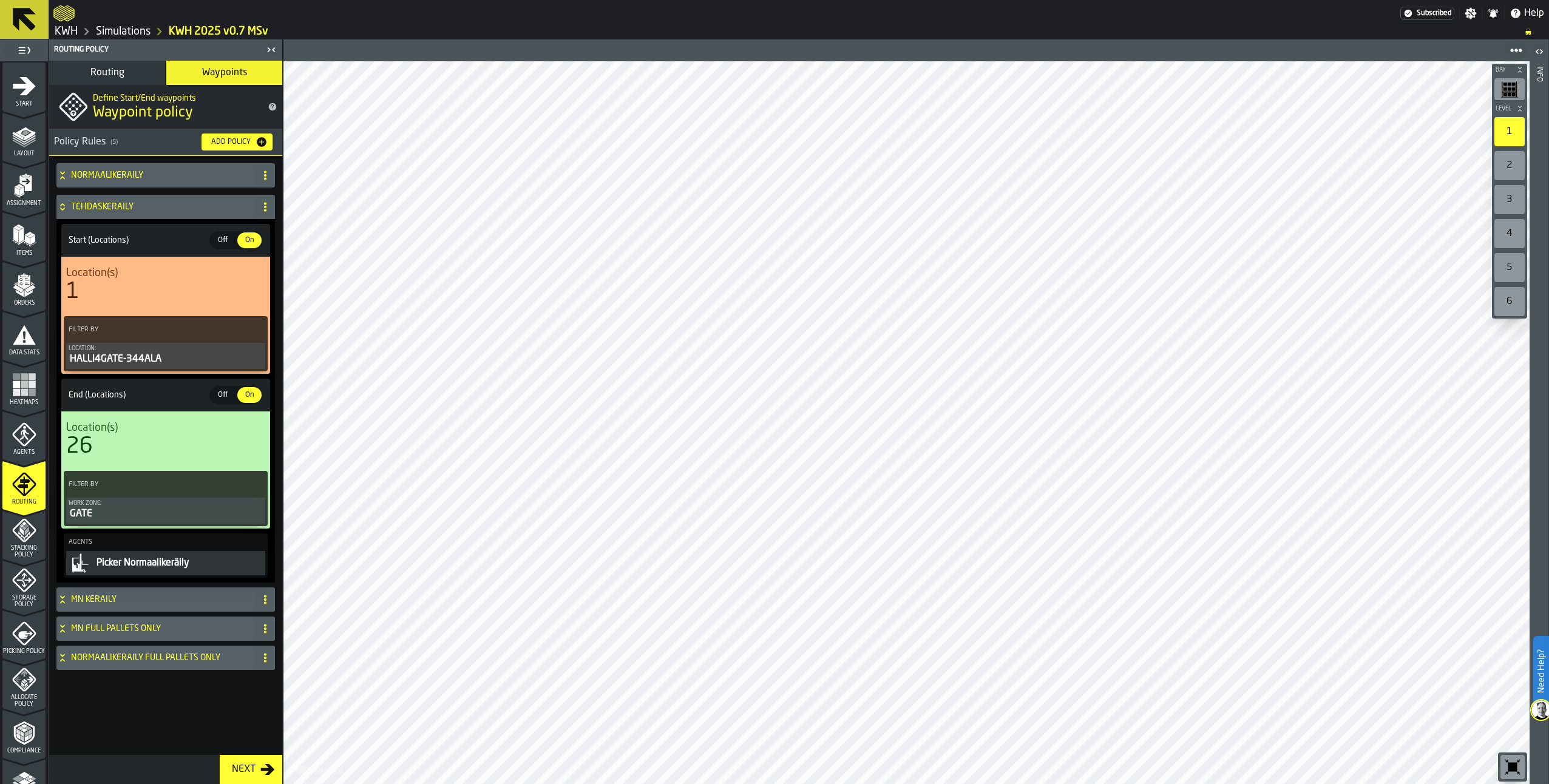
scroll to position [0, 0]
click at [65, 204] on icon at bounding box center [62, 207] width 12 height 10
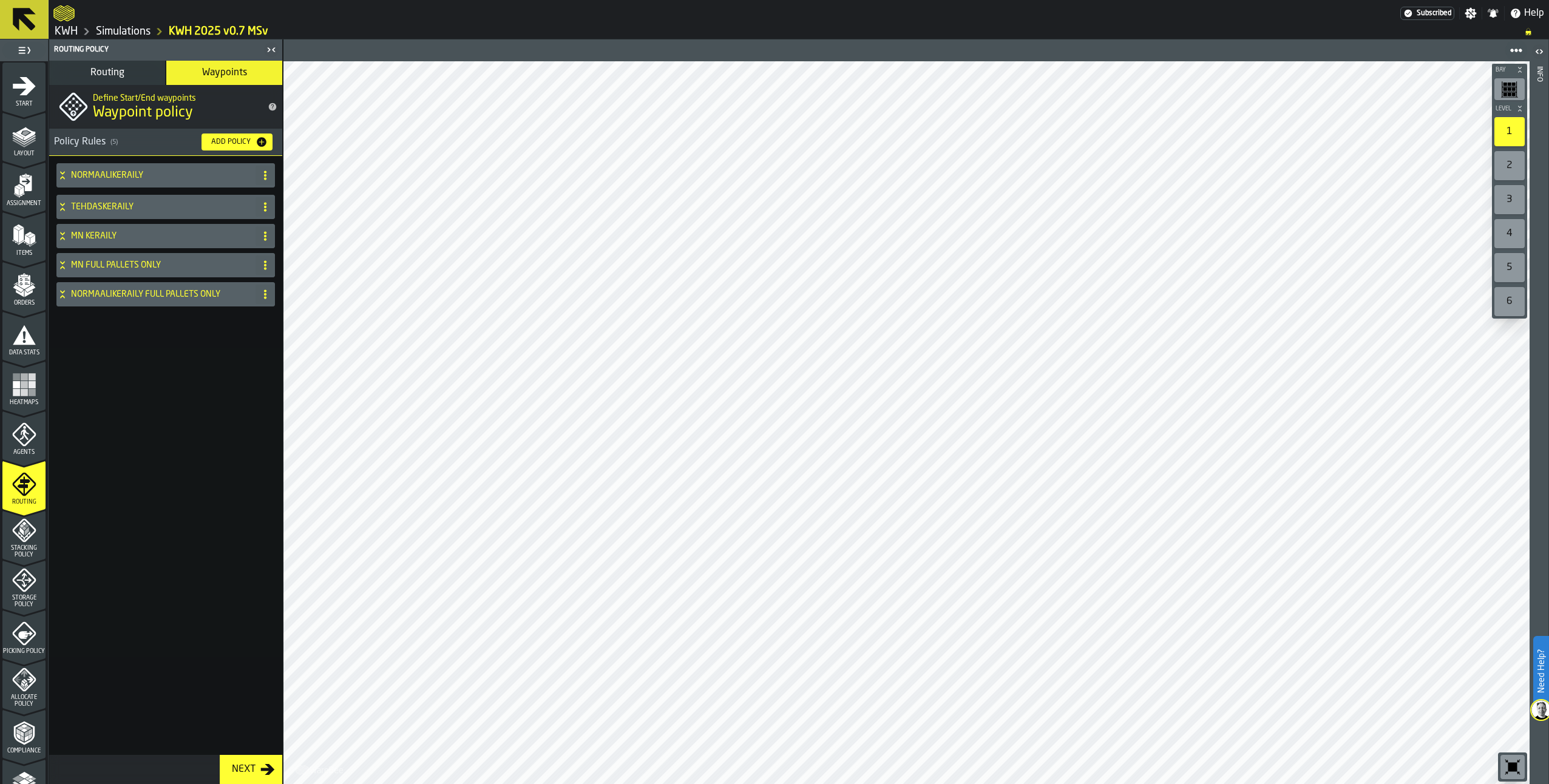
click at [114, 71] on span "Routing" at bounding box center [108, 73] width 34 height 10
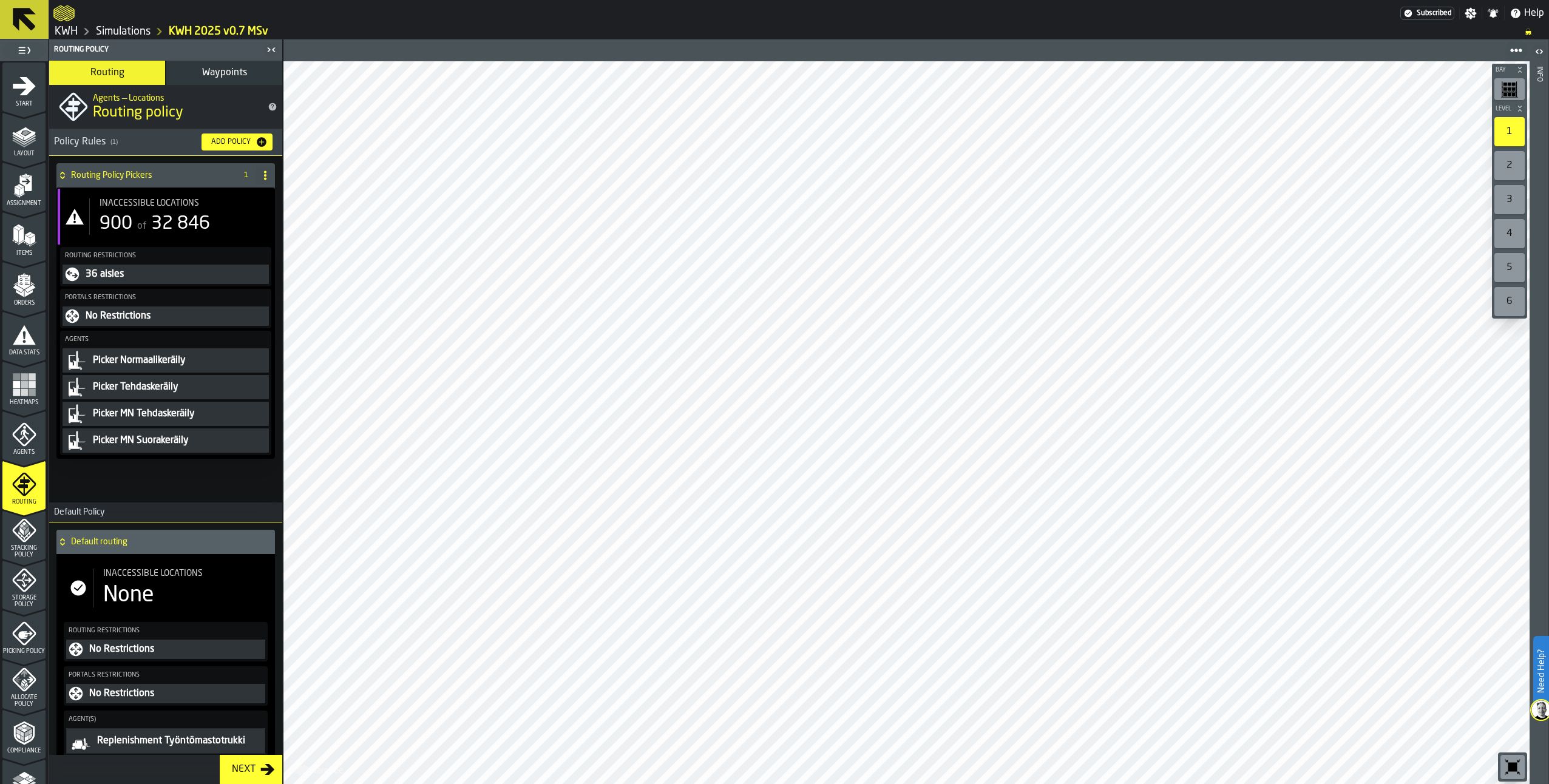
click at [222, 68] on span "Waypoints" at bounding box center [225, 73] width 45 height 10
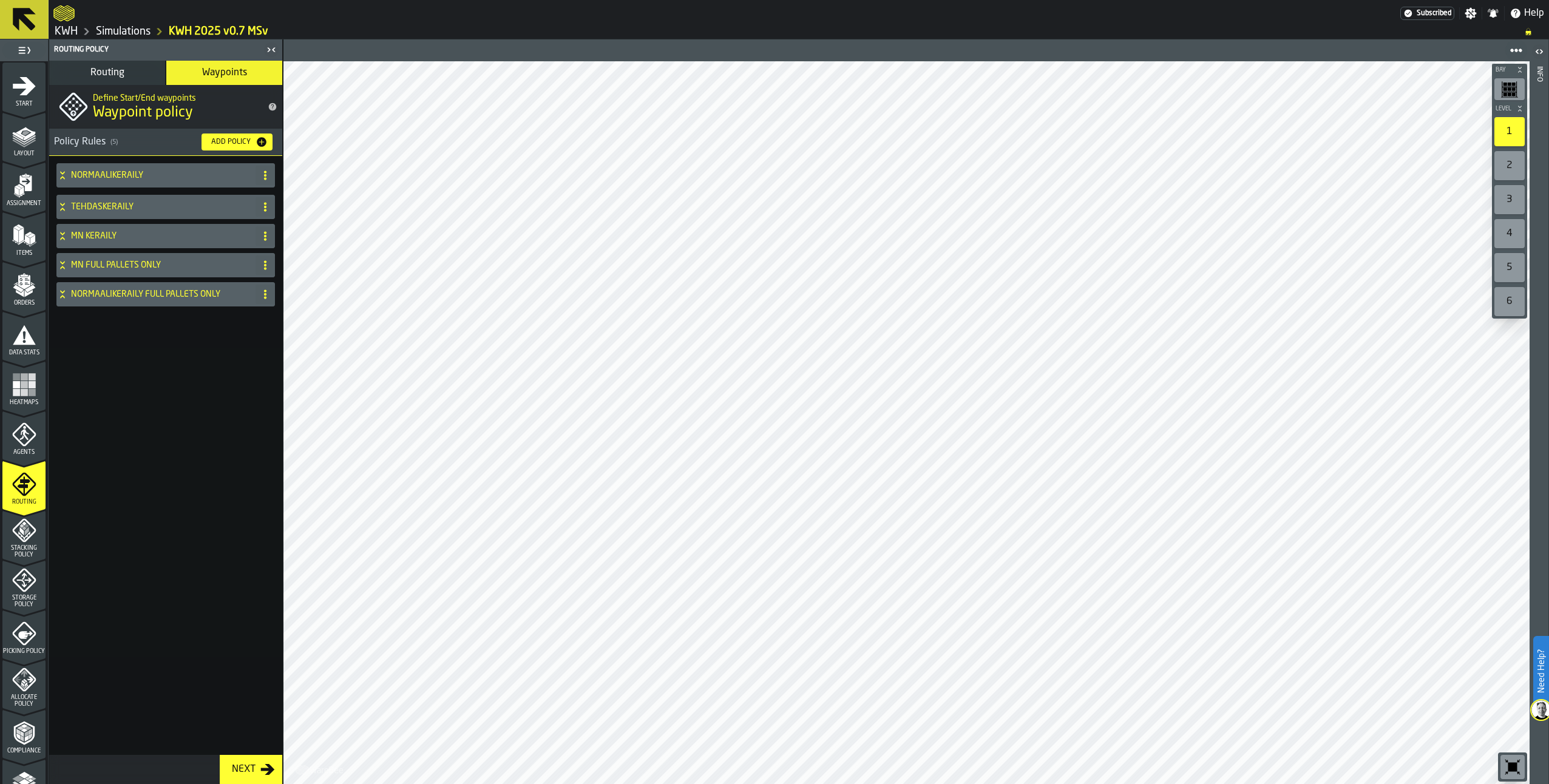
click at [60, 169] on div "NORMAALIKERÄILY" at bounding box center [154, 175] width 194 height 24
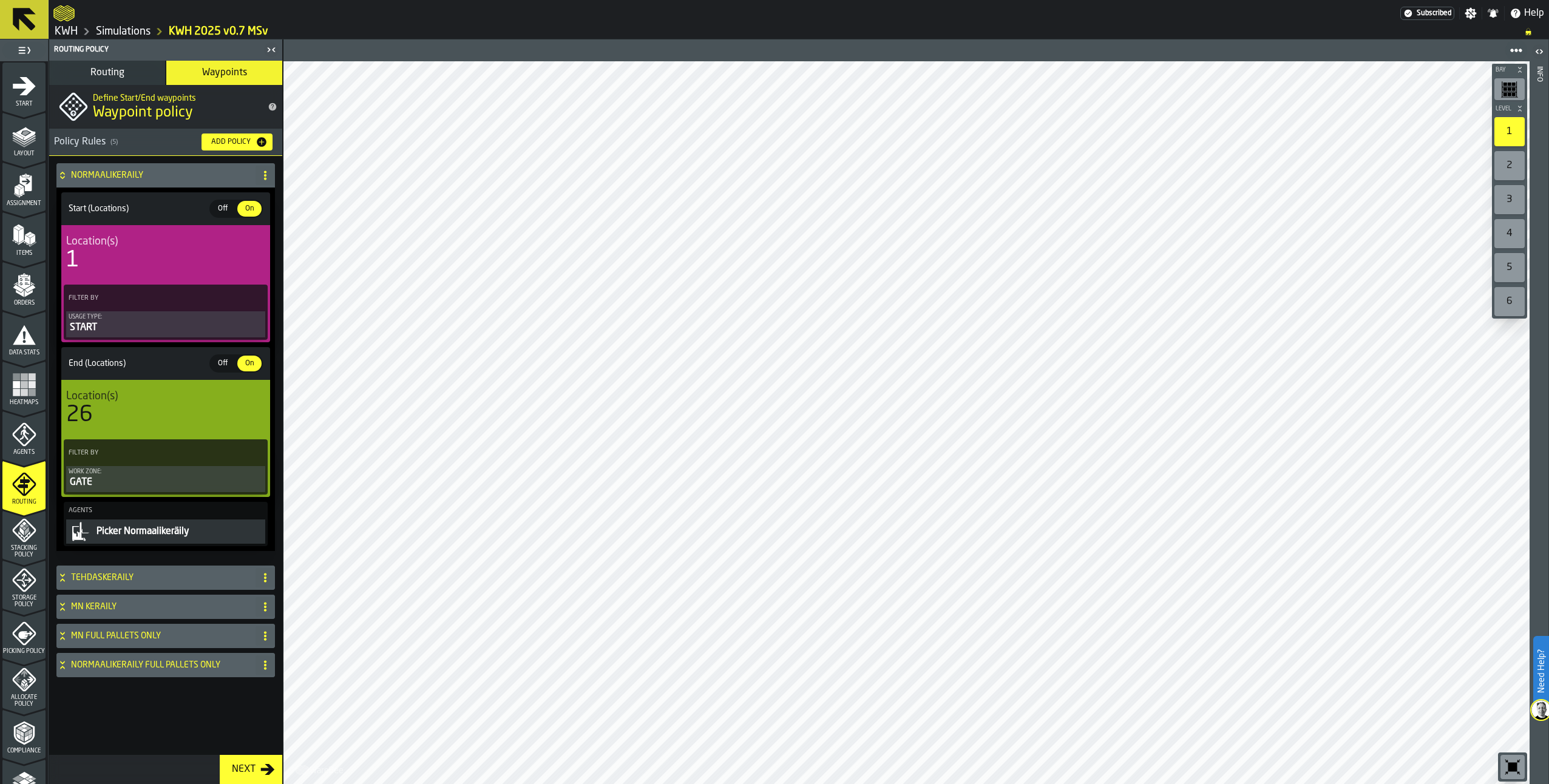
click at [63, 176] on icon at bounding box center [62, 175] width 12 height 10
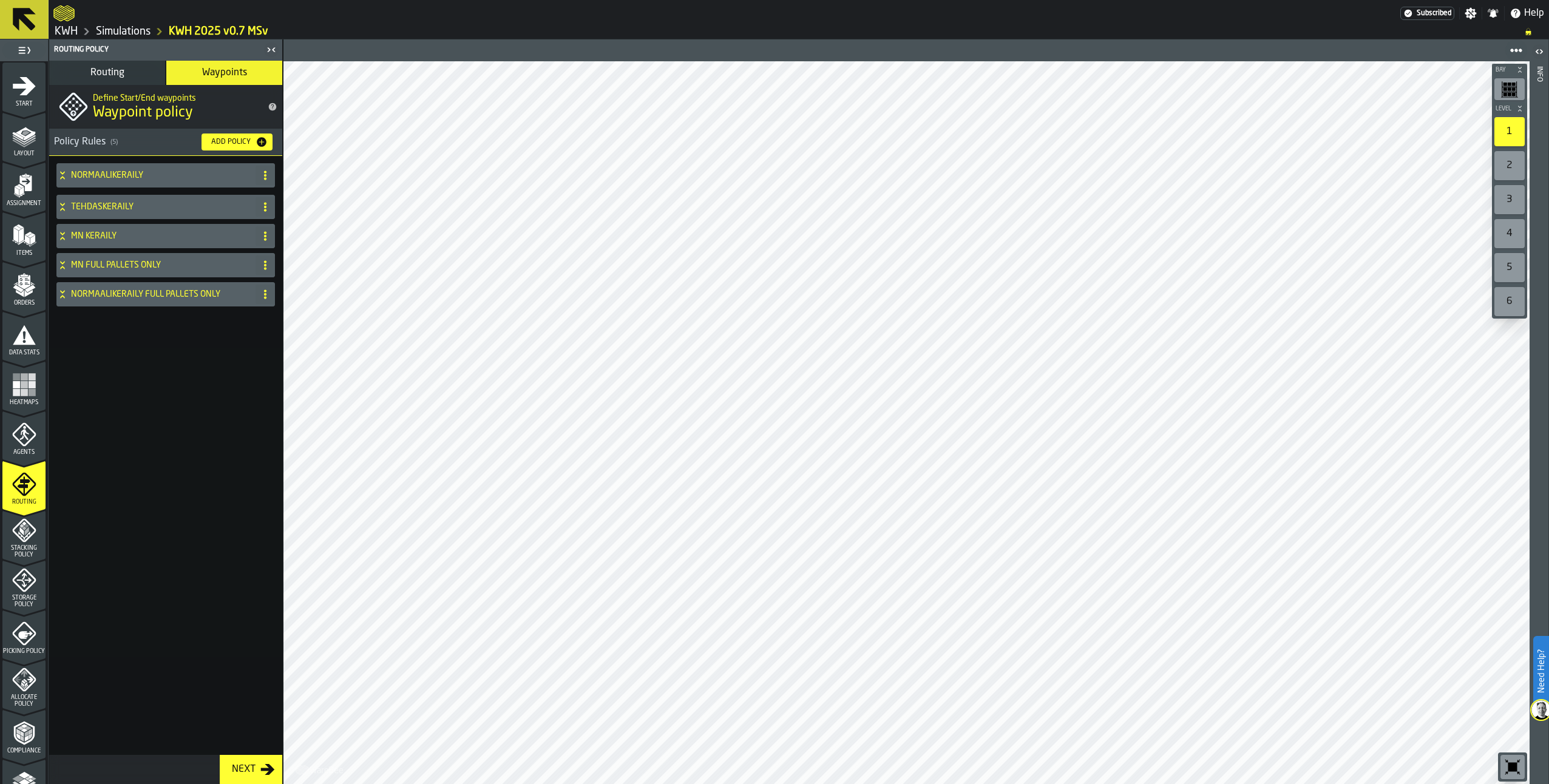
click at [61, 201] on div "TEHDASKERÄILY" at bounding box center [154, 207] width 194 height 24
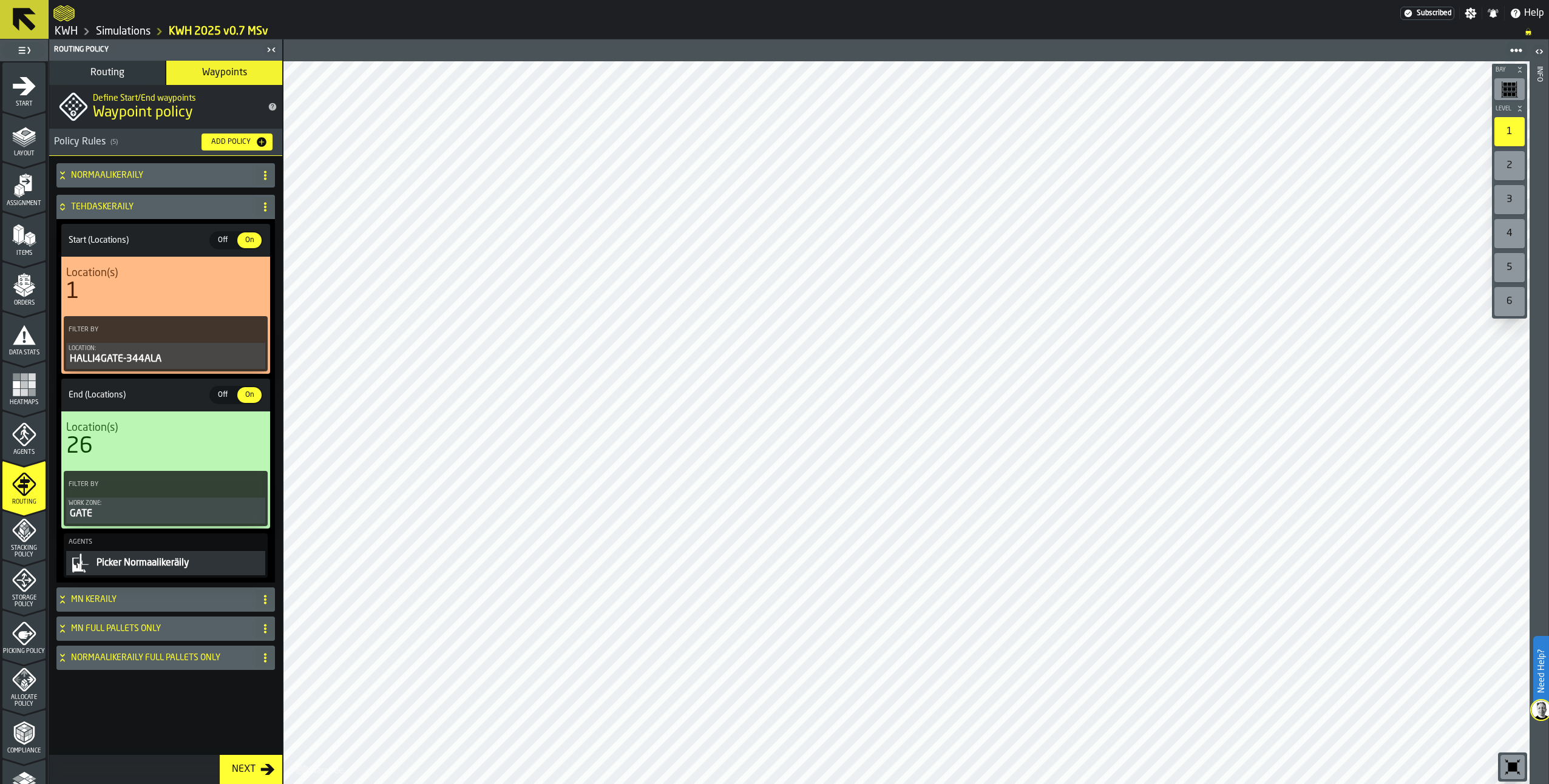
click at [104, 562] on div "Picker Normaalikeräily" at bounding box center [179, 563] width 167 height 15
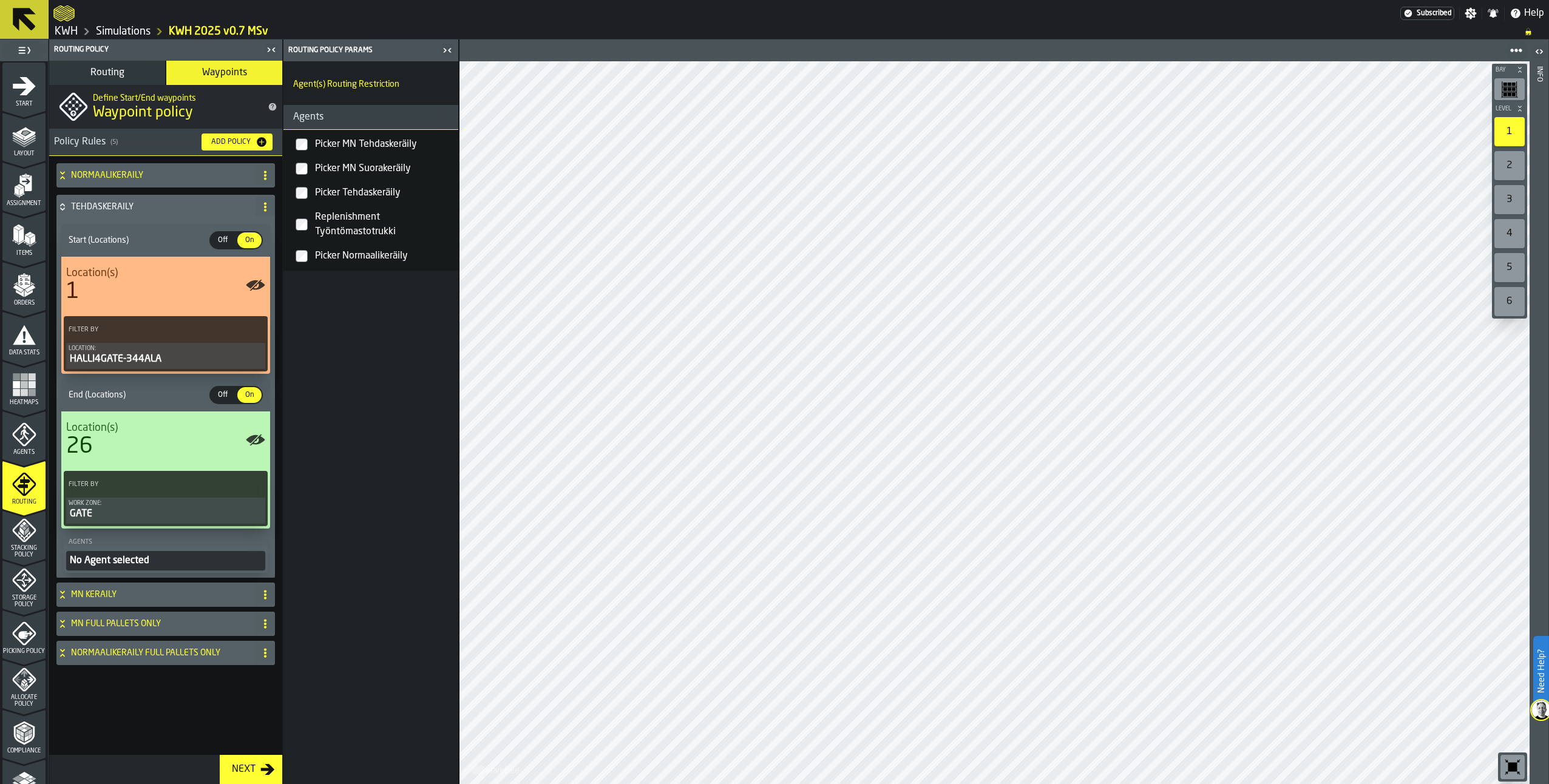
click at [302, 186] on label "Picker Tehdaskeräily" at bounding box center [371, 193] width 170 height 24
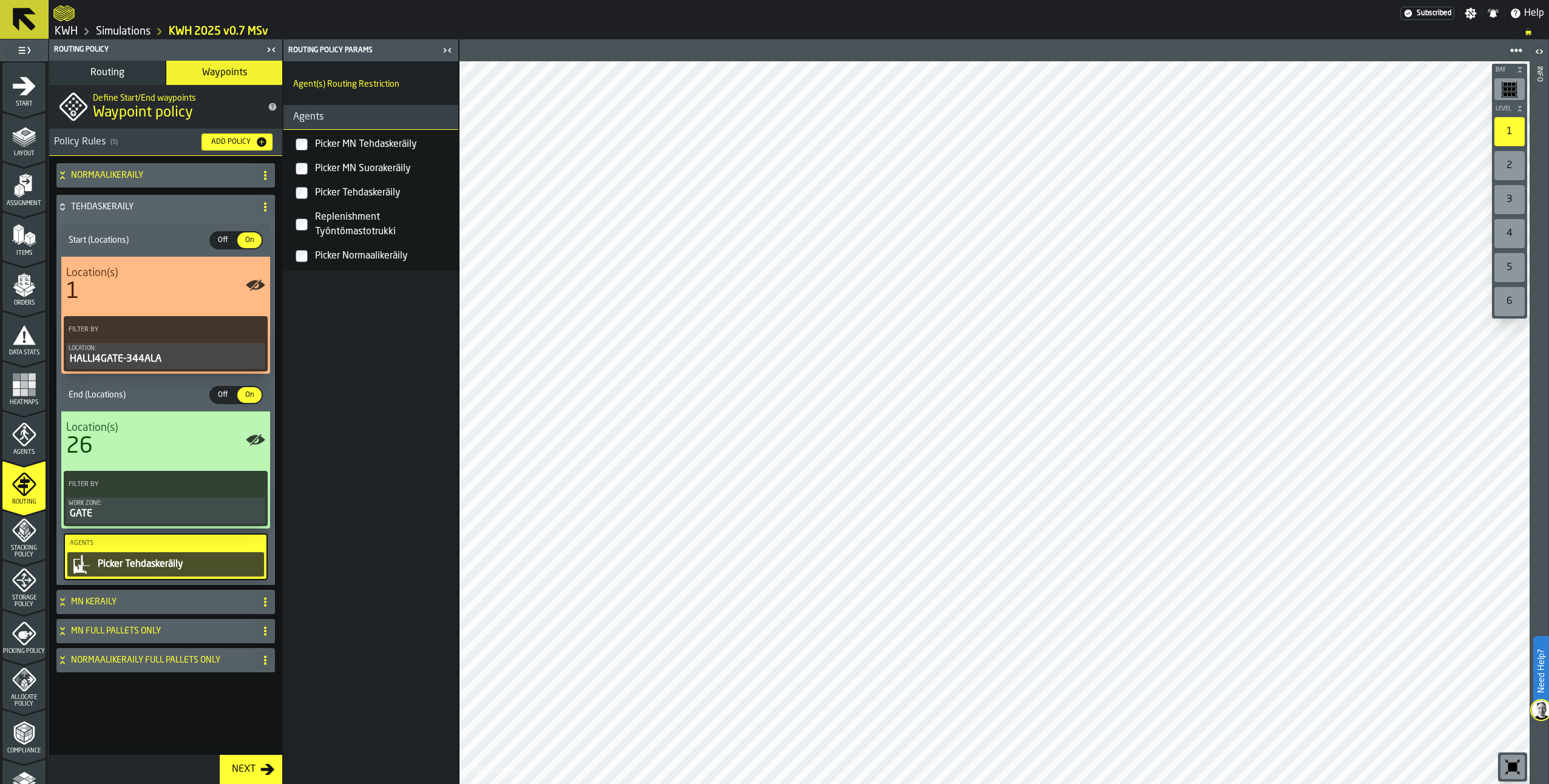
click at [62, 209] on icon at bounding box center [62, 207] width 12 height 10
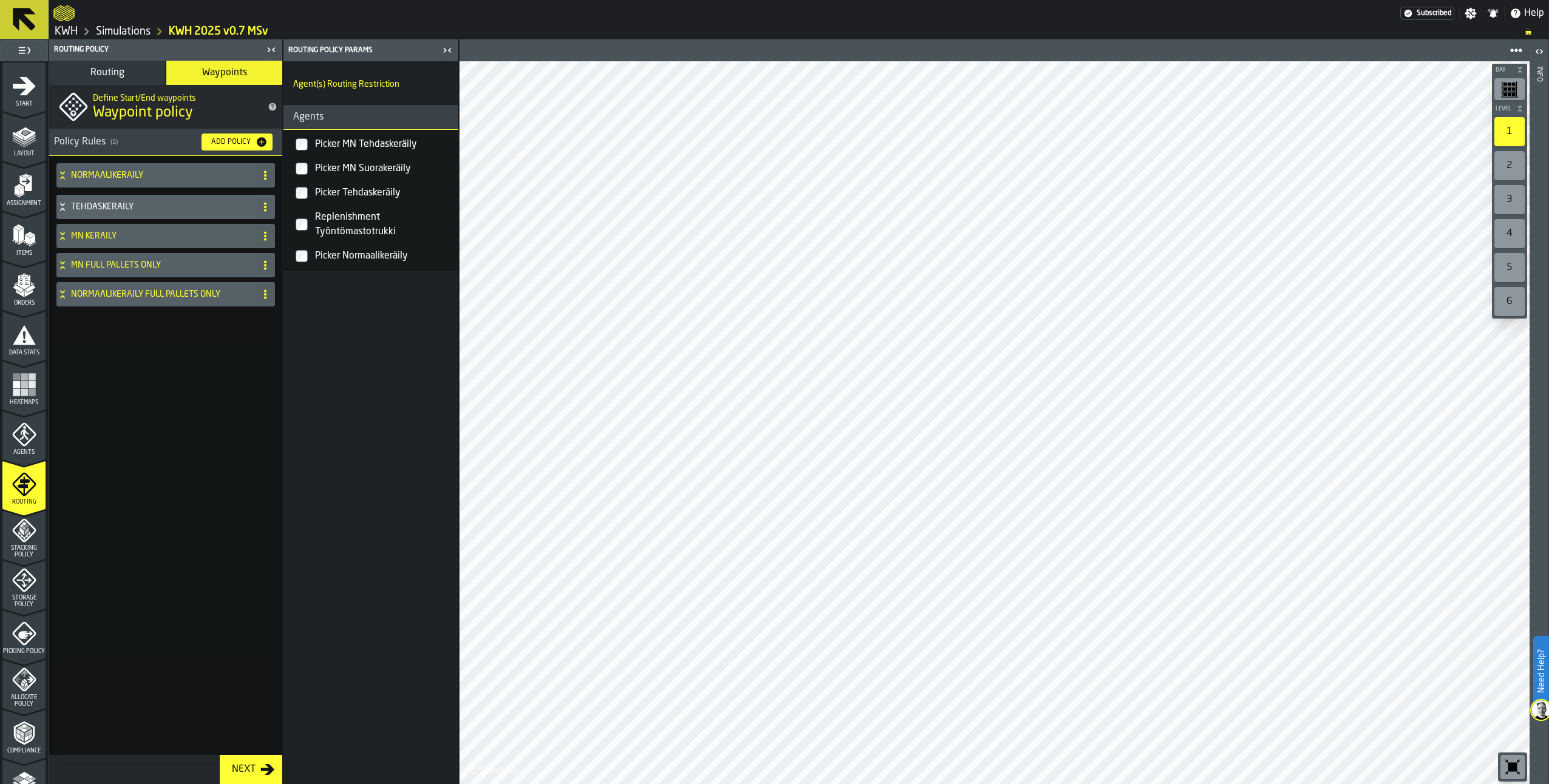
click at [63, 171] on icon at bounding box center [62, 175] width 12 height 10
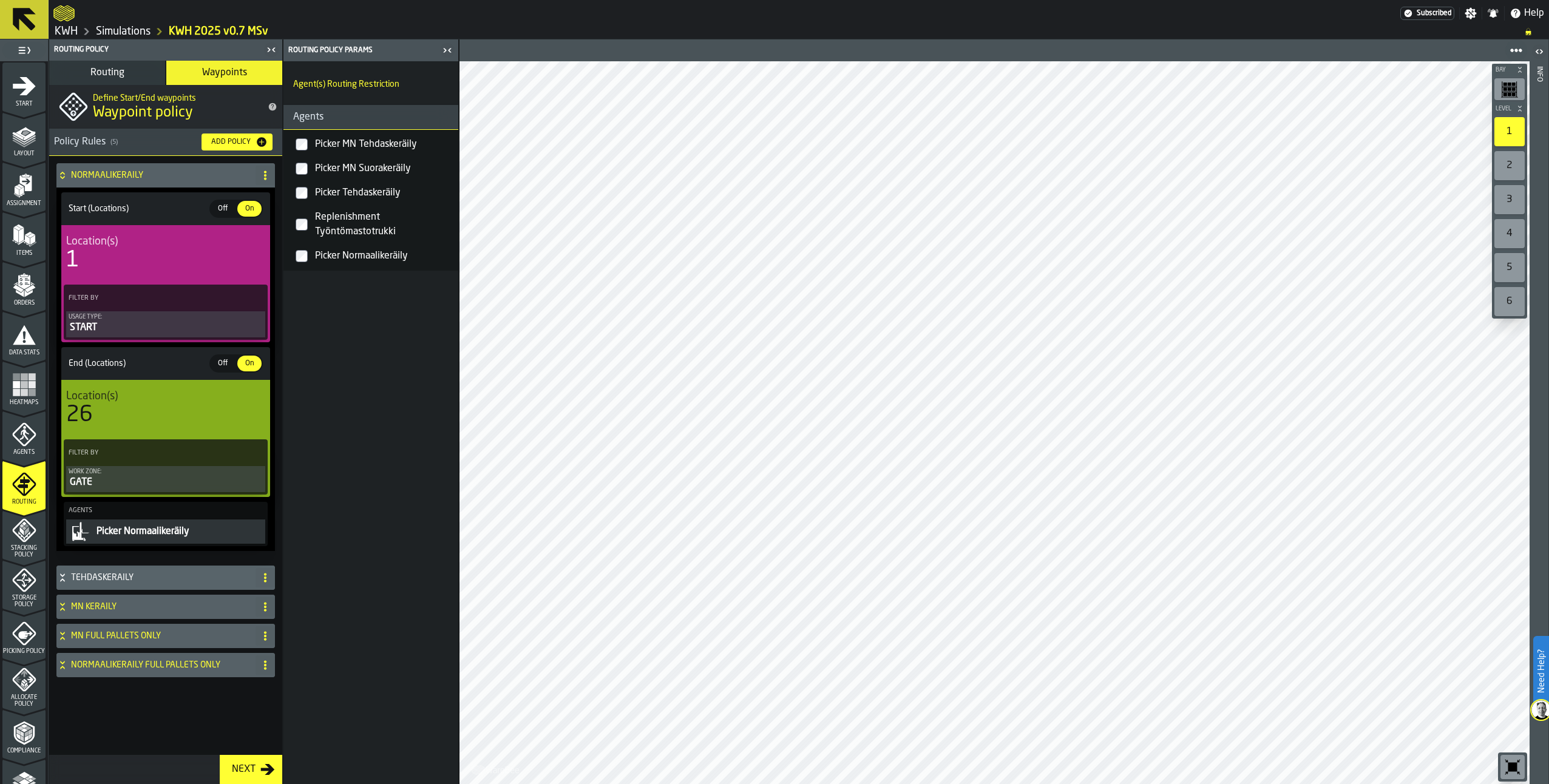
click at [63, 171] on icon at bounding box center [62, 175] width 12 height 10
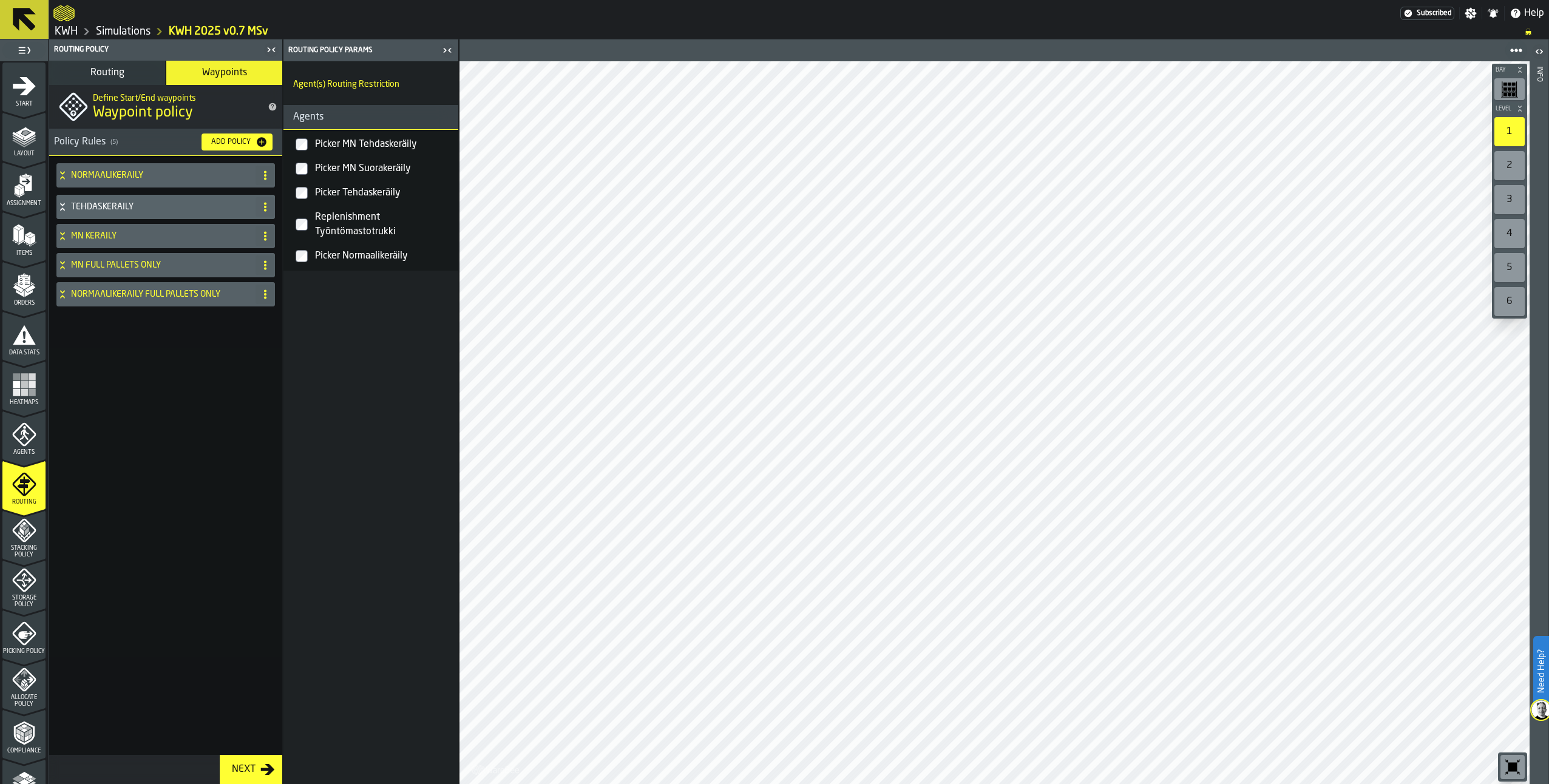
click at [60, 237] on icon at bounding box center [62, 236] width 12 height 10
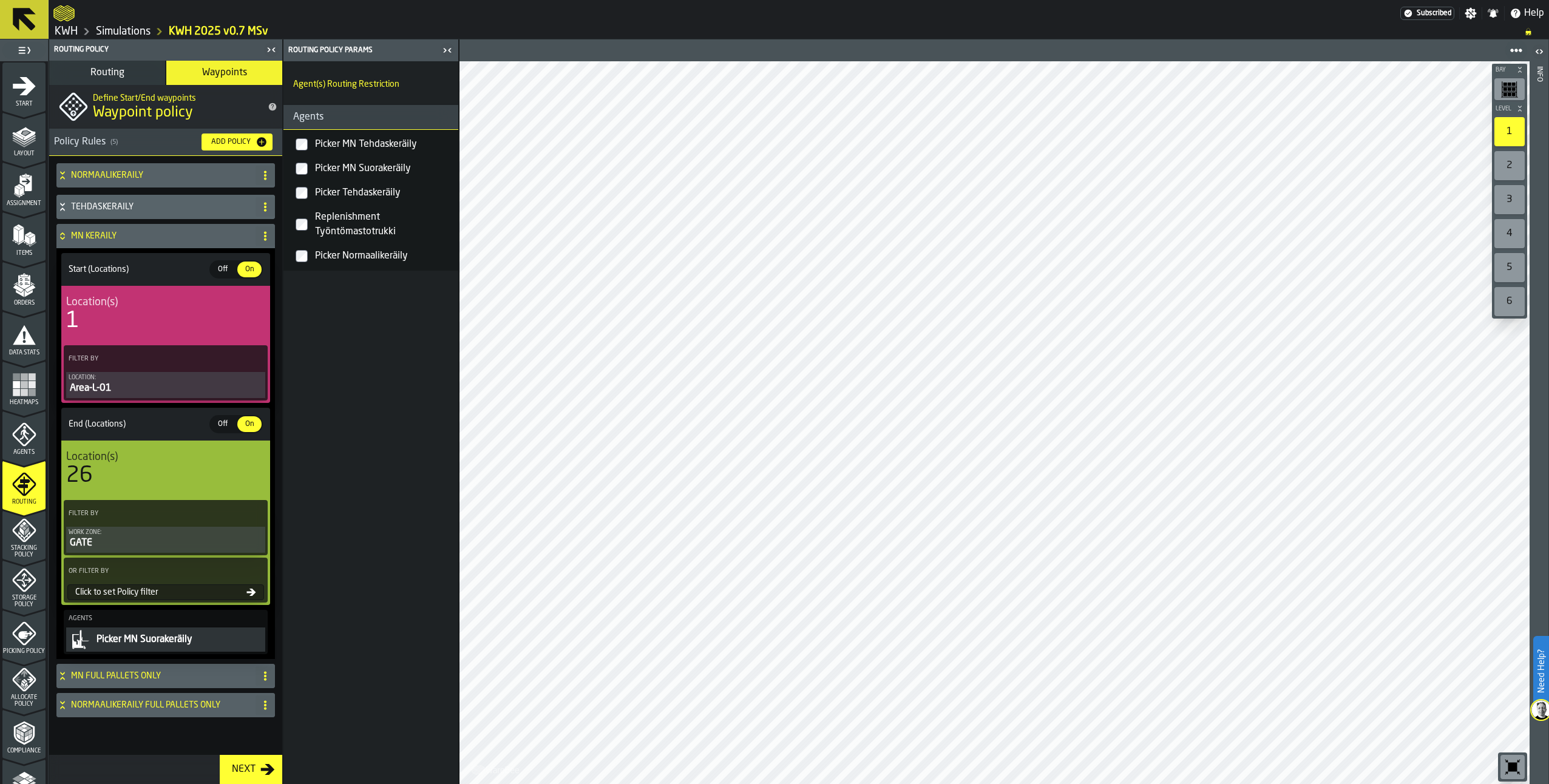
click at [66, 237] on icon at bounding box center [62, 236] width 12 height 10
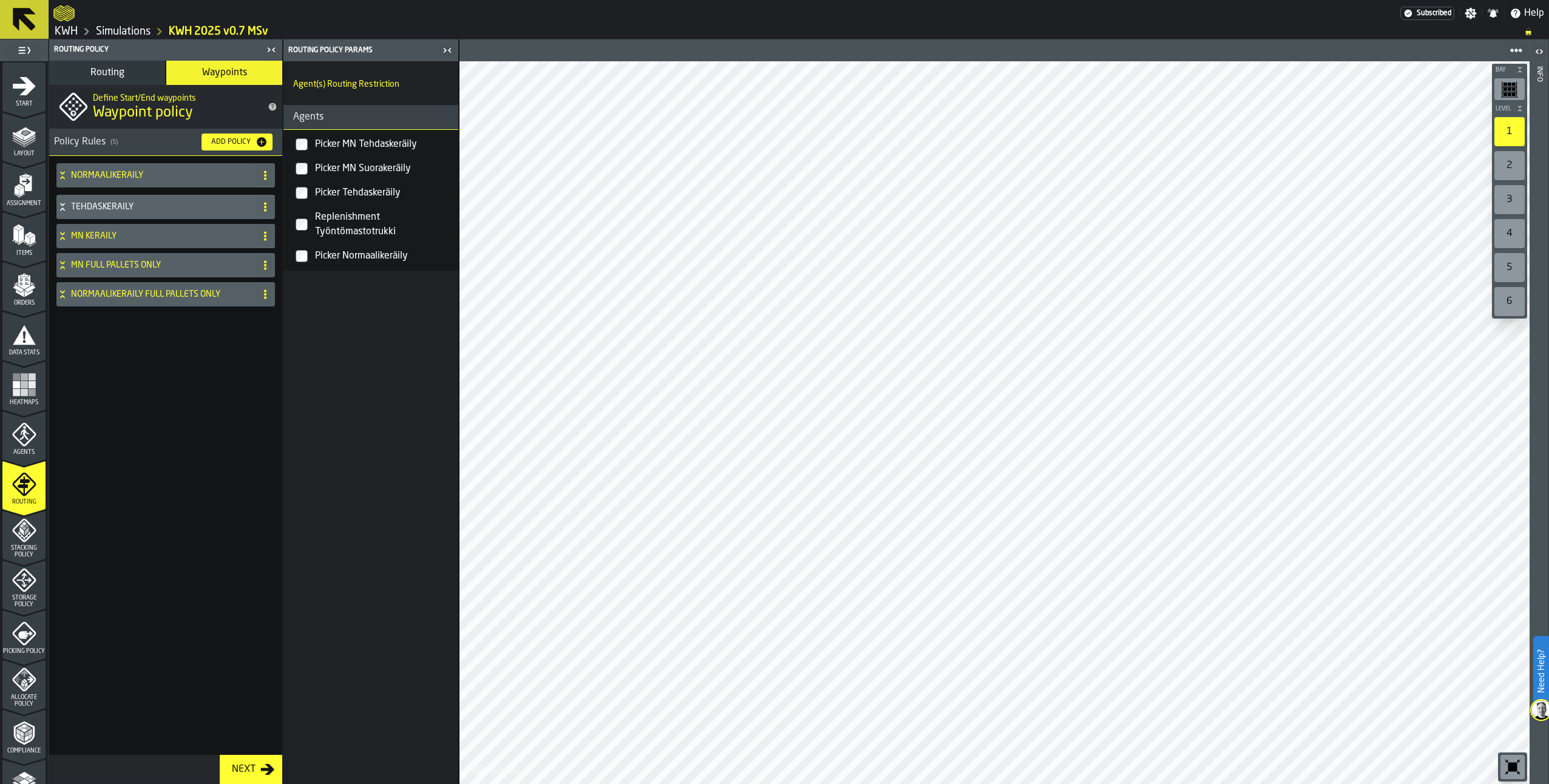
click at [64, 264] on icon at bounding box center [62, 265] width 12 height 10
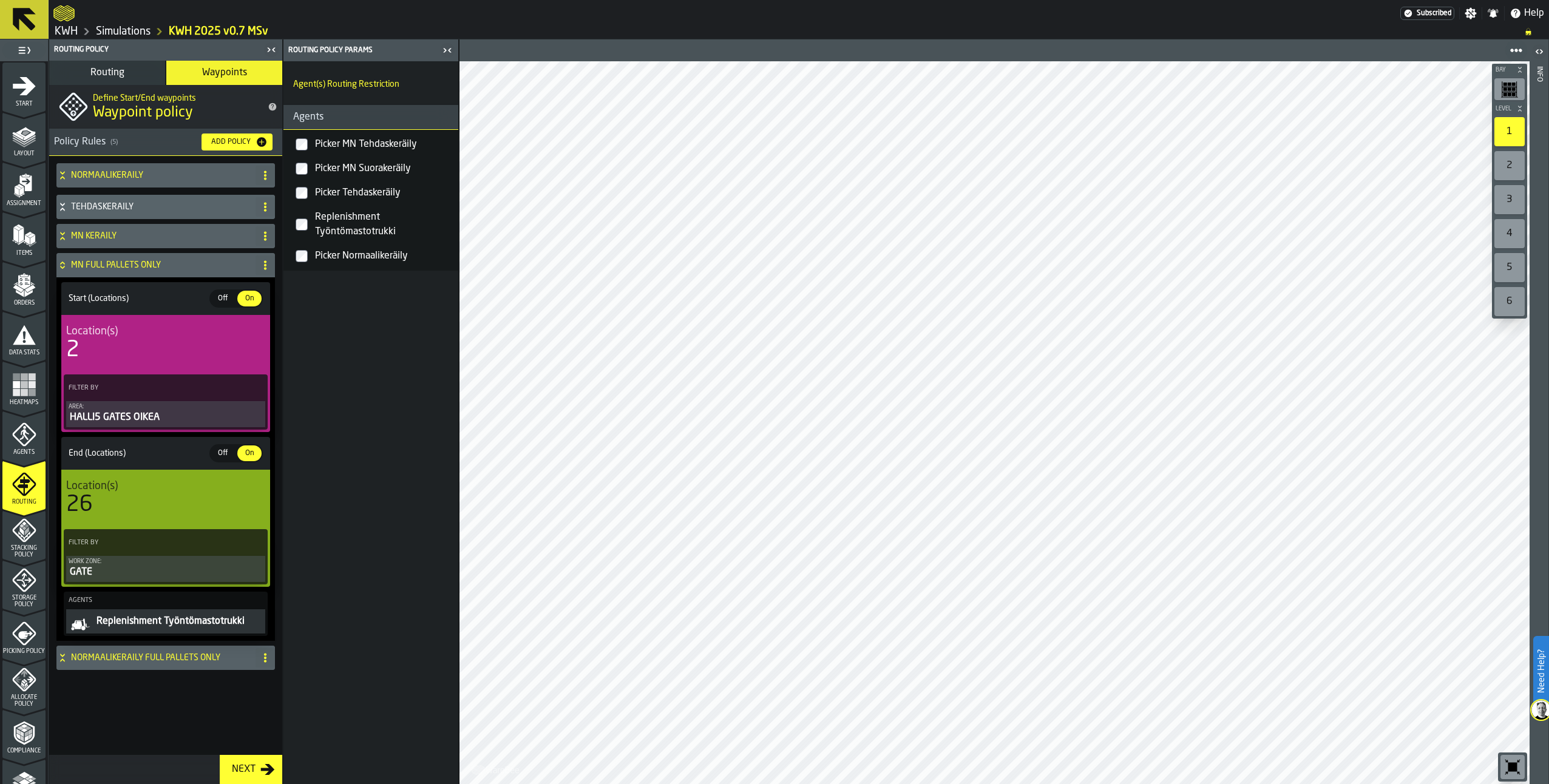
click at [63, 266] on icon at bounding box center [62, 265] width 12 height 10
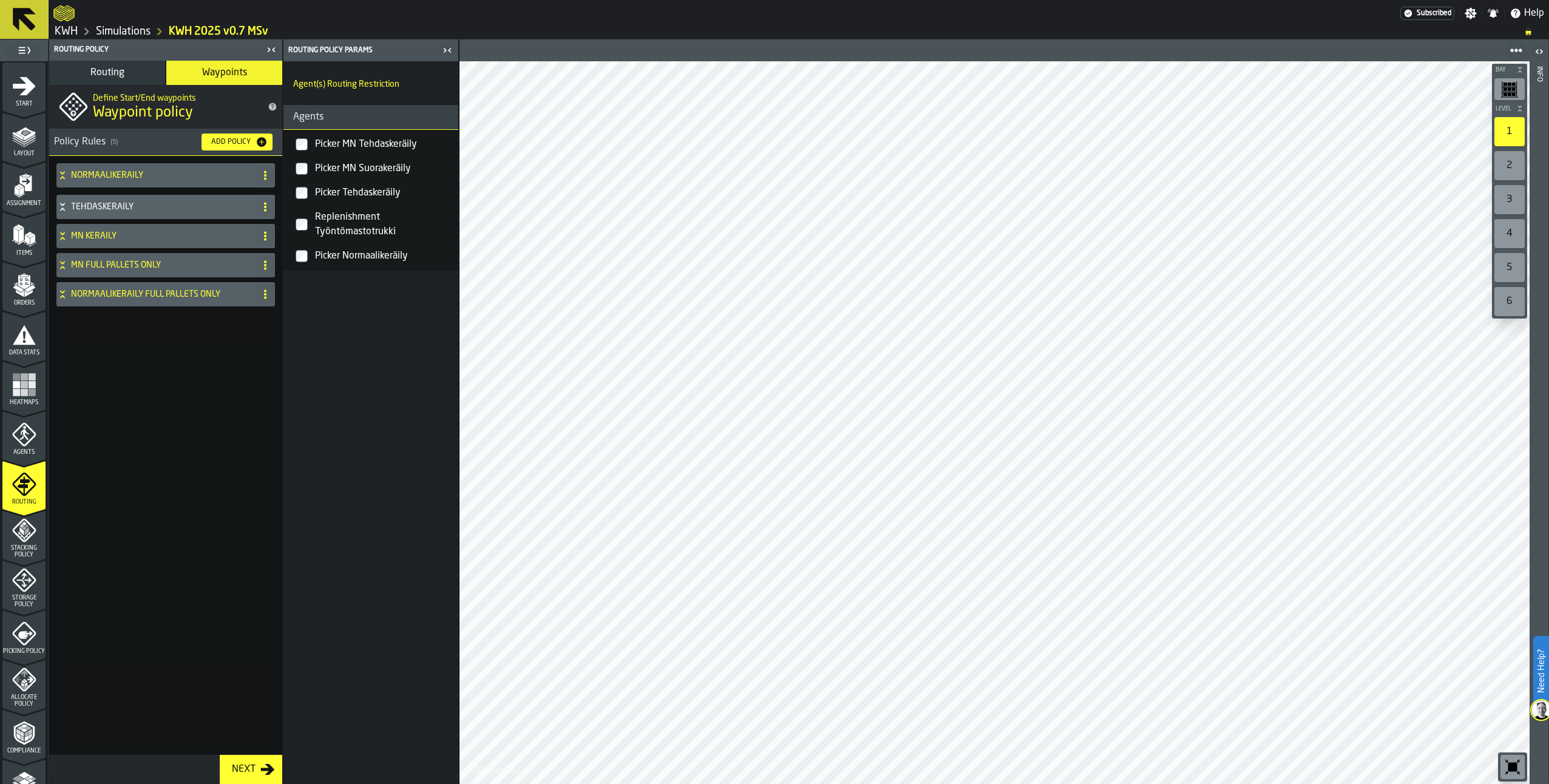
click at [16, 643] on div "Picking Policy" at bounding box center [23, 638] width 43 height 33
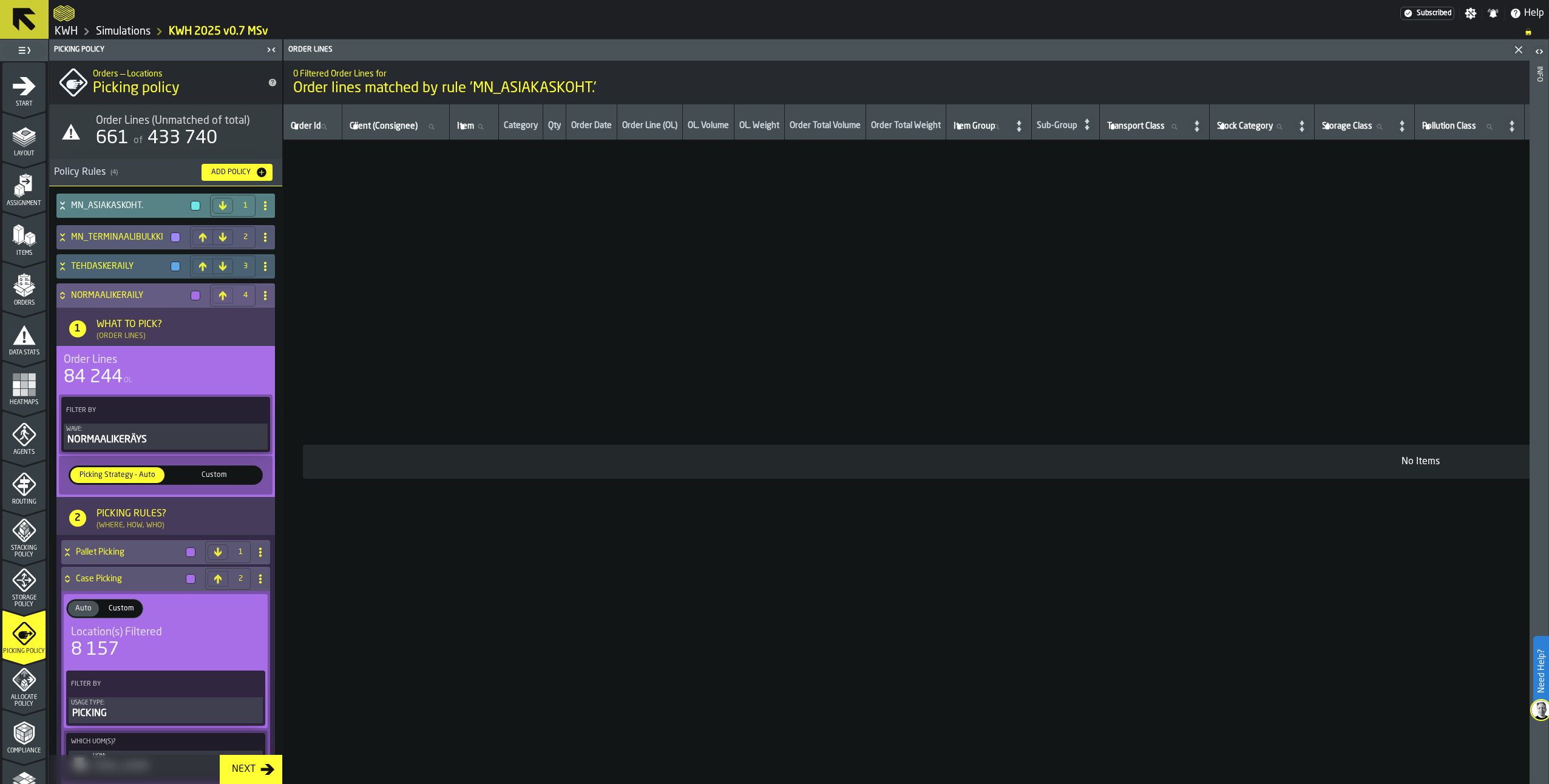
click at [61, 291] on icon at bounding box center [62, 296] width 12 height 10
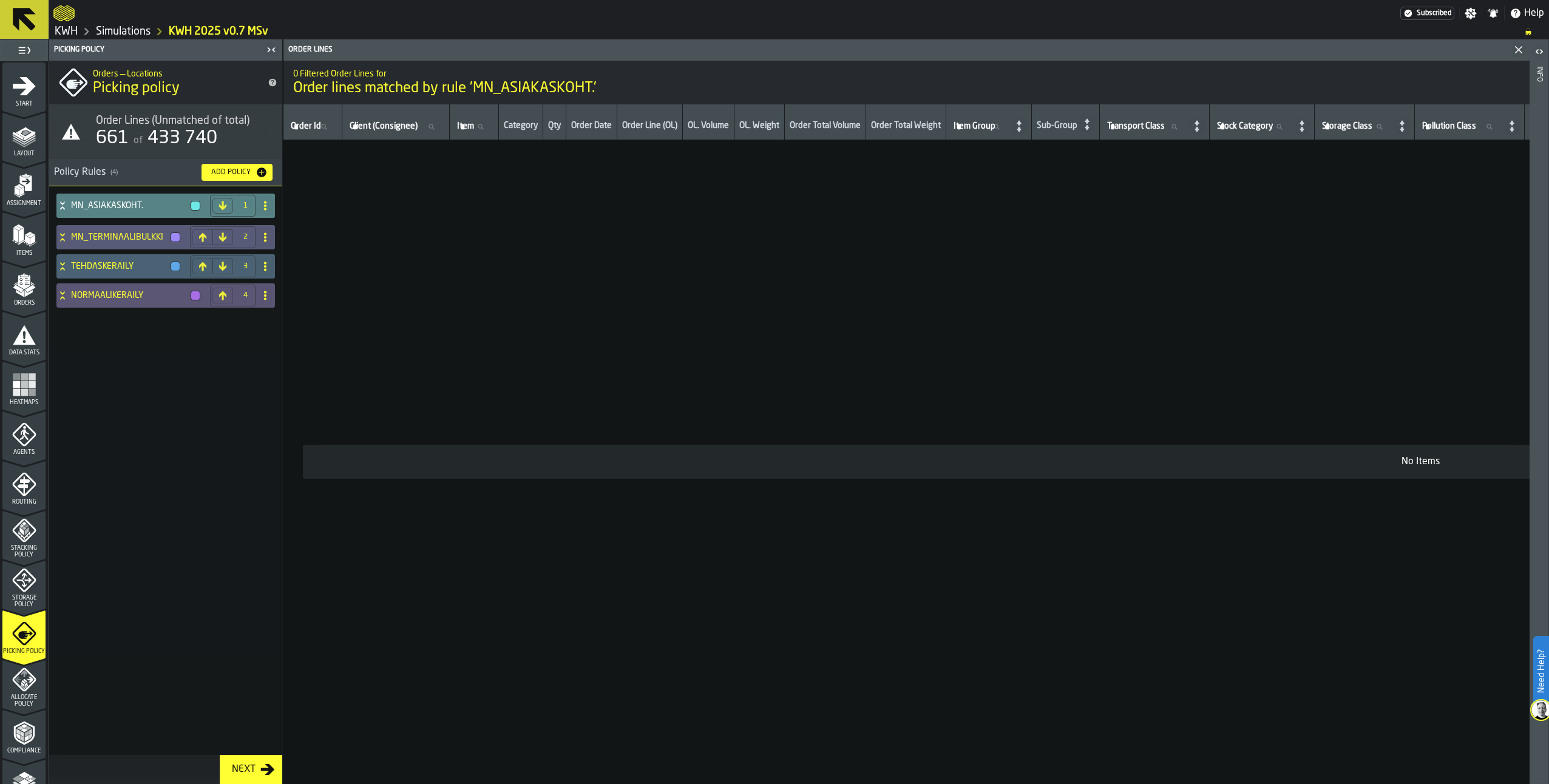
click at [58, 201] on icon at bounding box center [62, 206] width 12 height 10
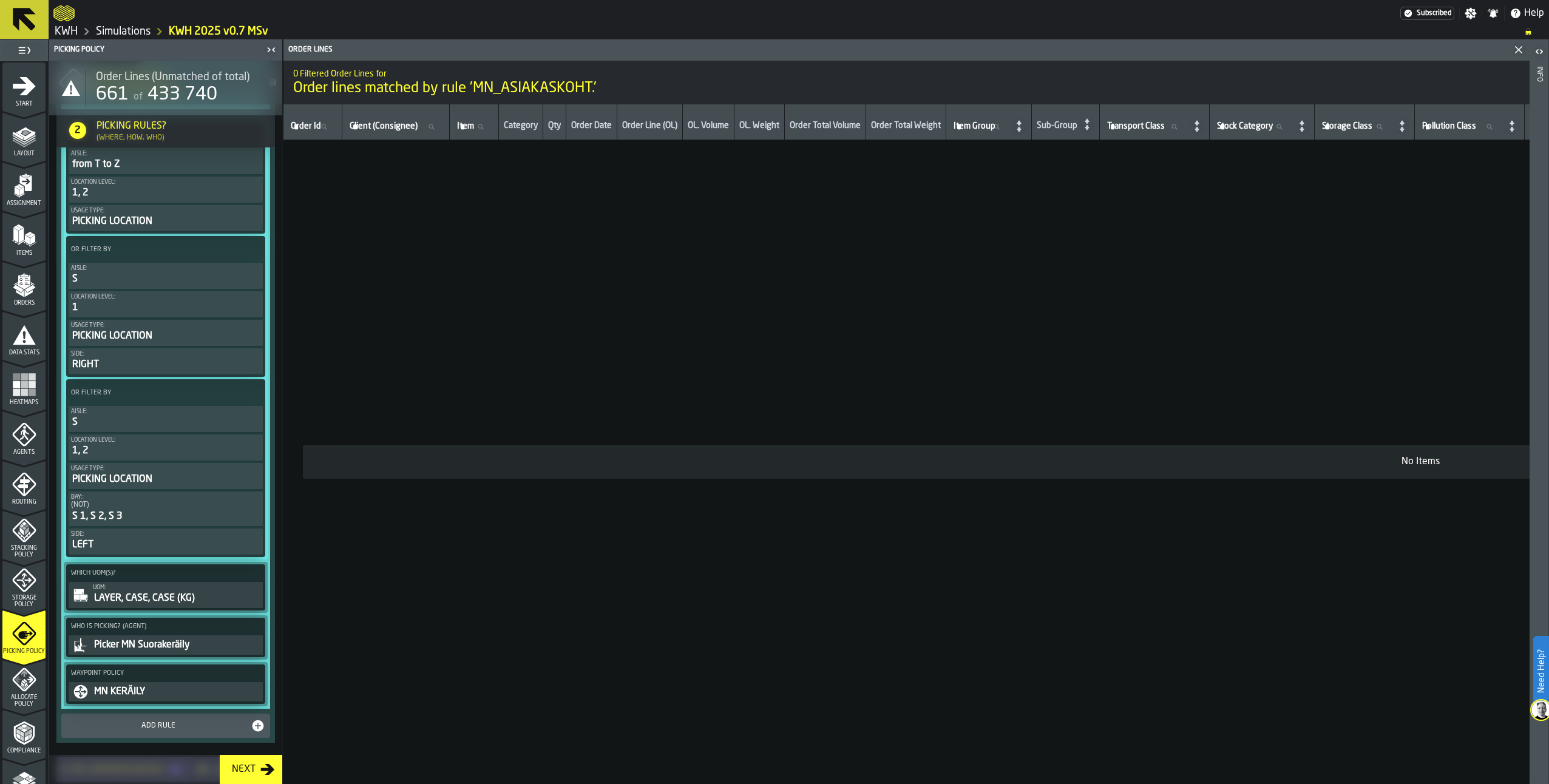
scroll to position [579, 0]
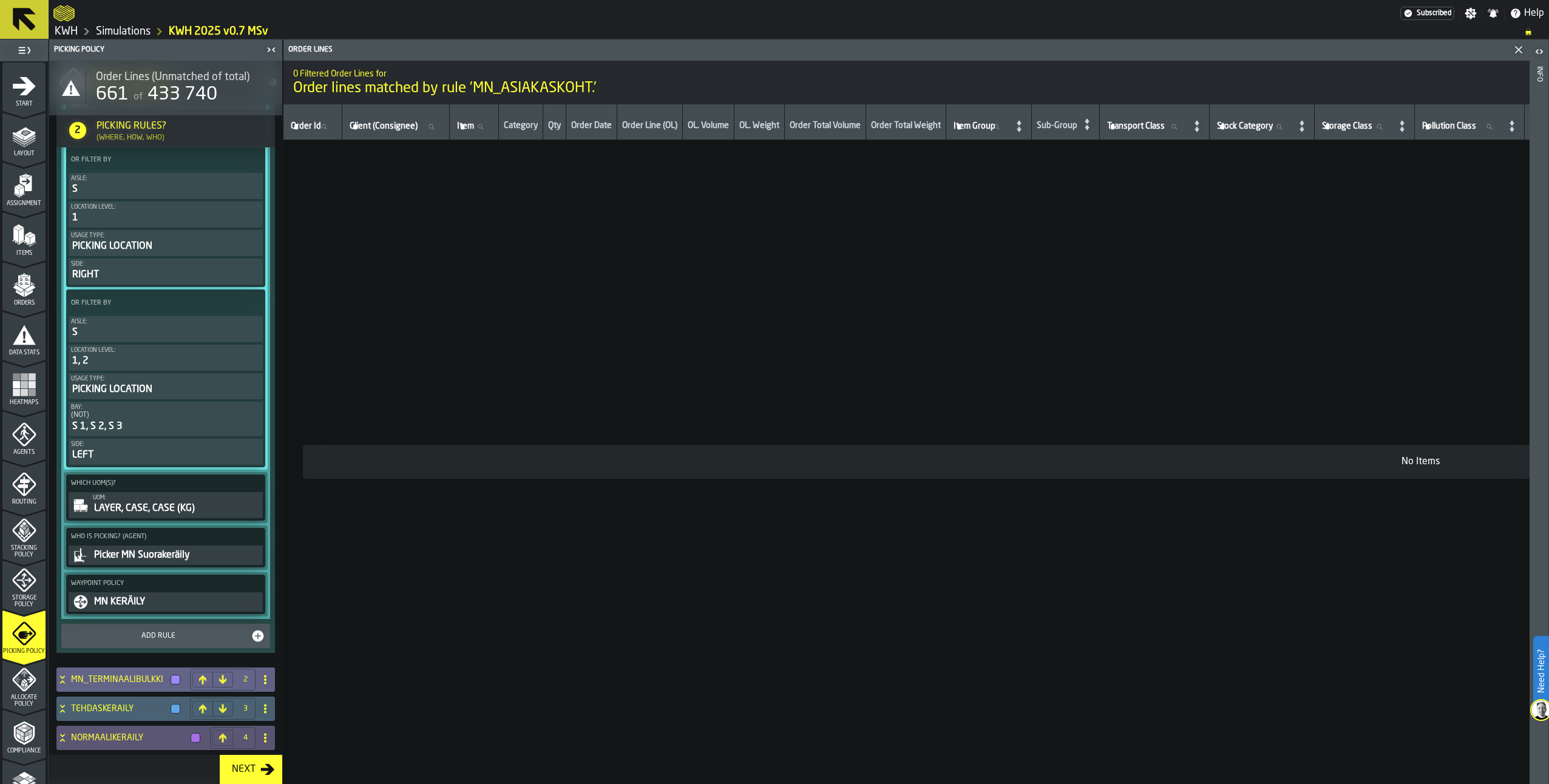
click at [63, 678] on icon at bounding box center [61, 677] width 4 height 3
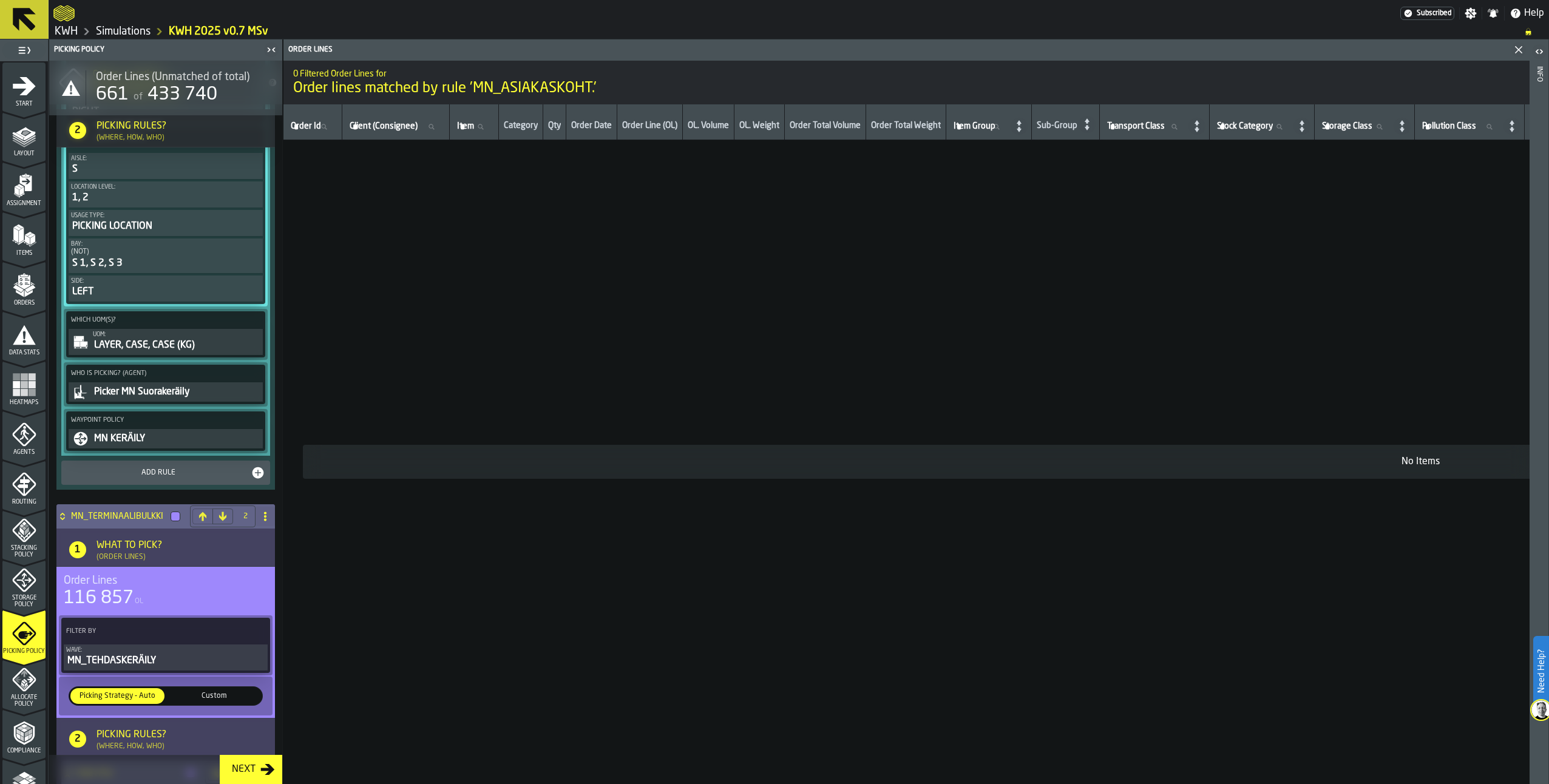
scroll to position [716, 0]
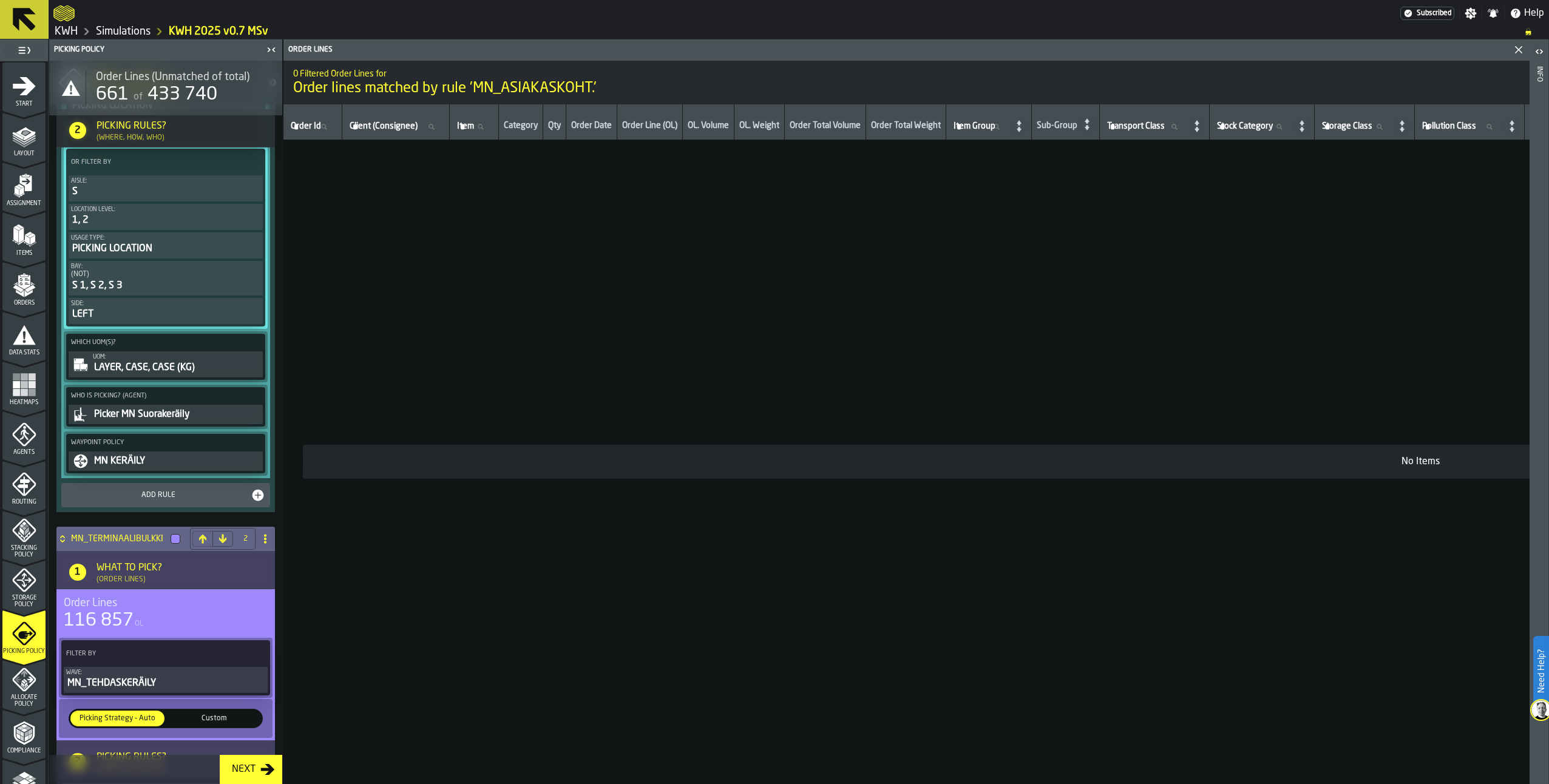
click at [60, 544] on icon at bounding box center [62, 539] width 12 height 10
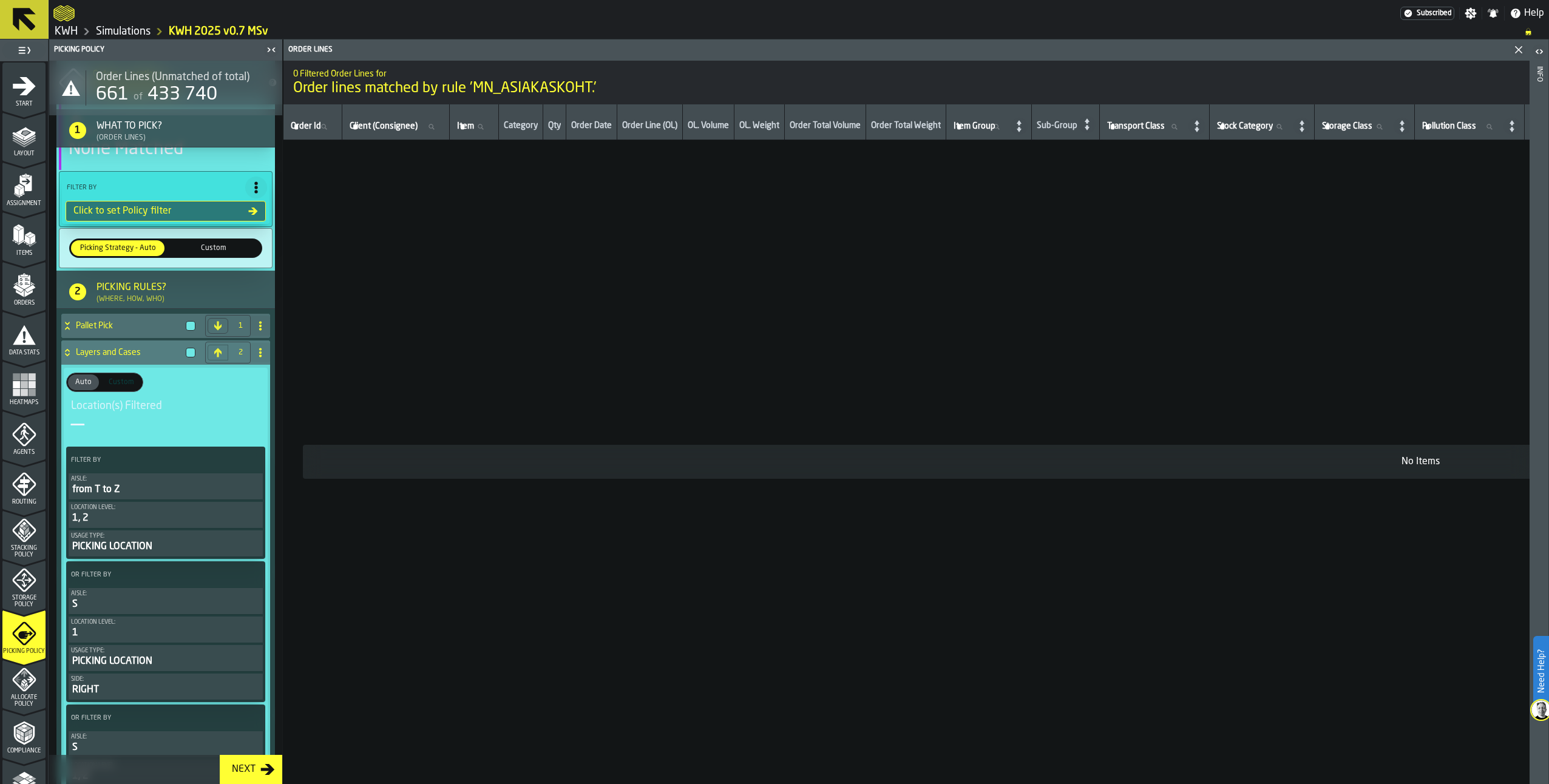
scroll to position [0, 0]
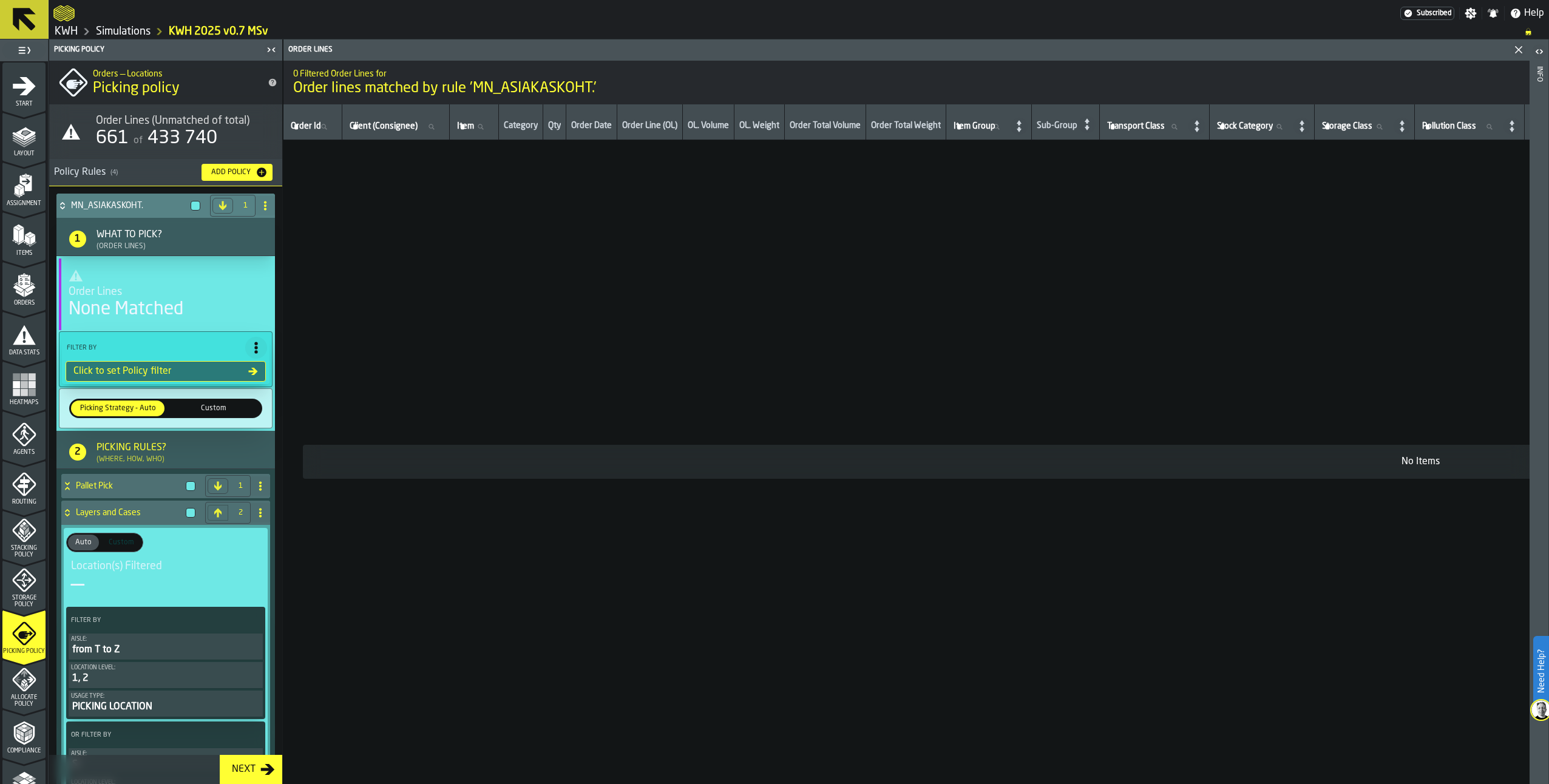
click at [60, 204] on icon at bounding box center [62, 206] width 12 height 10
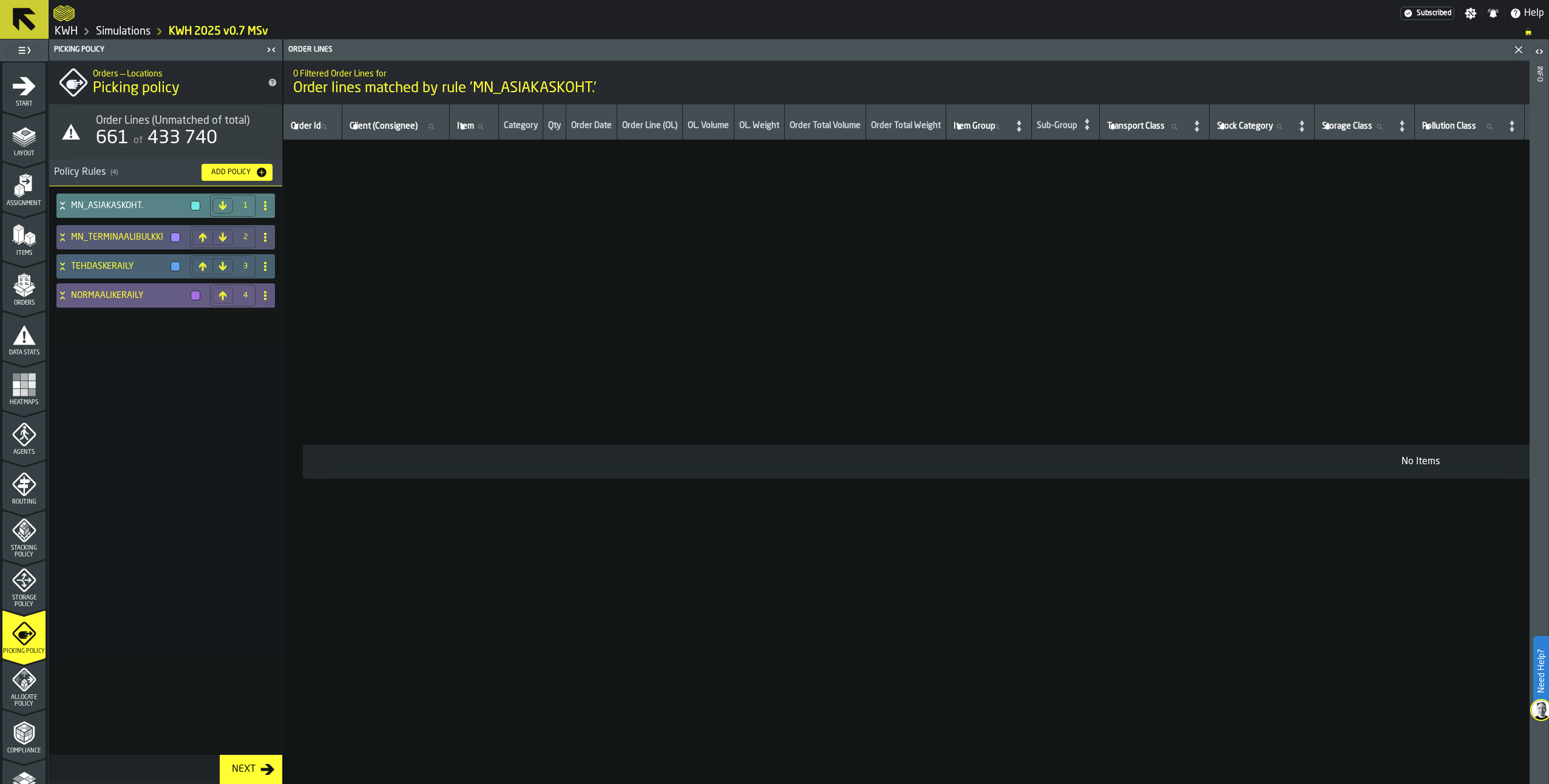
click at [59, 290] on div "NORMAALIKERÄILY" at bounding box center [131, 296] width 149 height 24
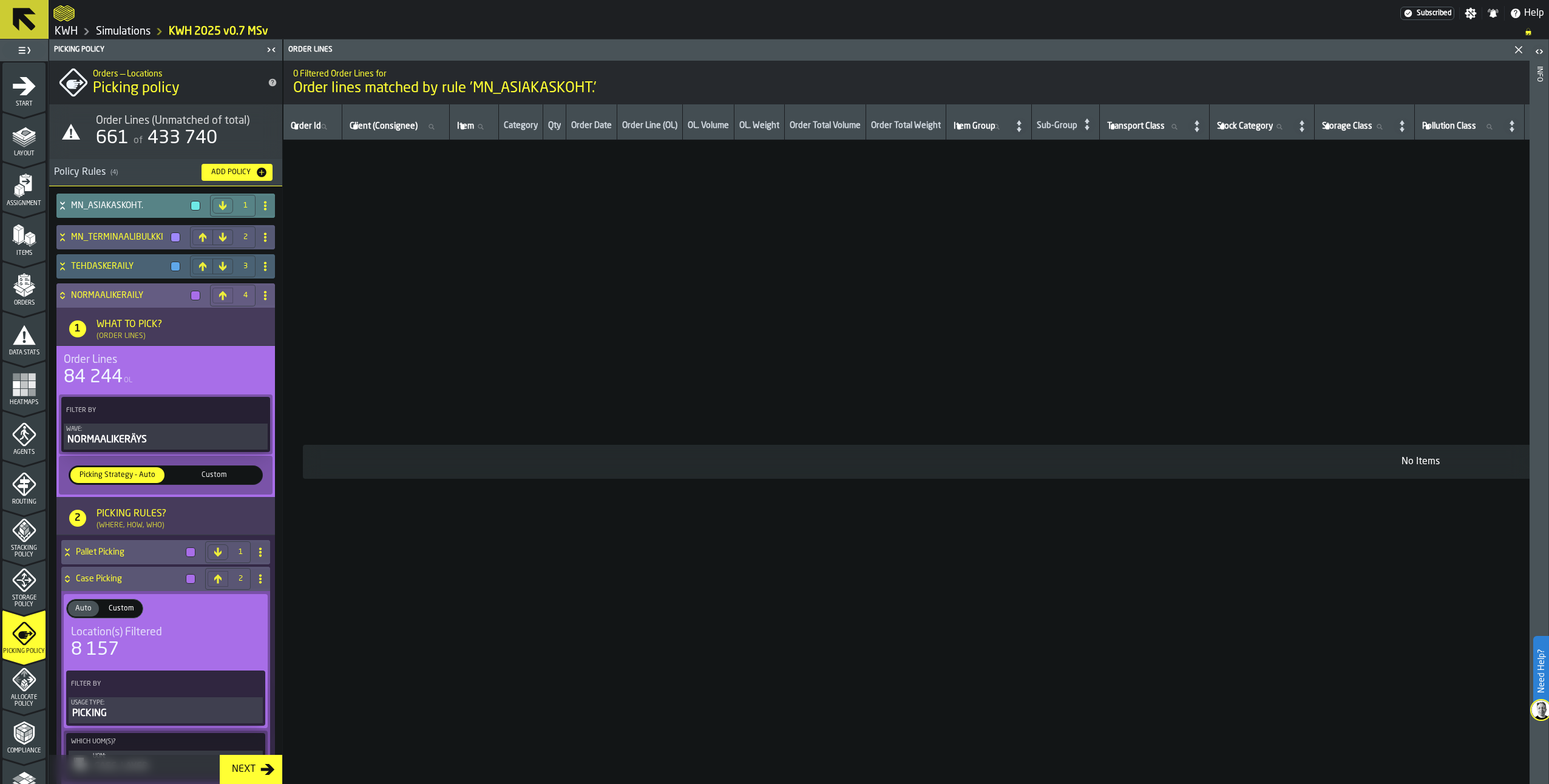
click at [65, 293] on icon at bounding box center [62, 296] width 12 height 10
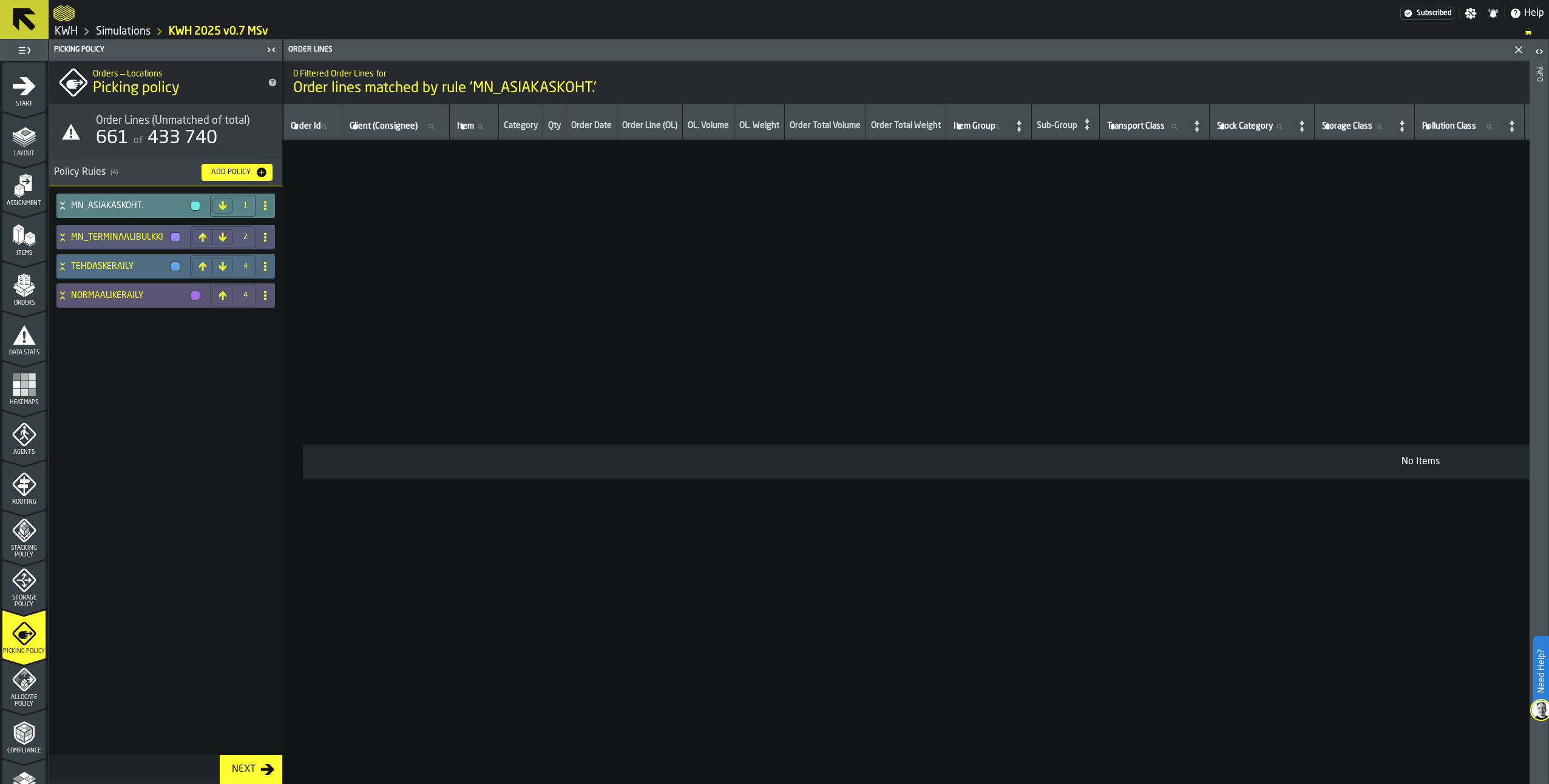
click at [57, 267] on icon at bounding box center [62, 267] width 12 height 10
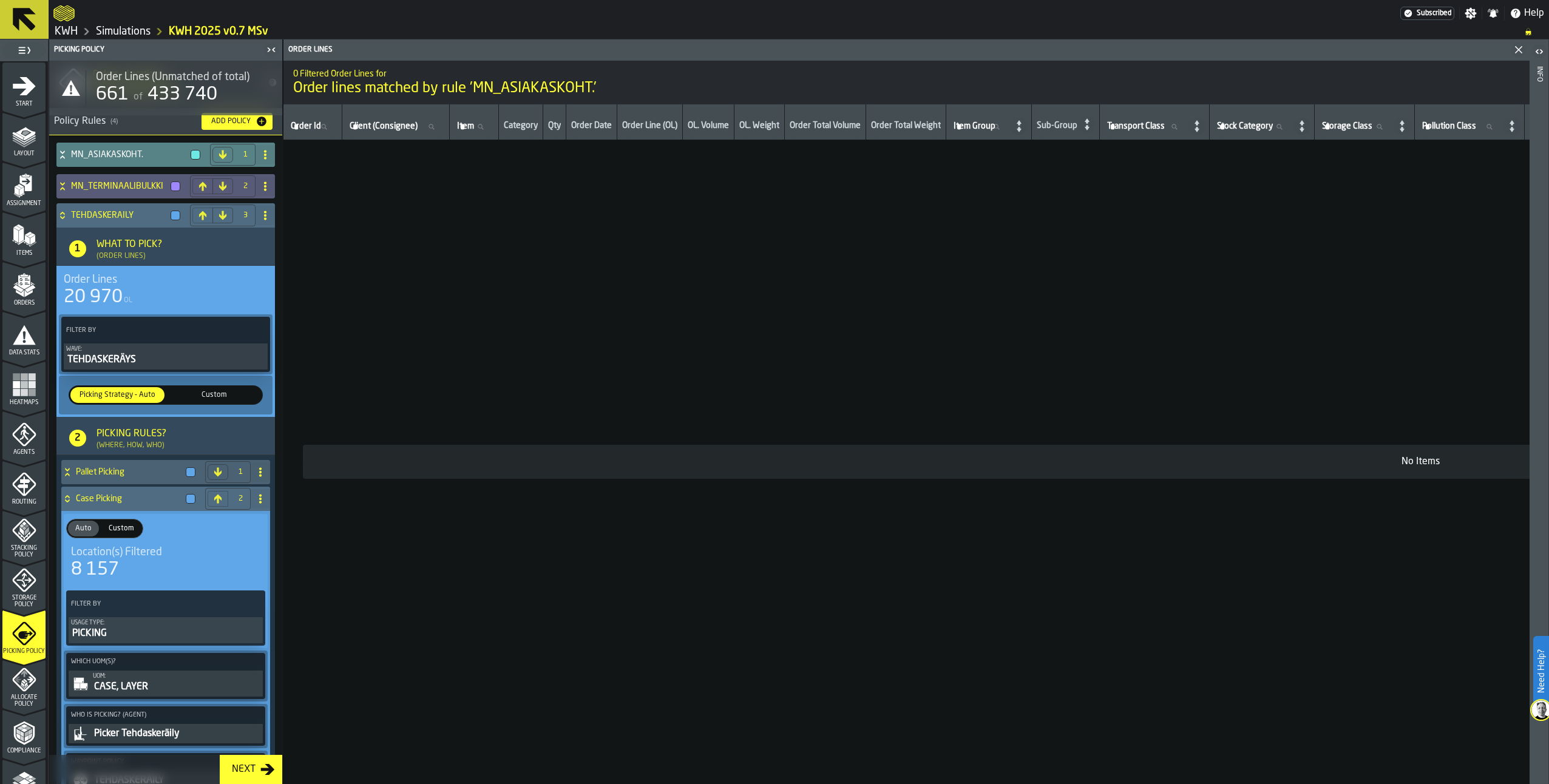
scroll to position [164, 0]
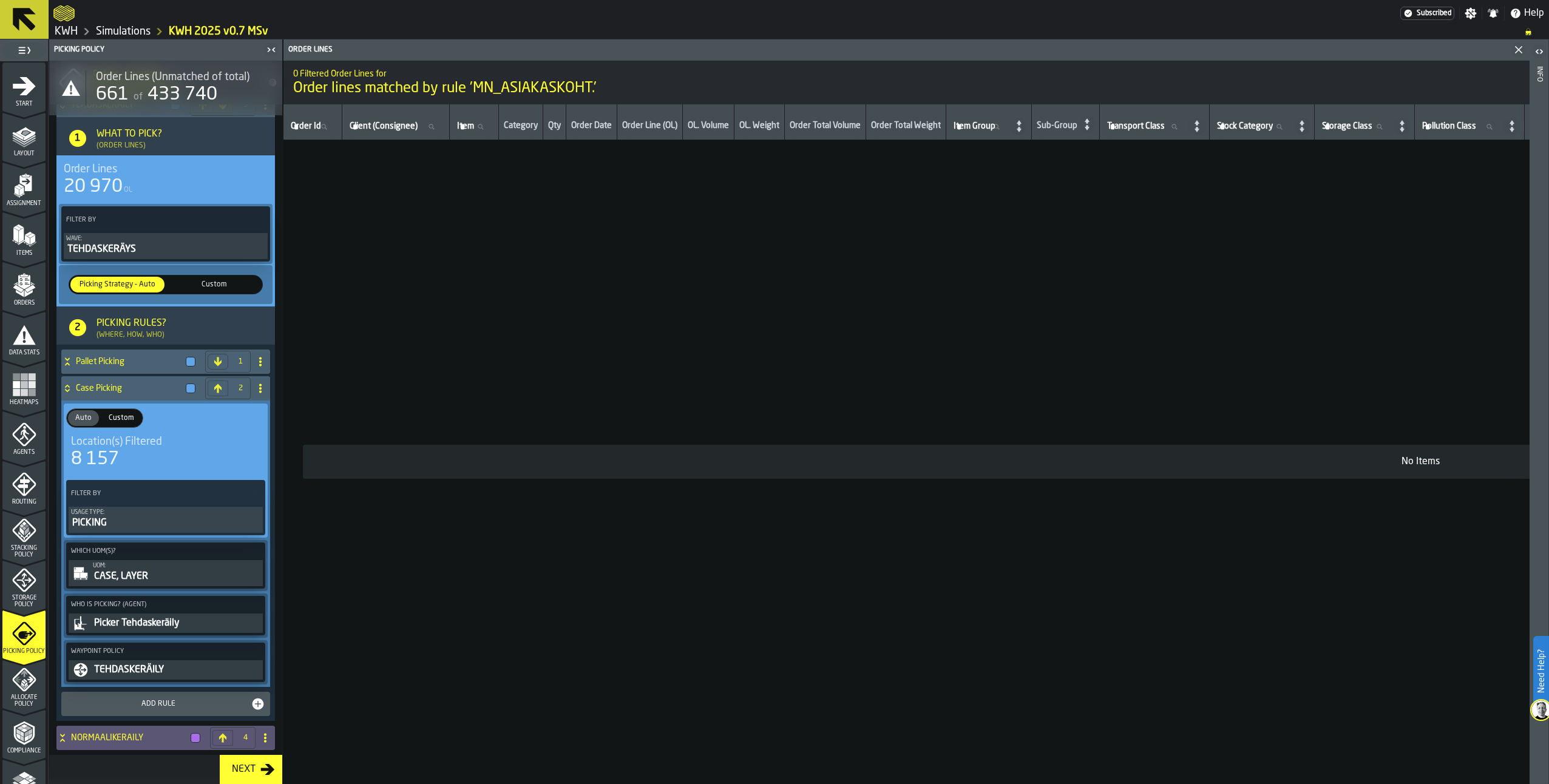
click at [14, 698] on span "Allocate Policy" at bounding box center [23, 701] width 43 height 14
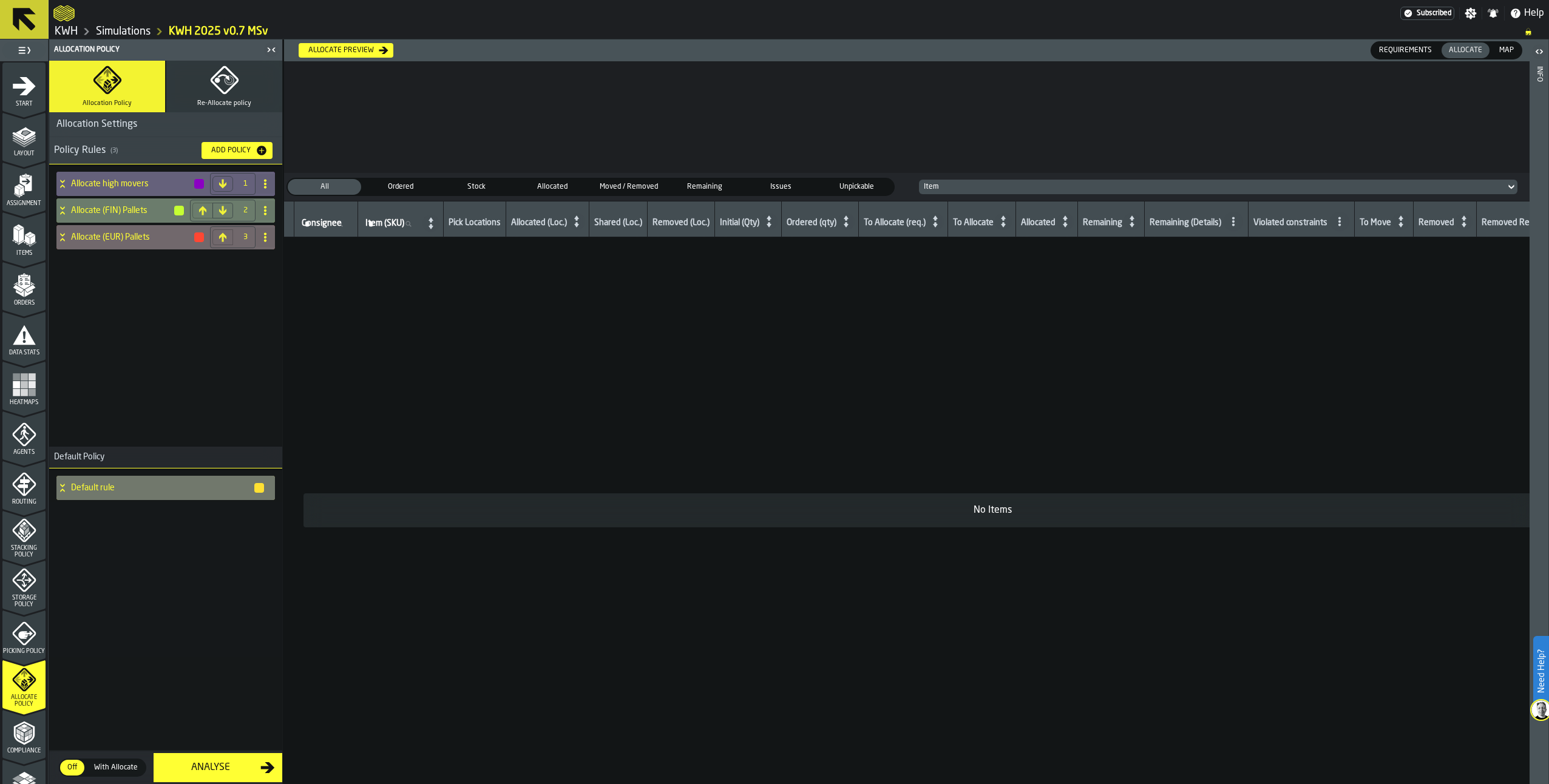
click at [28, 733] on polyline "menu Compliance" at bounding box center [30, 732] width 4 height 6
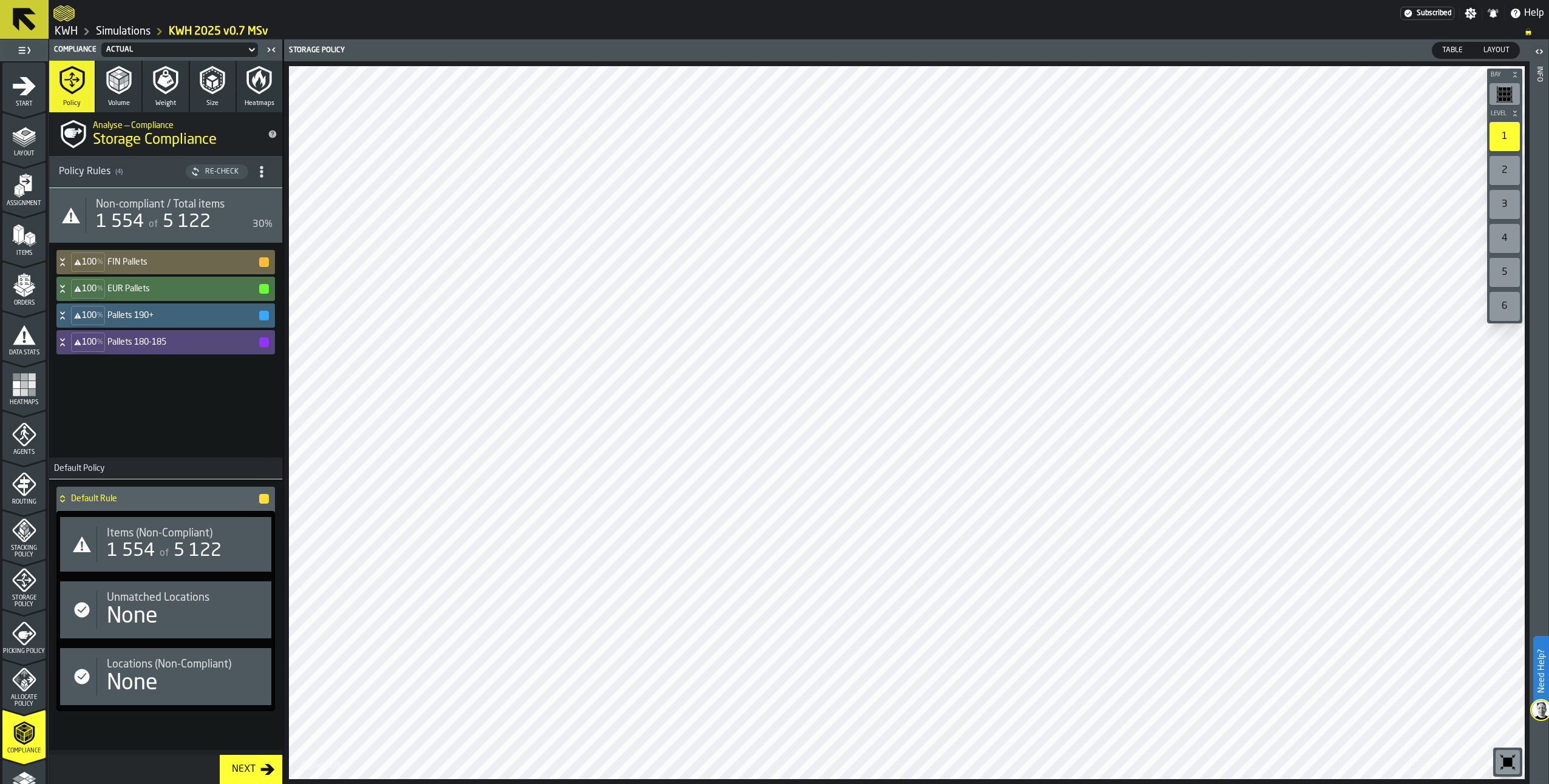
click at [264, 207] on icon "button-toggle-Show on Map" at bounding box center [268, 203] width 19 height 19
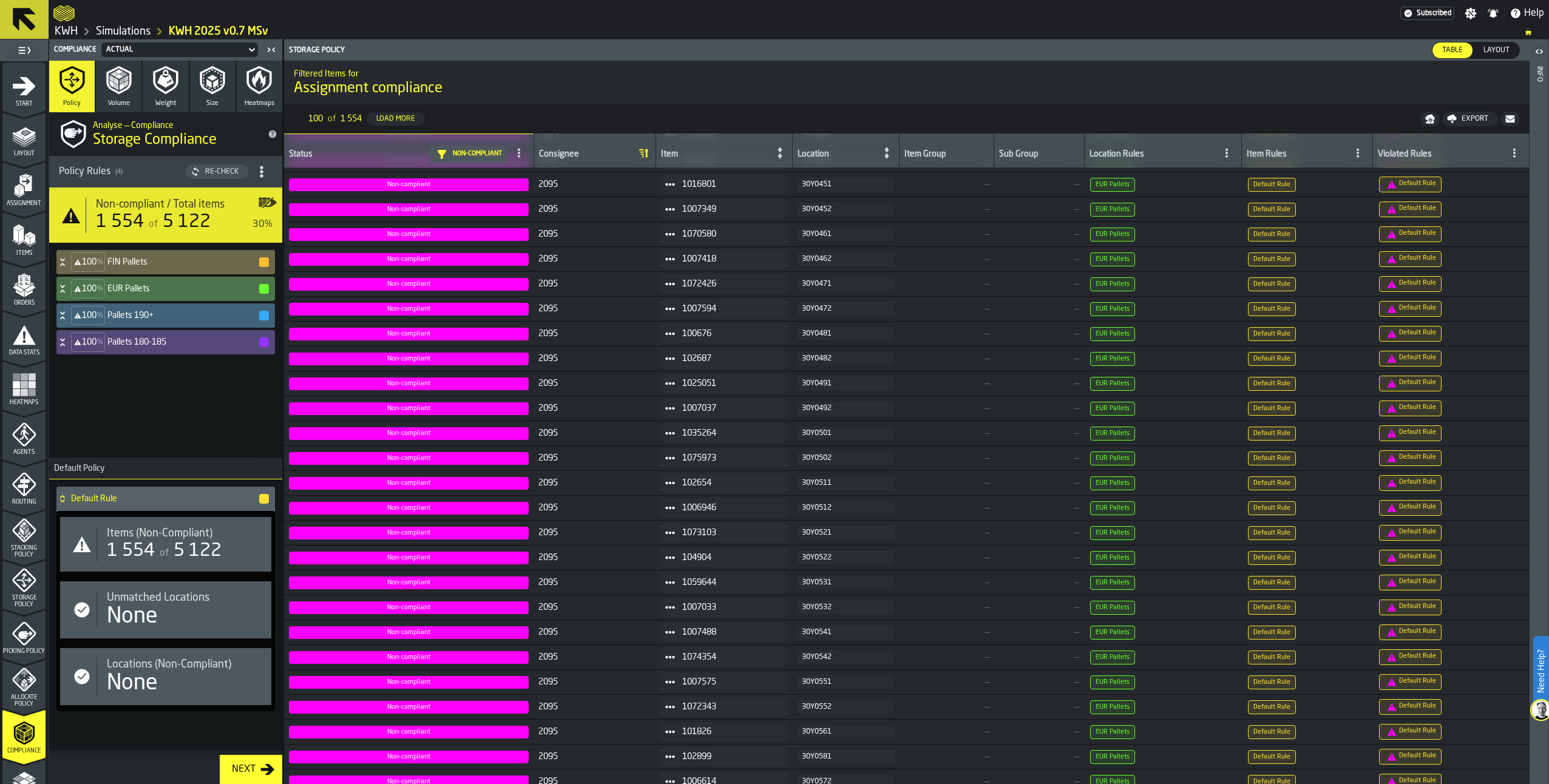
scroll to position [971, 0]
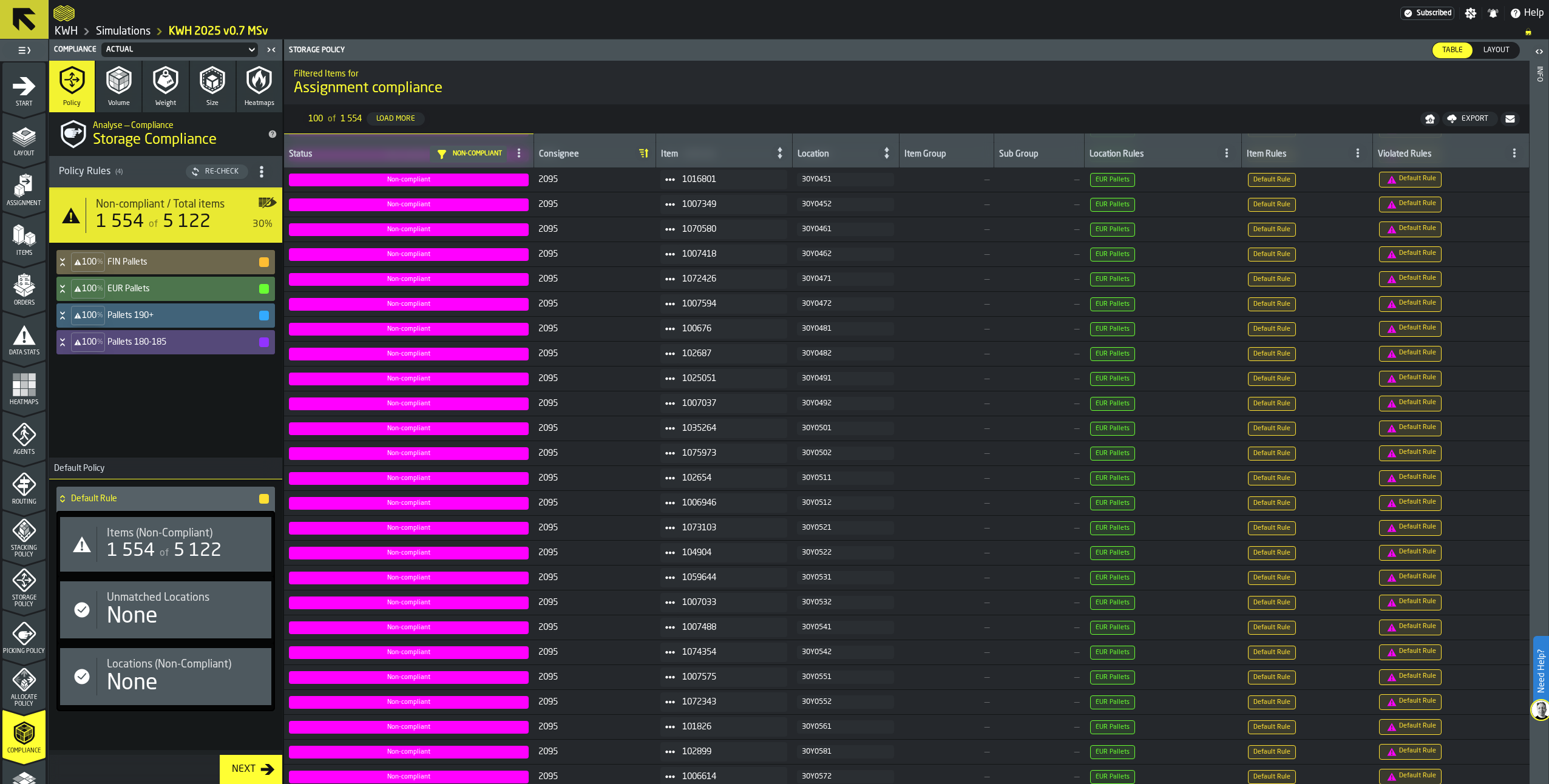
click at [669, 551] on icon at bounding box center [670, 553] width 10 height 10
click at [678, 614] on li "Show Items" at bounding box center [698, 619] width 78 height 23
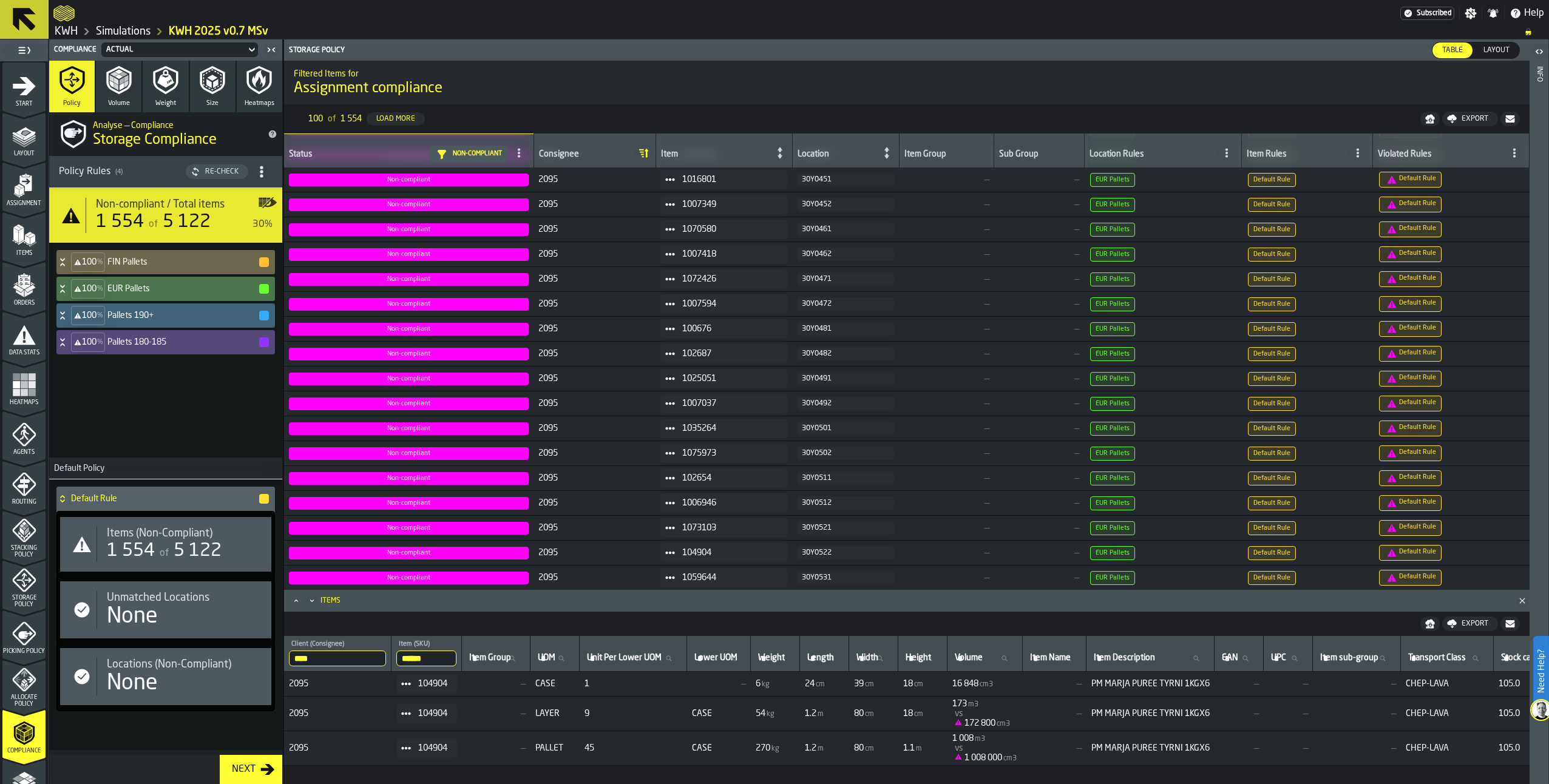
click at [28, 688] on icon "menu Allocate Policy" at bounding box center [24, 680] width 24 height 24
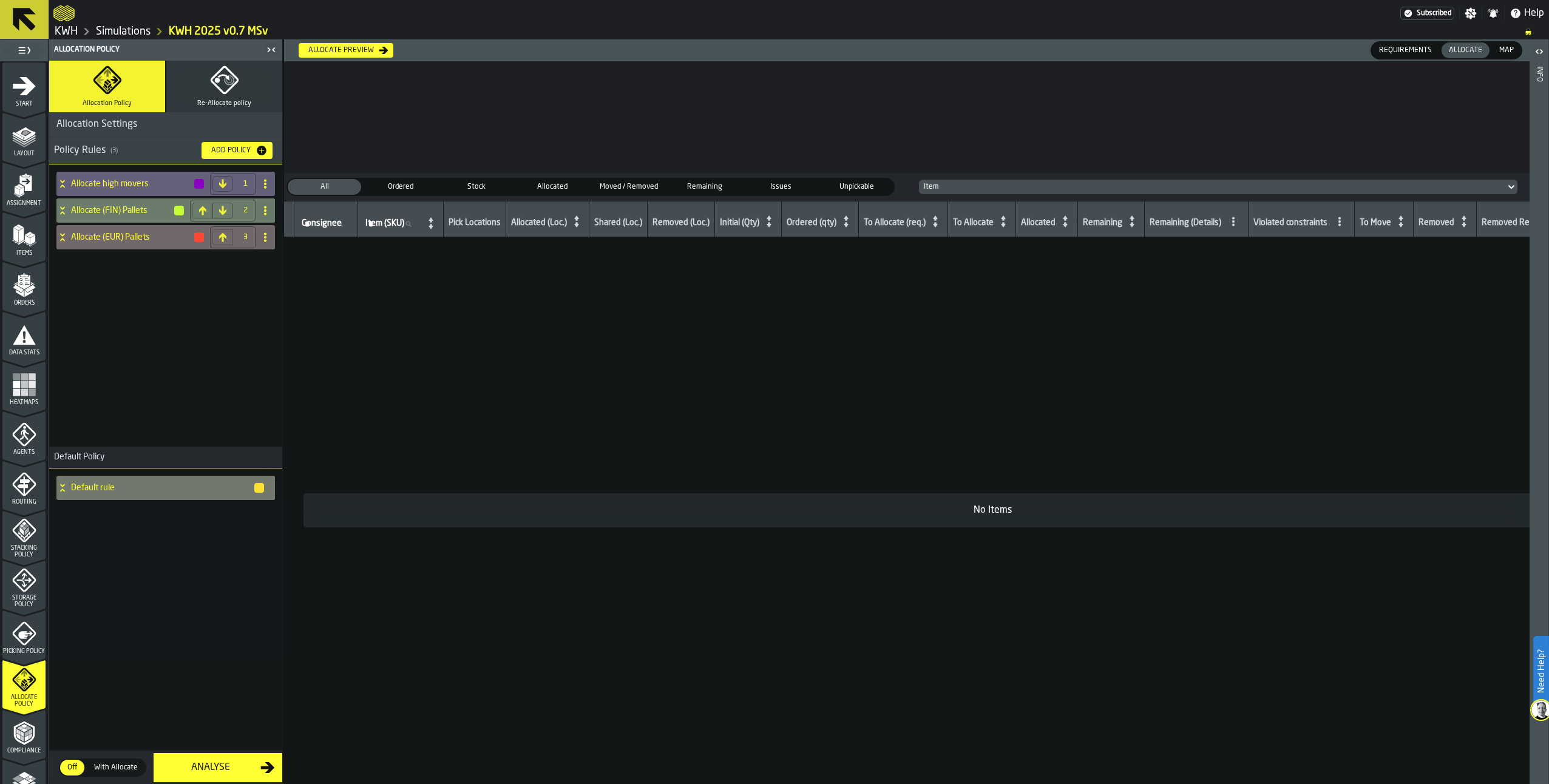
click at [24, 639] on icon "menu Picking Policy" at bounding box center [23, 633] width 23 height 23
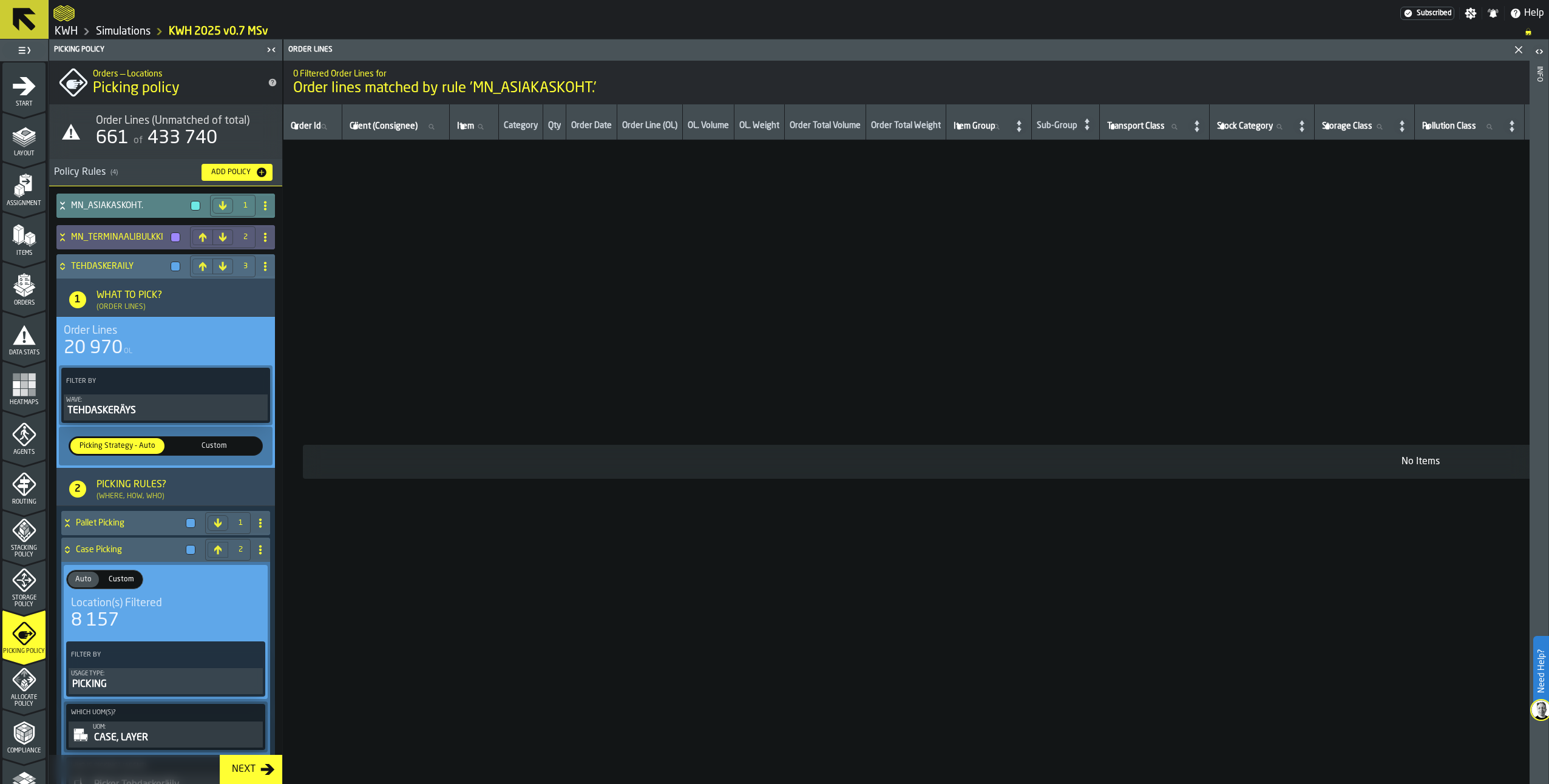
click at [61, 272] on icon at bounding box center [62, 267] width 12 height 10
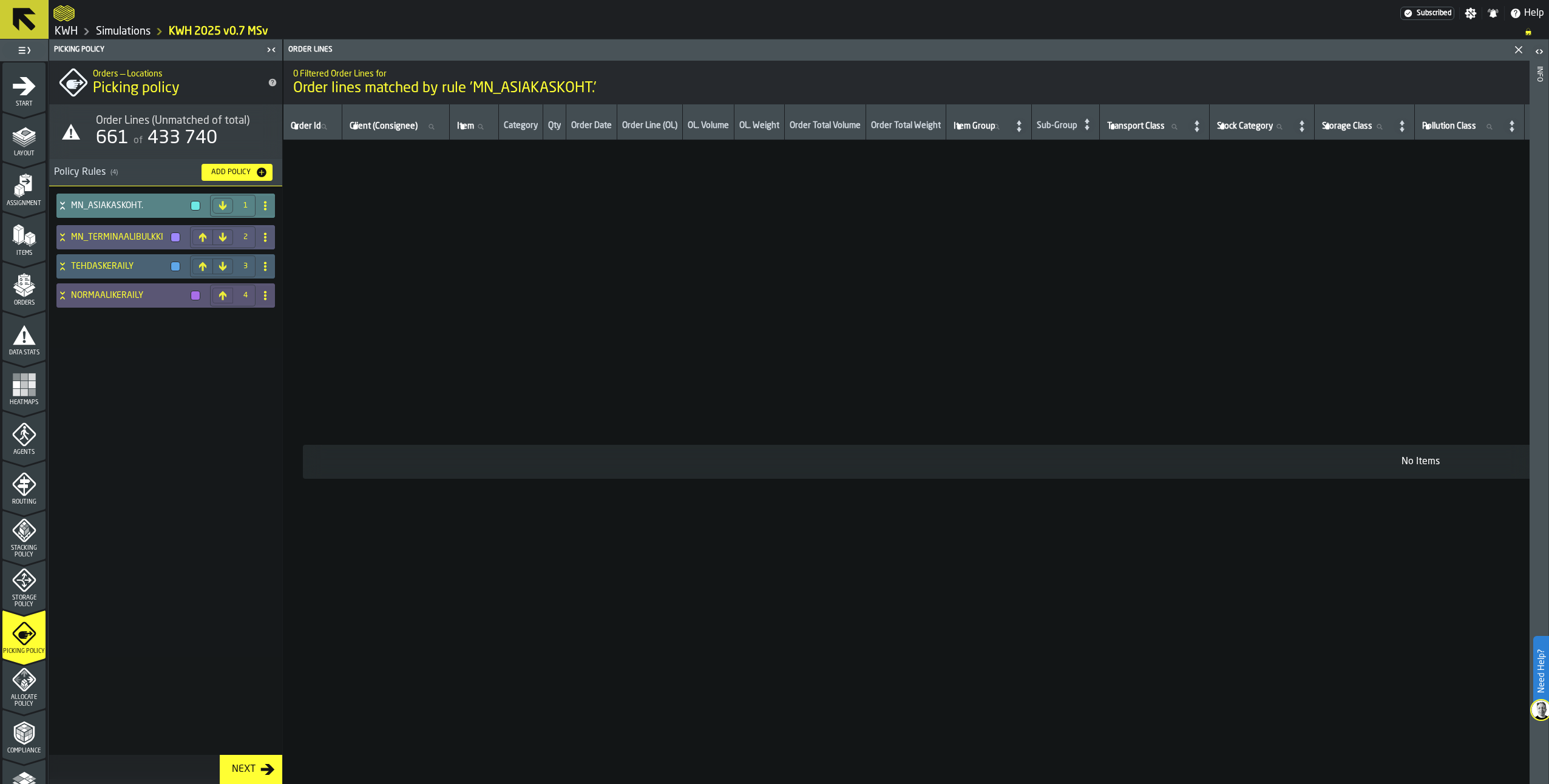
click at [27, 354] on span "Data Stats" at bounding box center [23, 352] width 43 height 6
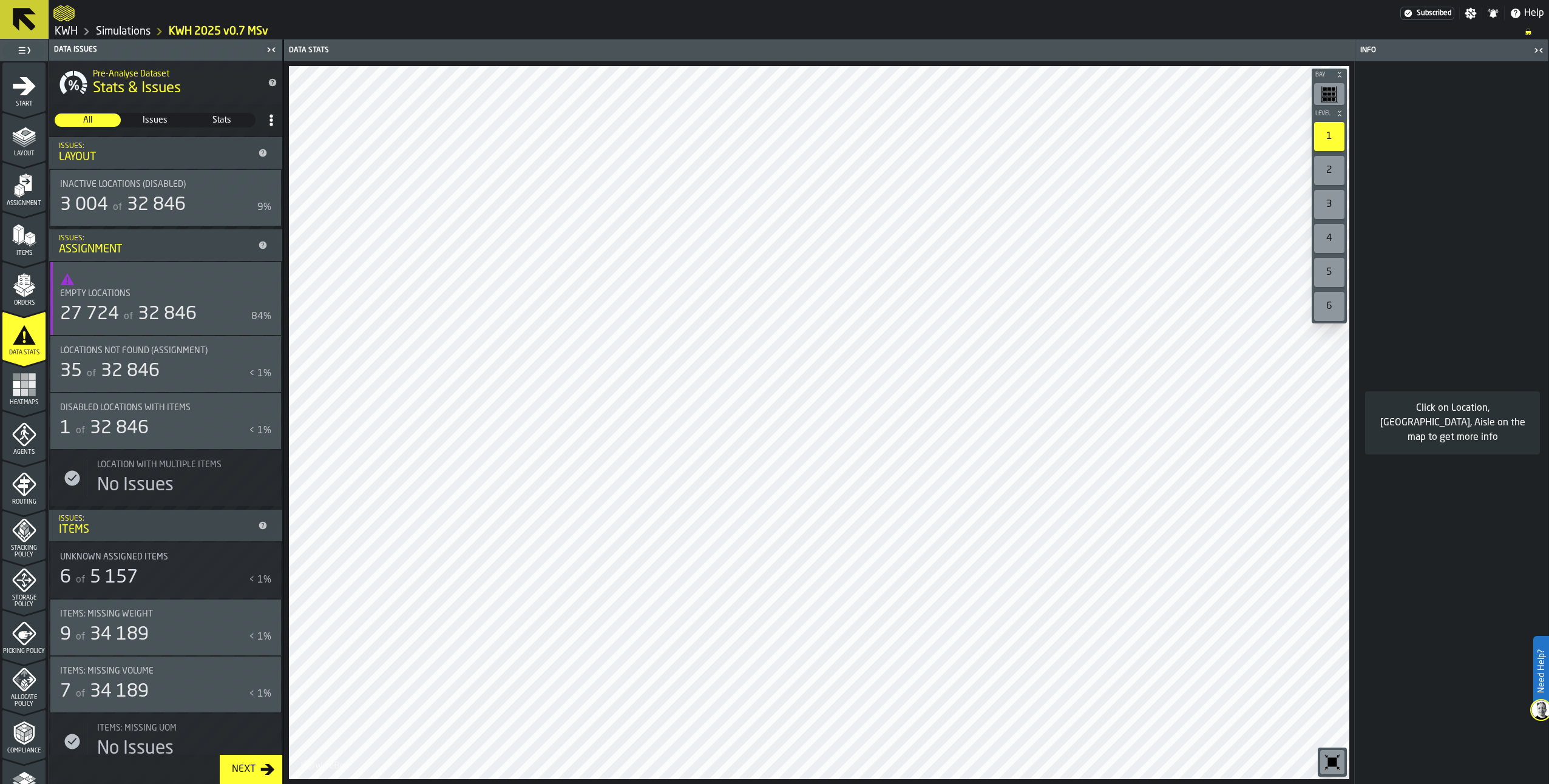
click at [21, 389] on rect "menu Heatmaps" at bounding box center [24, 392] width 7 height 7
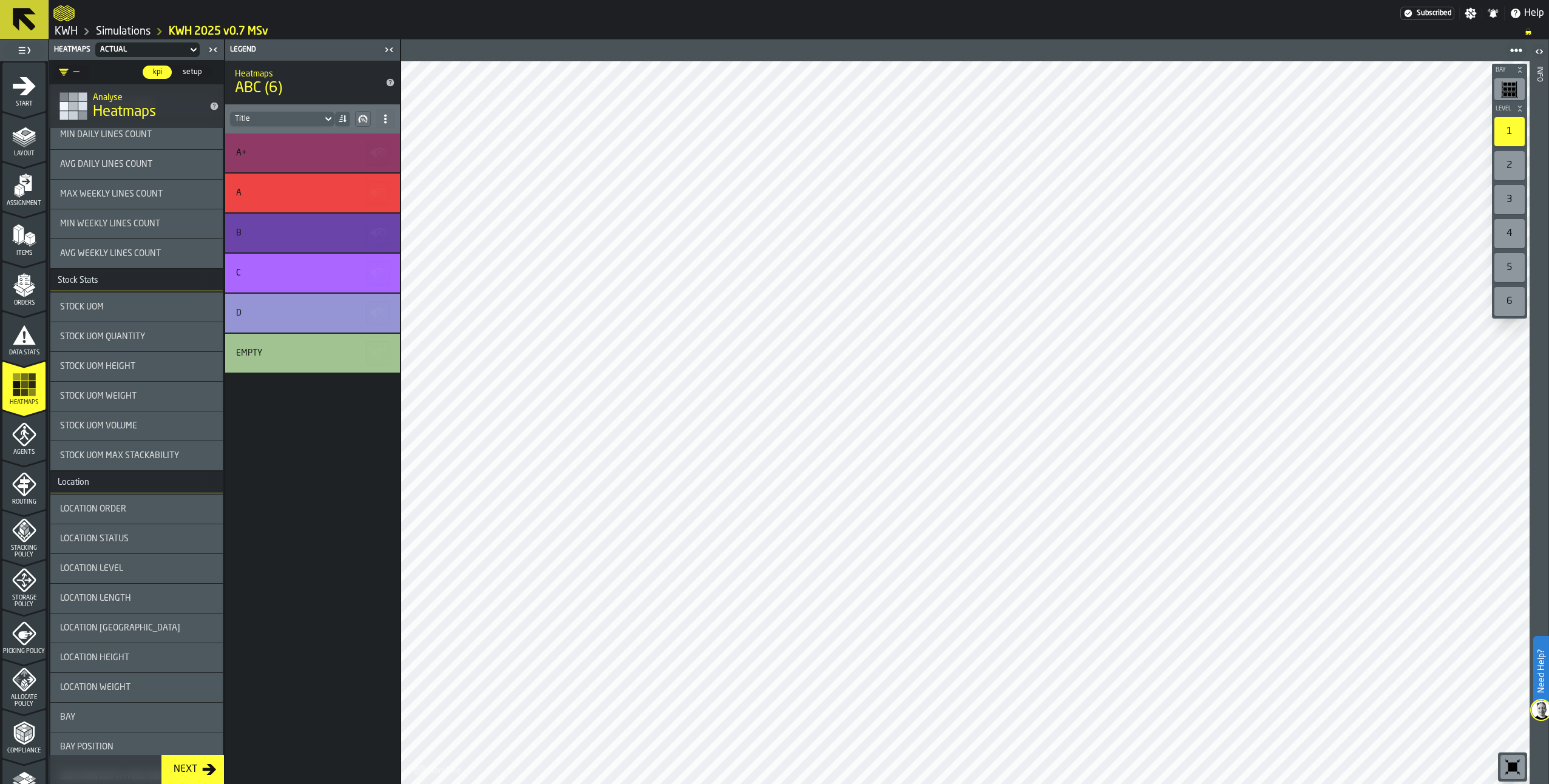
scroll to position [728, 0]
click at [133, 643] on div "Location Height" at bounding box center [136, 655] width 172 height 29
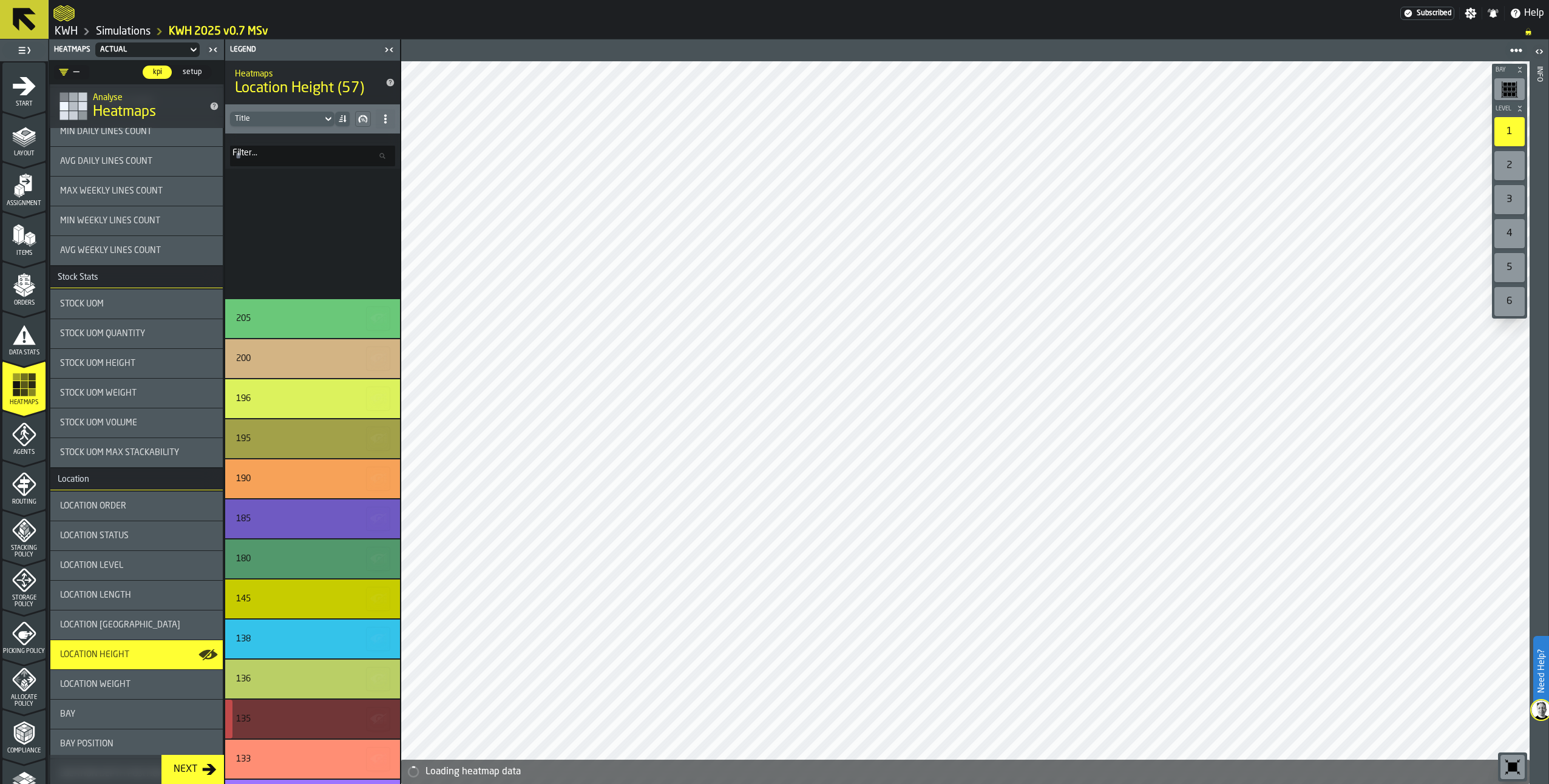
scroll to position [1214, 0]
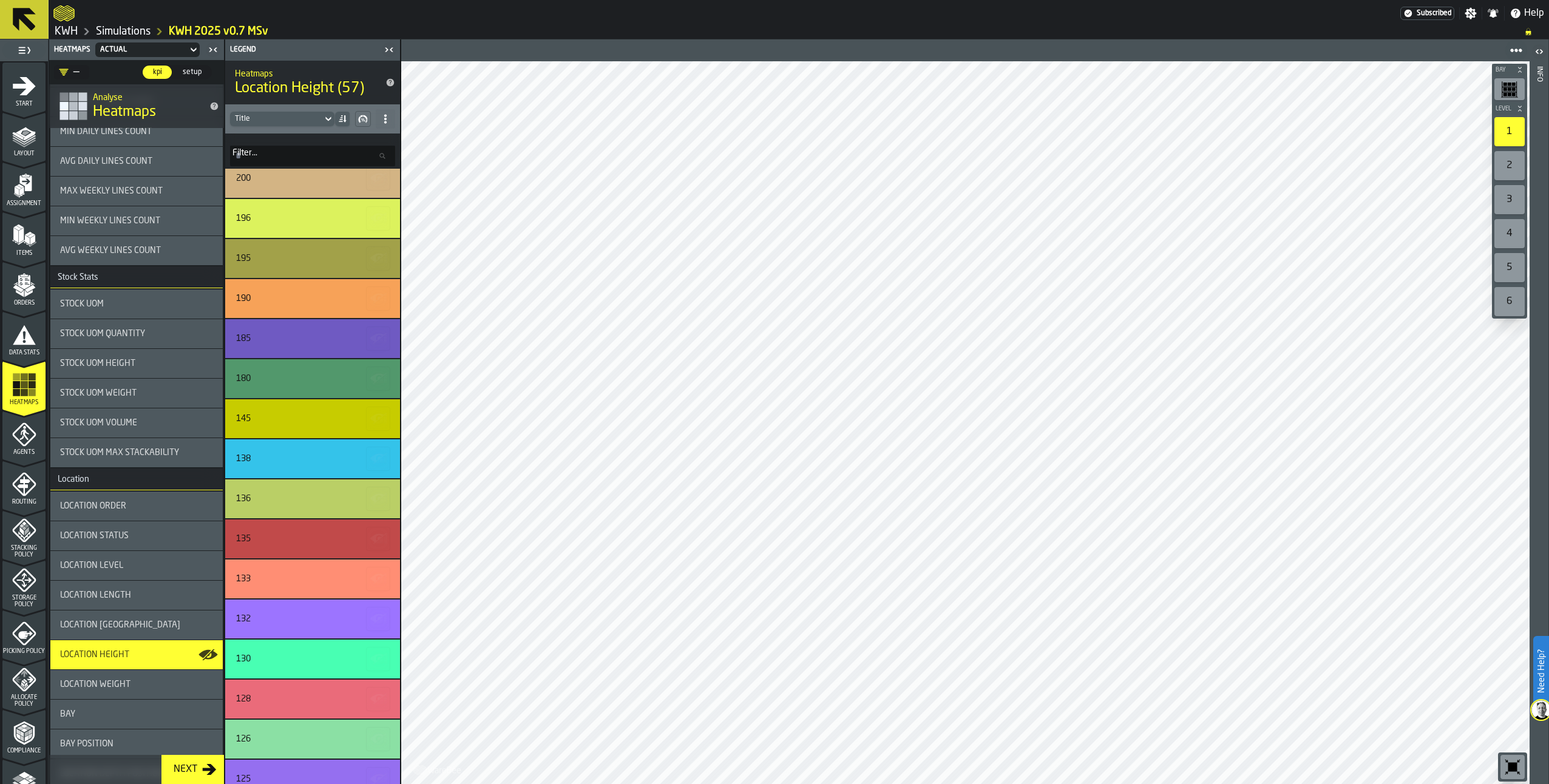
click at [1519, 166] on div "2" at bounding box center [1510, 166] width 31 height 29
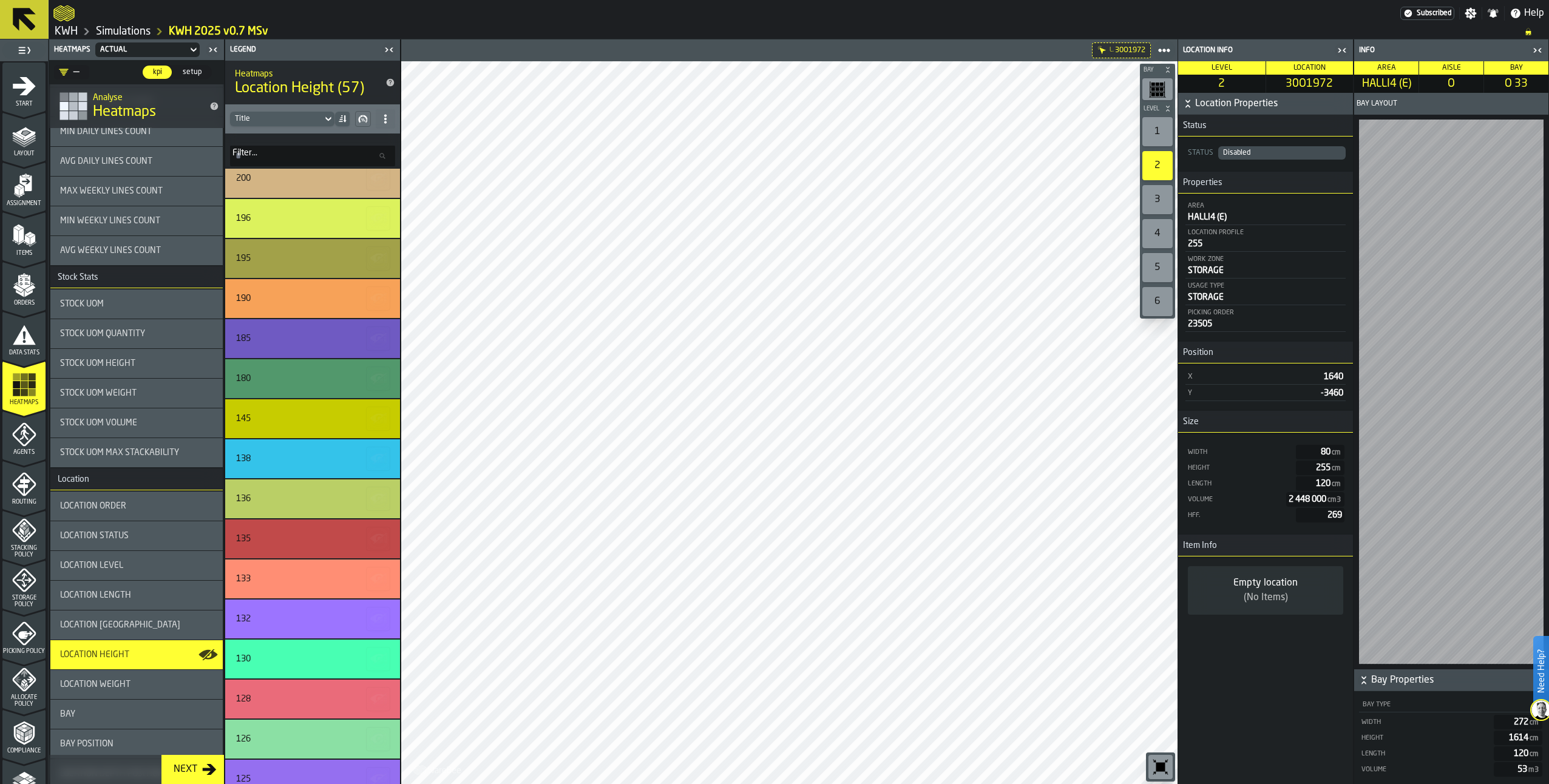
click at [1167, 126] on div "1" at bounding box center [1158, 132] width 31 height 29
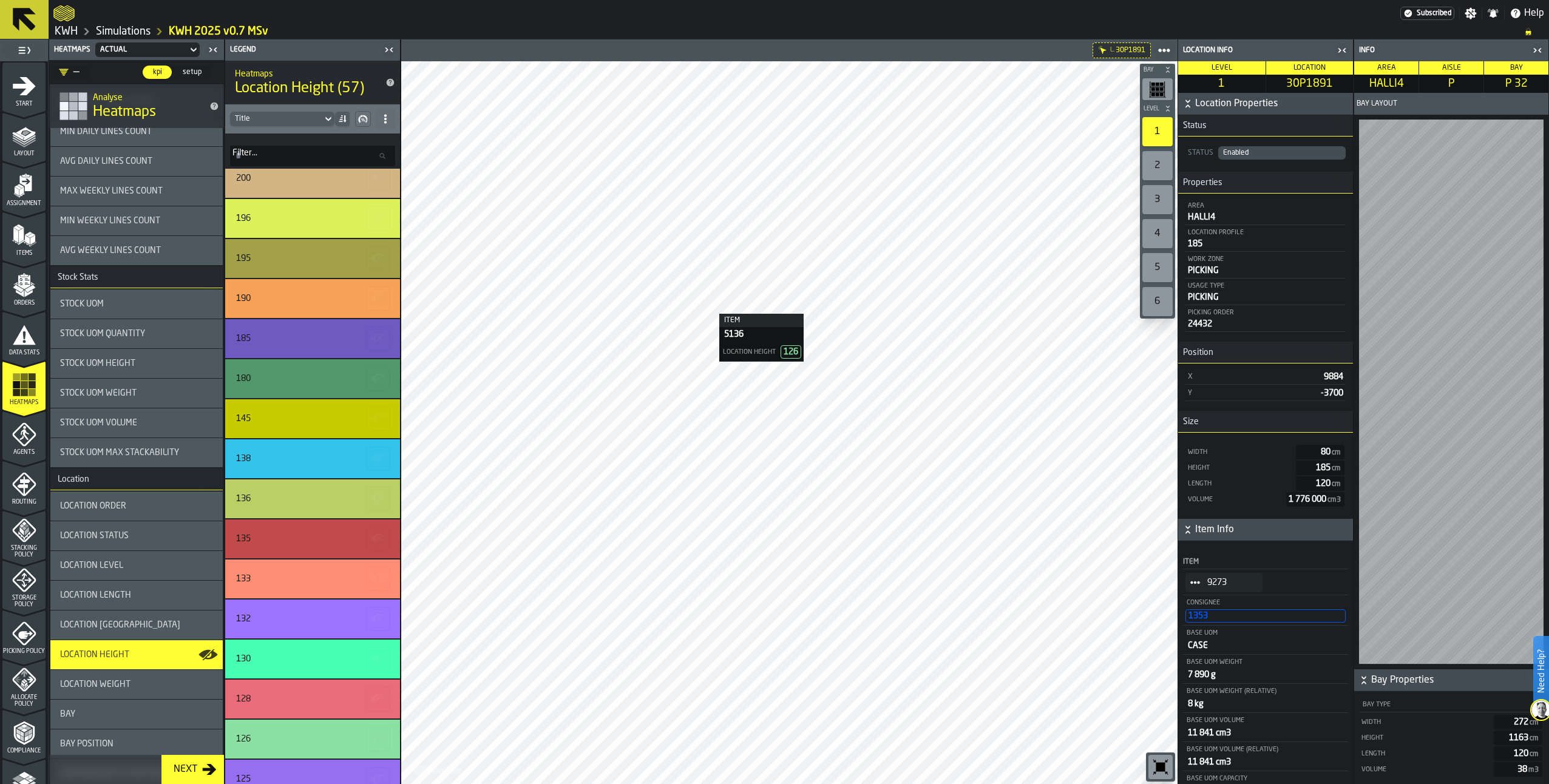
click at [131, 36] on link "Simulations" at bounding box center [124, 32] width 55 height 14
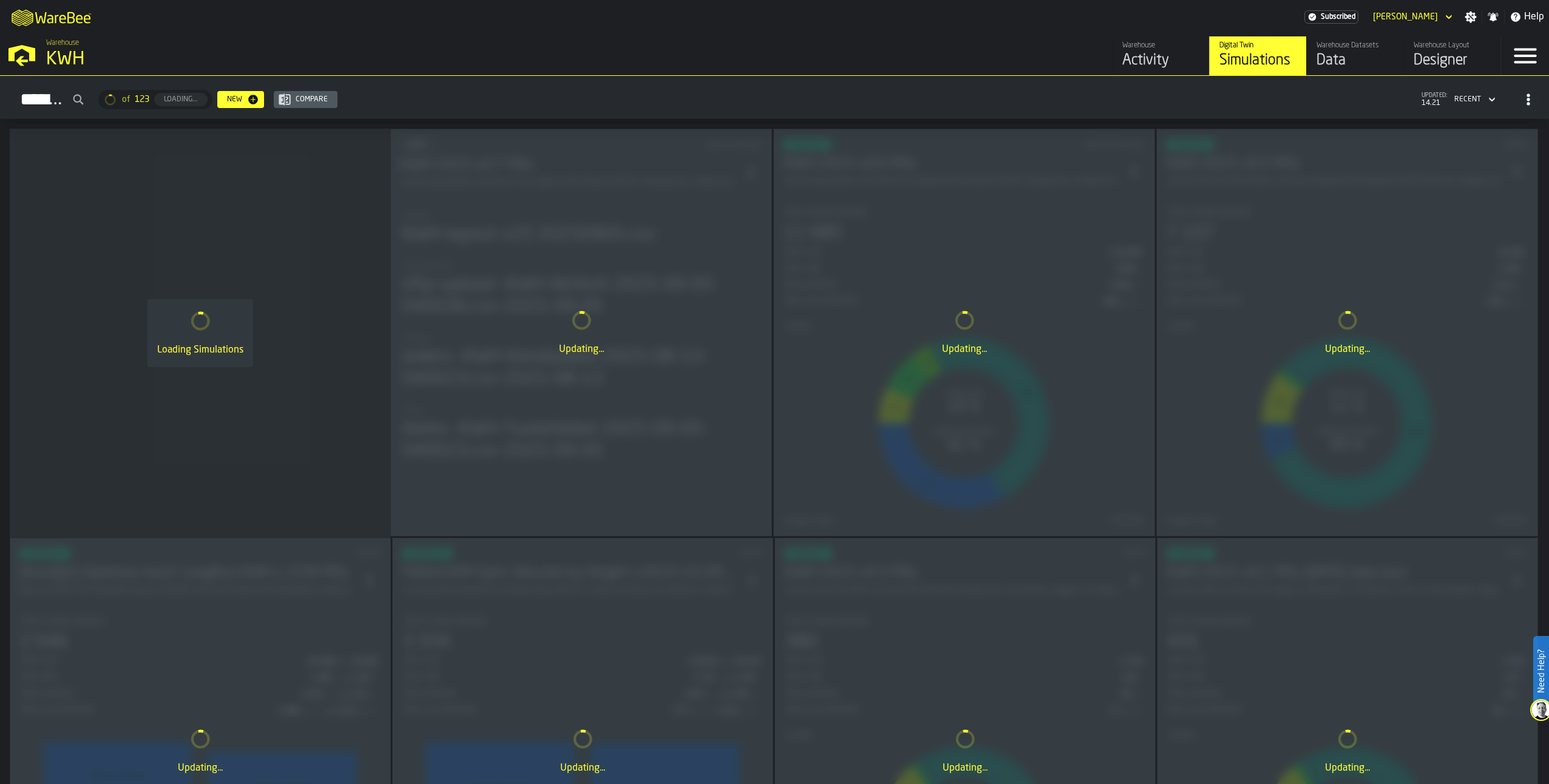
click at [1441, 57] on div "Designer" at bounding box center [1452, 61] width 77 height 19
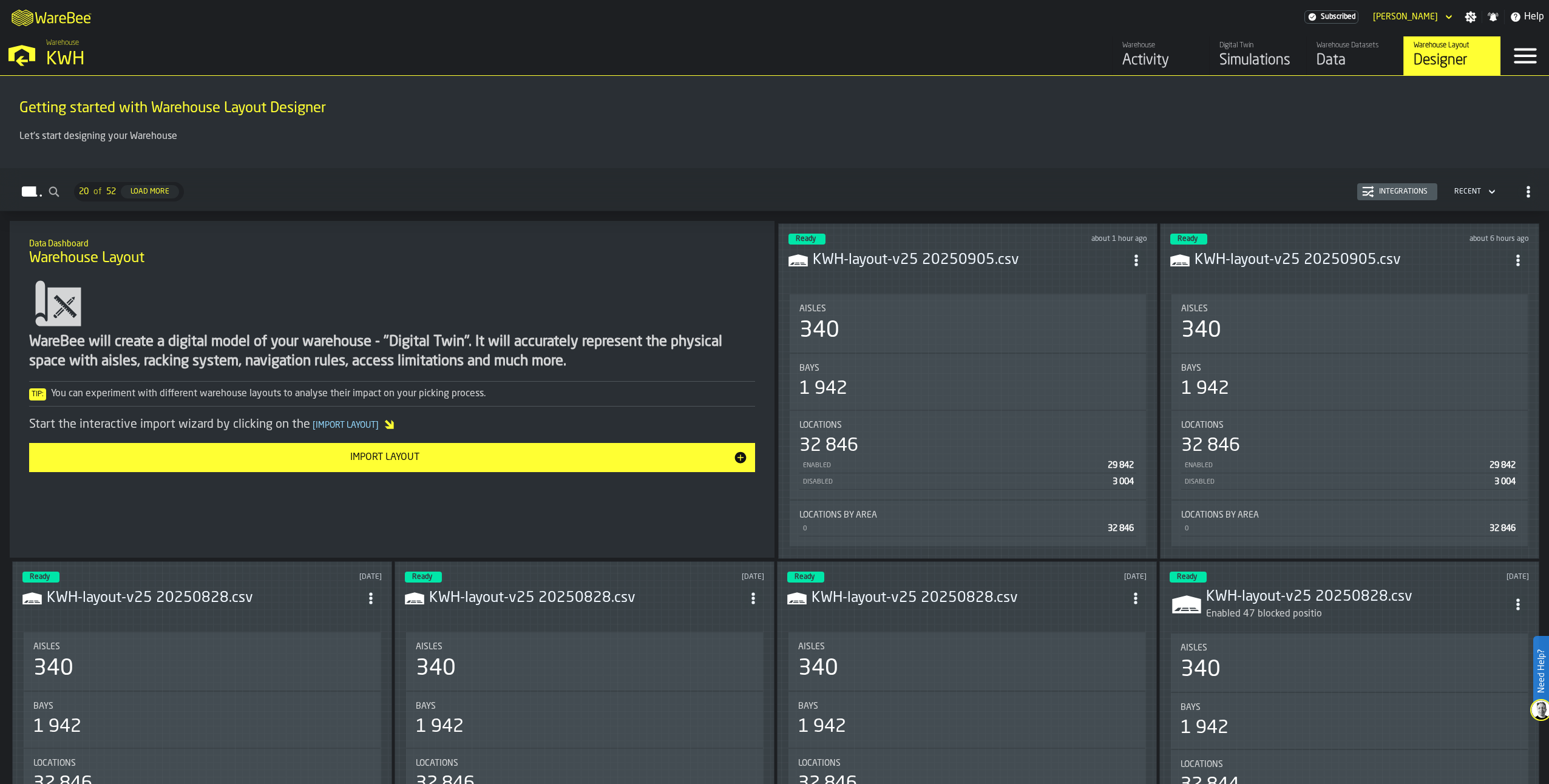
click at [1137, 259] on icon "ItemListCard-DashboardItemContainer" at bounding box center [1136, 260] width 12 height 12
click at [1110, 345] on div "Edit in Designer" at bounding box center [1108, 342] width 67 height 15
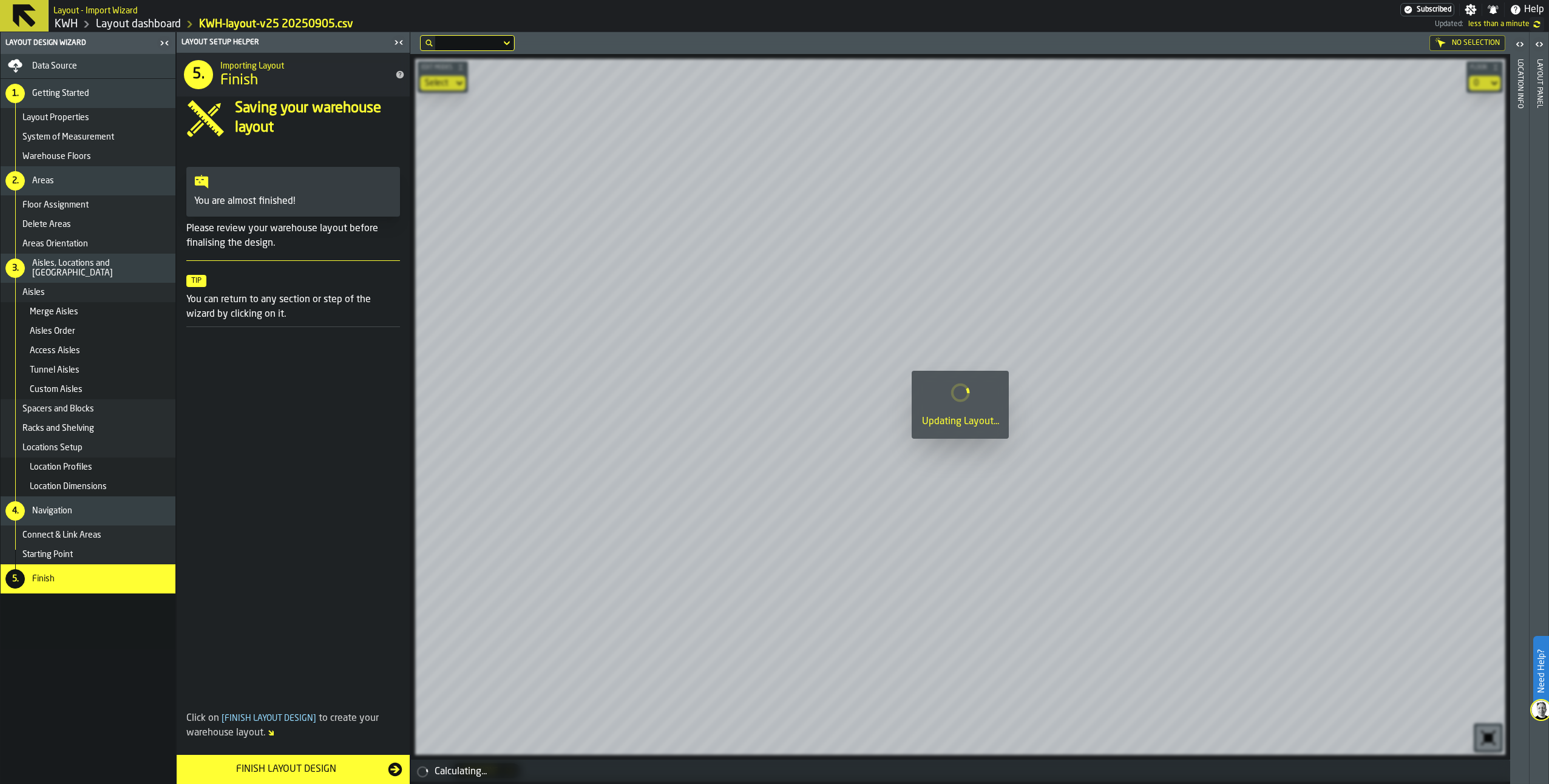
click at [53, 66] on span "Data Source" at bounding box center [55, 66] width 45 height 10
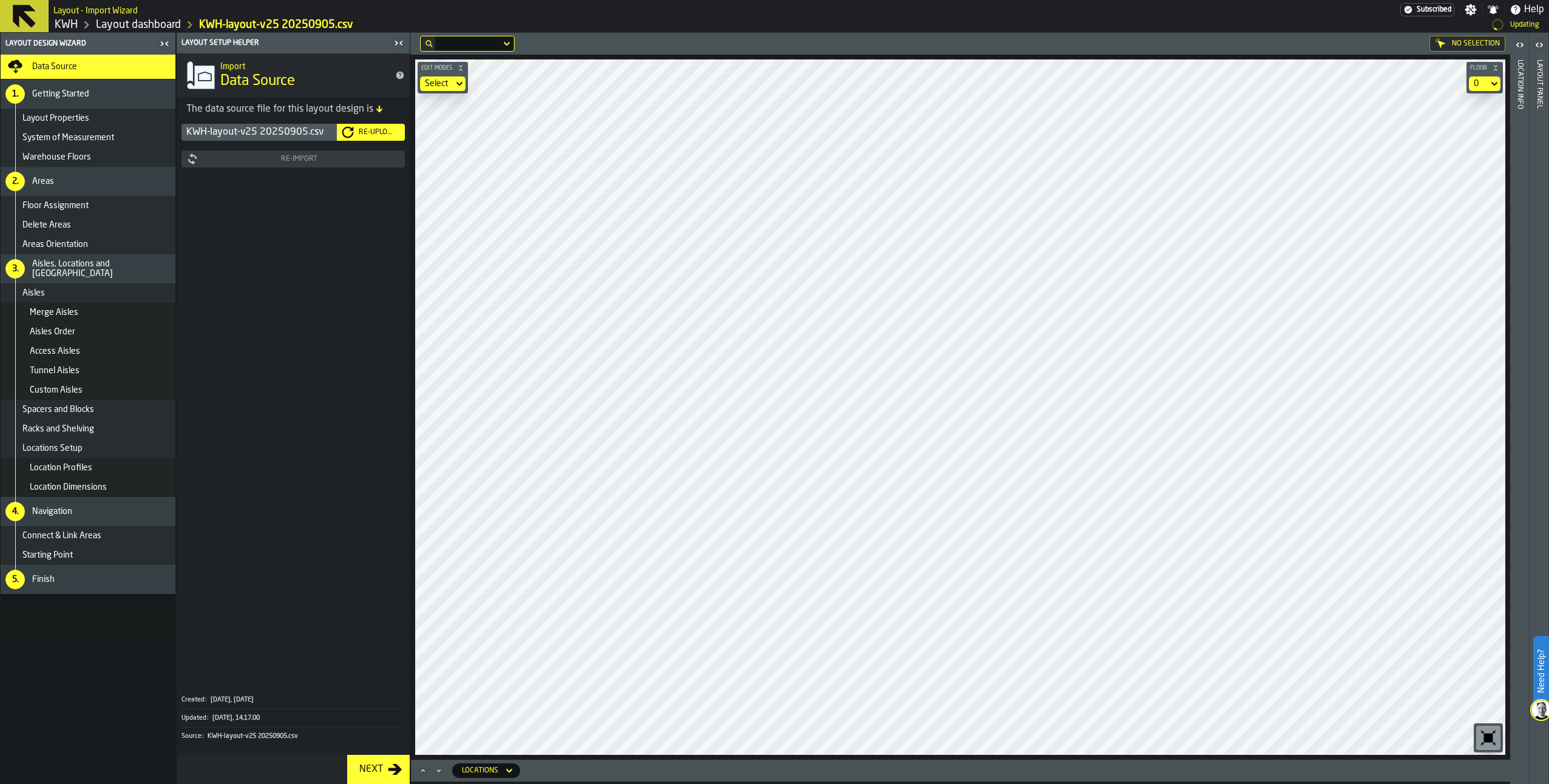
click at [366, 129] on div "Re-Upload" at bounding box center [377, 132] width 46 height 9
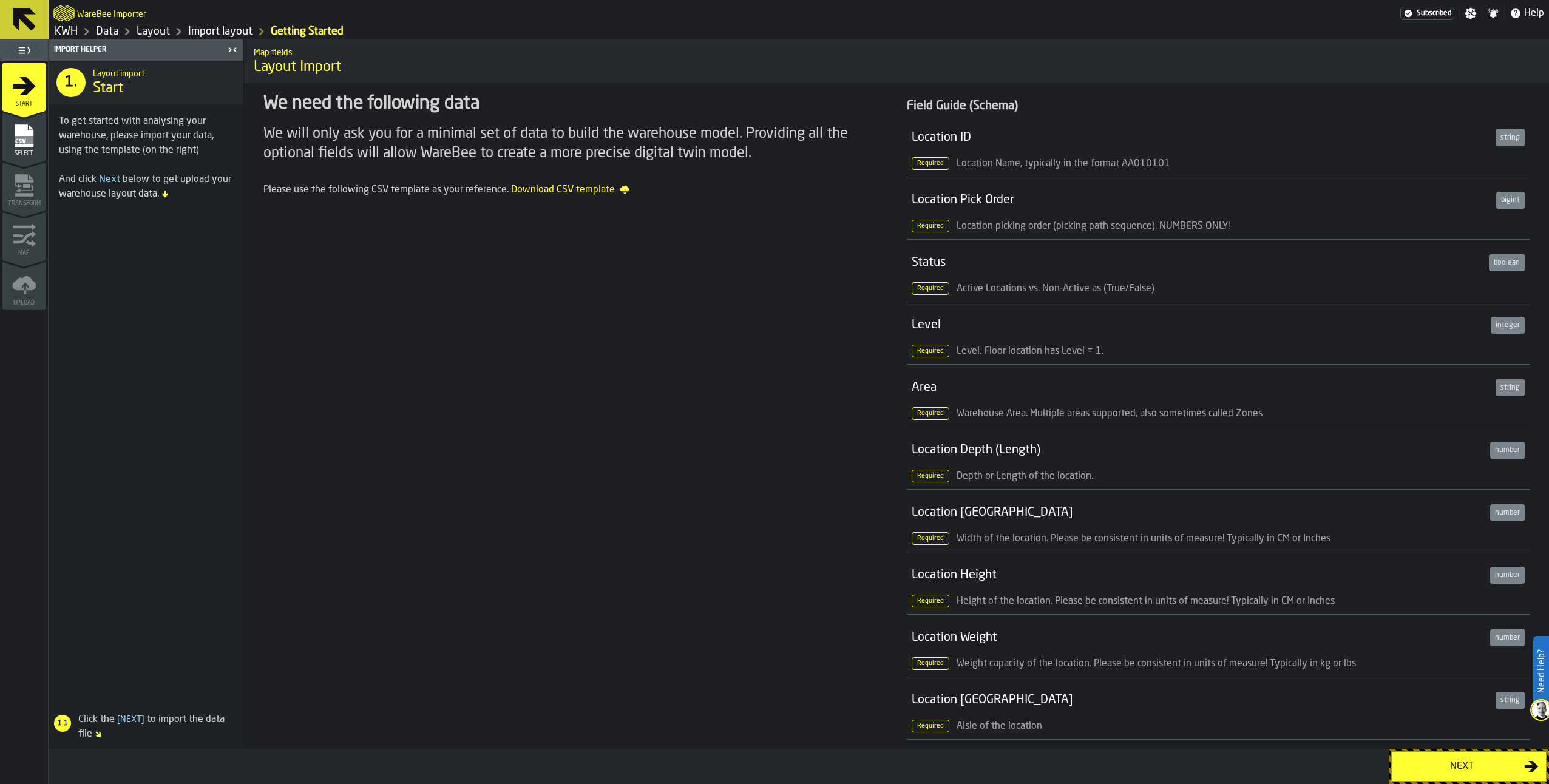
click at [1452, 757] on button "Next" at bounding box center [1469, 767] width 155 height 31
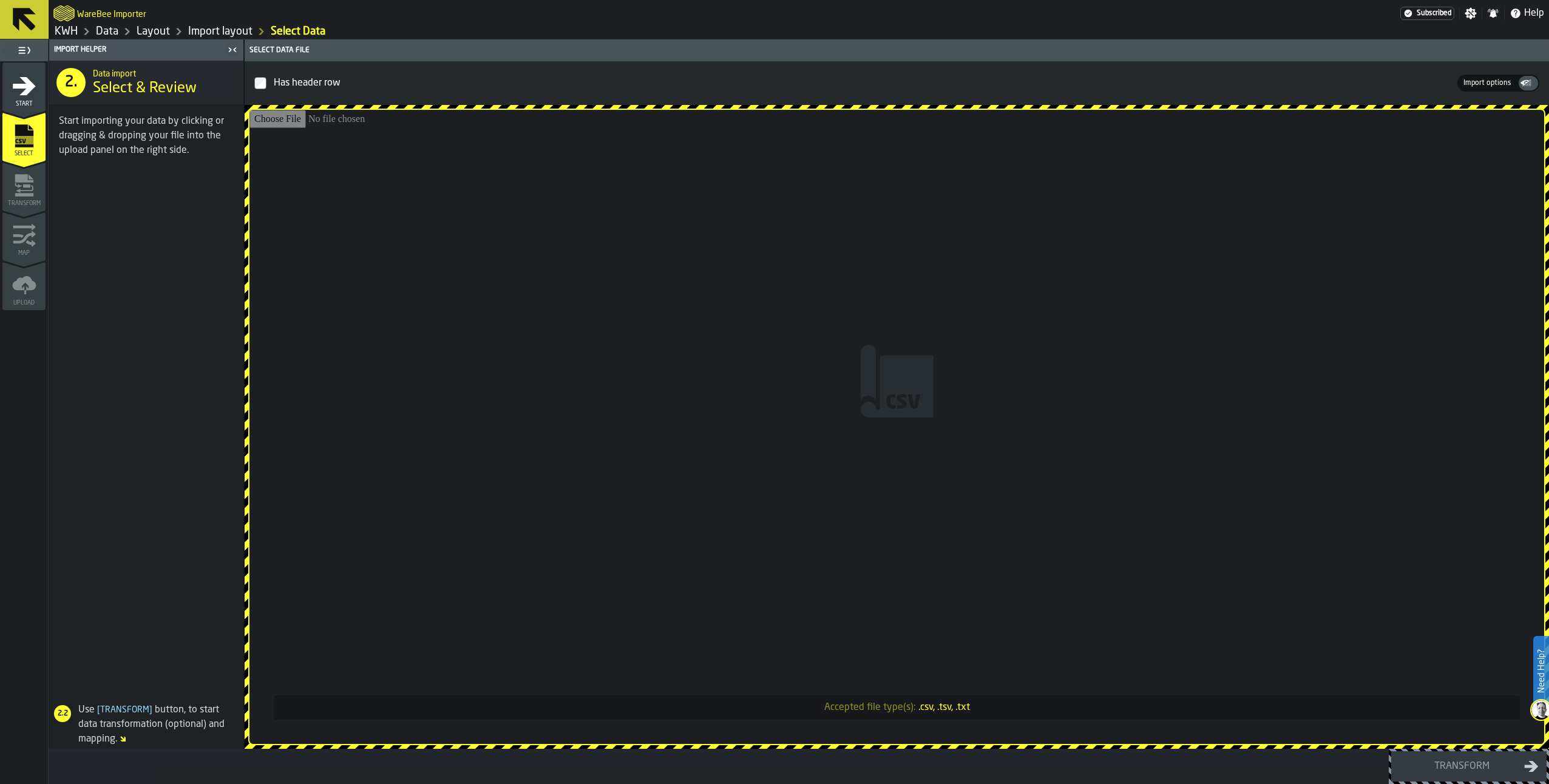
type input "**********"
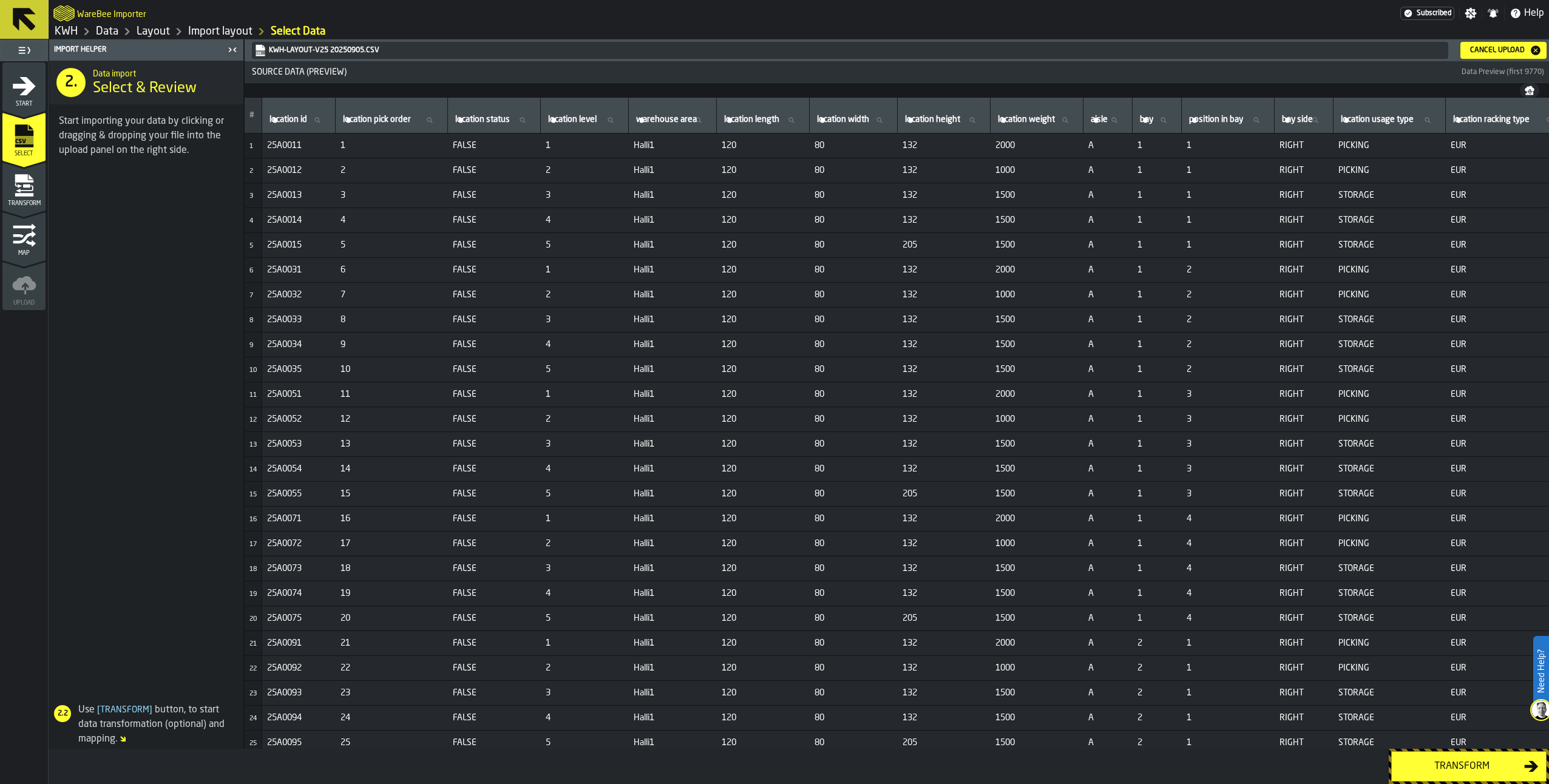
click at [1451, 762] on div "Transform" at bounding box center [1462, 766] width 125 height 15
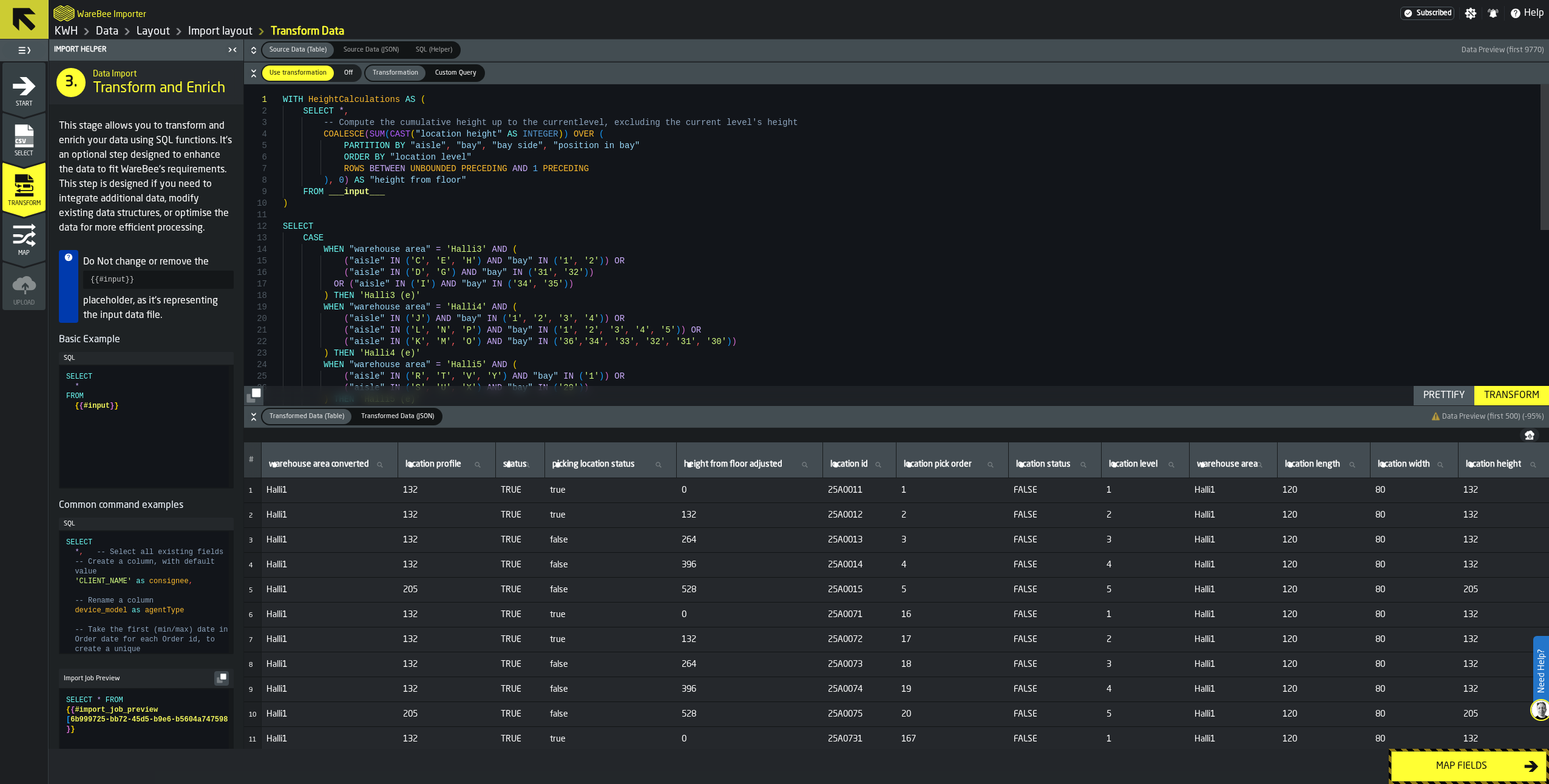
click at [1451, 763] on div "Map fields" at bounding box center [1462, 766] width 125 height 15
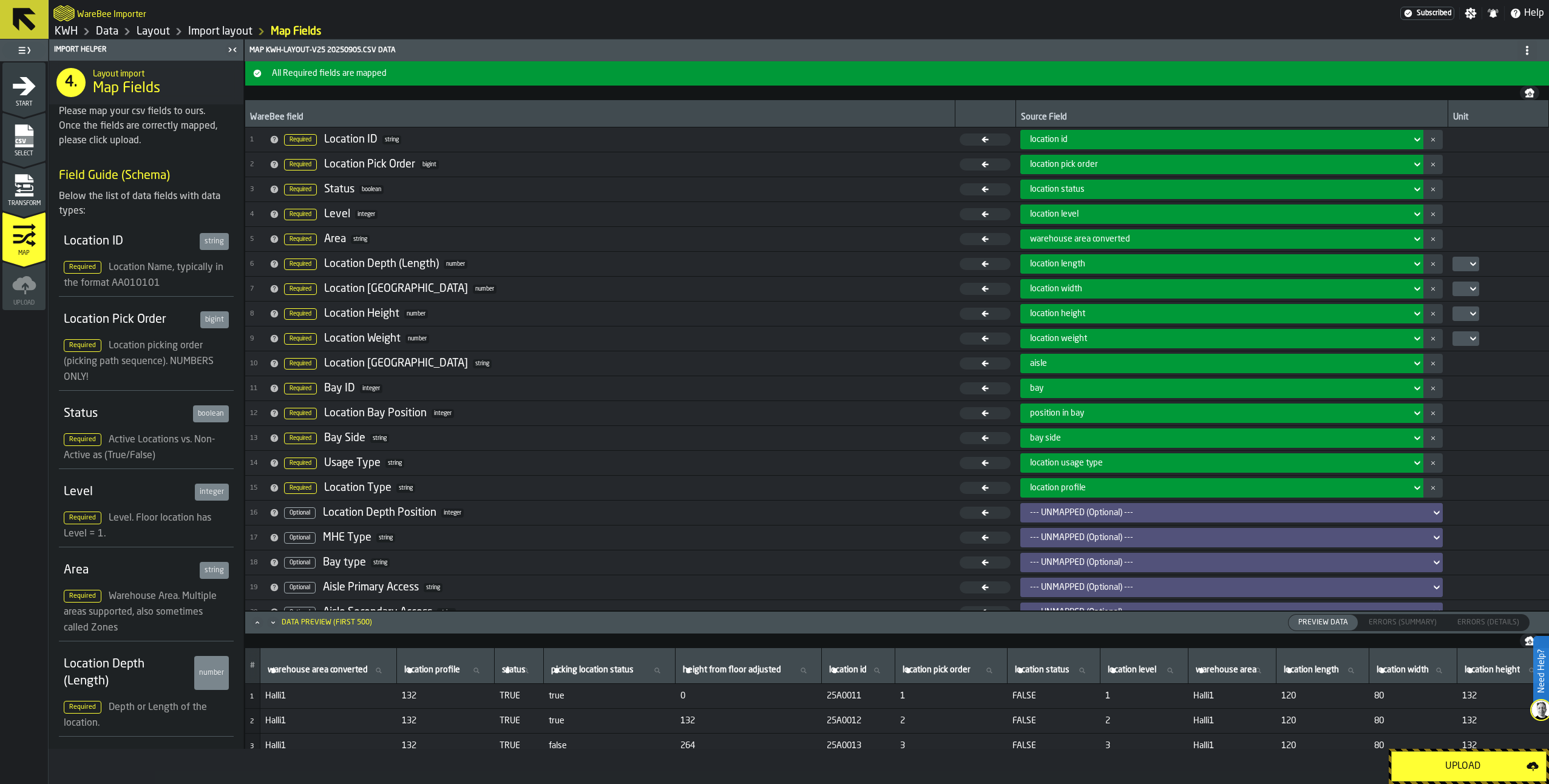
click at [1451, 763] on div "Upload" at bounding box center [1463, 766] width 128 height 15
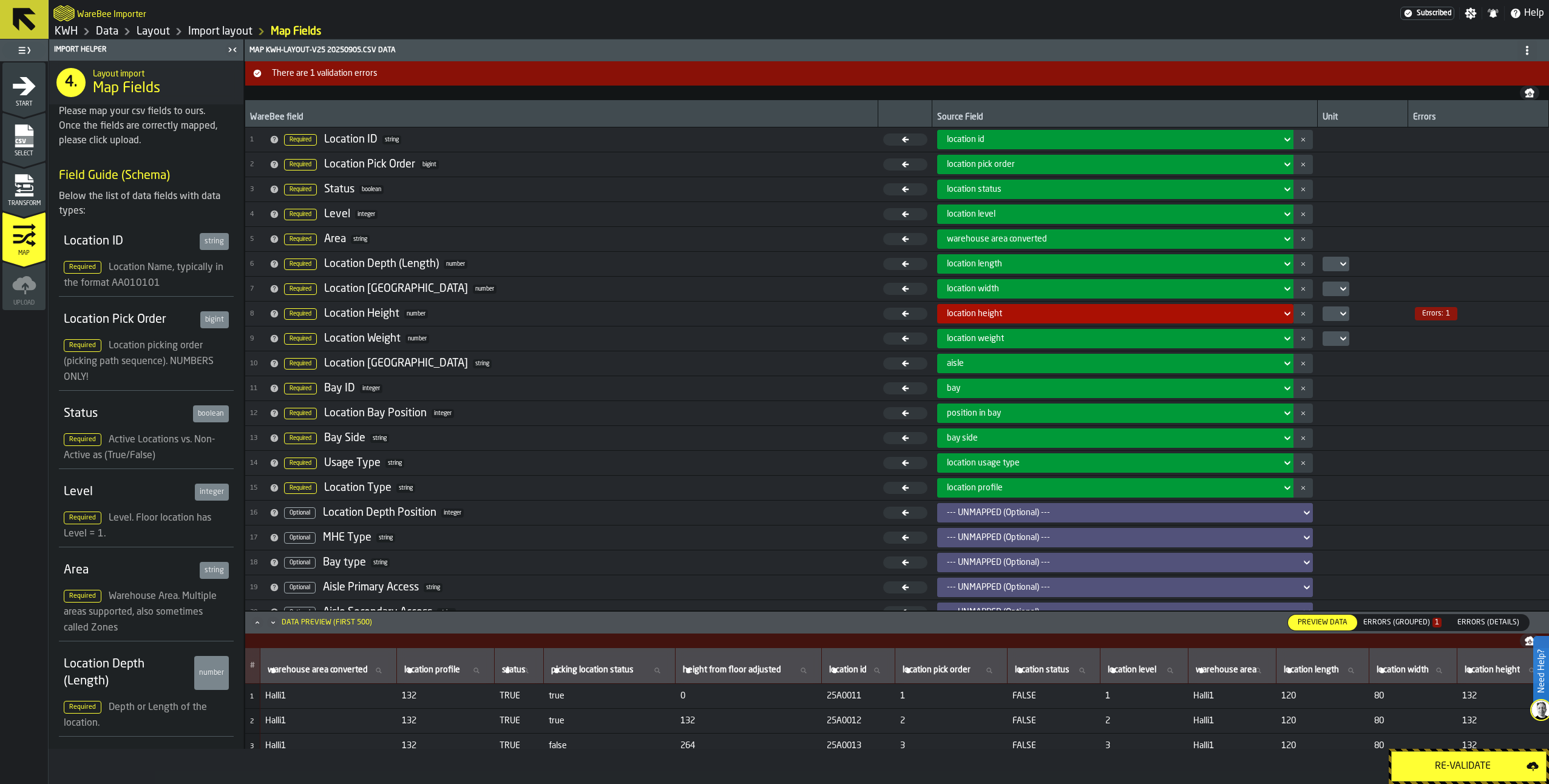
click at [1281, 310] on icon at bounding box center [1287, 314] width 12 height 15
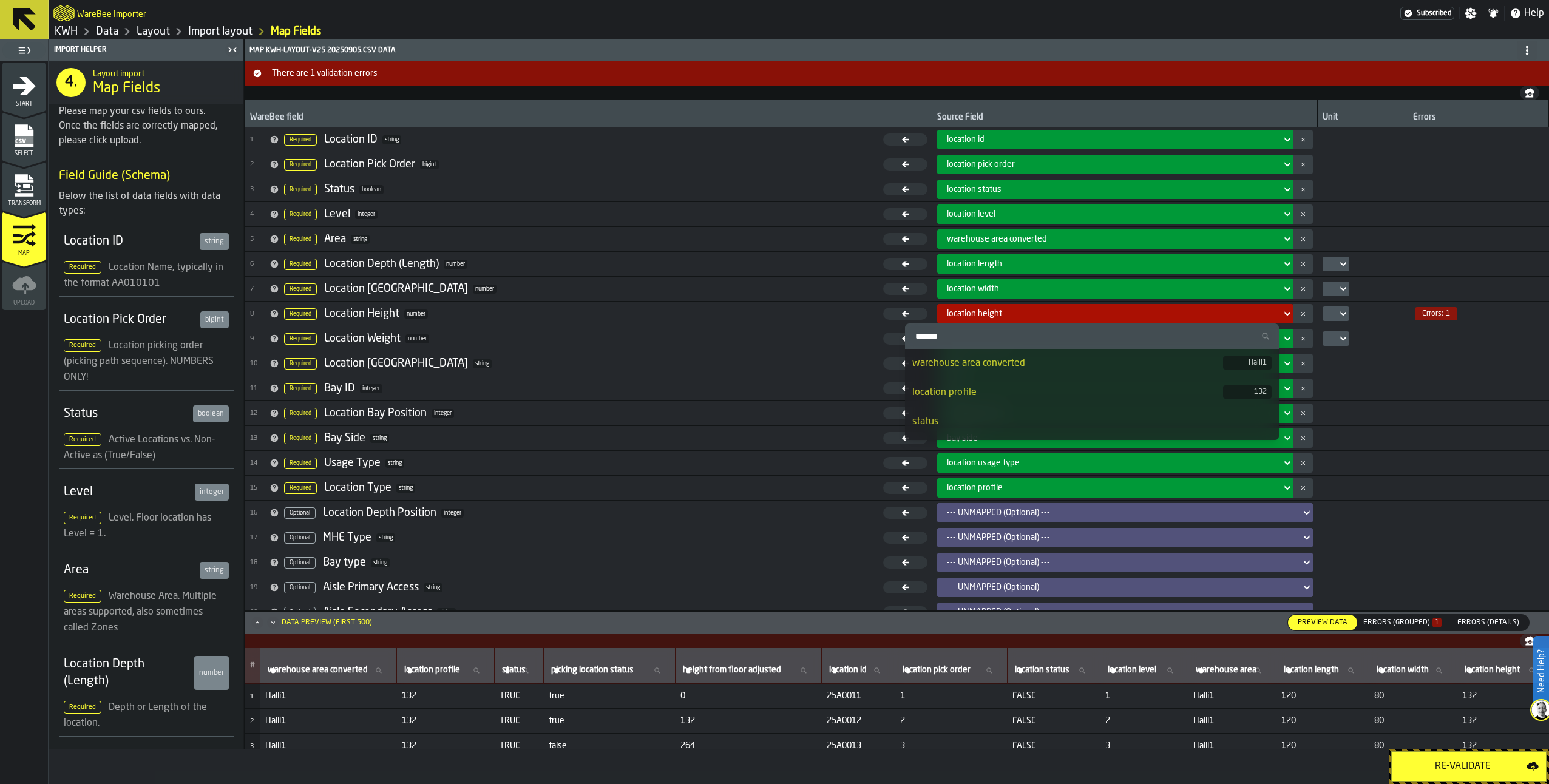
click at [1402, 619] on div "Errors (Grouped) 1" at bounding box center [1402, 622] width 78 height 9
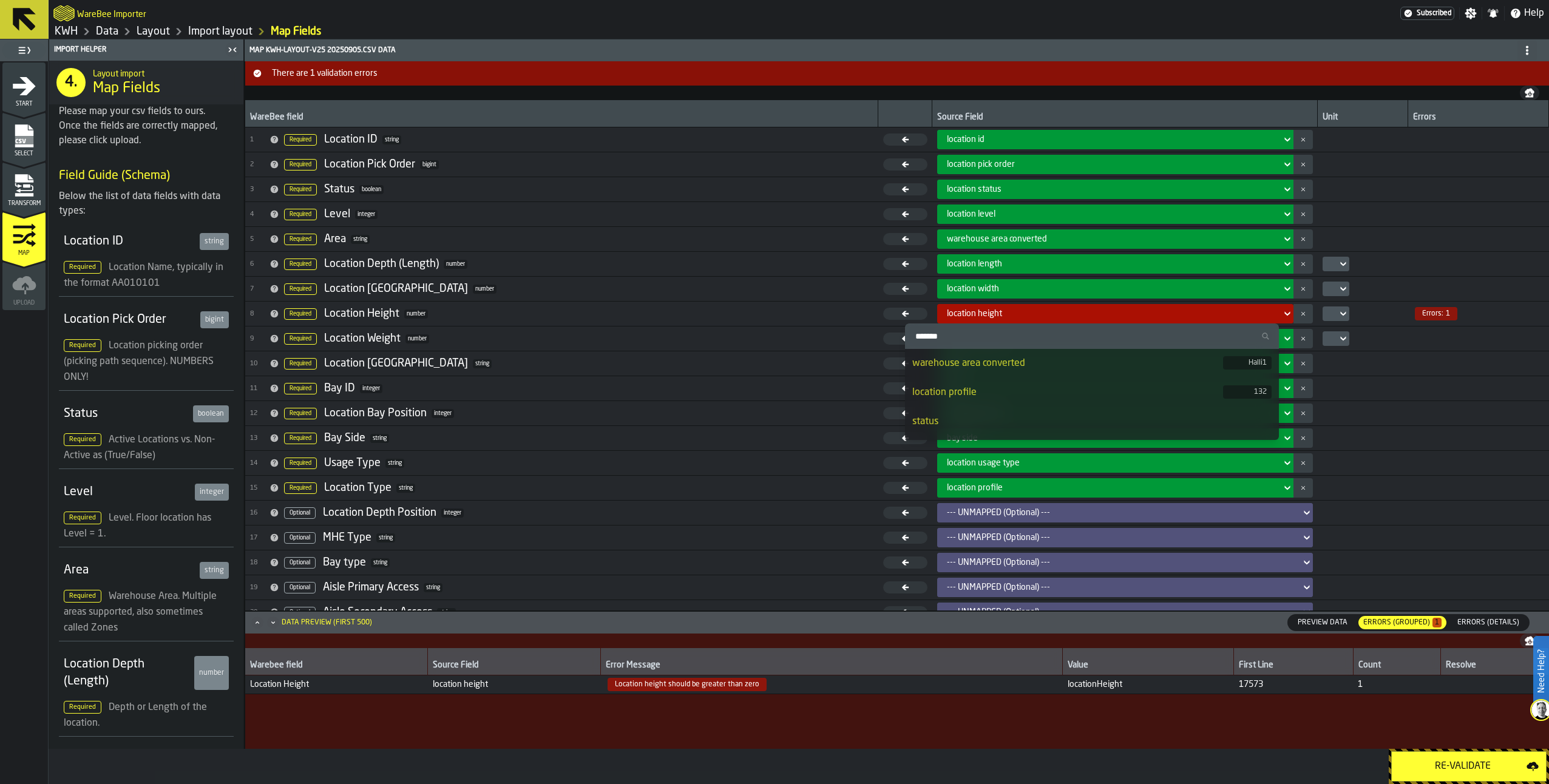
click at [20, 186] on icon "menu Transform" at bounding box center [18, 185] width 7 height 5
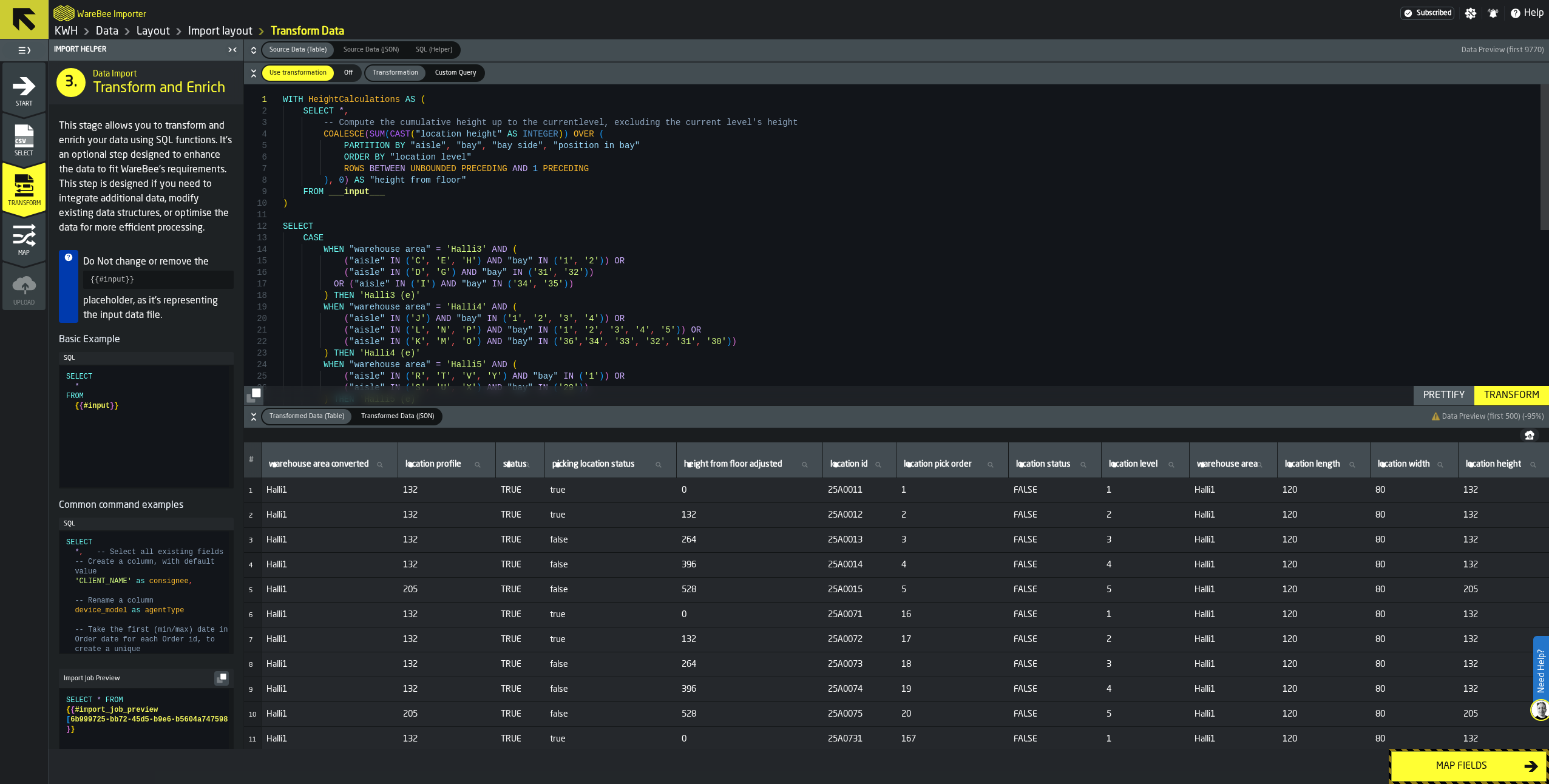
click at [26, 143] on rect "menu Select" at bounding box center [23, 140] width 19 height 9
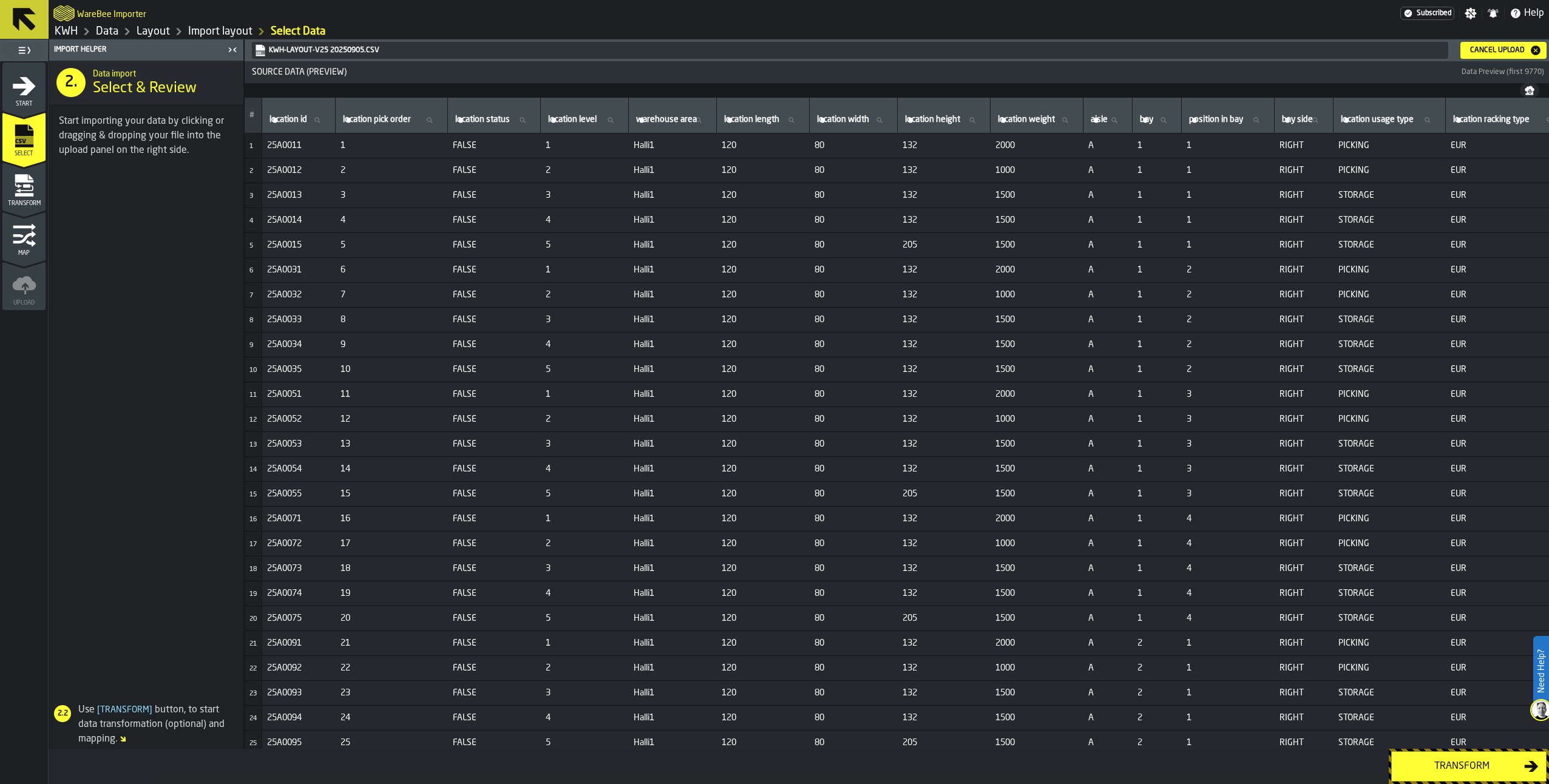
click at [1484, 55] on div "Cancel Upload" at bounding box center [1504, 50] width 77 height 12
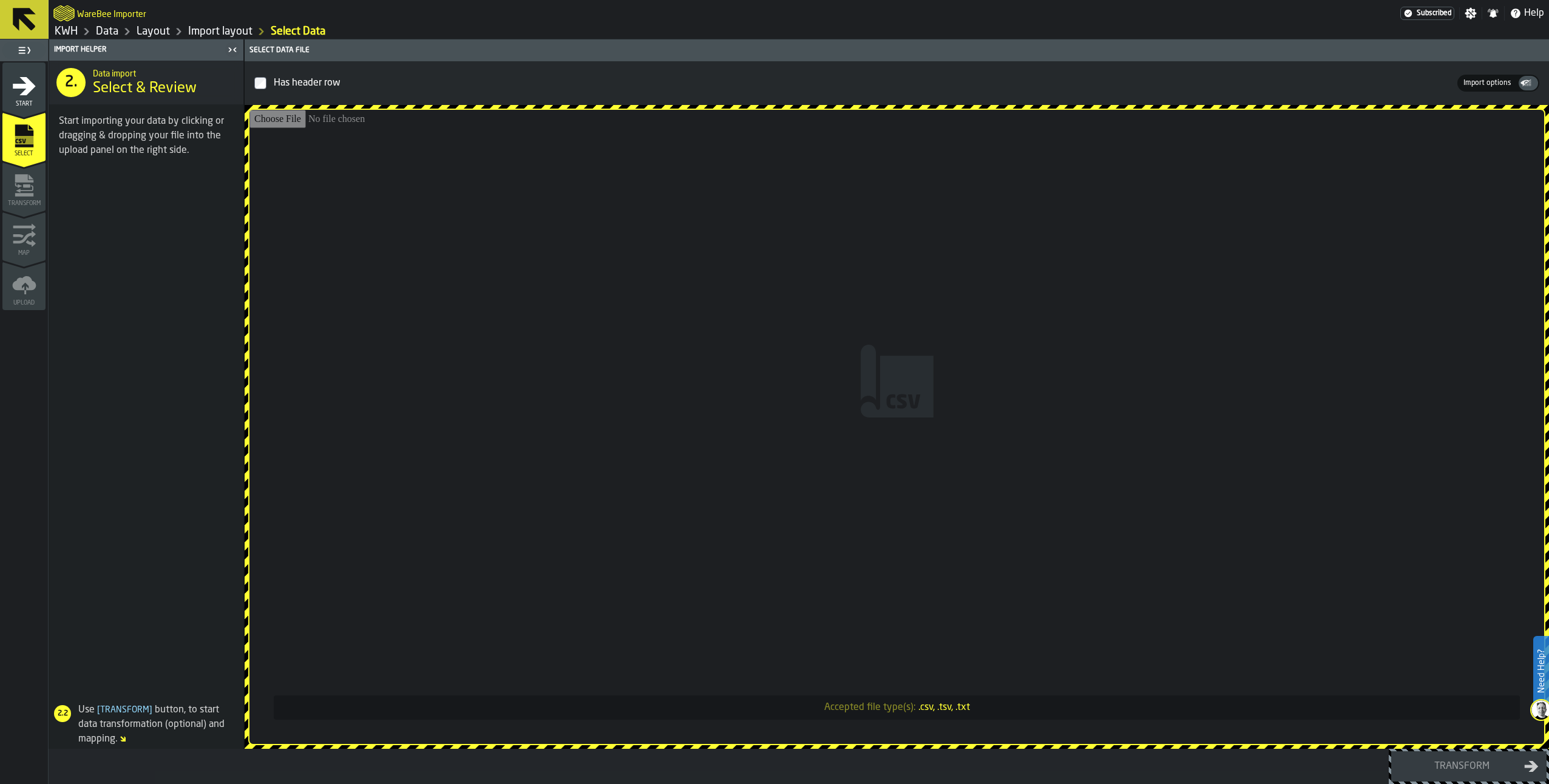
type input "**********"
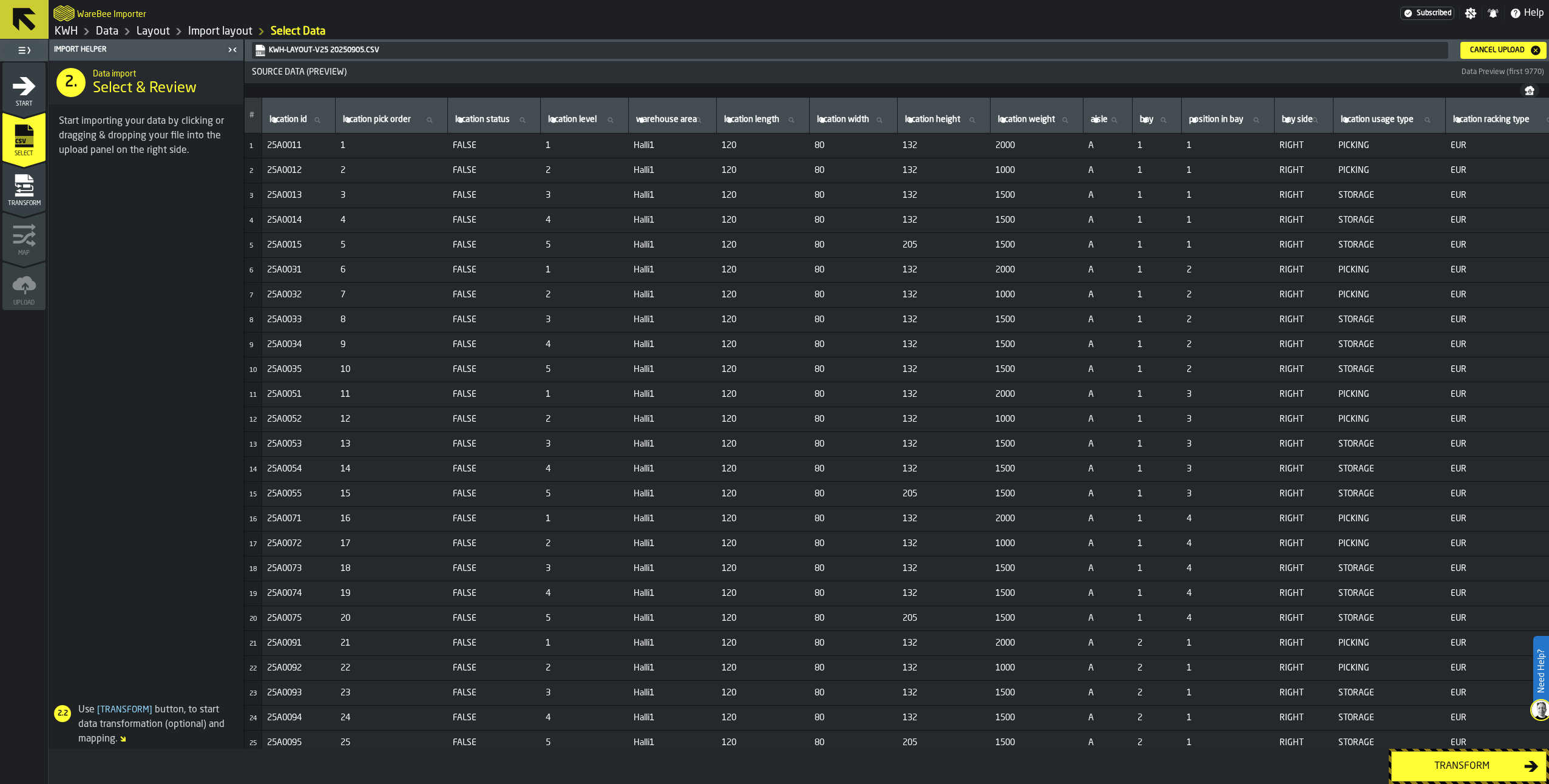
click at [1451, 767] on div "Transform" at bounding box center [1462, 766] width 125 height 15
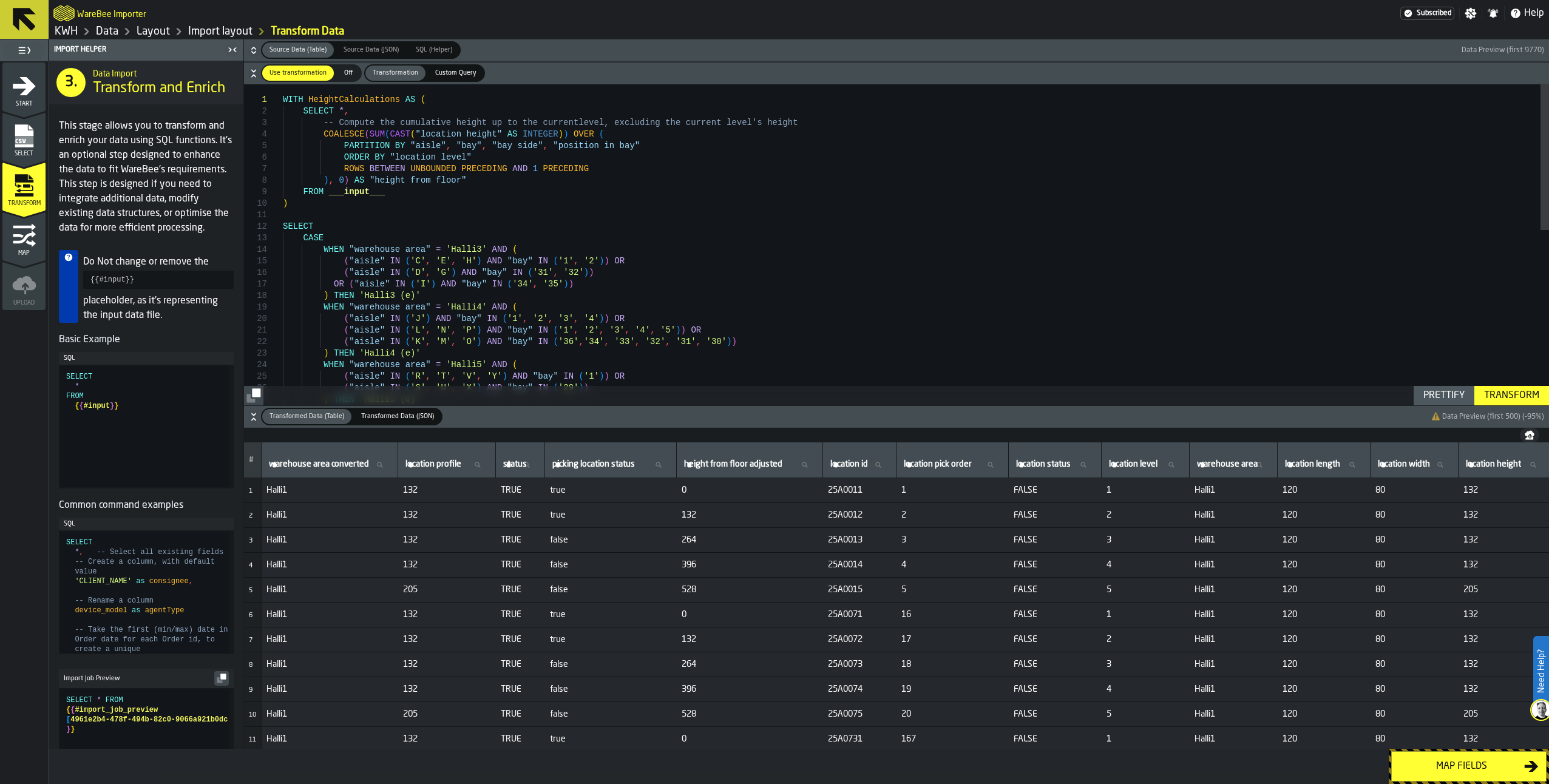
click at [1451, 767] on div "Map fields" at bounding box center [1462, 766] width 125 height 15
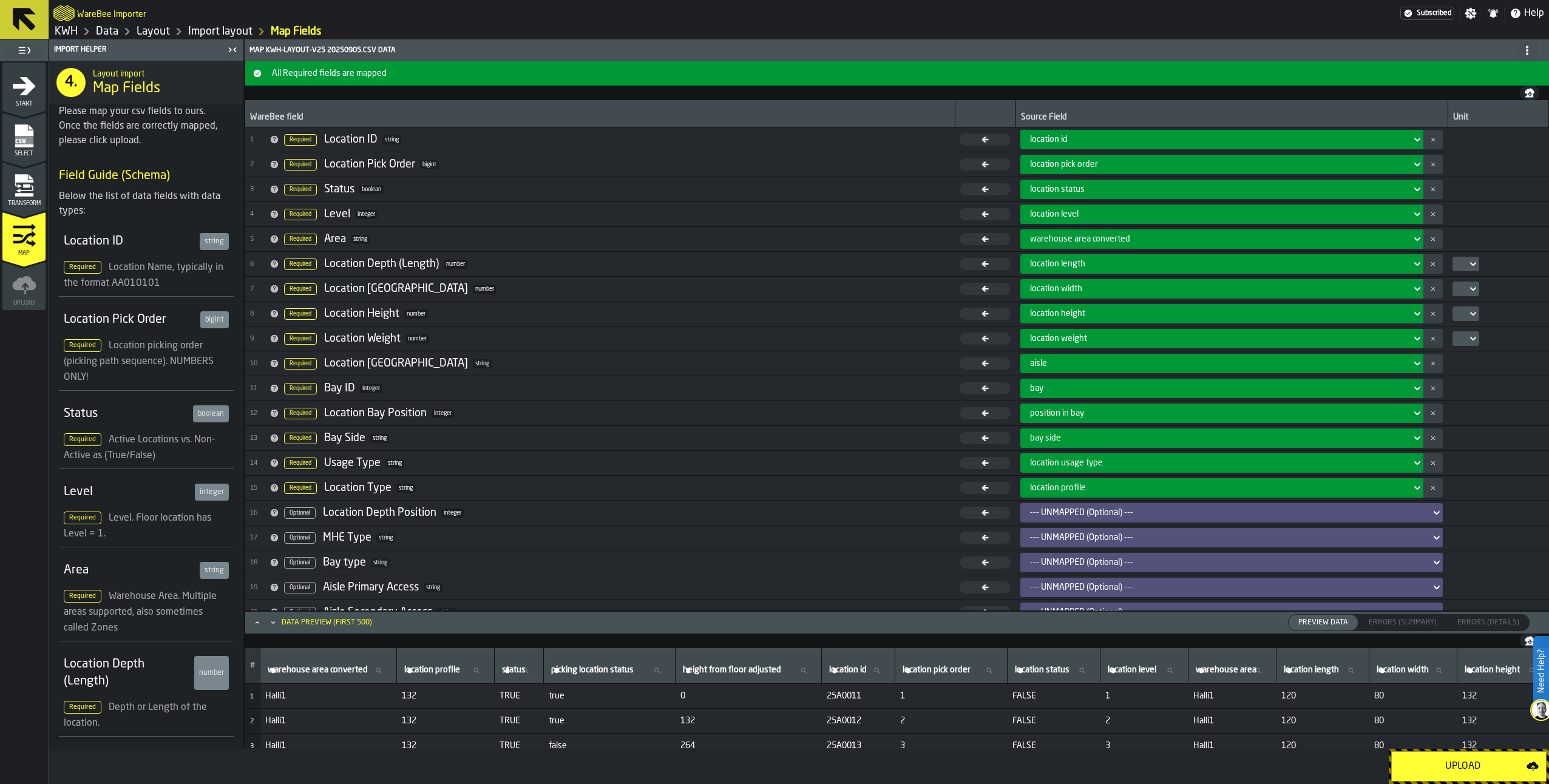
click at [1451, 767] on div "Upload" at bounding box center [1463, 766] width 128 height 15
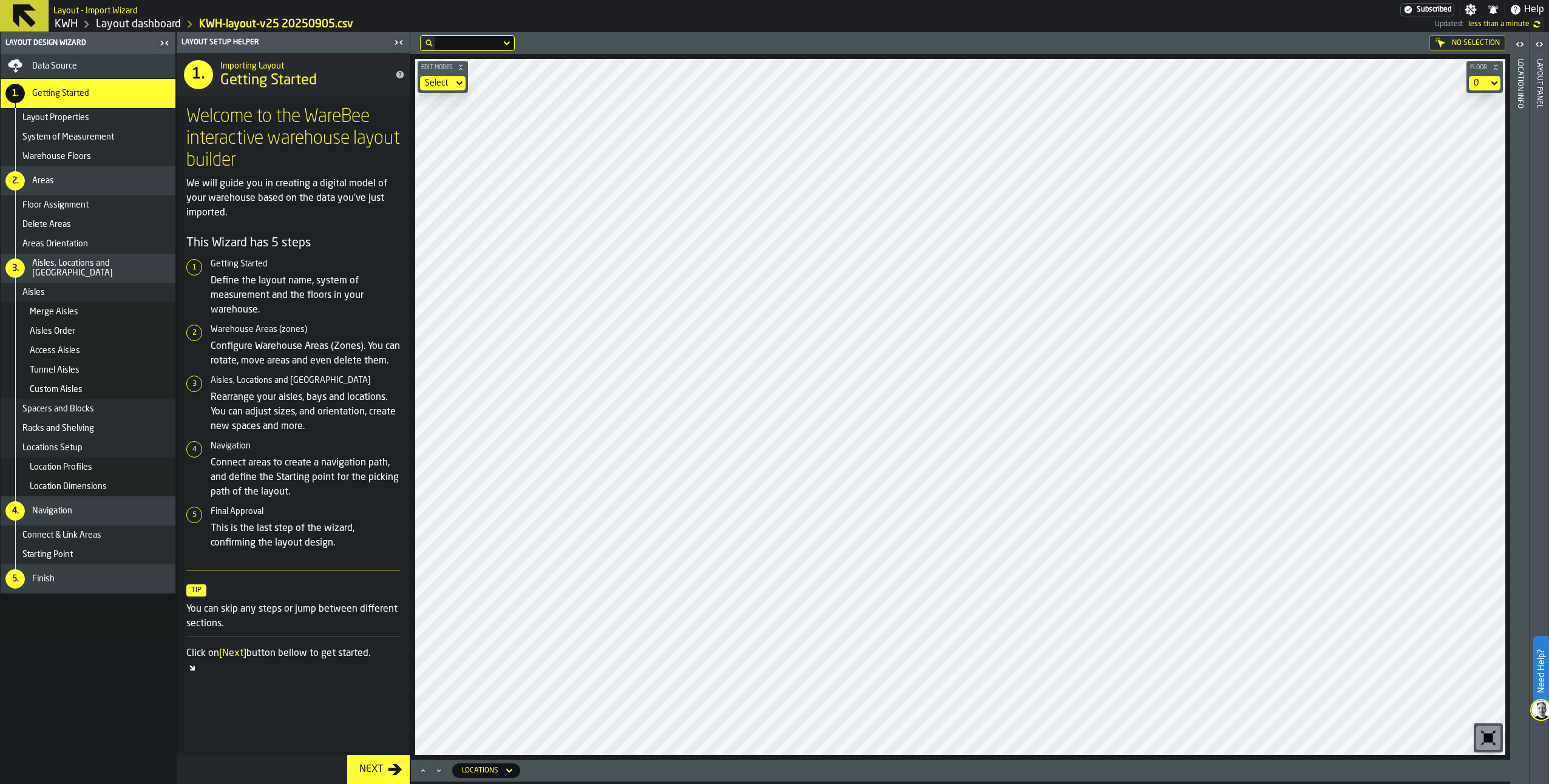
click at [156, 21] on link "Layout dashboard" at bounding box center [138, 24] width 85 height 14
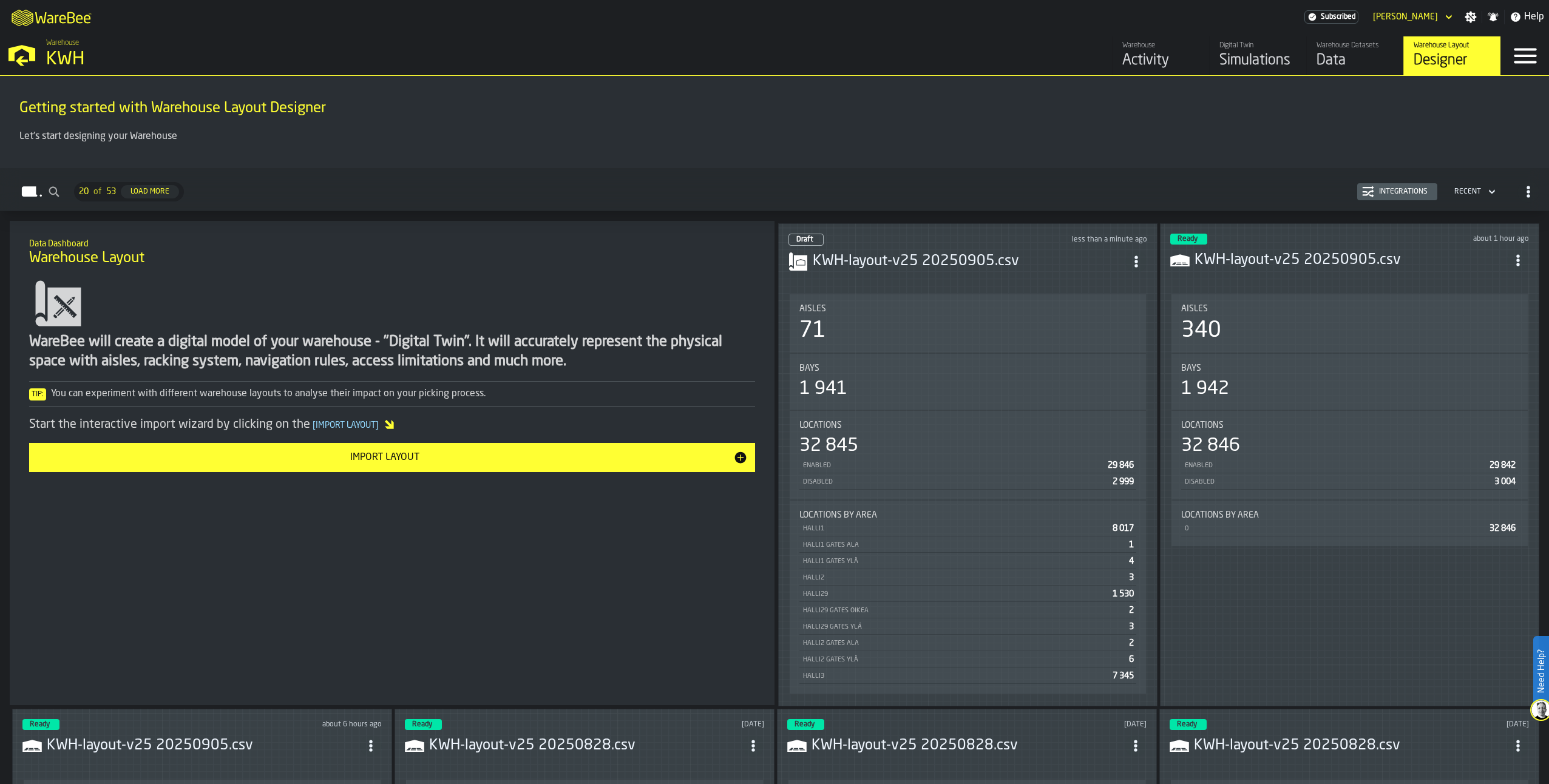
click at [1437, 57] on div "Designer" at bounding box center [1452, 61] width 77 height 19
click at [906, 259] on h3 "KWH-layout-v25 20250905.csv" at bounding box center [969, 262] width 313 height 19
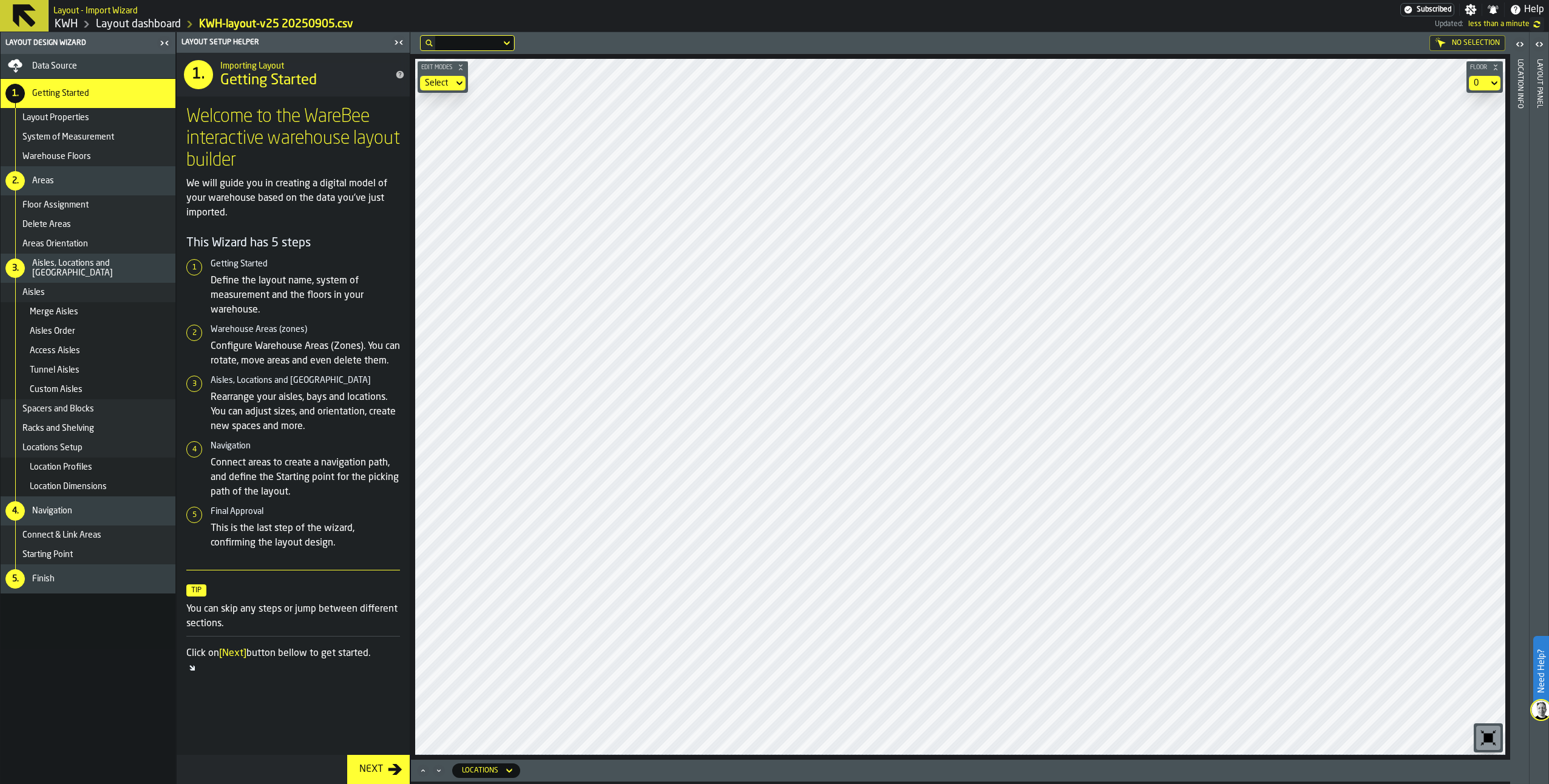
click at [65, 580] on div "Finish" at bounding box center [101, 579] width 138 height 10
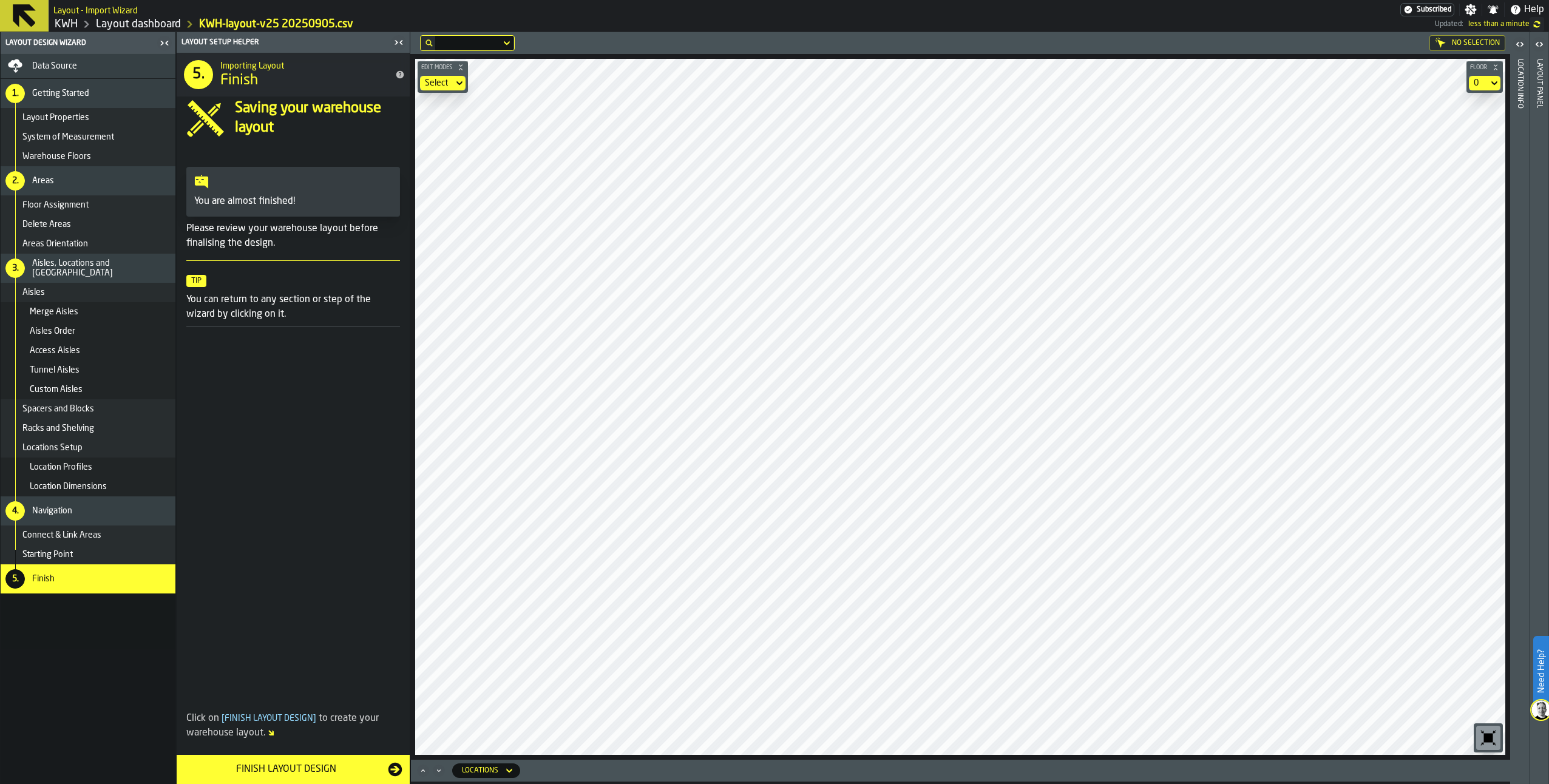
click at [301, 765] on div "Finish Layout Design" at bounding box center [286, 769] width 204 height 15
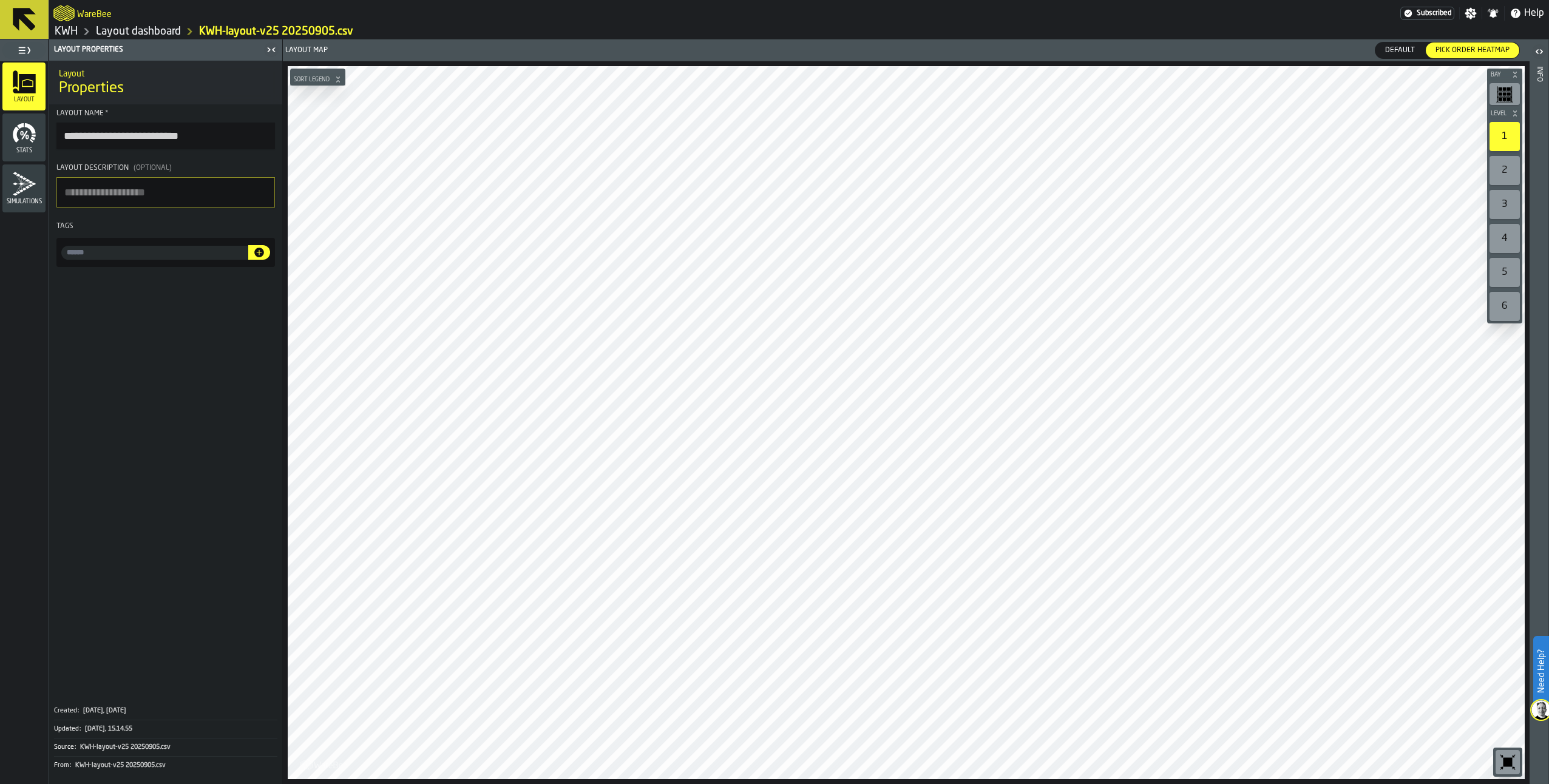
click at [26, 136] on icon "menu Stats" at bounding box center [27, 137] width 3 height 5
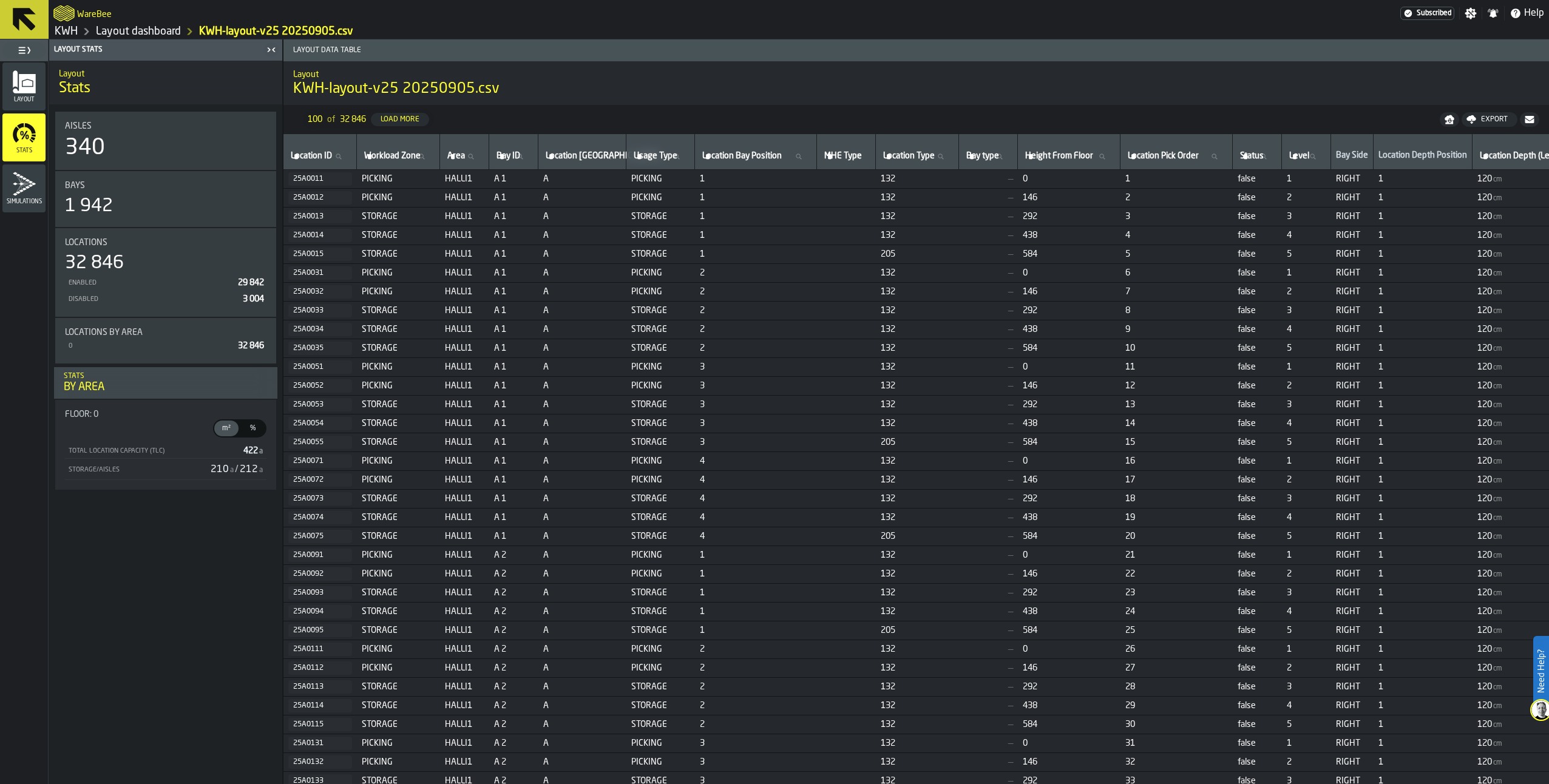
click at [18, 179] on icon "menu Simulations" at bounding box center [24, 183] width 24 height 24
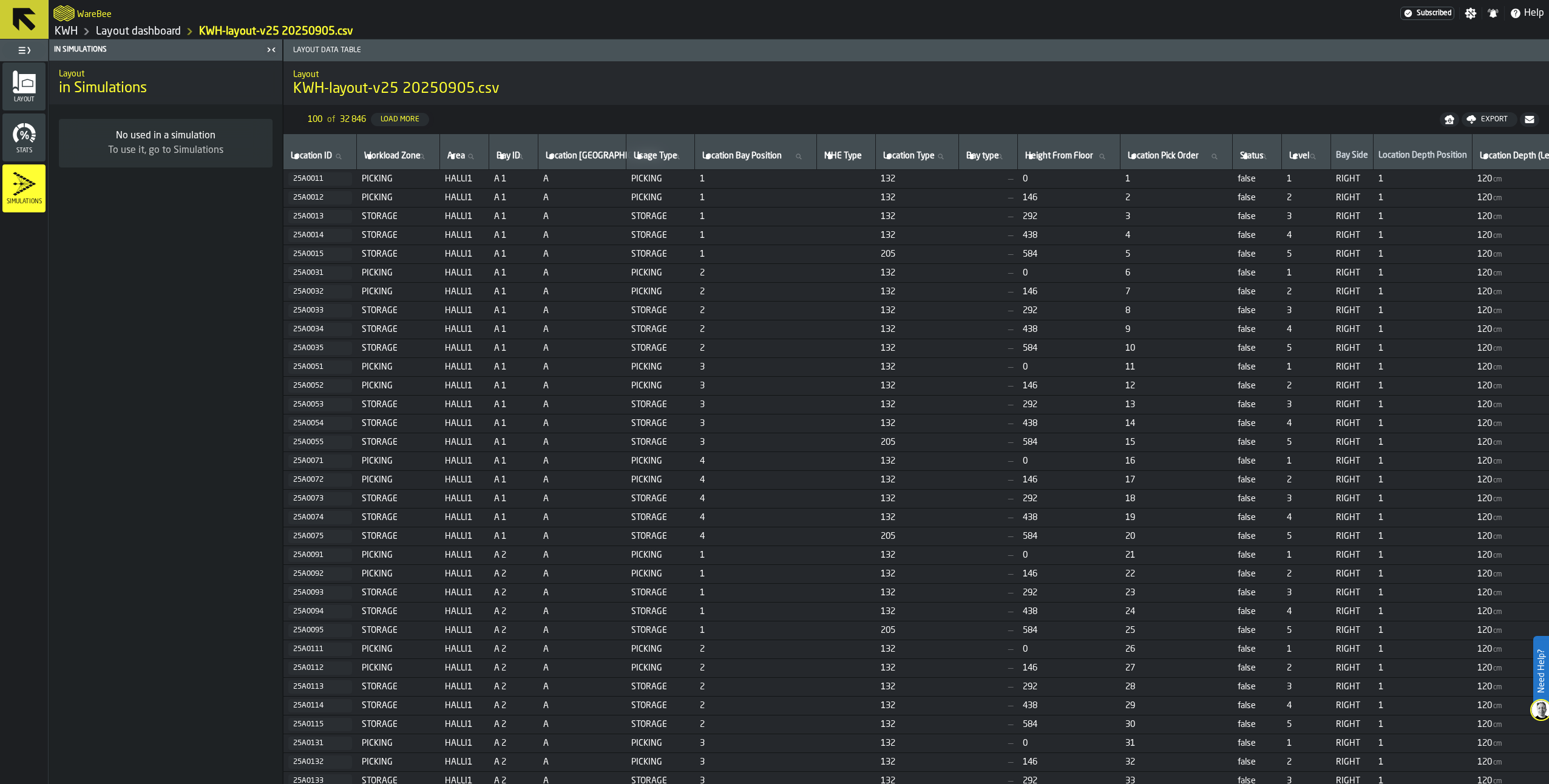
click at [78, 31] on div "Layout dashboard" at bounding box center [129, 32] width 103 height 15
click at [64, 32] on link "KWH" at bounding box center [66, 32] width 23 height 14
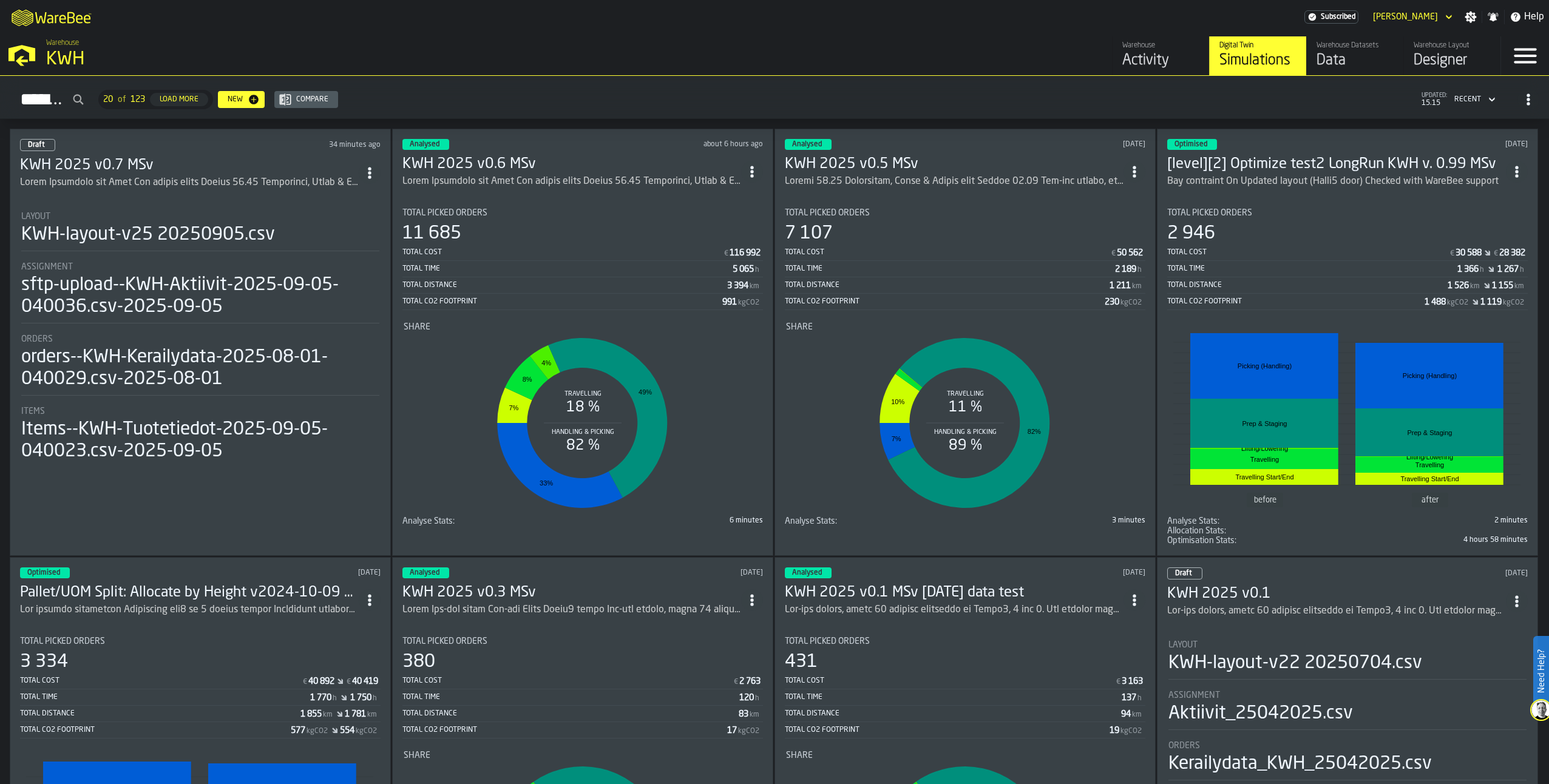
click at [211, 170] on h3 "KWH 2025 v0.7 MSv" at bounding box center [189, 166] width 339 height 19
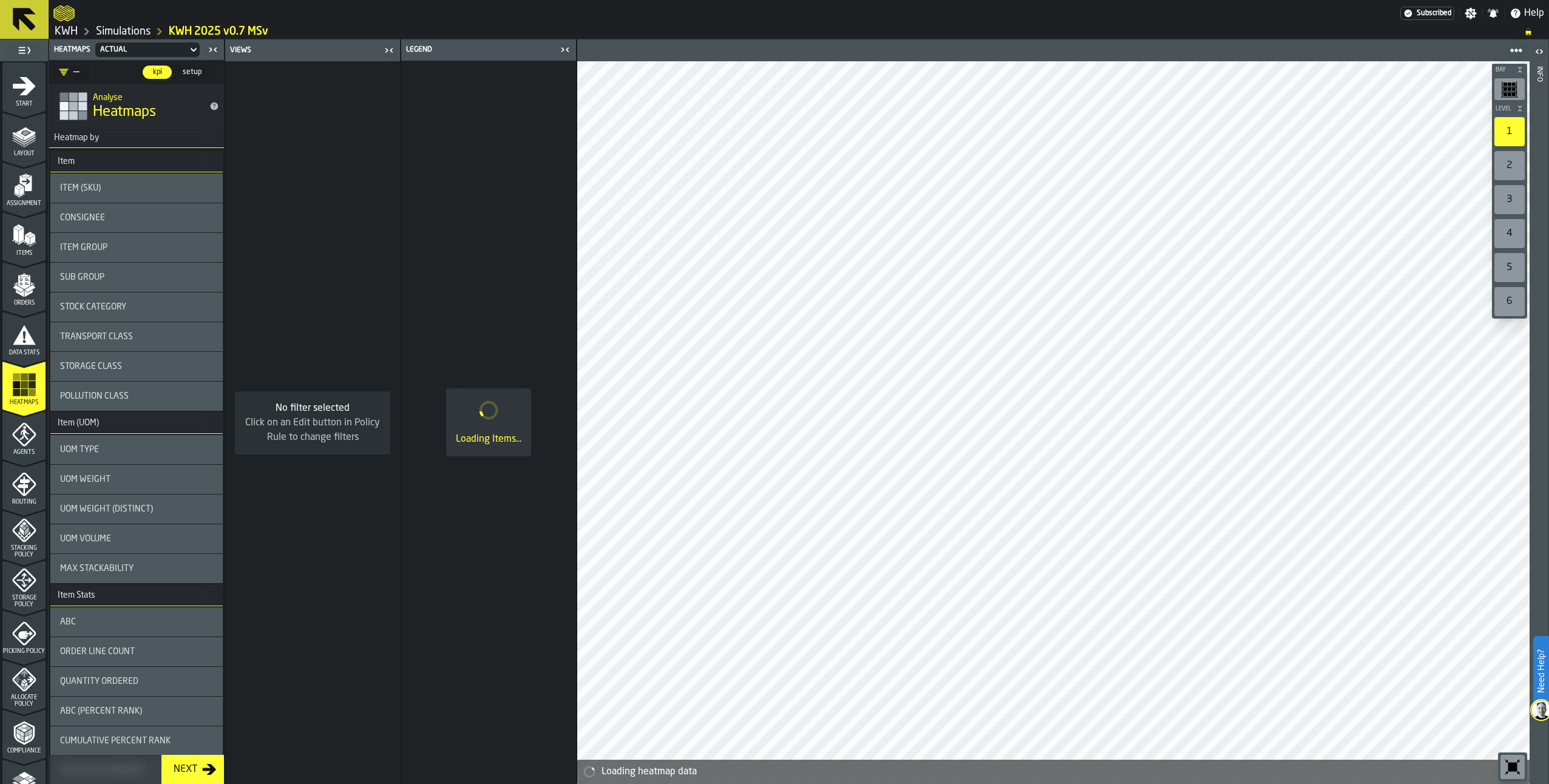
click at [27, 130] on icon "menu Layout" at bounding box center [25, 133] width 19 height 14
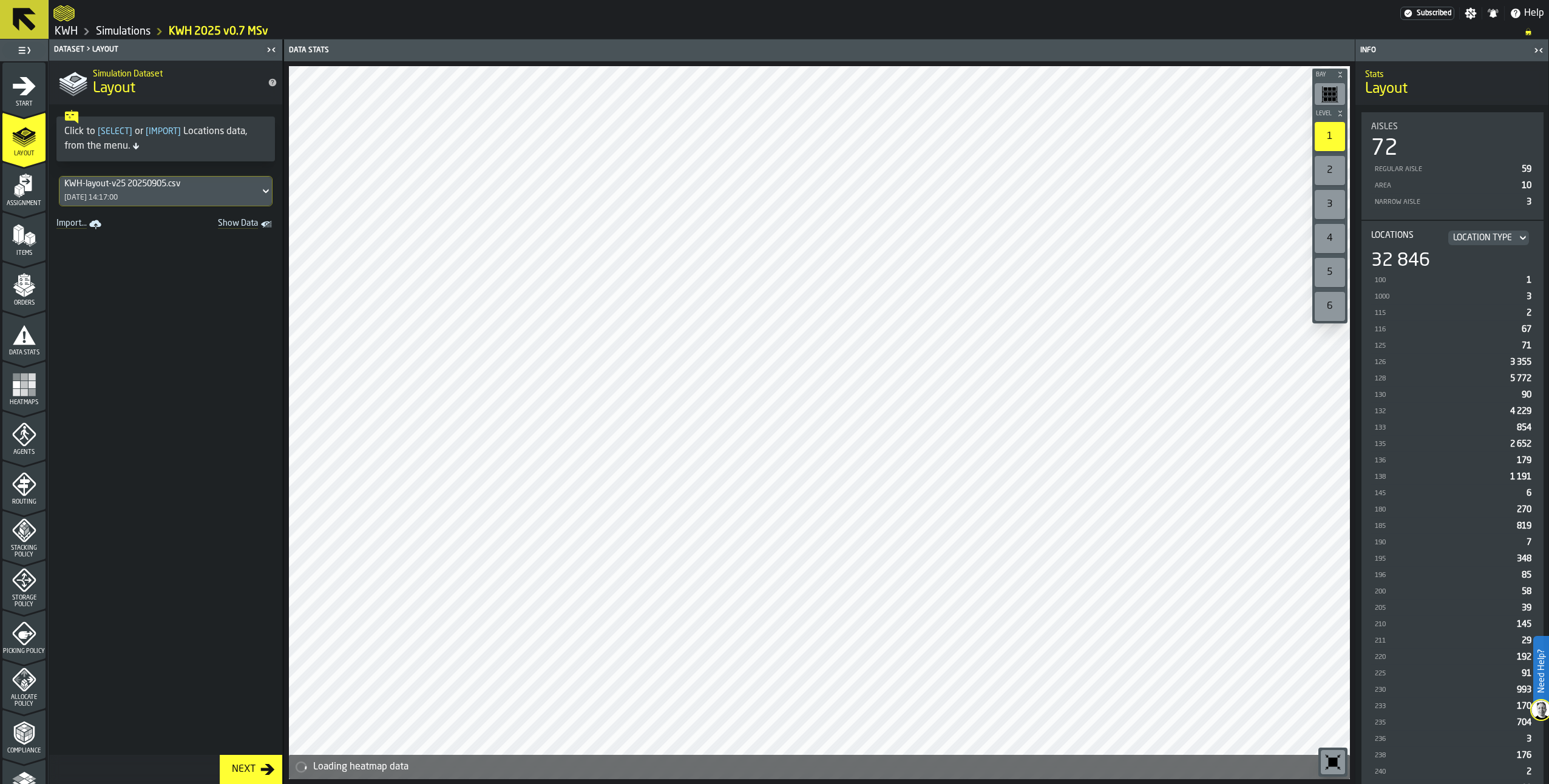
click at [104, 188] on div "KWH-layout-v25 20250905.csv" at bounding box center [160, 183] width 191 height 10
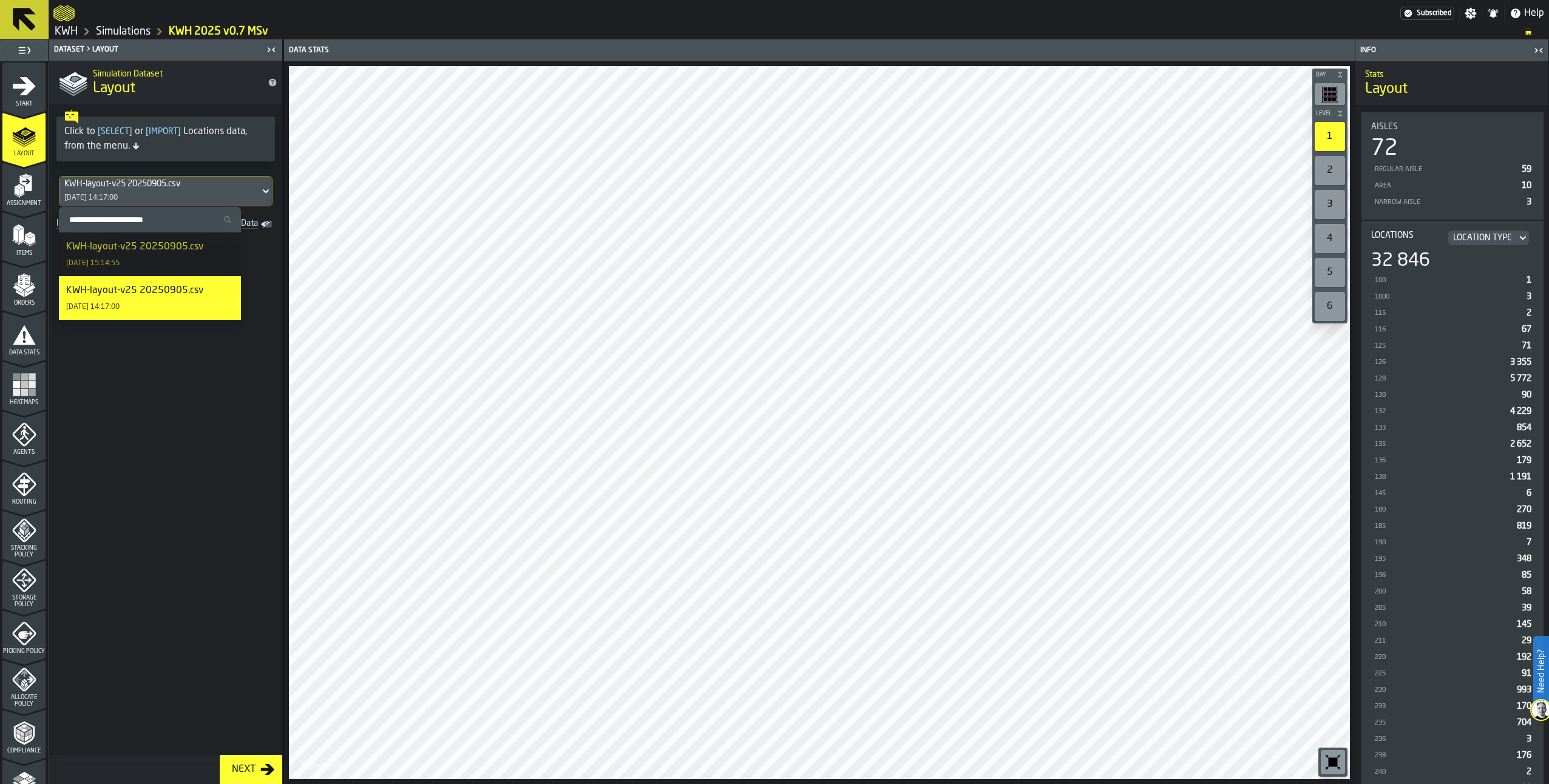
click at [119, 252] on div "KWH-layout-v25 20250905.csv" at bounding box center [135, 247] width 137 height 15
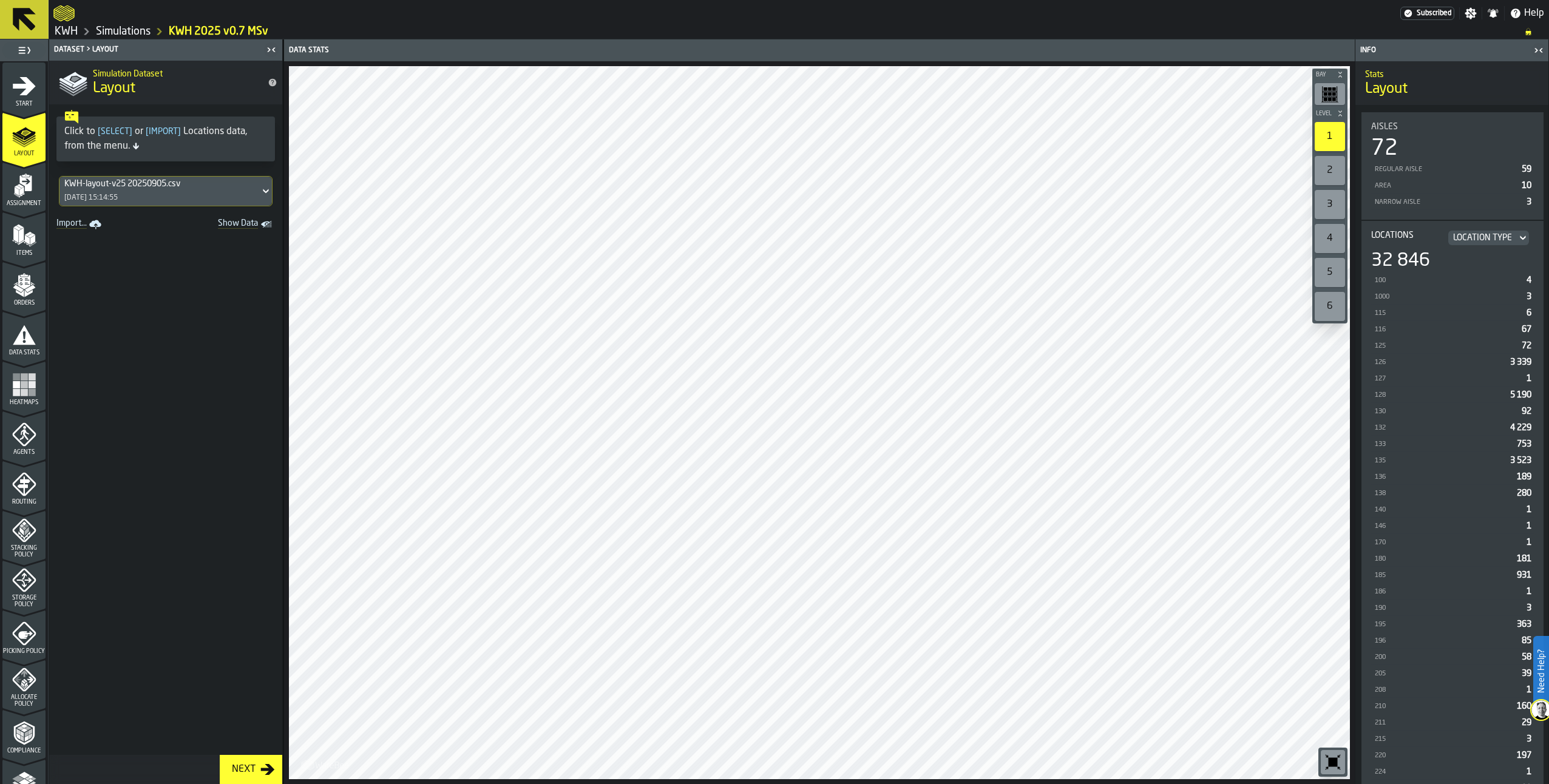
click at [240, 763] on div "Next" at bounding box center [243, 769] width 33 height 15
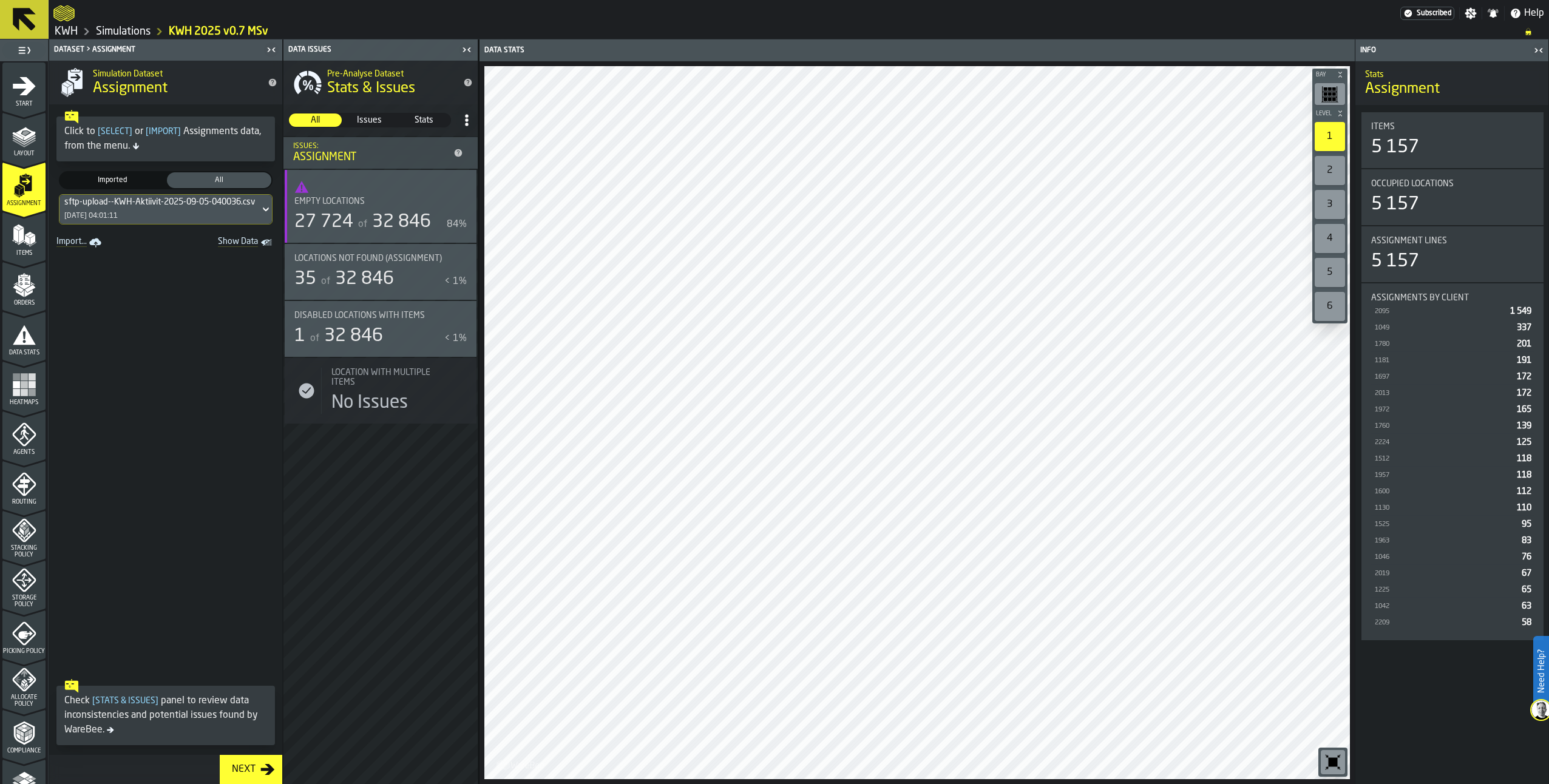
click at [253, 766] on div "Next" at bounding box center [243, 769] width 33 height 15
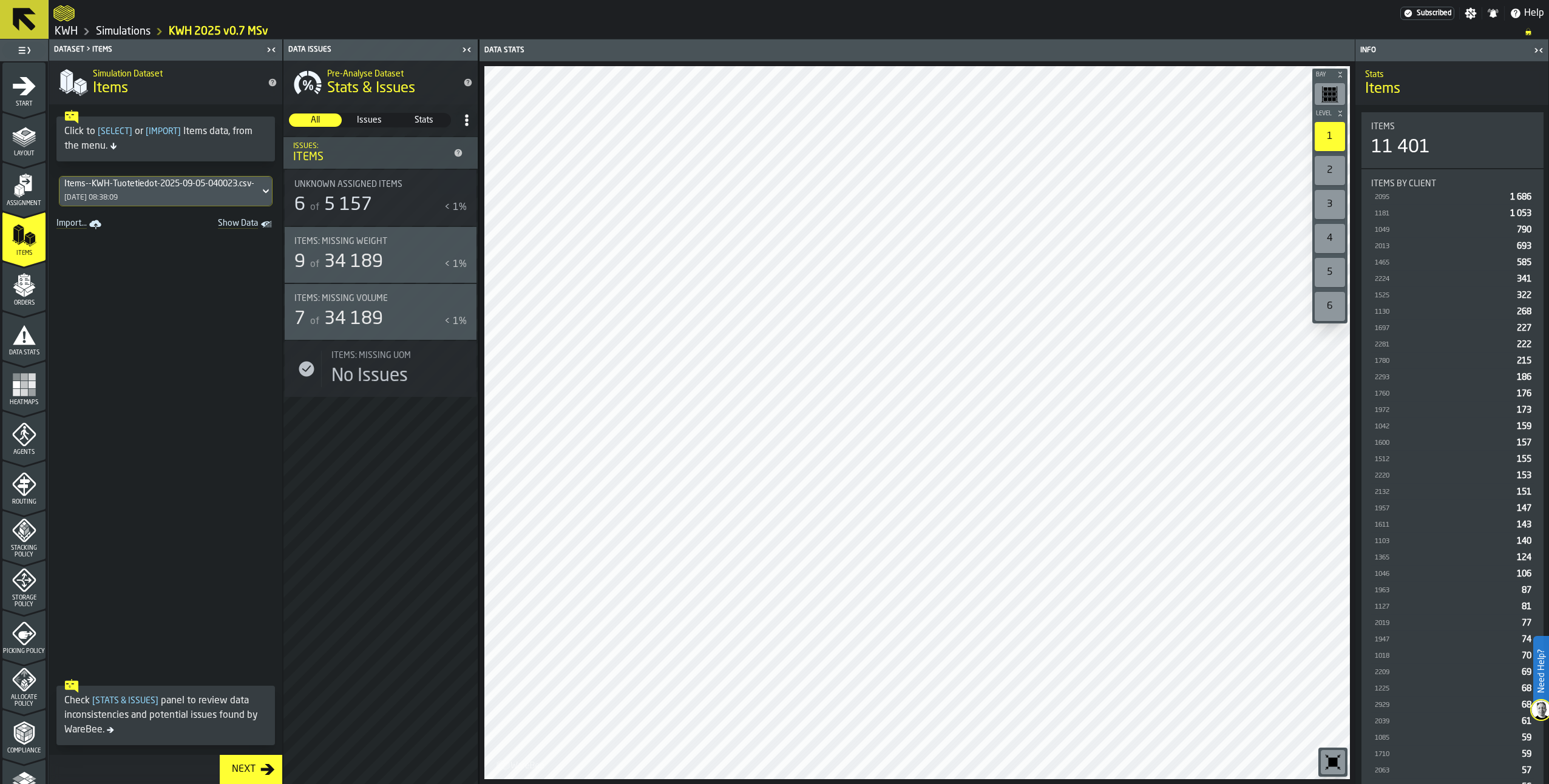
click at [254, 762] on div "Next" at bounding box center [243, 769] width 33 height 15
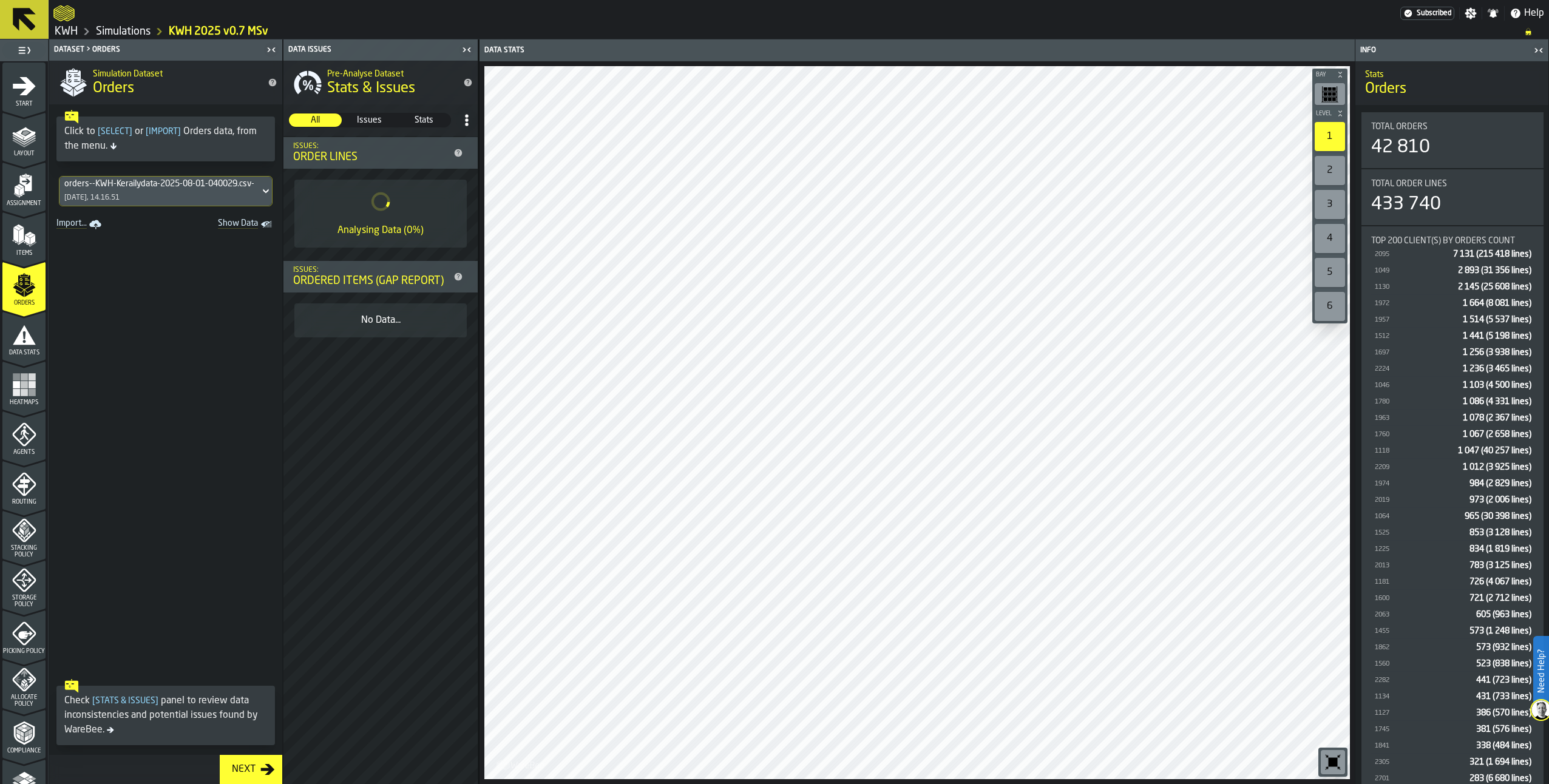
click at [23, 337] on icon "menu Data Stats" at bounding box center [24, 335] width 24 height 24
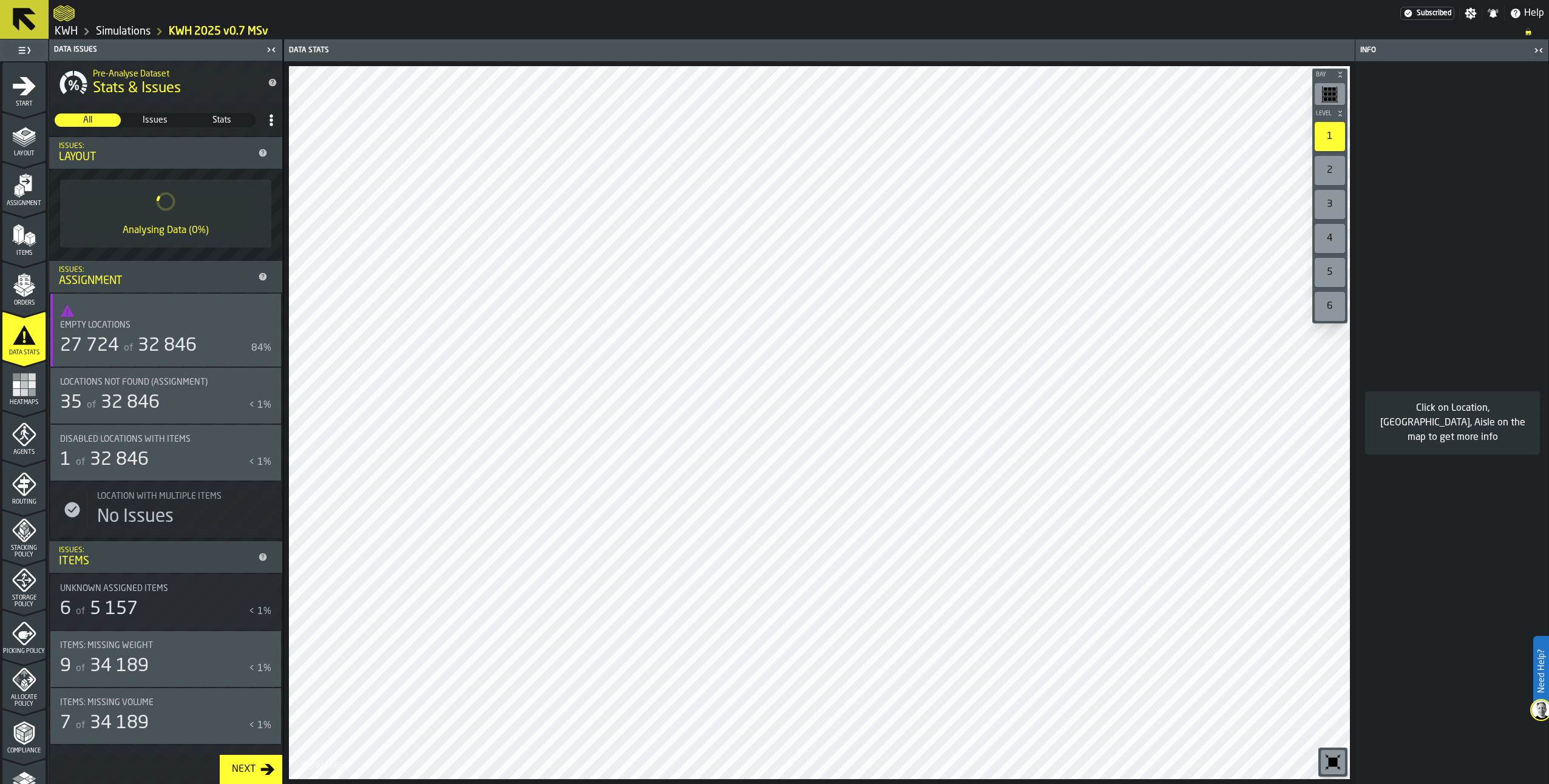
click at [21, 394] on rect "menu Heatmaps" at bounding box center [24, 392] width 7 height 7
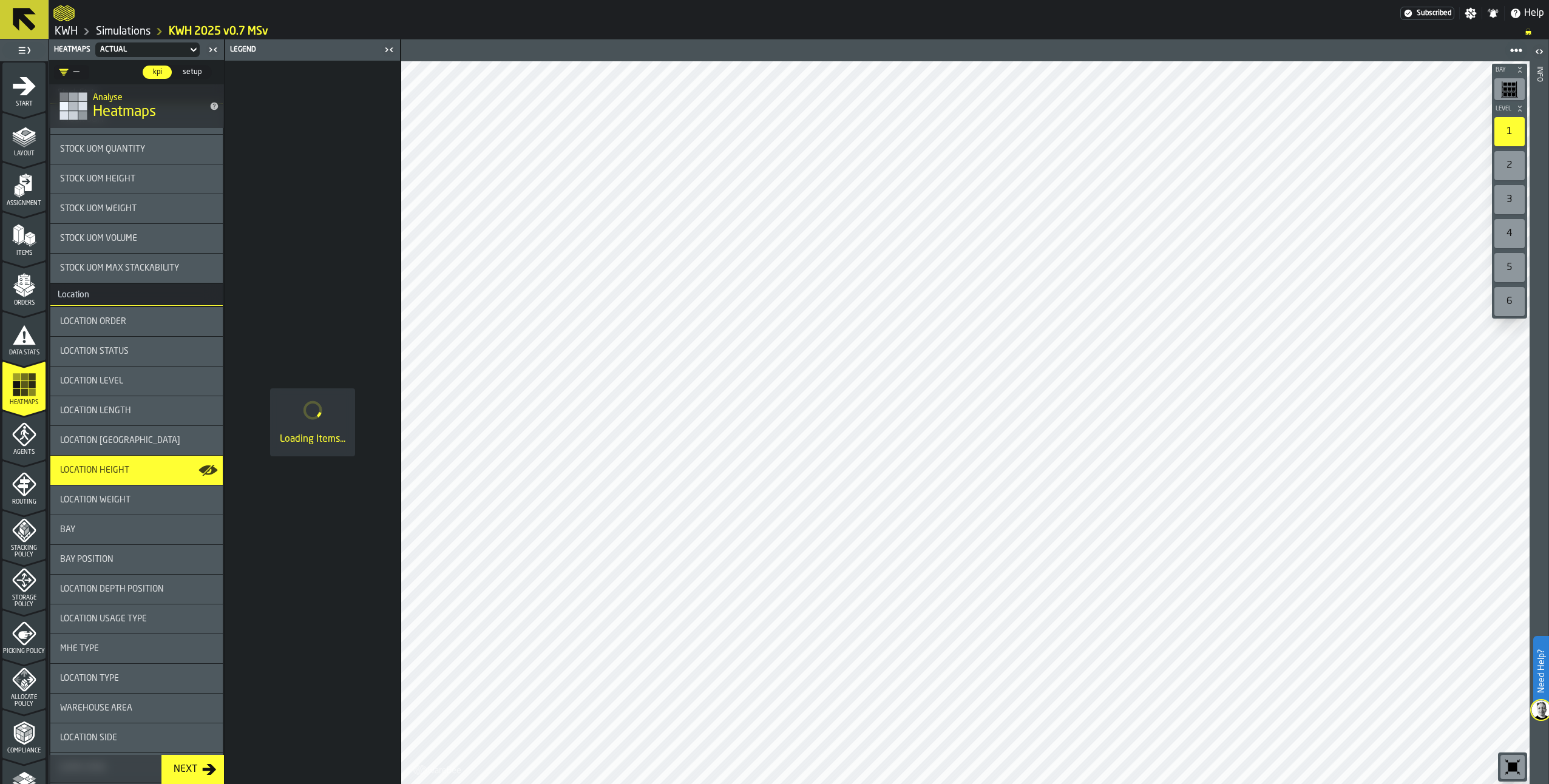
scroll to position [954, 0]
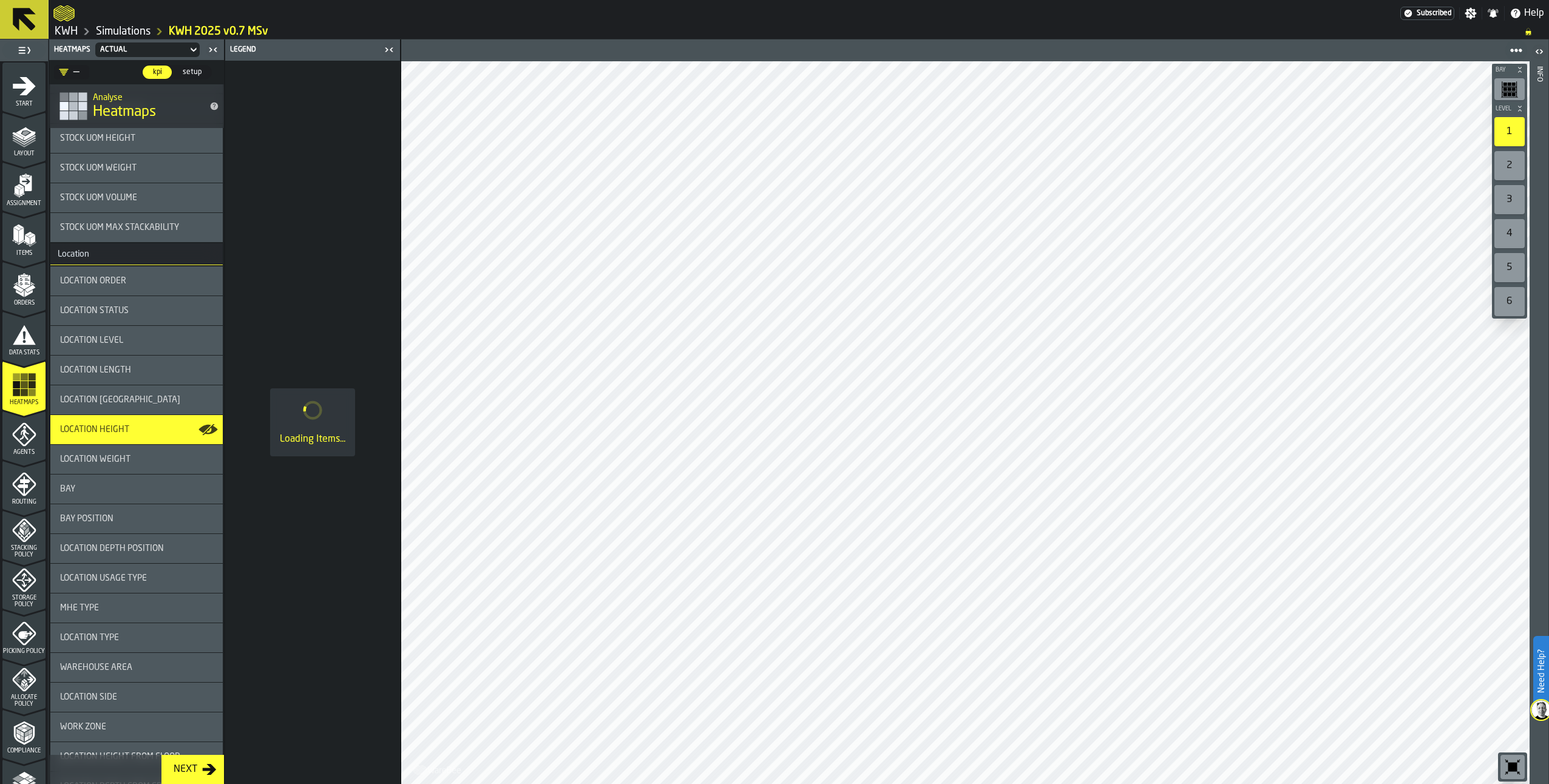
click at [94, 462] on span "Location Weight" at bounding box center [95, 459] width 70 height 10
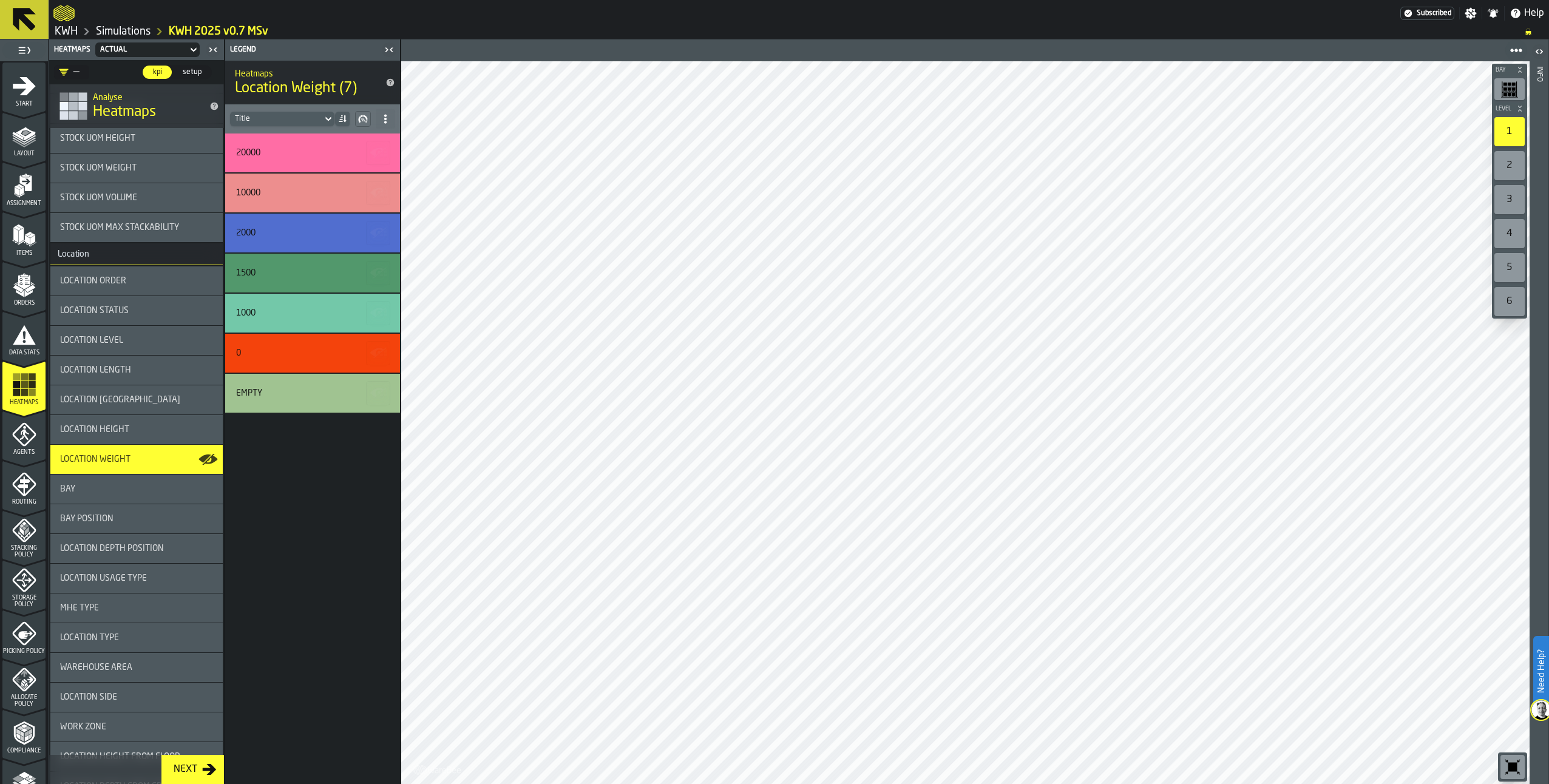
click at [111, 428] on span "Location Height" at bounding box center [95, 430] width 70 height 10
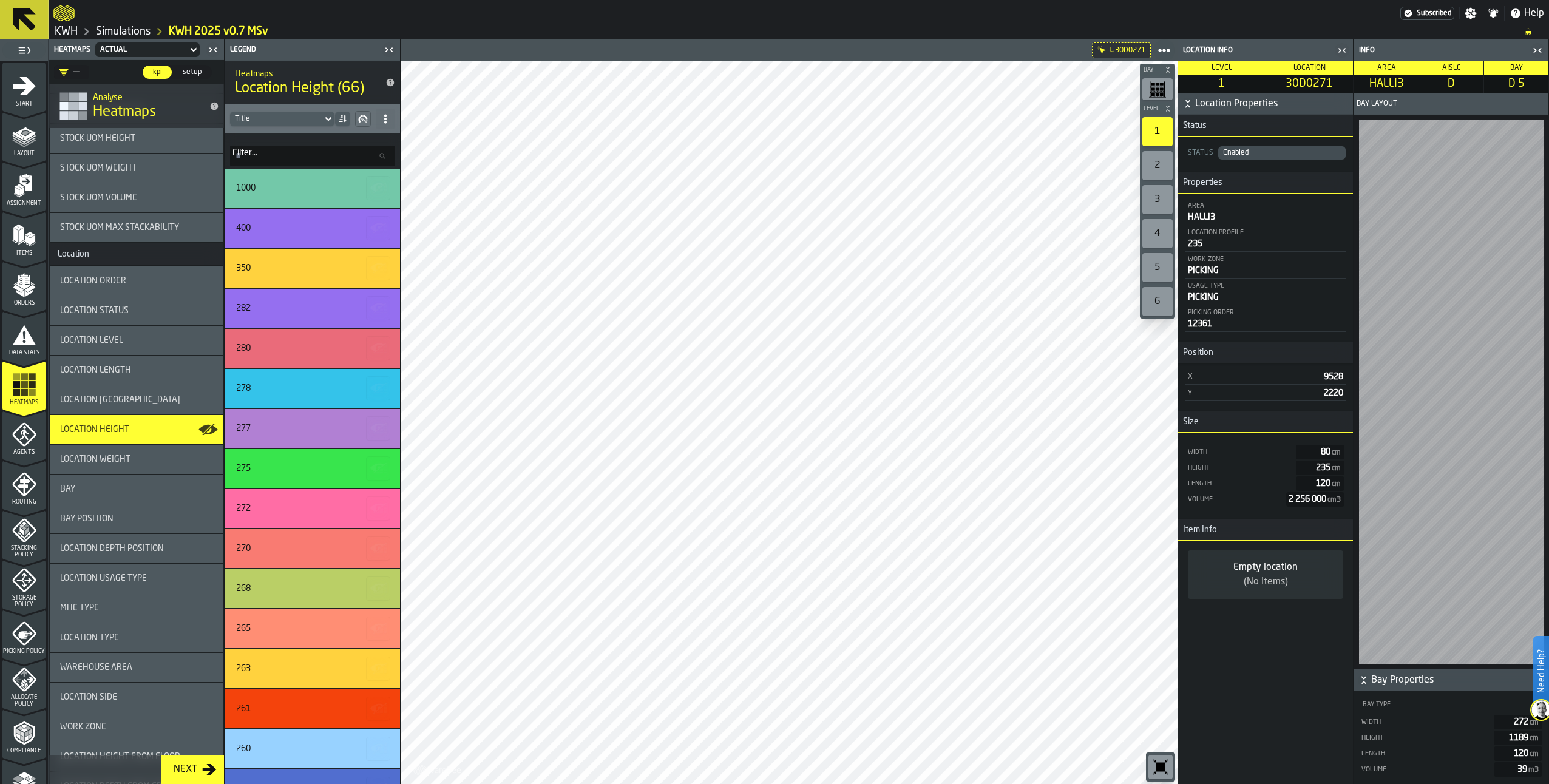
click at [975, 337] on div at bounding box center [789, 423] width 776 height 723
click at [324, 263] on div "350" at bounding box center [310, 268] width 150 height 10
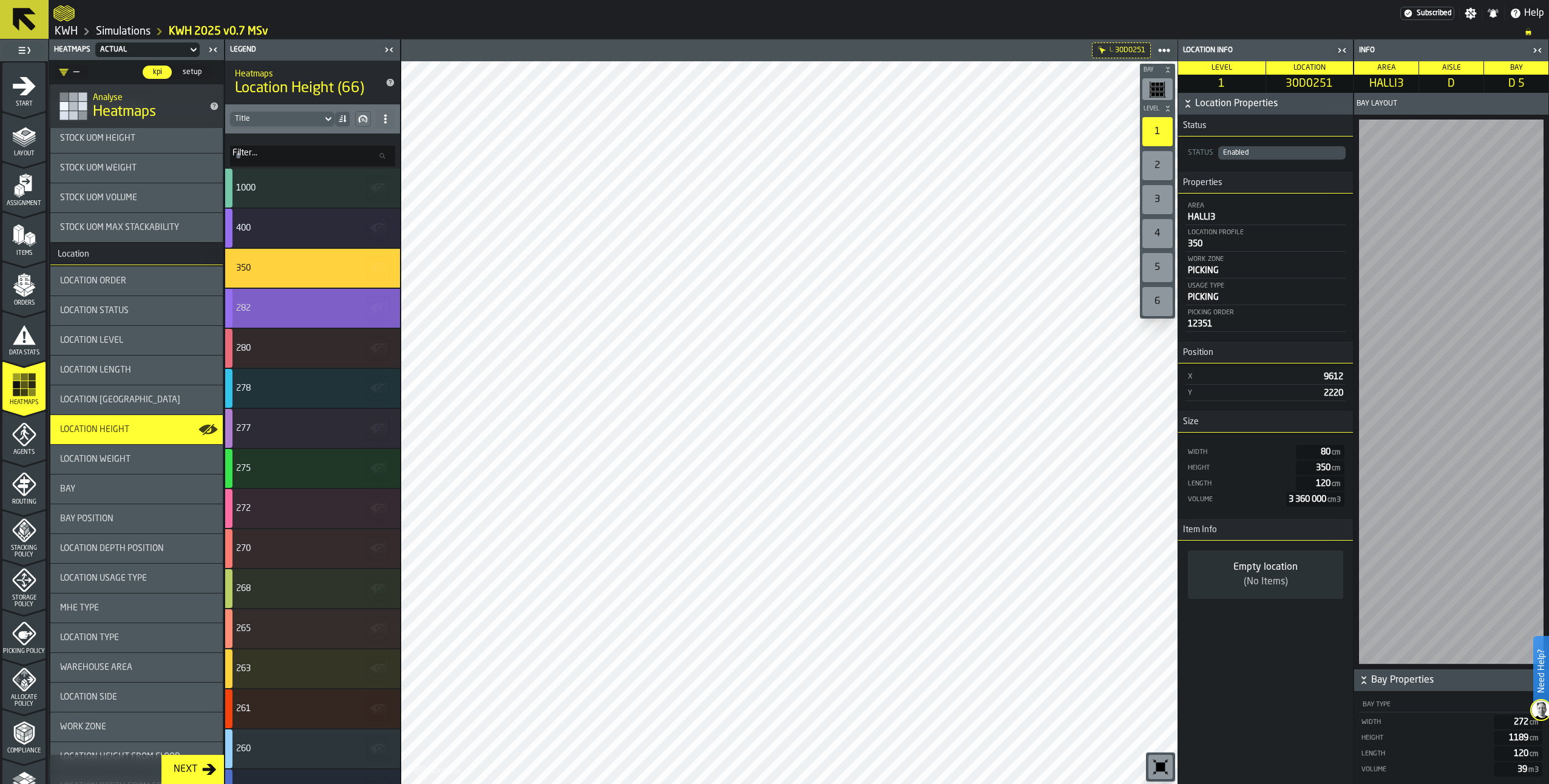
click at [359, 304] on div "282" at bounding box center [310, 308] width 150 height 10
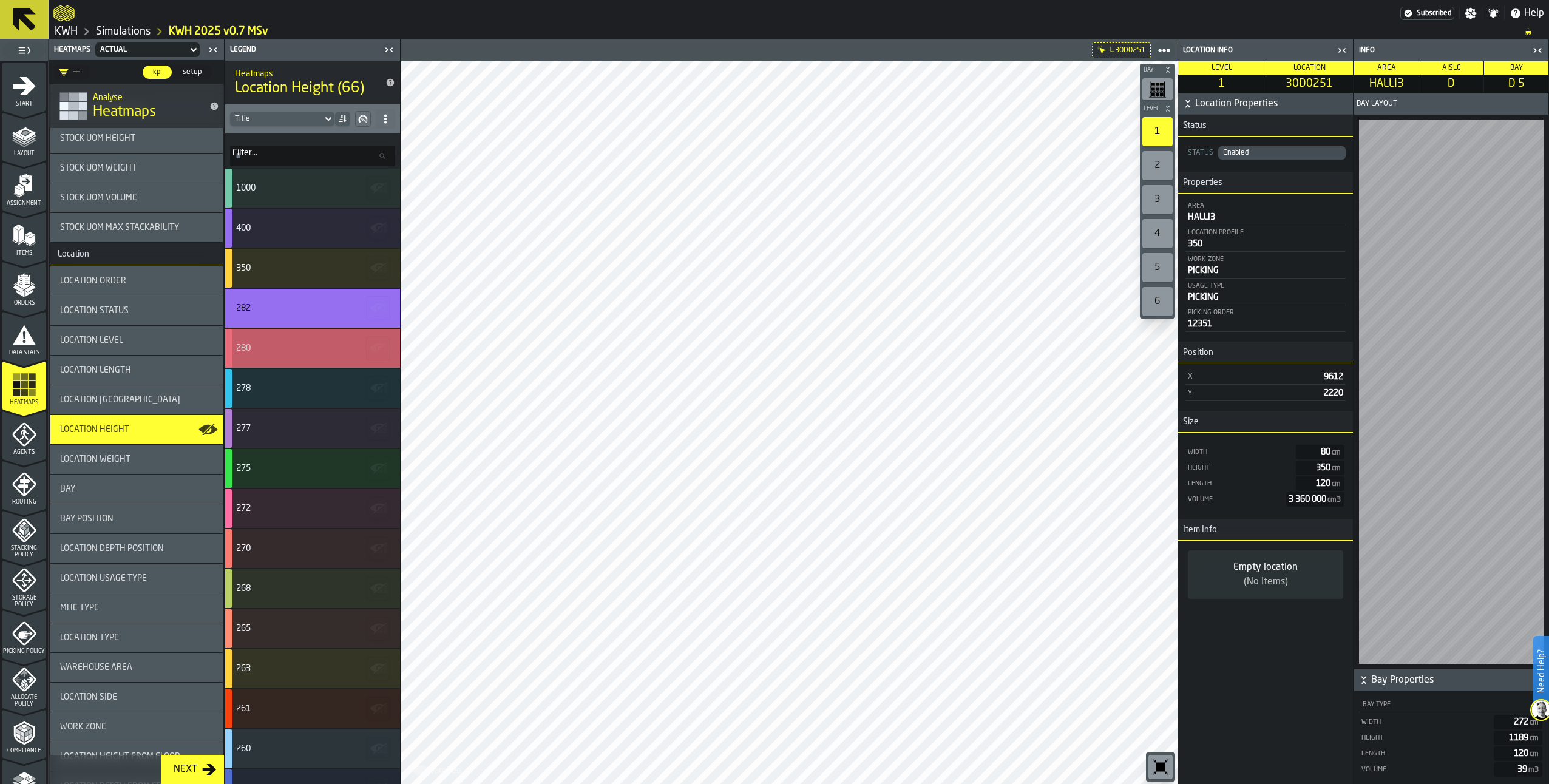
click at [279, 347] on div "280" at bounding box center [310, 348] width 150 height 10
click at [284, 301] on div "282" at bounding box center [313, 308] width 175 height 39
click at [310, 311] on div "282" at bounding box center [310, 308] width 150 height 10
click at [285, 386] on div "278" at bounding box center [310, 389] width 150 height 10
click at [273, 348] on div "280" at bounding box center [310, 348] width 150 height 10
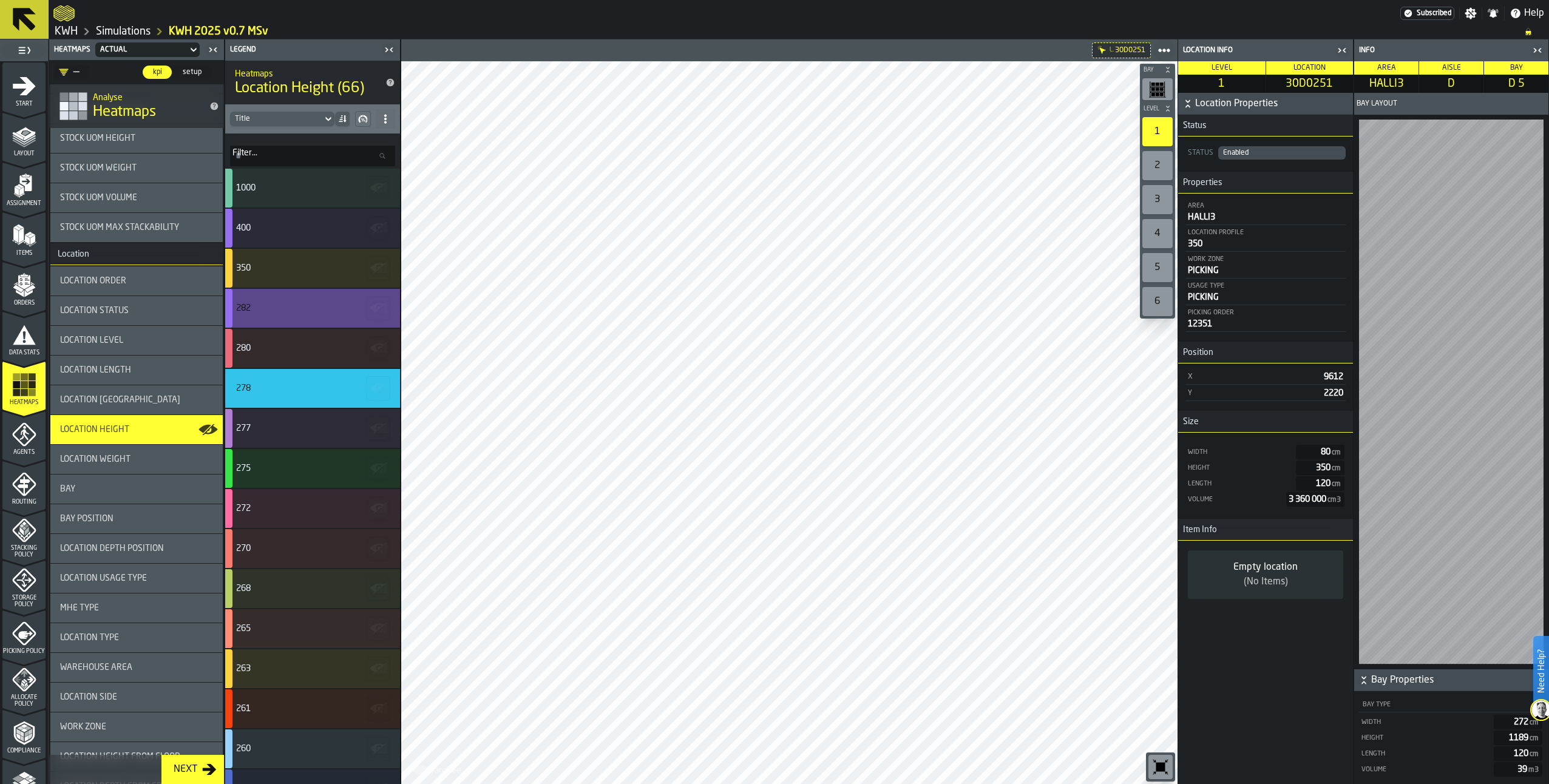
click at [267, 301] on div "282" at bounding box center [313, 308] width 175 height 39
click at [1157, 769] on icon "button-toolbar-undefined" at bounding box center [1160, 767] width 9 height 9
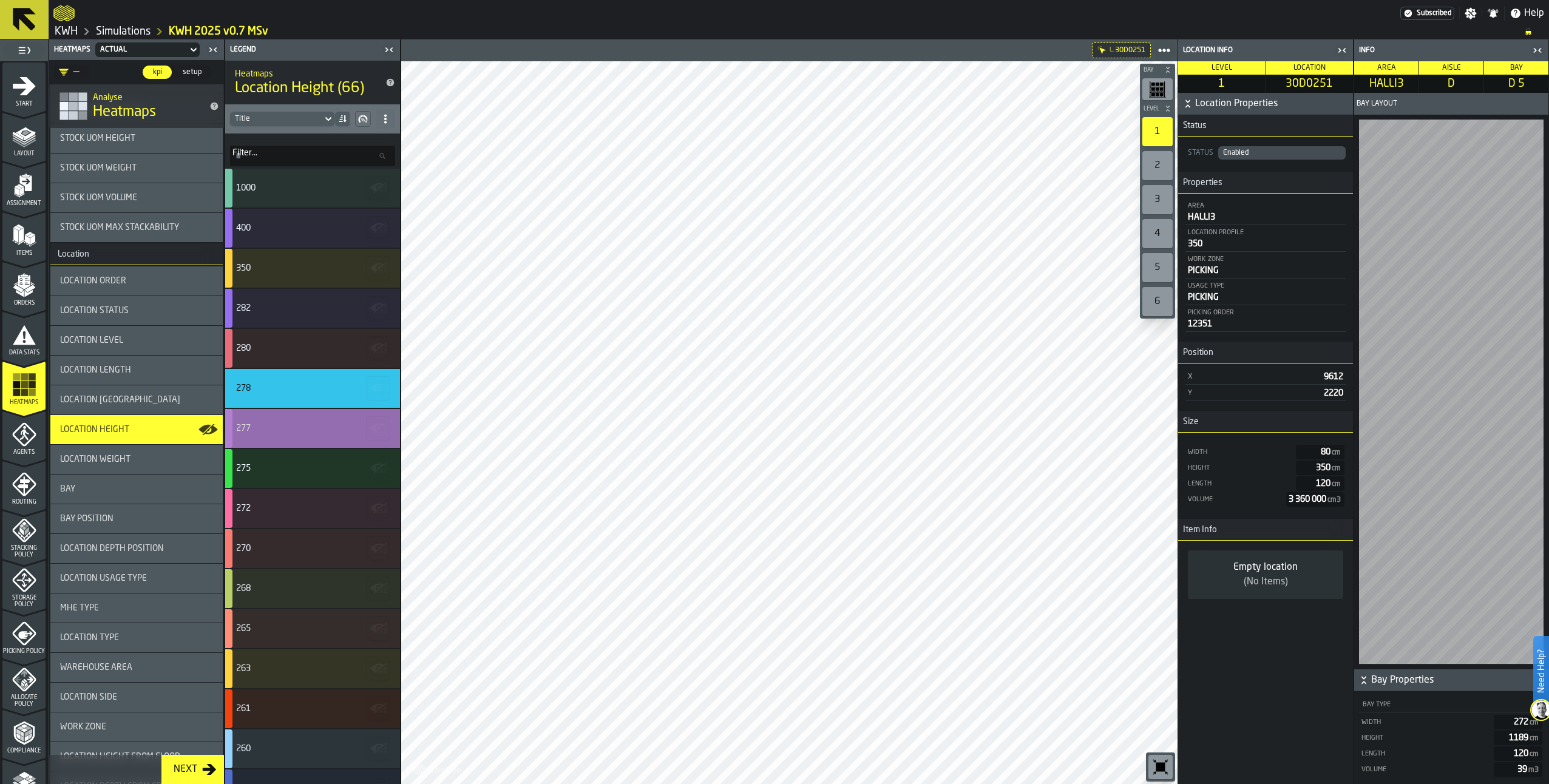
click at [321, 423] on div "277" at bounding box center [313, 428] width 175 height 39
click at [313, 432] on div "277" at bounding box center [310, 428] width 150 height 10
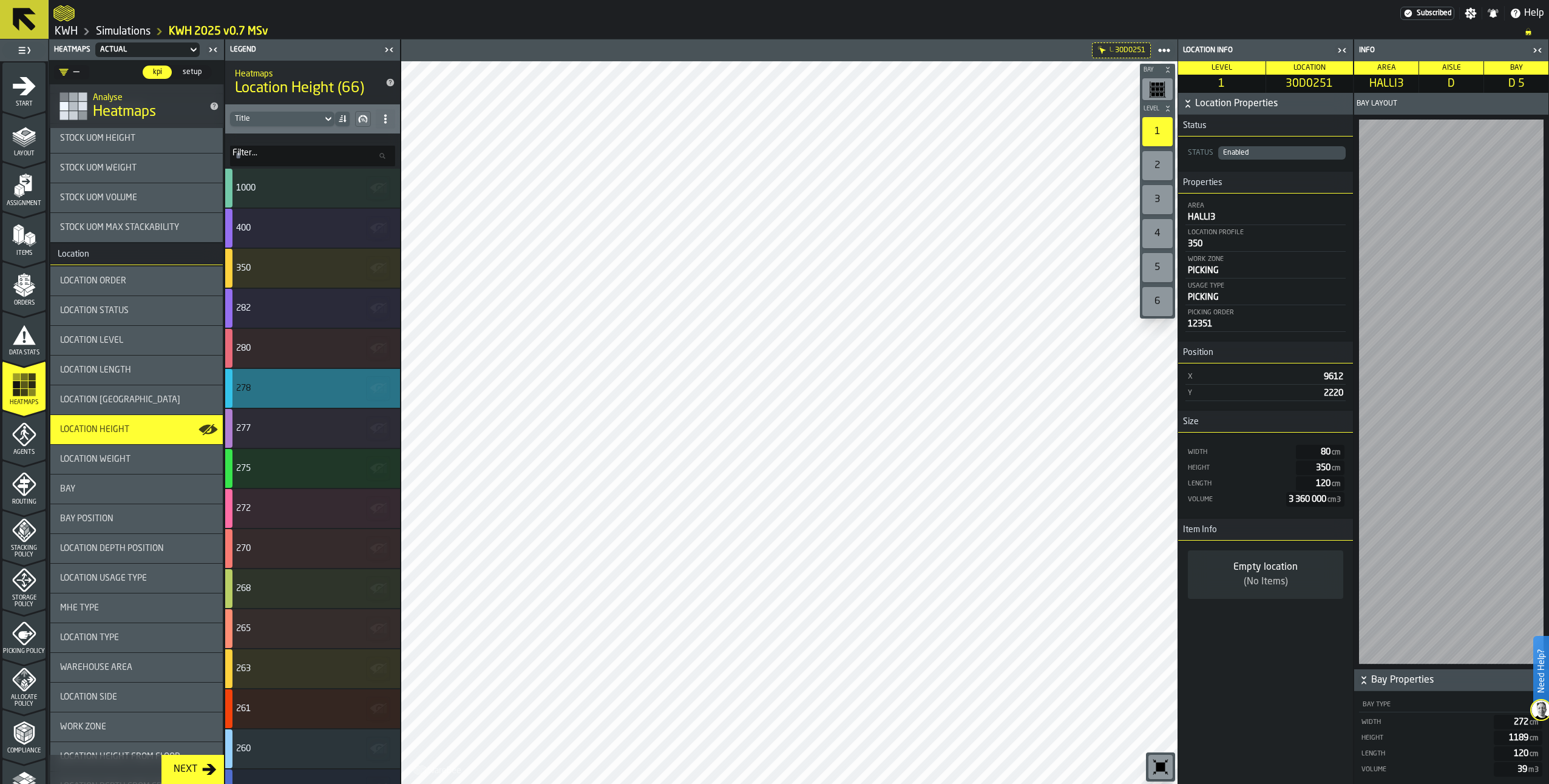
click at [322, 386] on div "278" at bounding box center [310, 389] width 150 height 10
click at [298, 429] on div "277" at bounding box center [310, 428] width 150 height 10
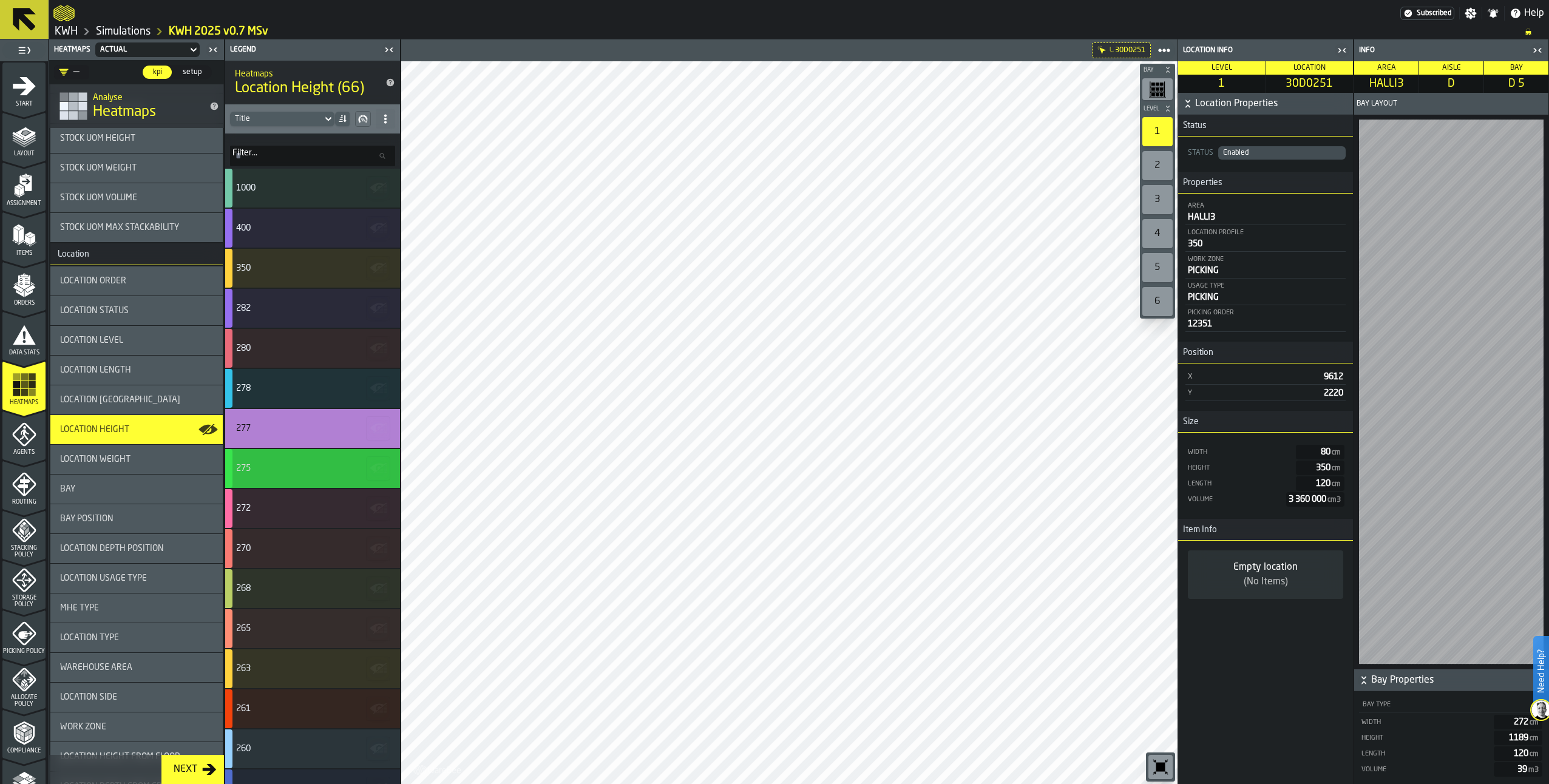
click at [293, 462] on div "275" at bounding box center [313, 469] width 175 height 39
click at [296, 421] on div "277" at bounding box center [313, 428] width 175 height 39
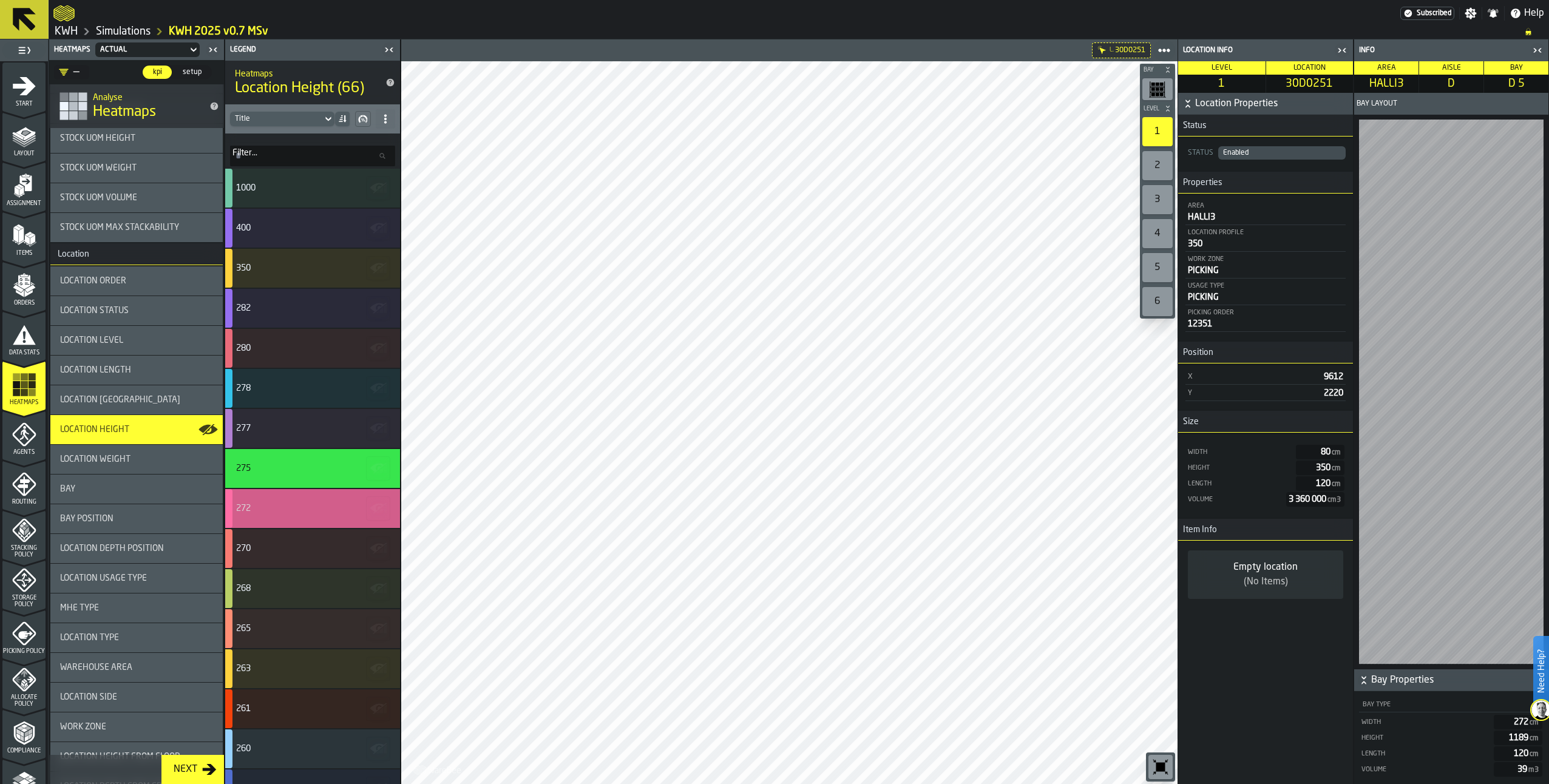
click at [284, 504] on div "272" at bounding box center [310, 508] width 150 height 10
click at [272, 466] on div "275" at bounding box center [310, 469] width 150 height 10
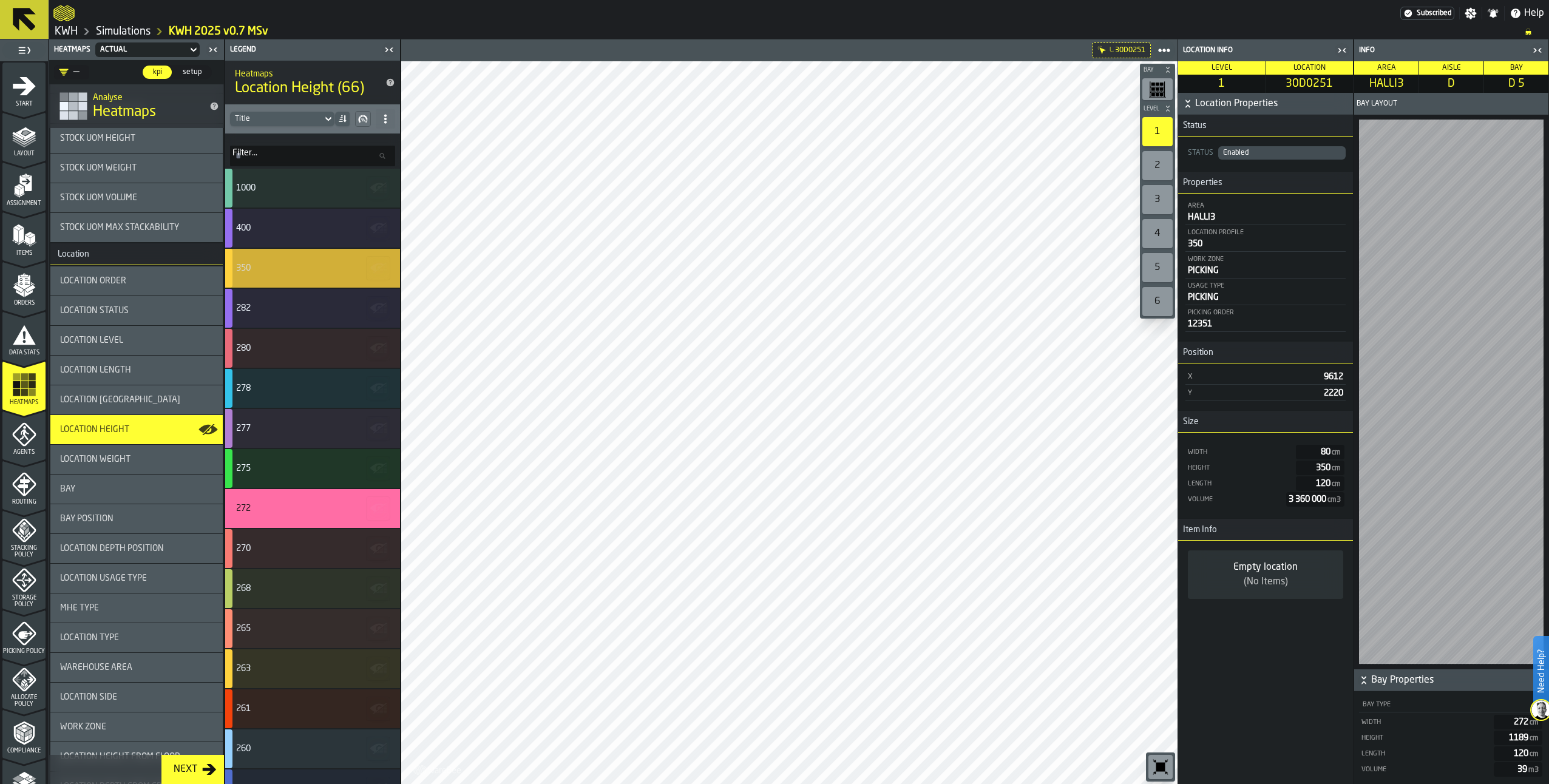
click at [275, 271] on div "350" at bounding box center [310, 268] width 150 height 10
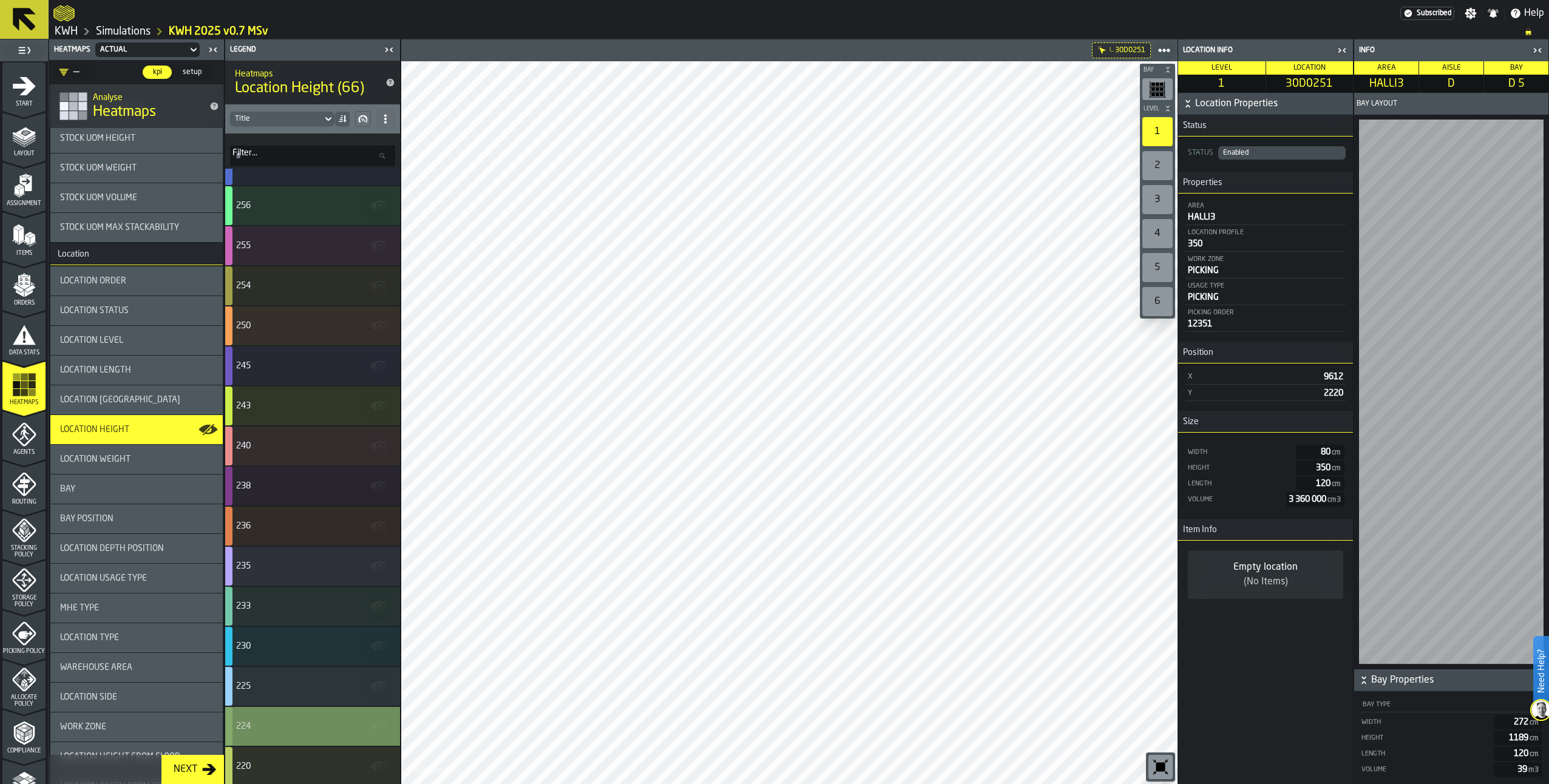
scroll to position [607, 0]
click at [1168, 166] on div "2" at bounding box center [1158, 166] width 31 height 29
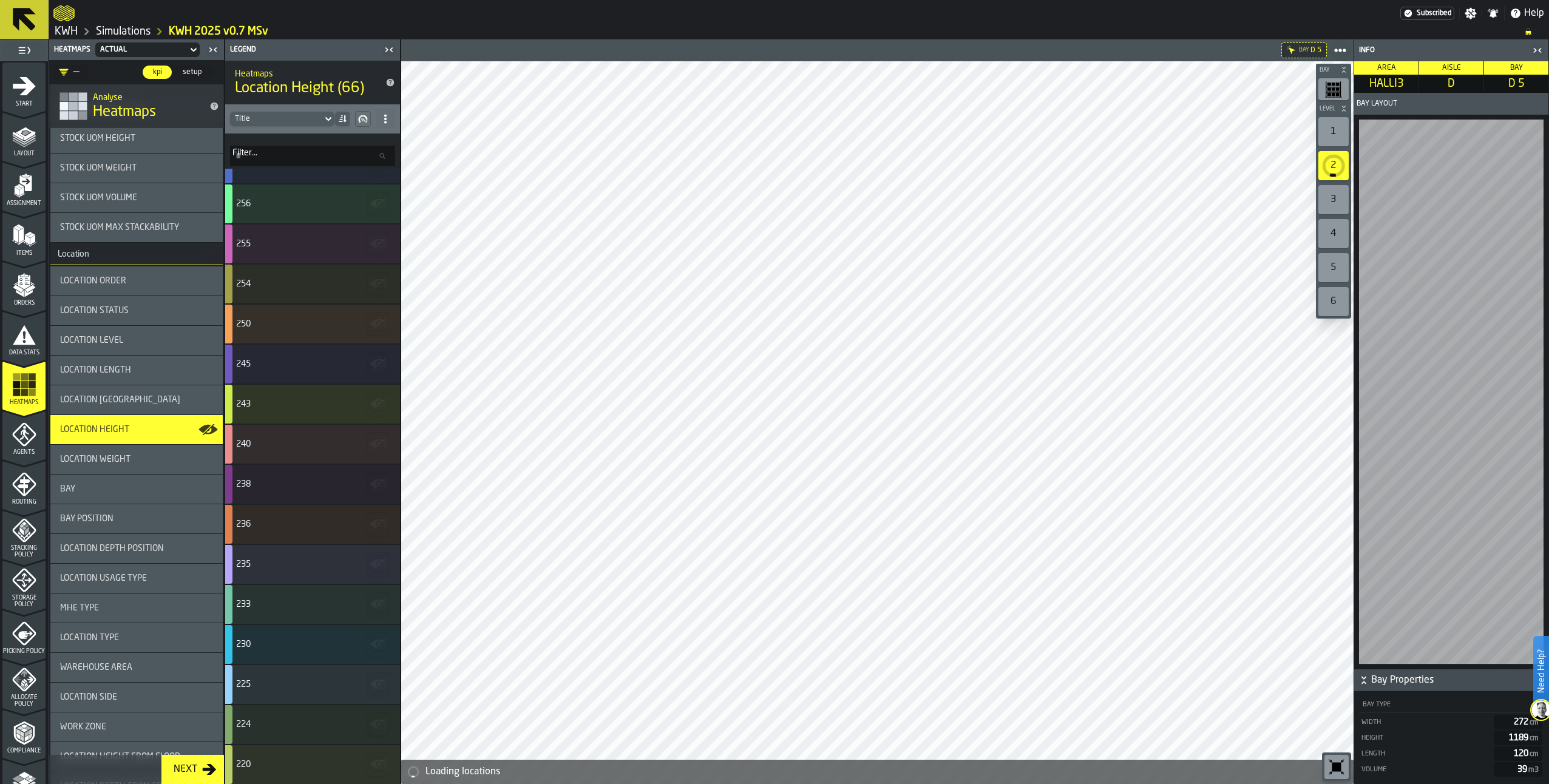
click at [385, 120] on icon at bounding box center [386, 119] width 10 height 10
drag, startPoint x: 350, startPoint y: 142, endPoint x: 396, endPoint y: 155, distance: 47.8
click at [350, 143] on div "Show All Stats" at bounding box center [342, 143] width 91 height 15
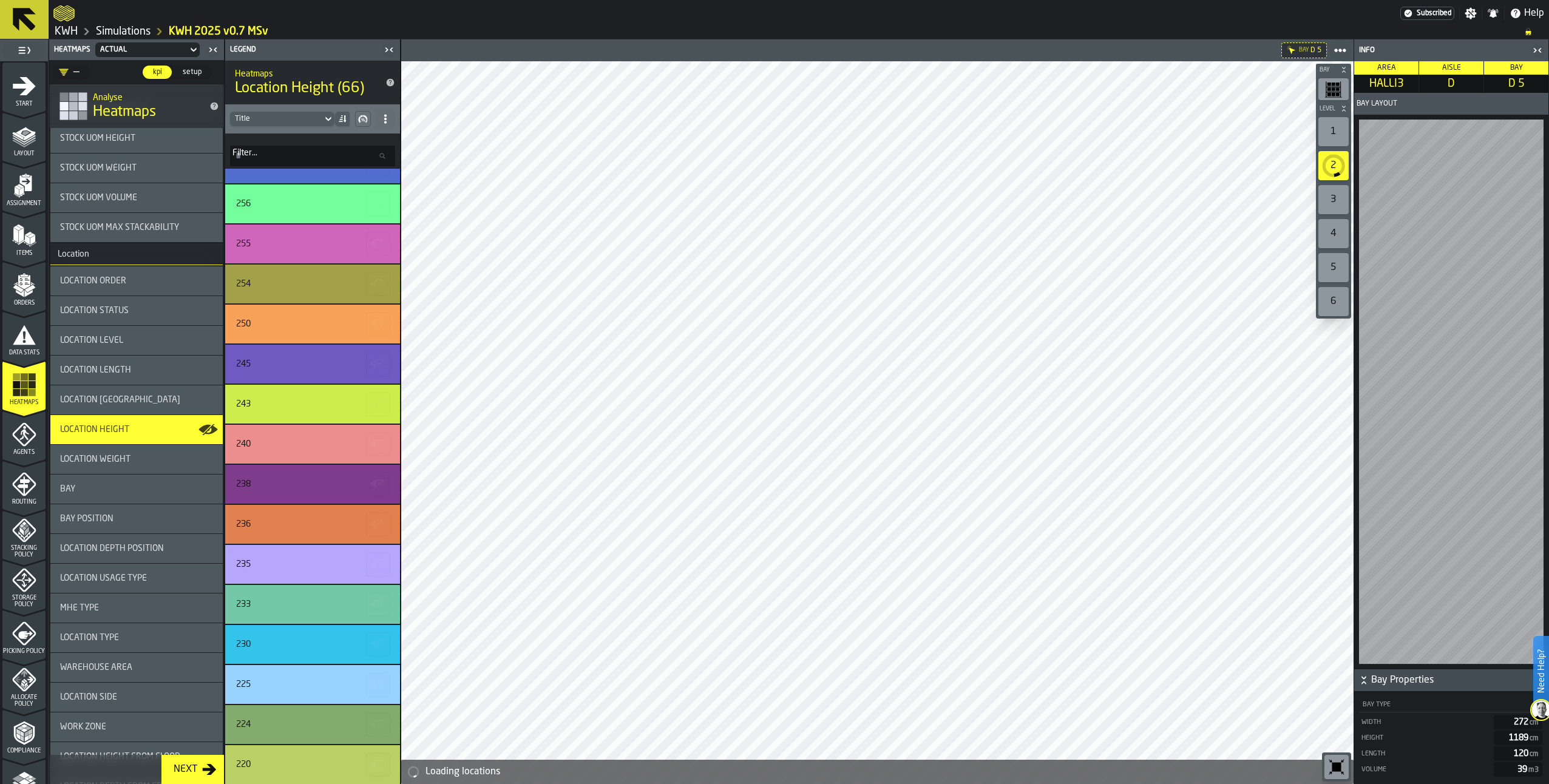
click at [1536, 51] on icon "button-toggle-Close me" at bounding box center [1538, 50] width 15 height 15
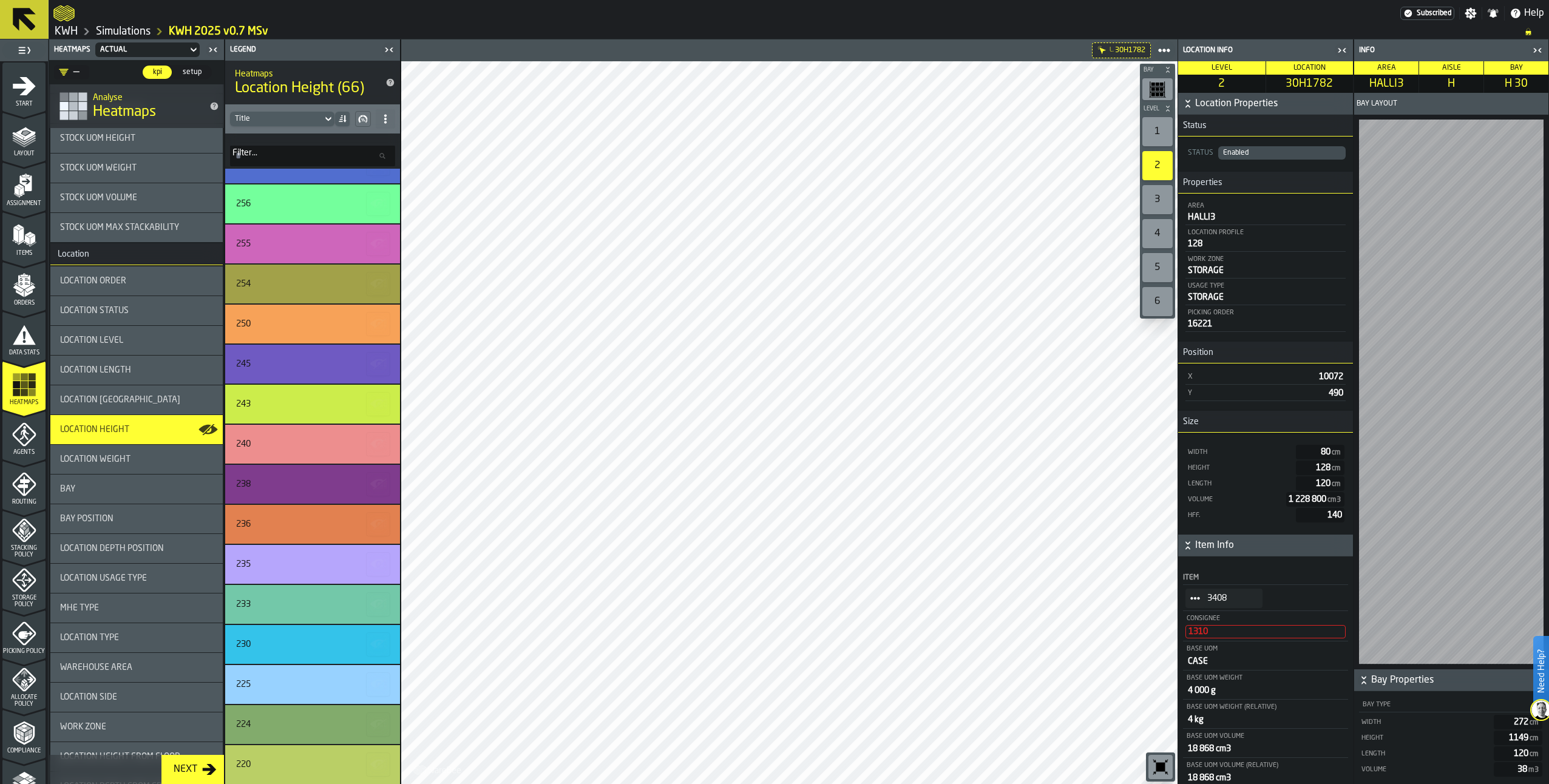
click at [1163, 126] on div "1" at bounding box center [1158, 132] width 31 height 29
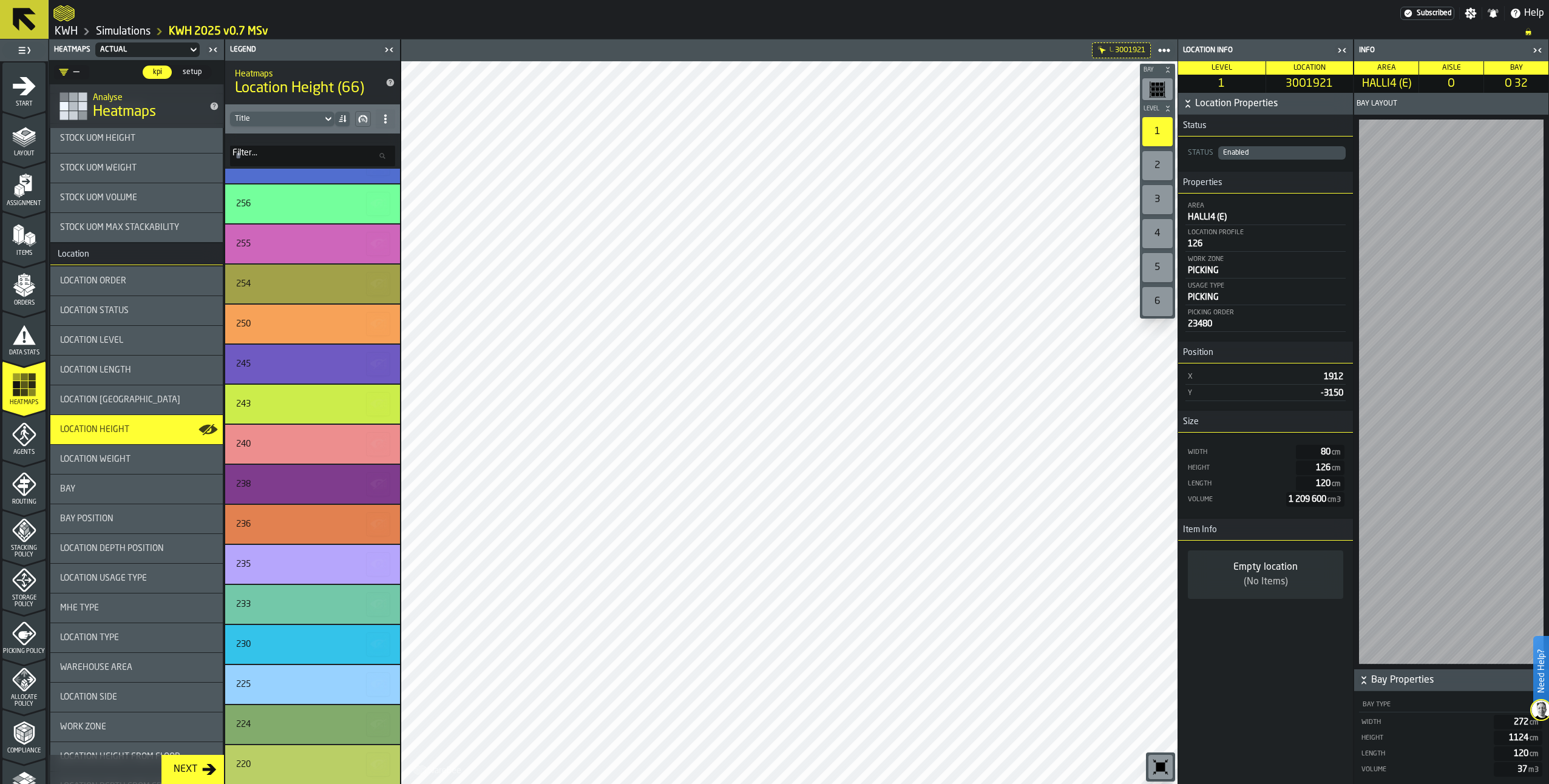
click at [1160, 153] on div "2" at bounding box center [1158, 166] width 31 height 29
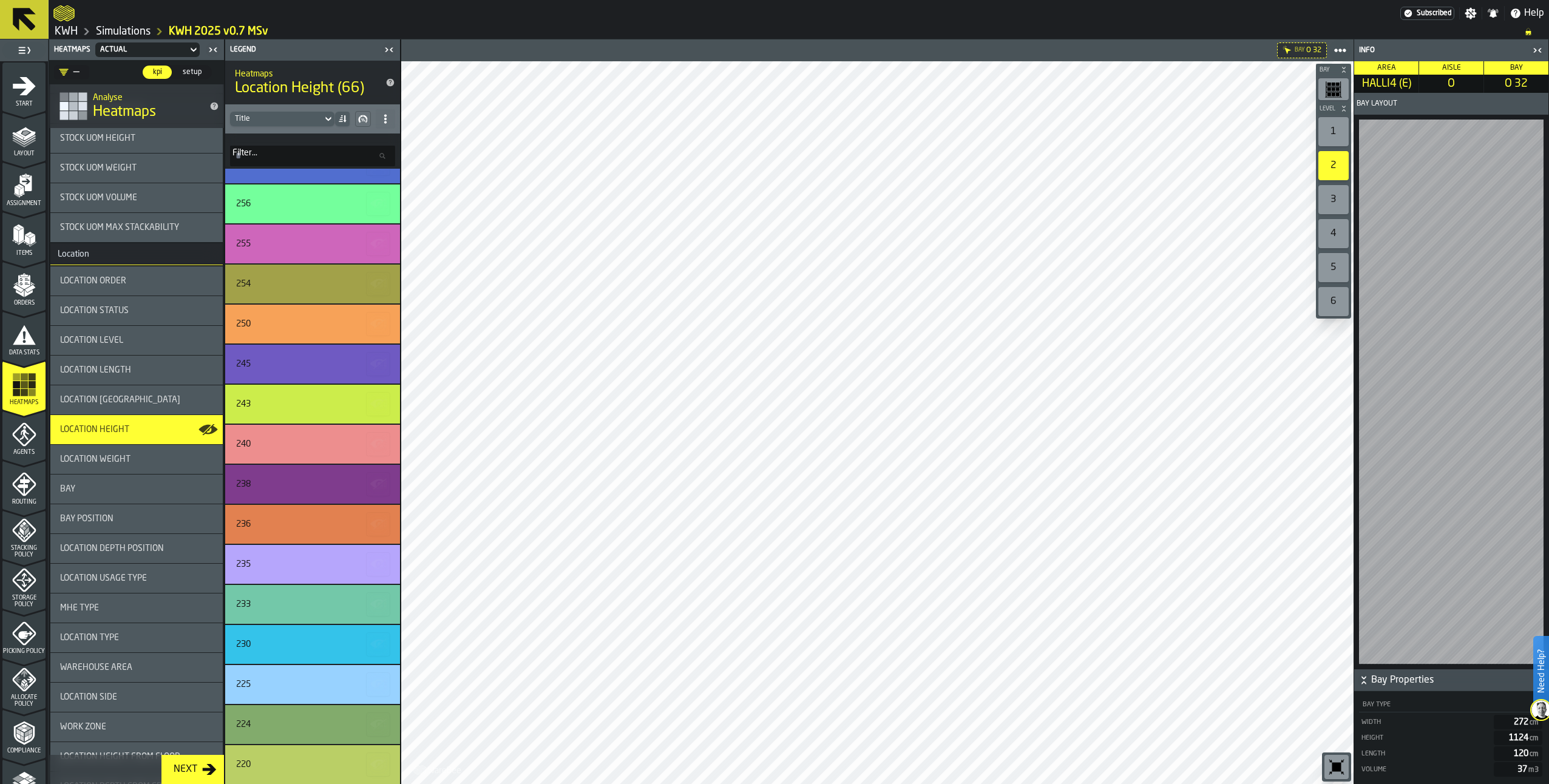
click at [1334, 133] on div "1" at bounding box center [1334, 132] width 31 height 29
click at [23, 436] on icon "menu Agents" at bounding box center [25, 435] width 9 height 11
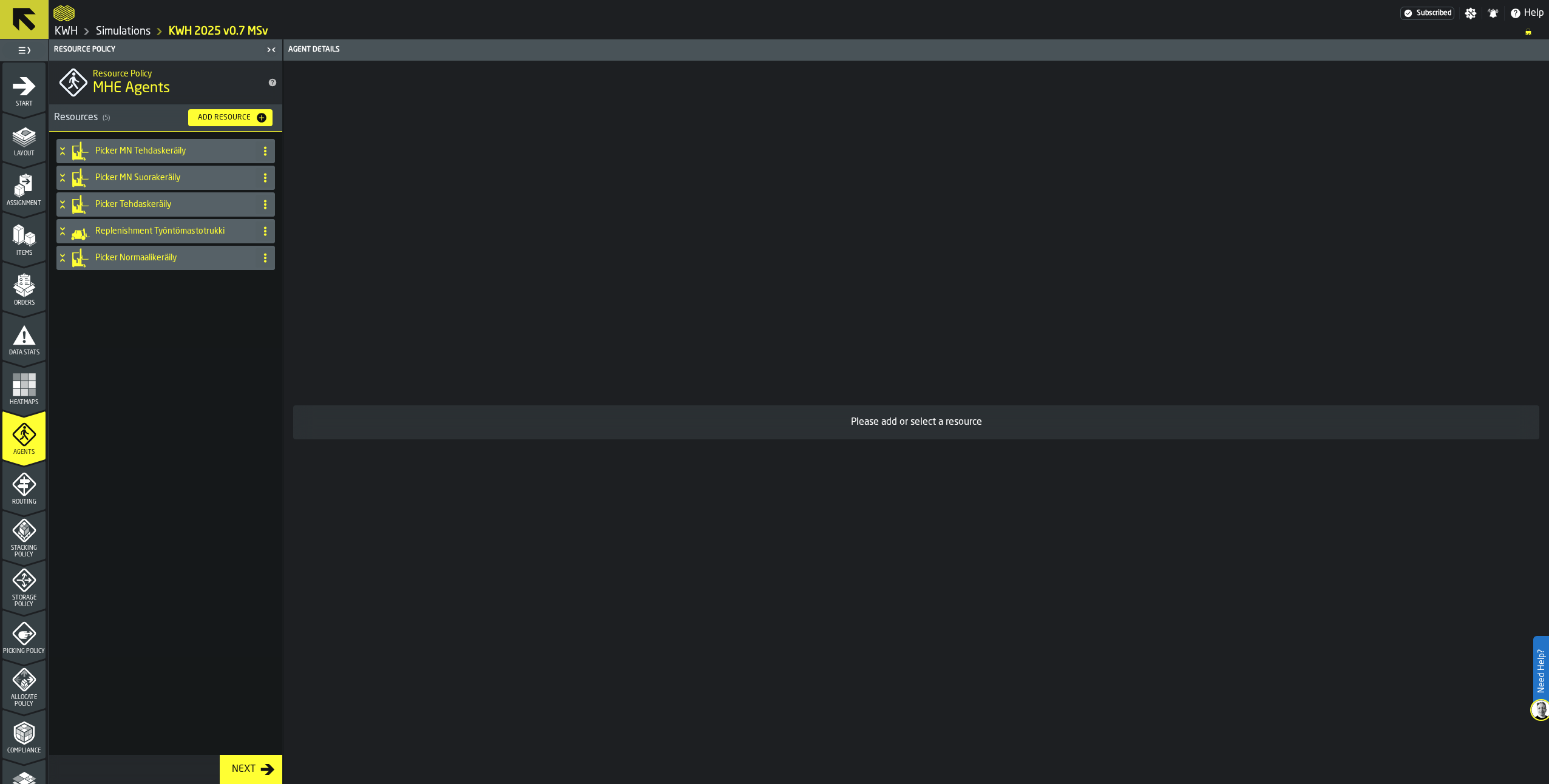
click at [27, 697] on span "Allocate Policy" at bounding box center [23, 701] width 43 height 14
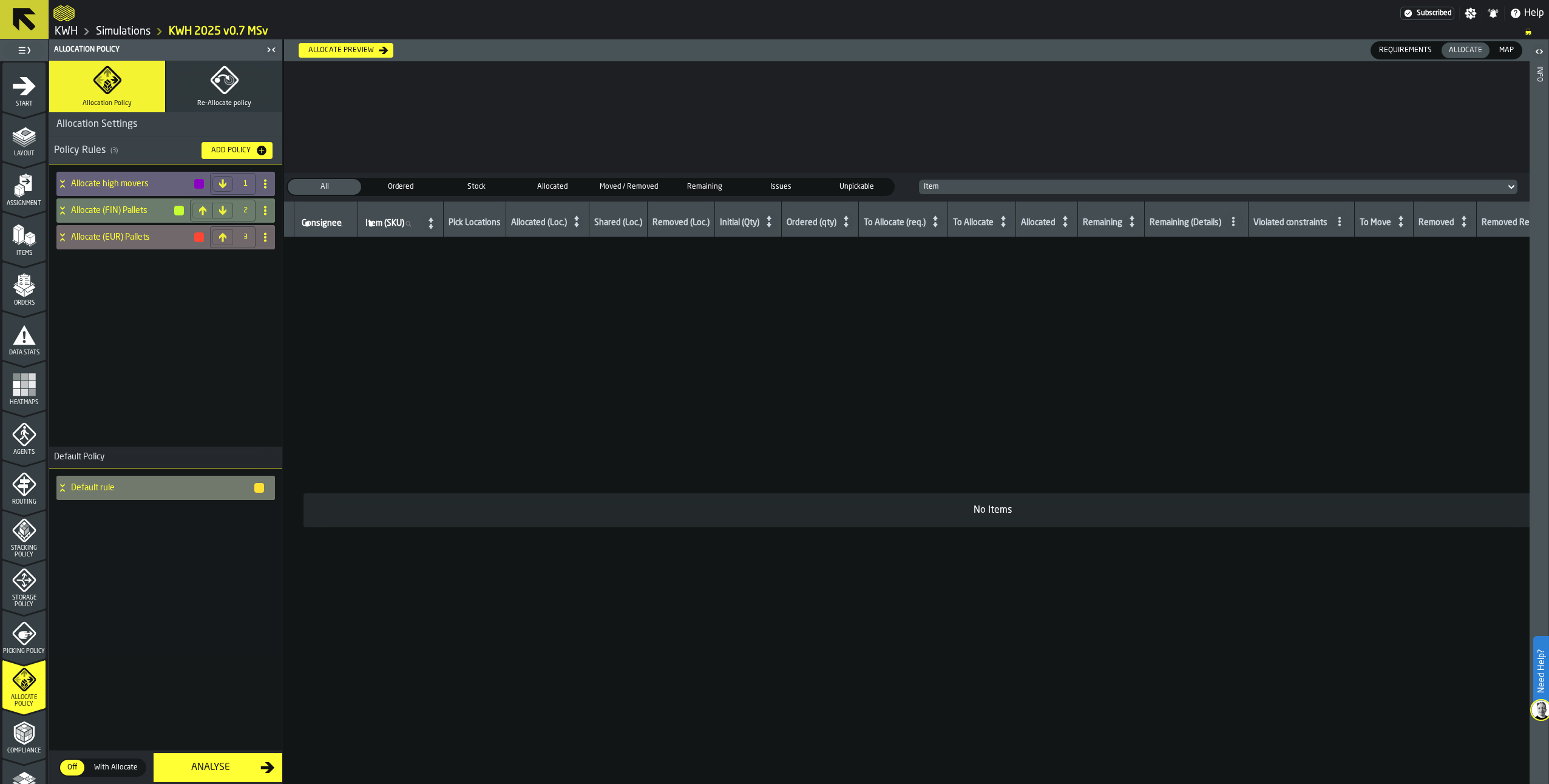
click at [20, 275] on icon "menu Orders" at bounding box center [23, 275] width 7 height 3
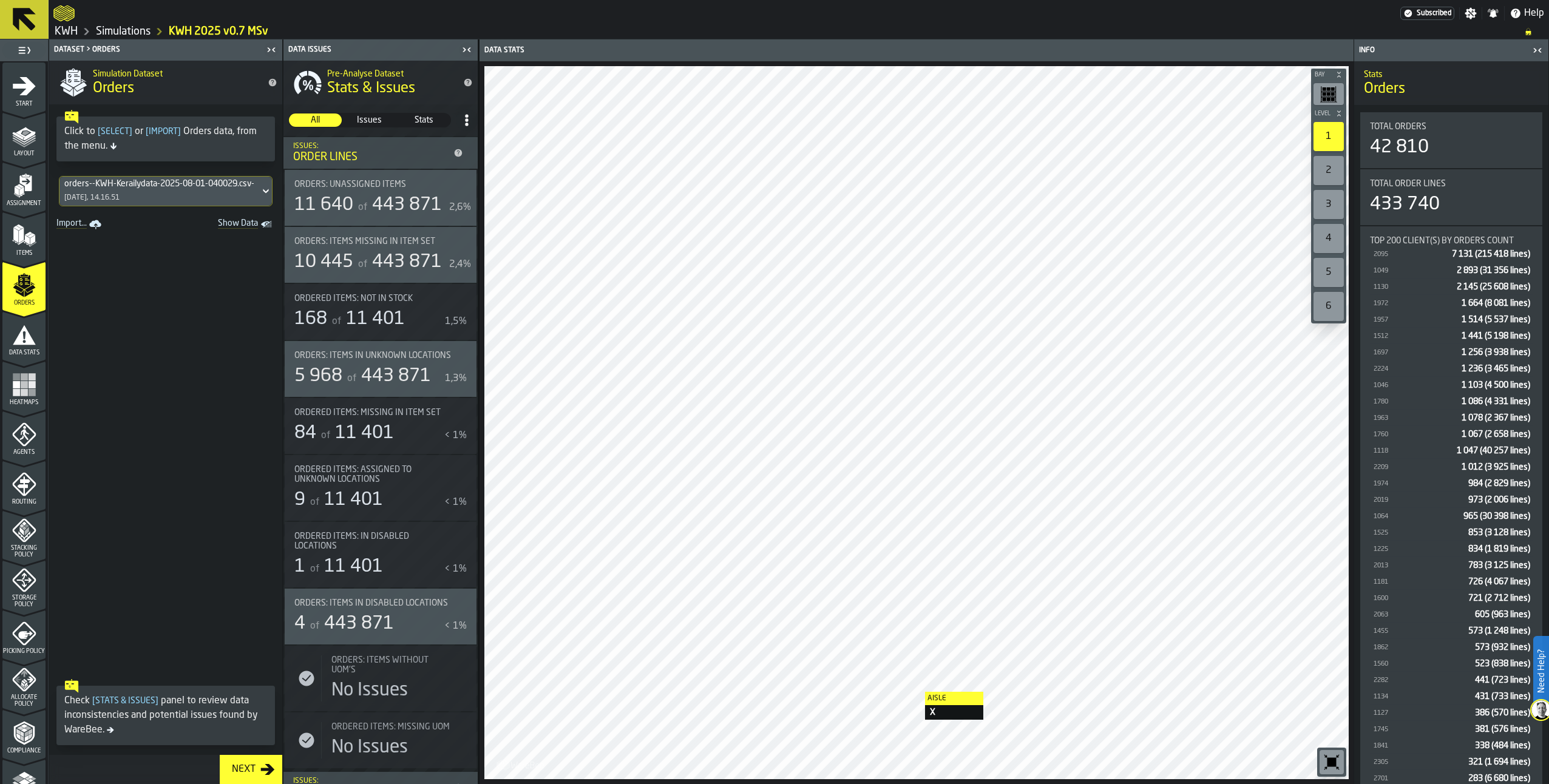
click at [24, 648] on span "Picking Policy" at bounding box center [23, 651] width 43 height 6
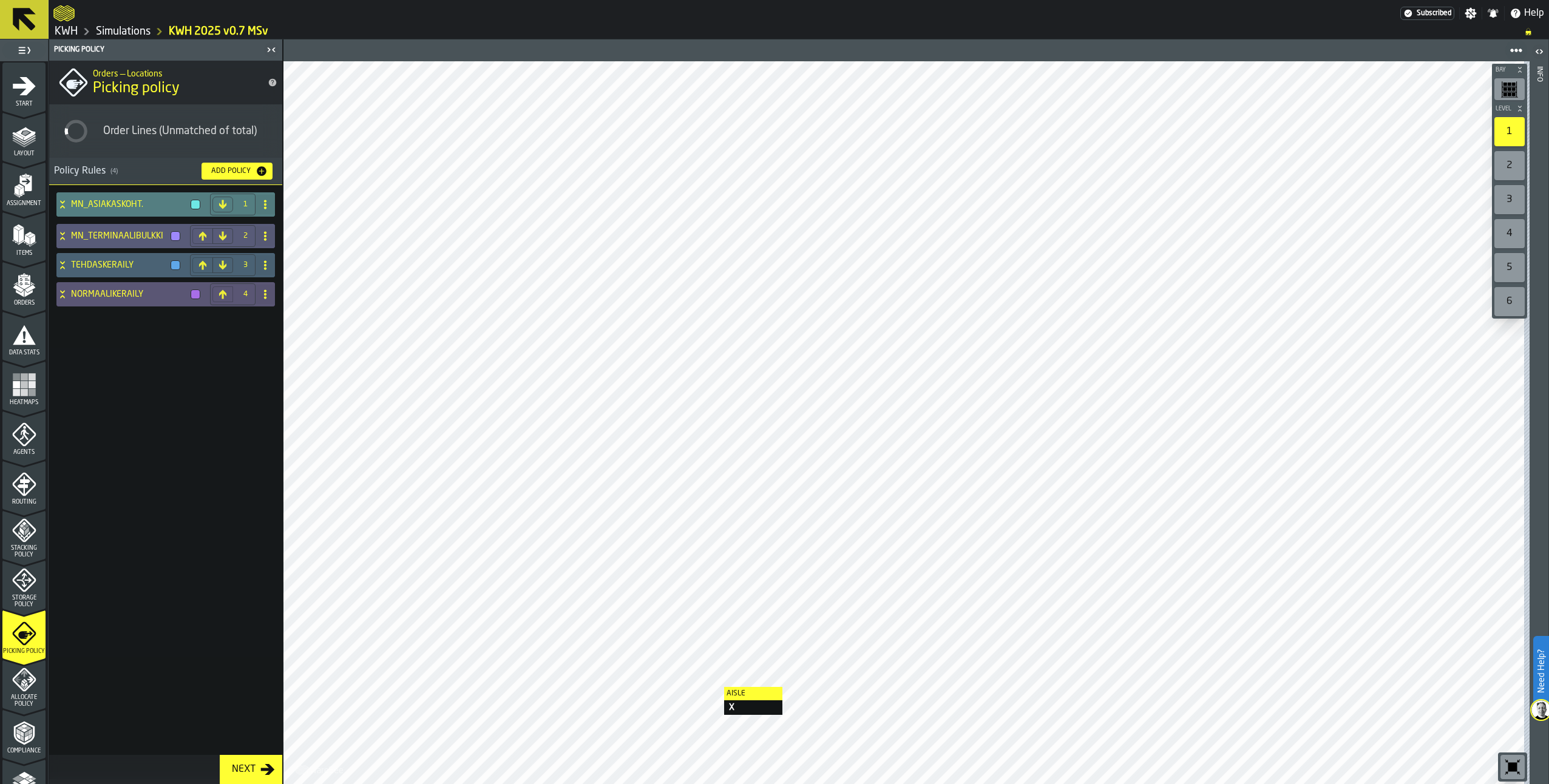
click at [61, 205] on icon at bounding box center [62, 204] width 12 height 10
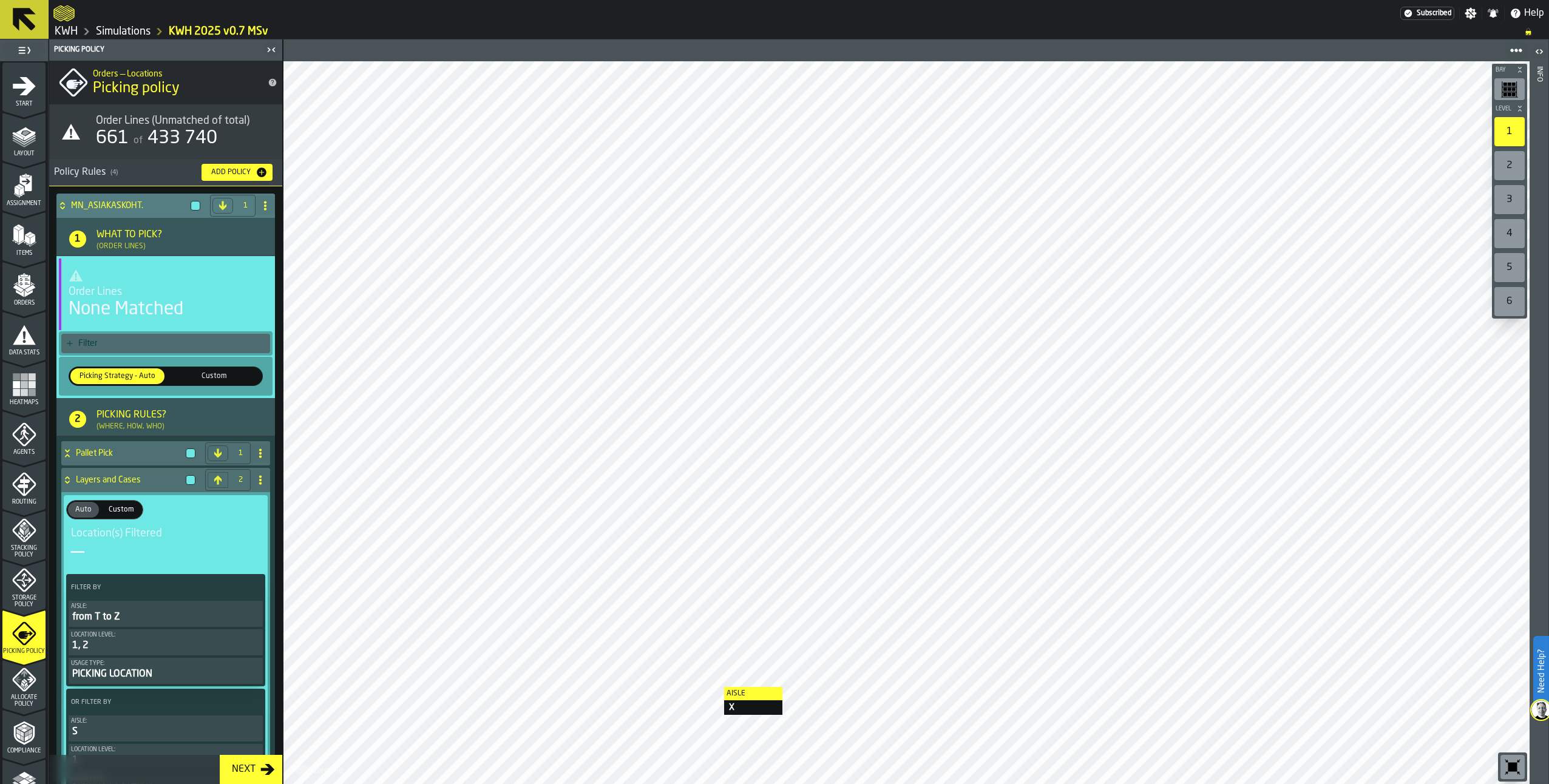
click at [106, 342] on div "Filter" at bounding box center [171, 344] width 187 height 10
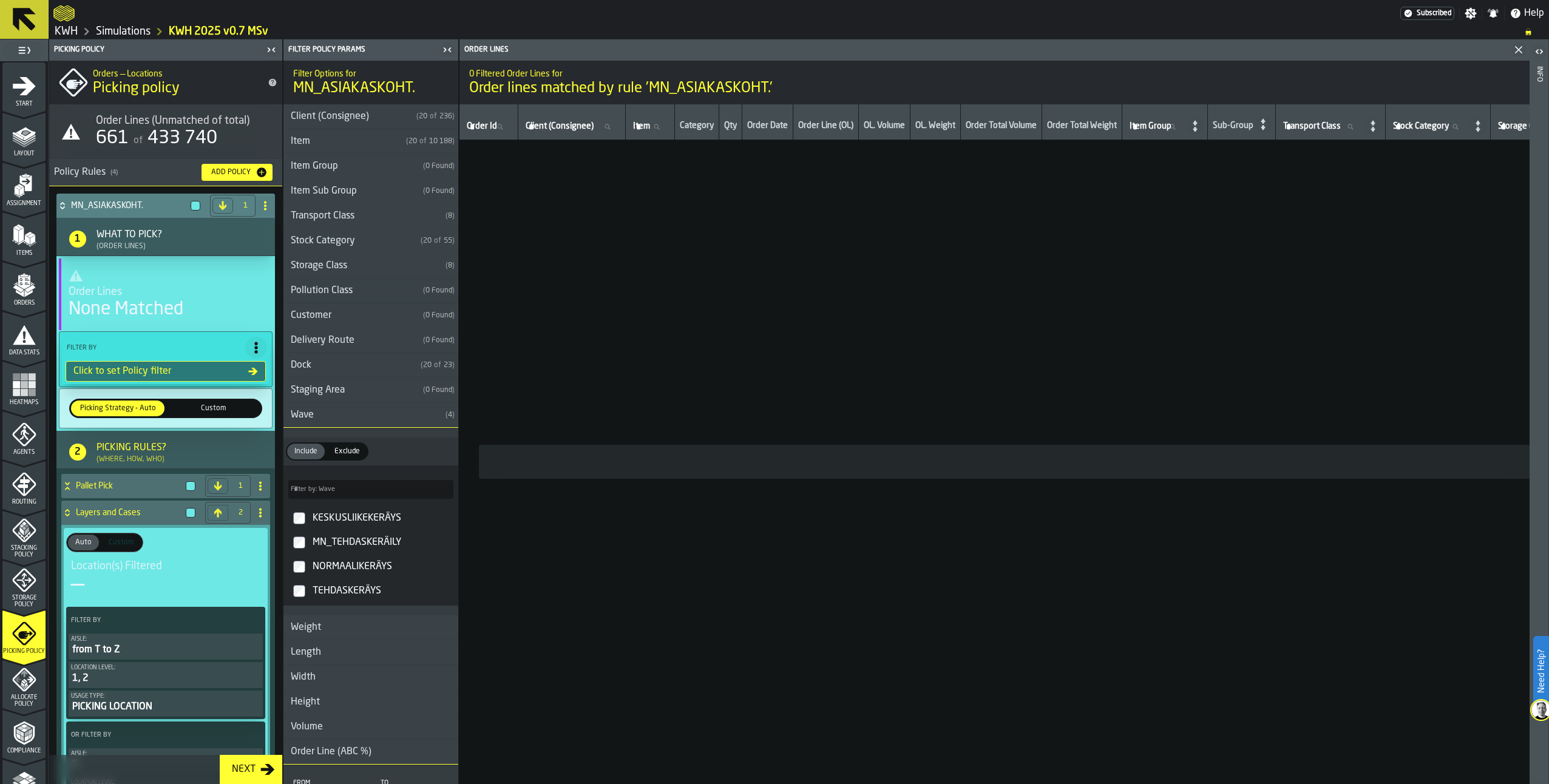
click at [65, 207] on icon at bounding box center [62, 206] width 12 height 10
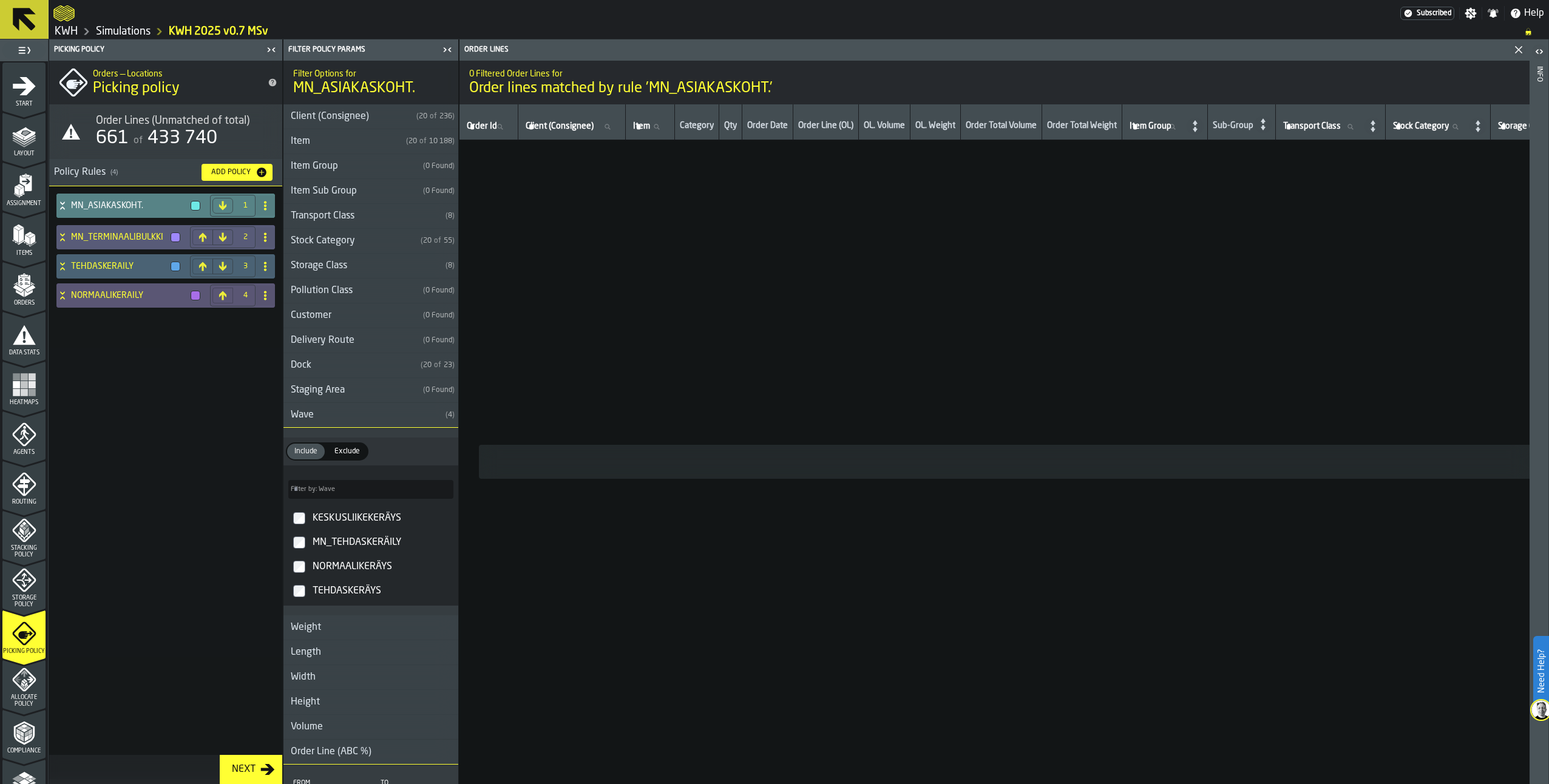
click at [24, 340] on icon "menu Data Stats" at bounding box center [24, 335] width 23 height 19
